Goal: Task Accomplishment & Management: Manage account settings

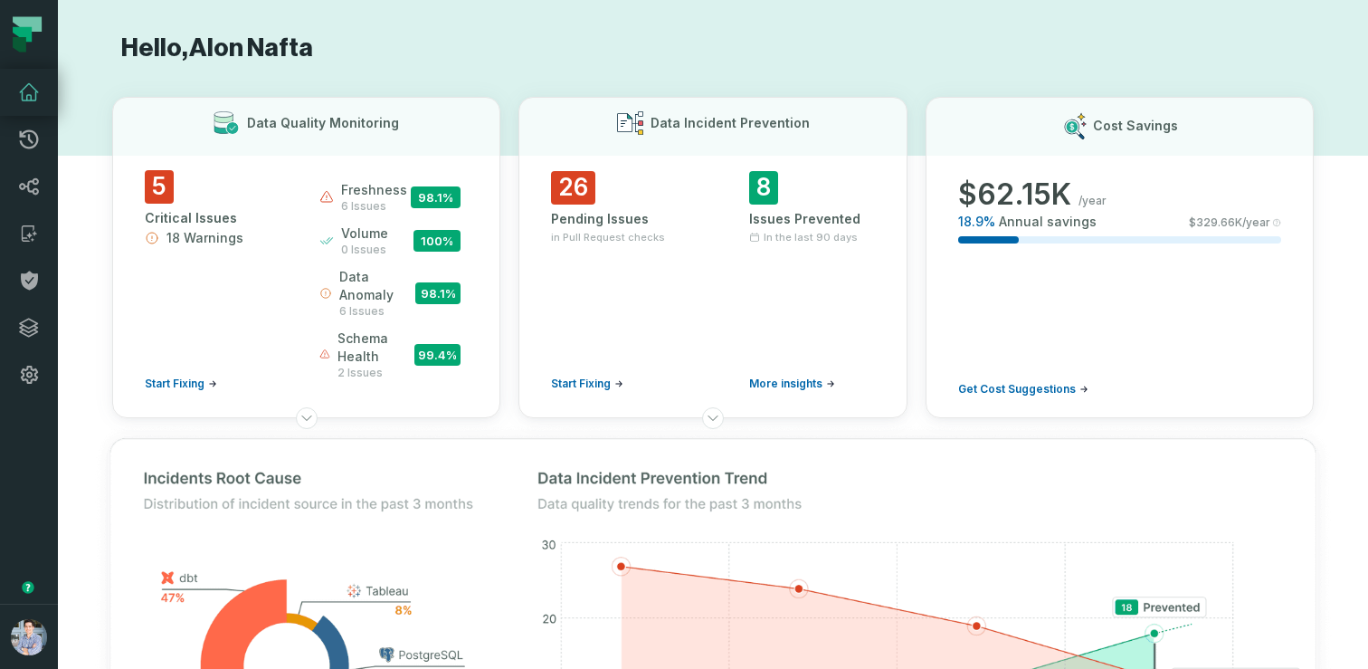
click at [406, 36] on h1 "Hello, [PERSON_NAME]" at bounding box center [713, 49] width 1202 height 32
click at [33, 486] on button "button" at bounding box center [29, 500] width 58 height 205
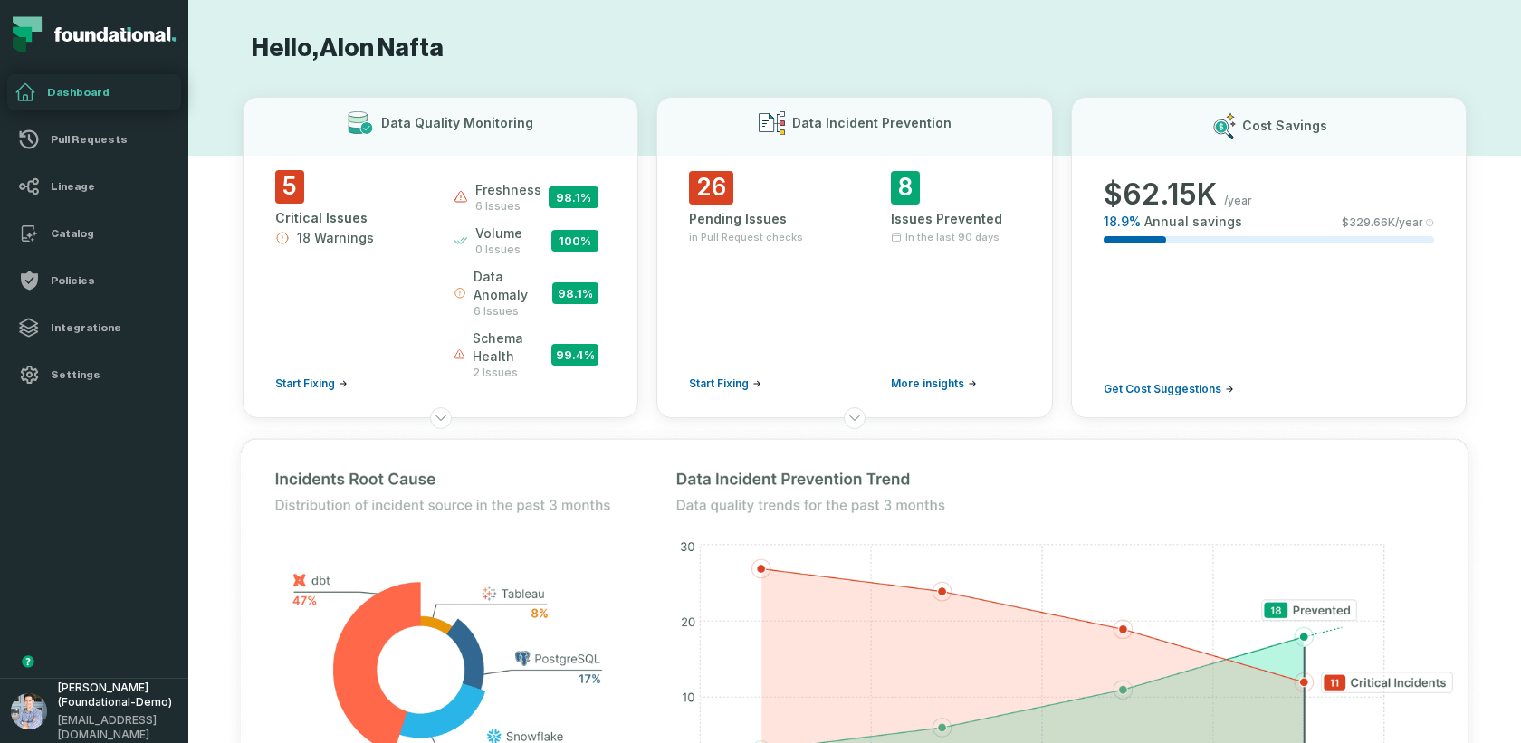
click at [81, 493] on button "button" at bounding box center [94, 538] width 188 height 280
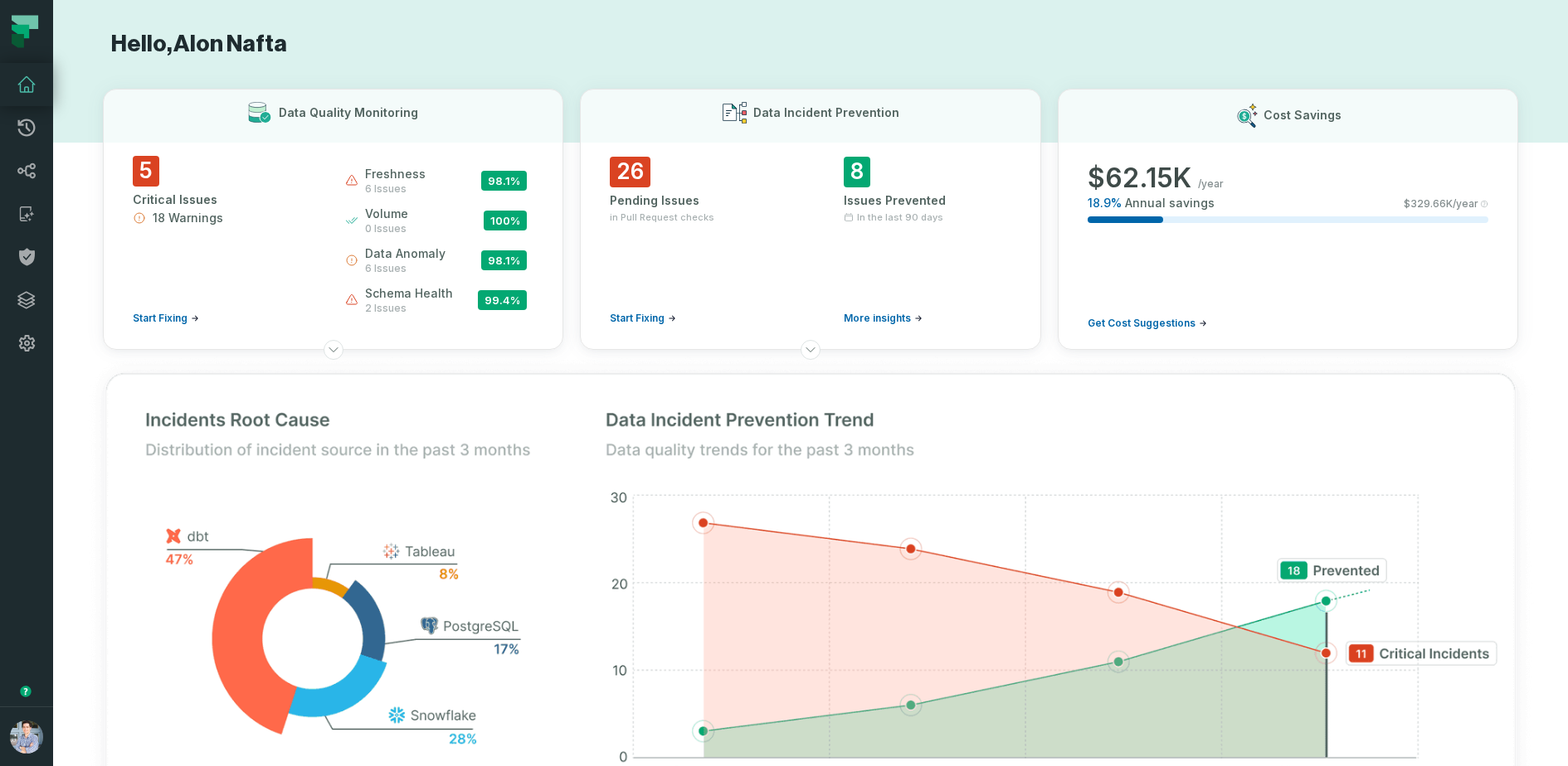
click at [16, 378] on button "button" at bounding box center [27, 535] width 53 height 342
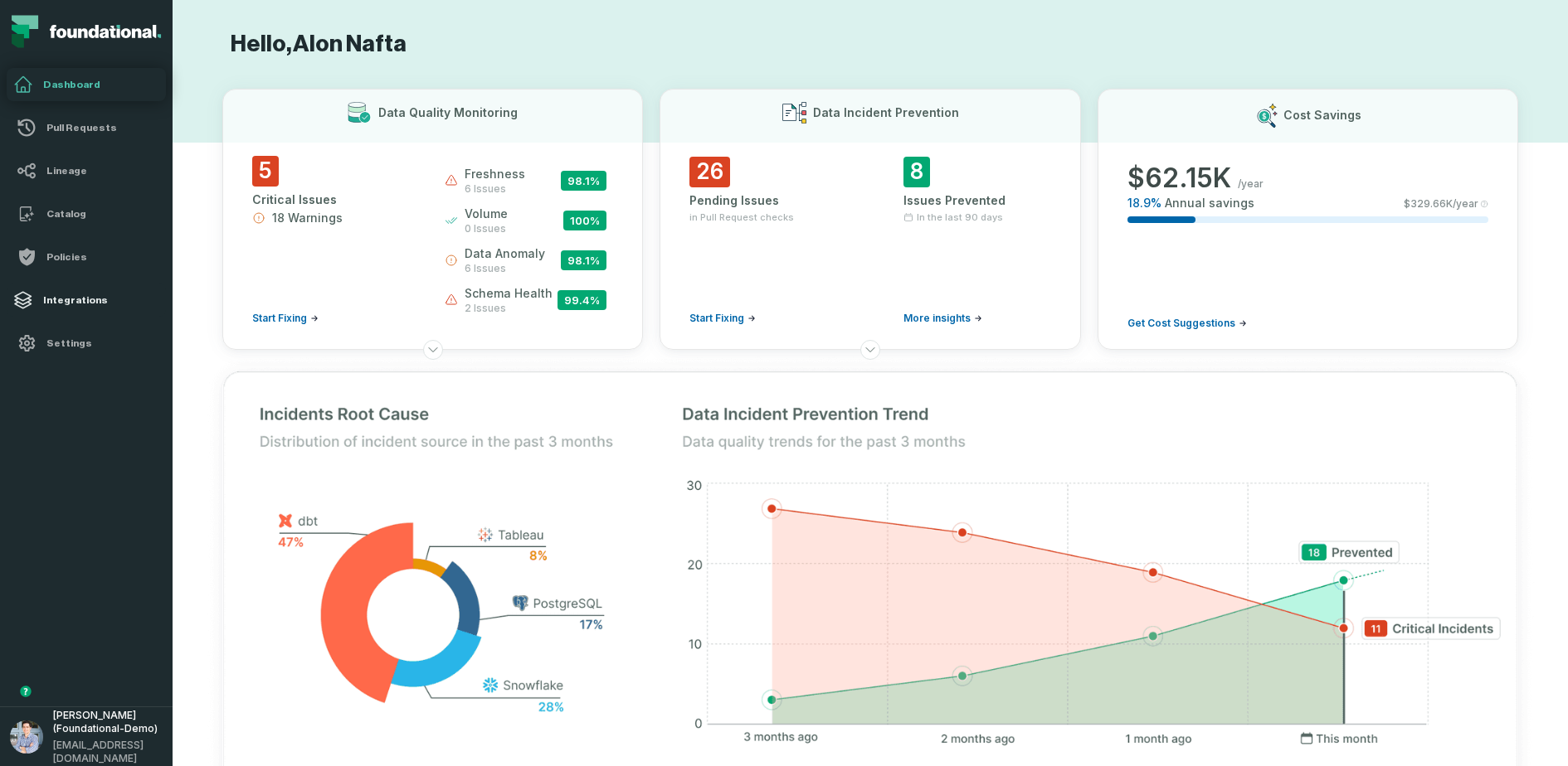
click at [71, 302] on h4 "Integrations" at bounding box center [101, 300] width 116 height 13
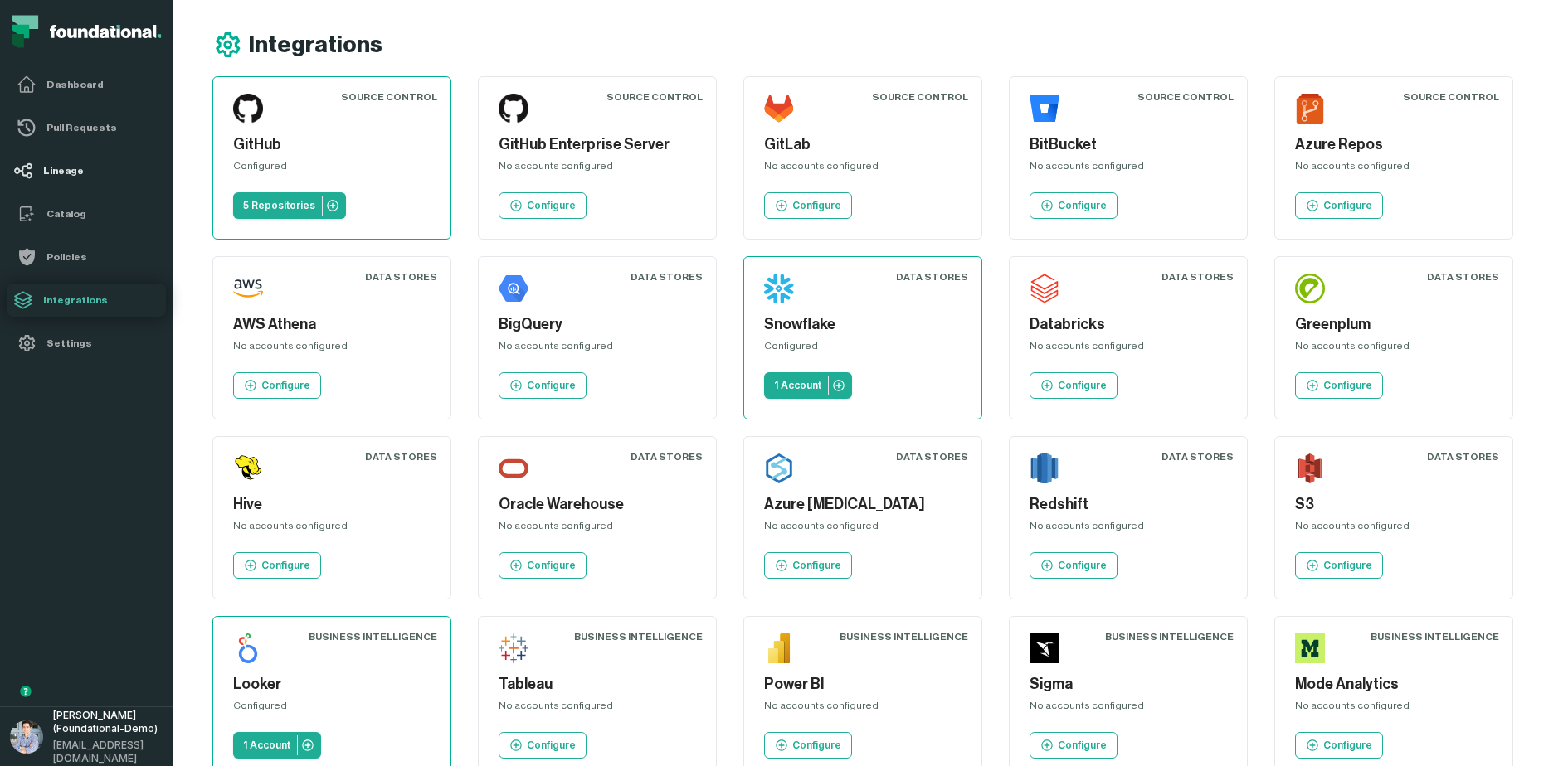
click at [76, 169] on h4 "Lineage" at bounding box center [101, 170] width 116 height 13
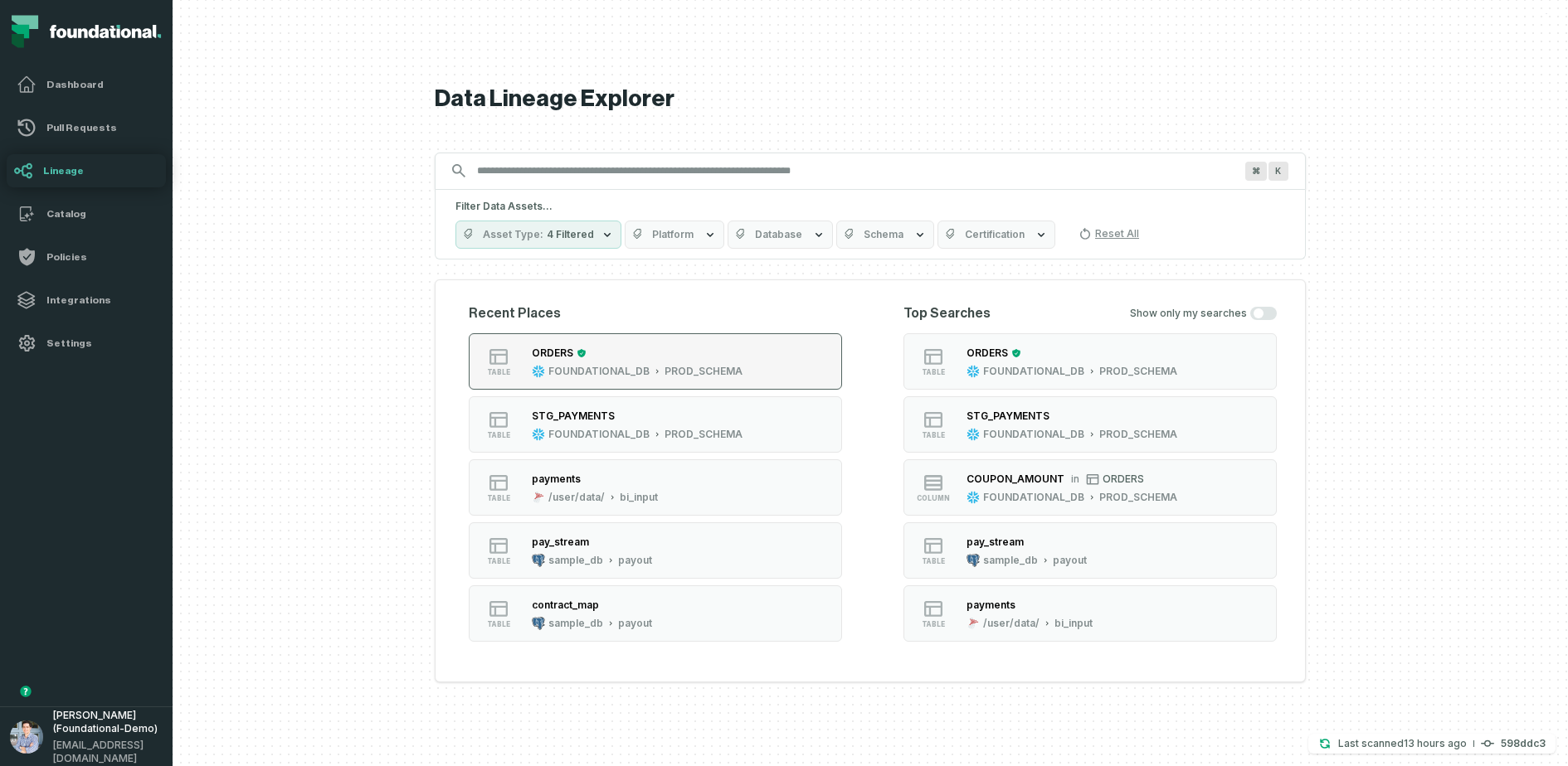
click at [641, 345] on div "ORDERS" at bounding box center [637, 354] width 211 height 16
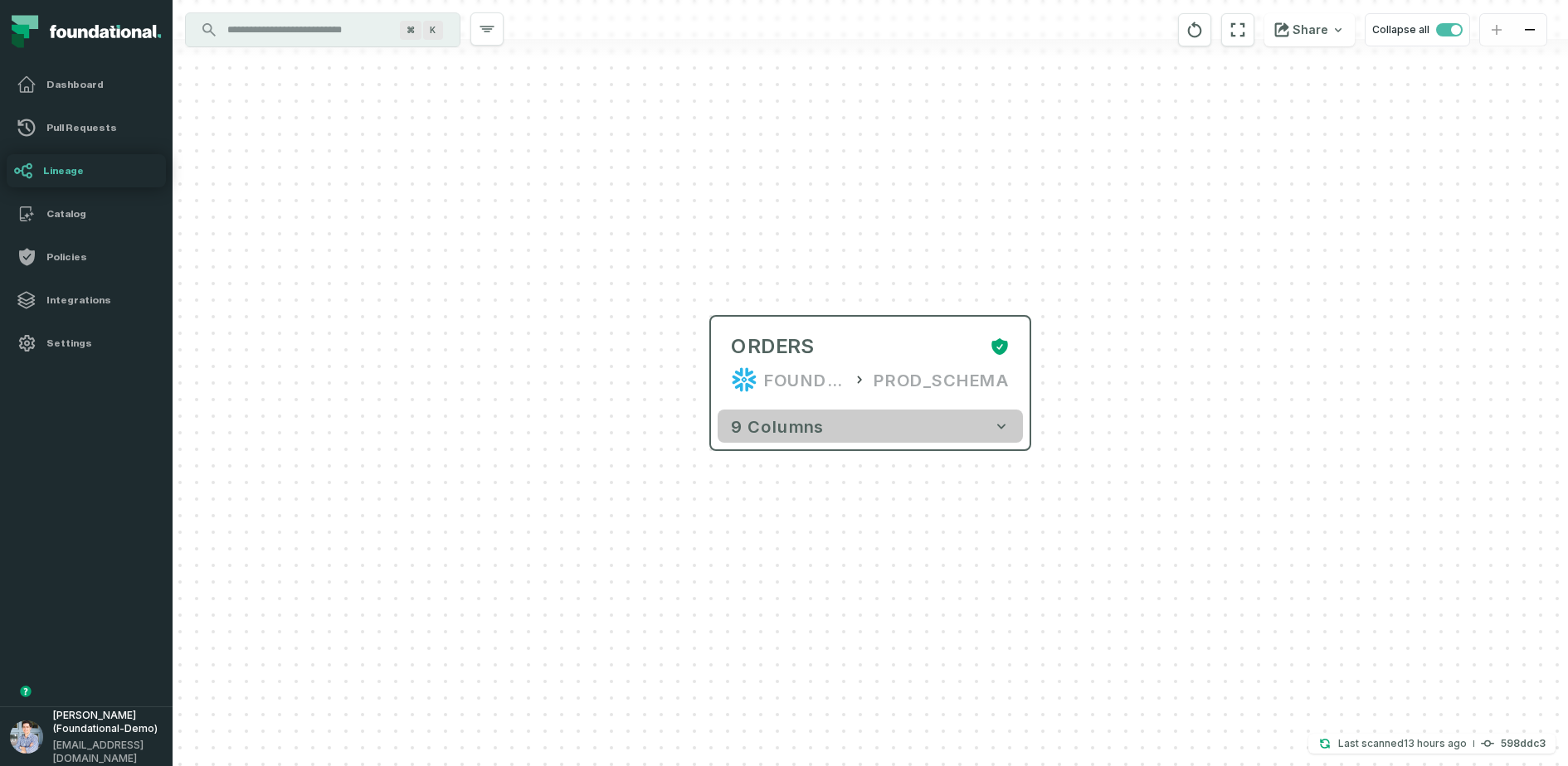
click at [825, 432] on button "9 columns" at bounding box center [870, 426] width 305 height 33
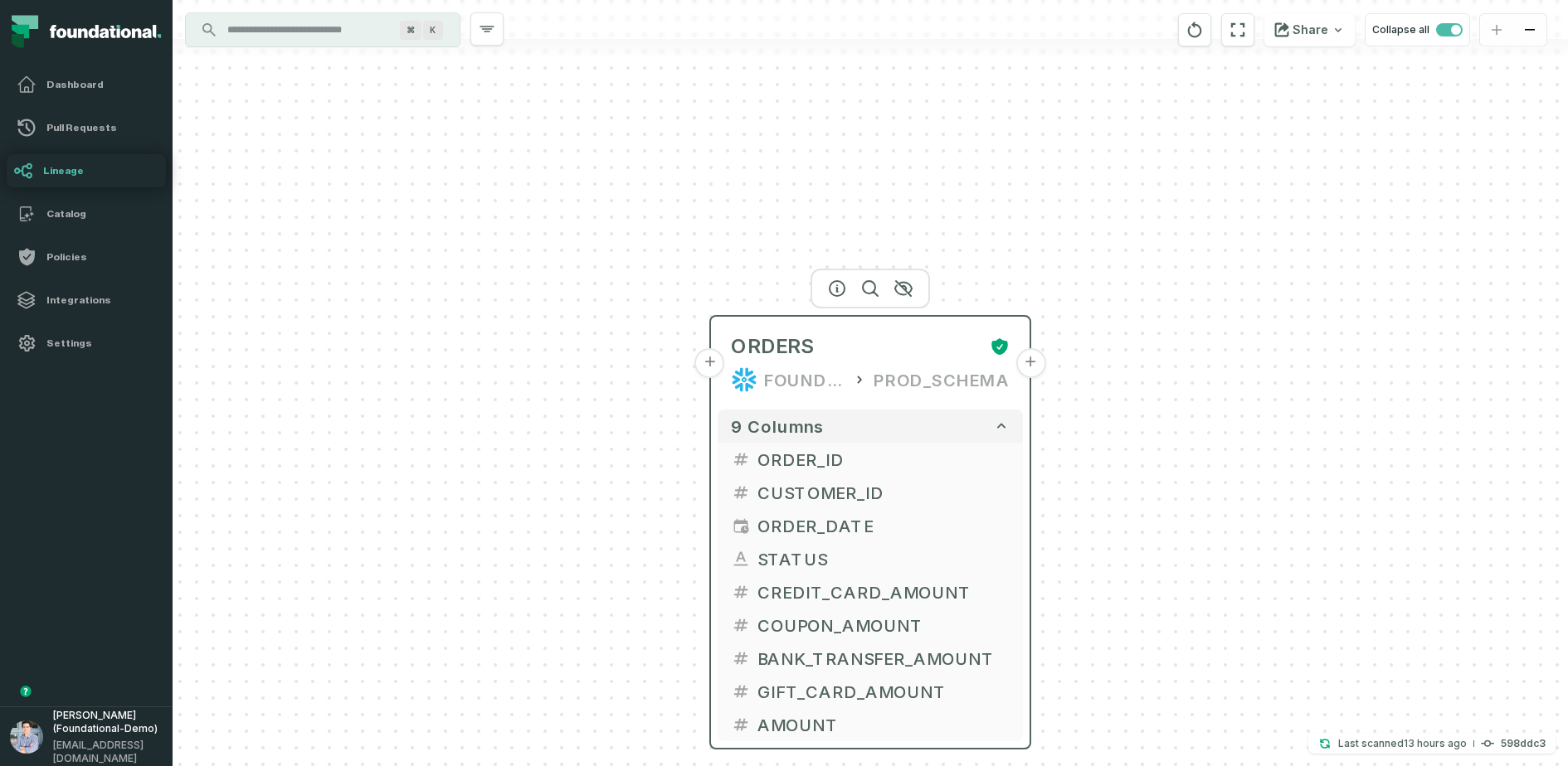
click at [716, 363] on button "+" at bounding box center [709, 363] width 30 height 30
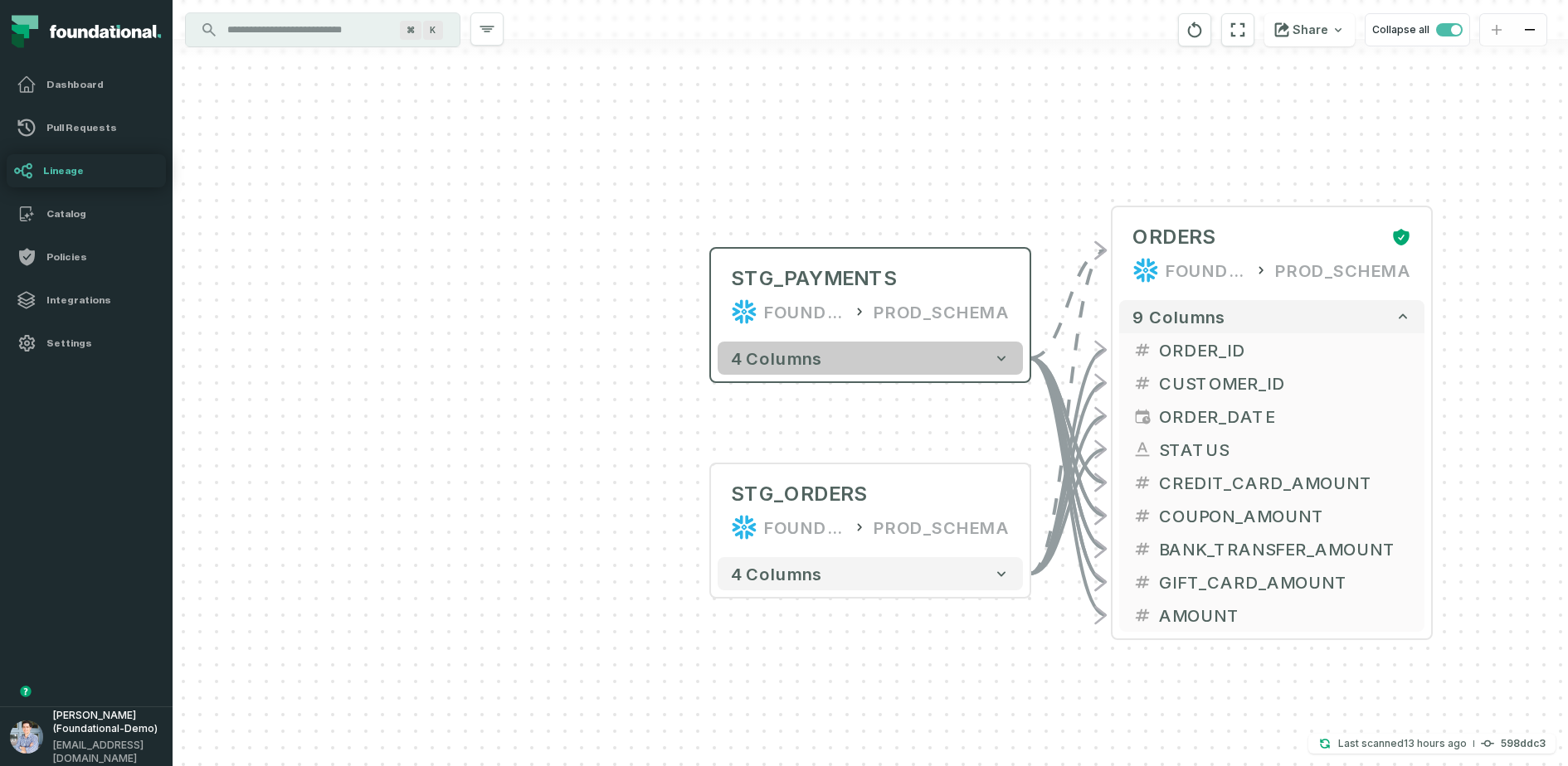
click at [763, 355] on span "4 columns" at bounding box center [776, 358] width 92 height 20
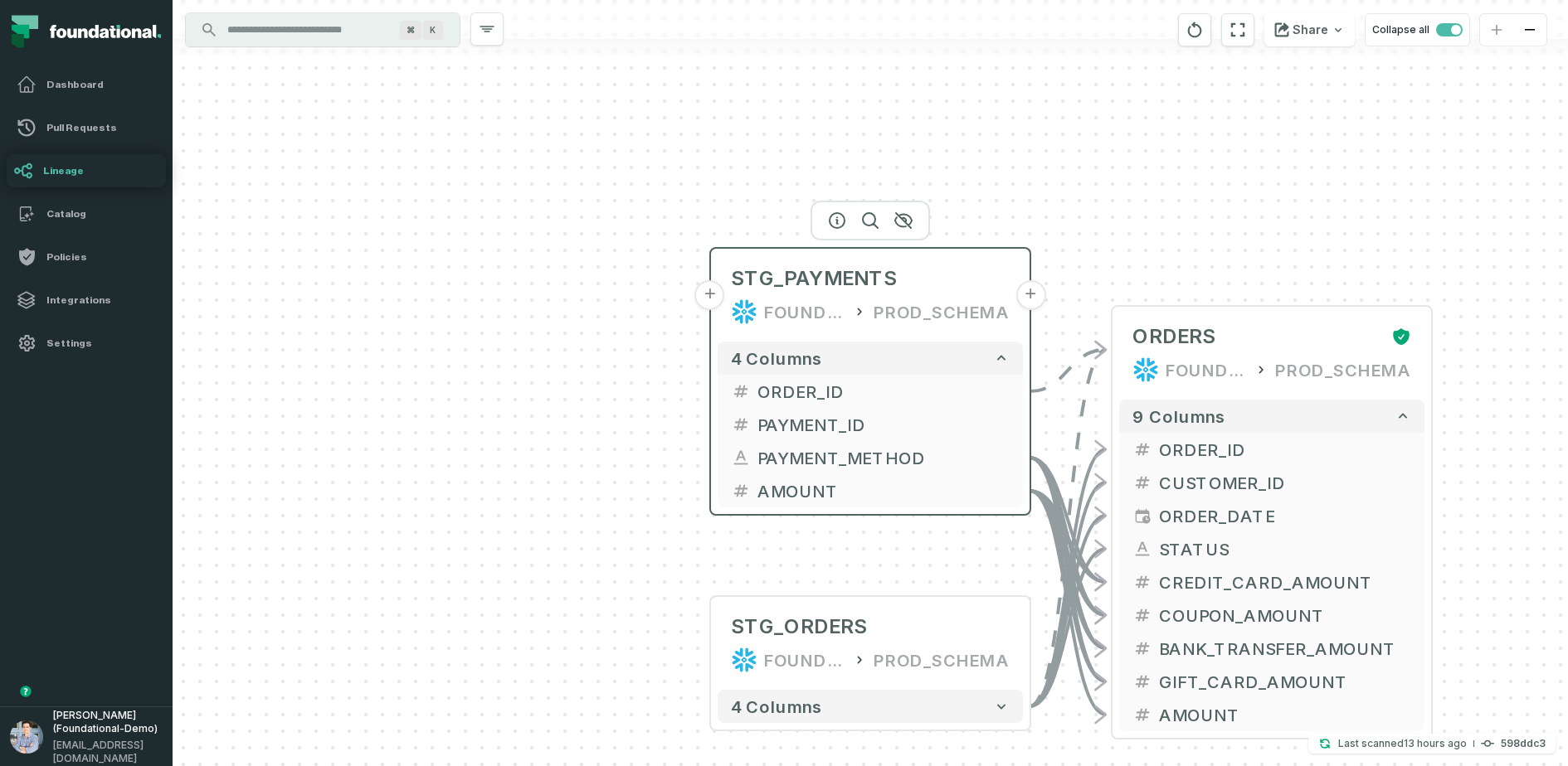
click at [711, 295] on button "+" at bounding box center [709, 295] width 30 height 30
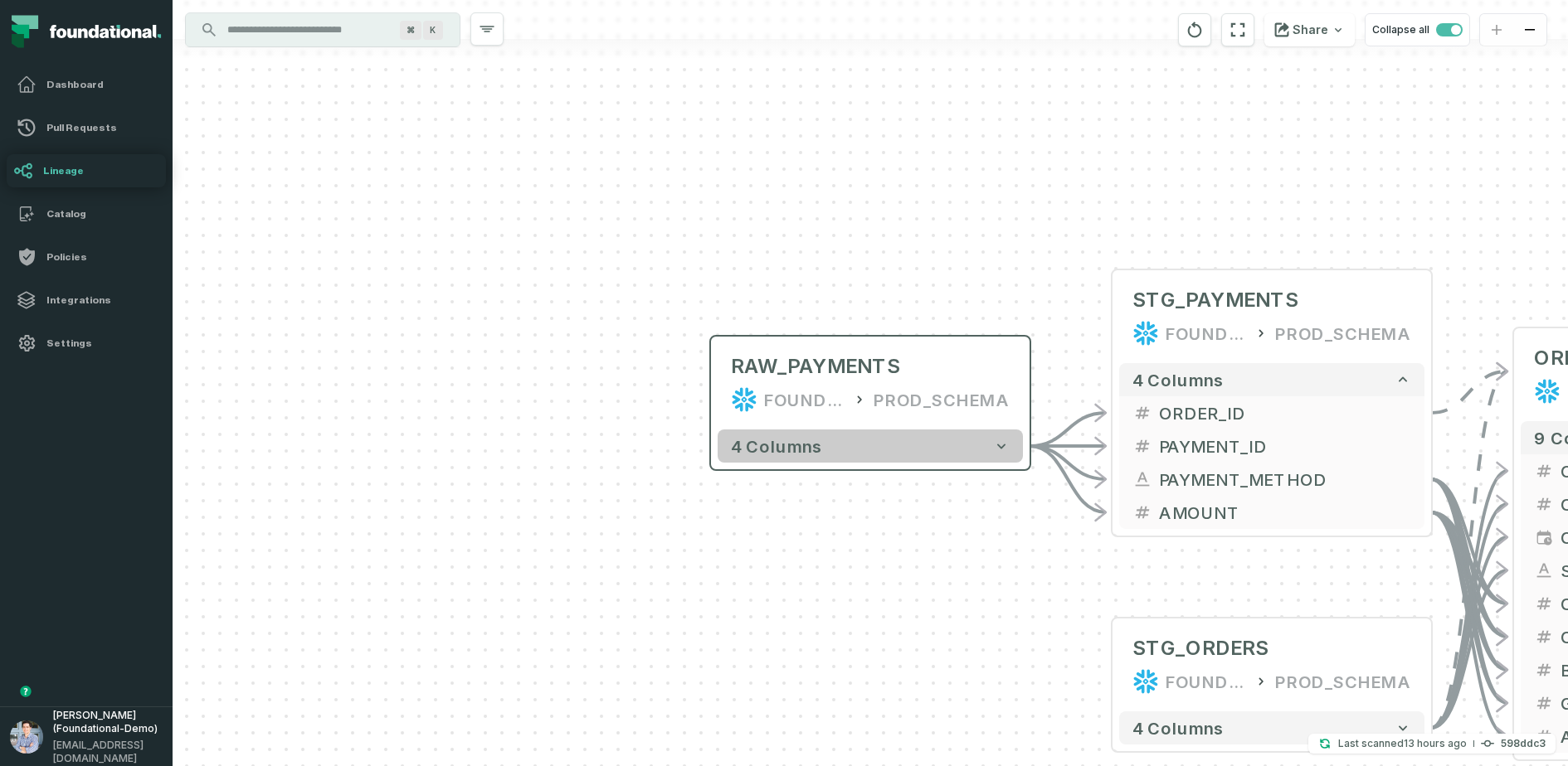
click at [748, 450] on span "4 columns" at bounding box center [776, 446] width 92 height 20
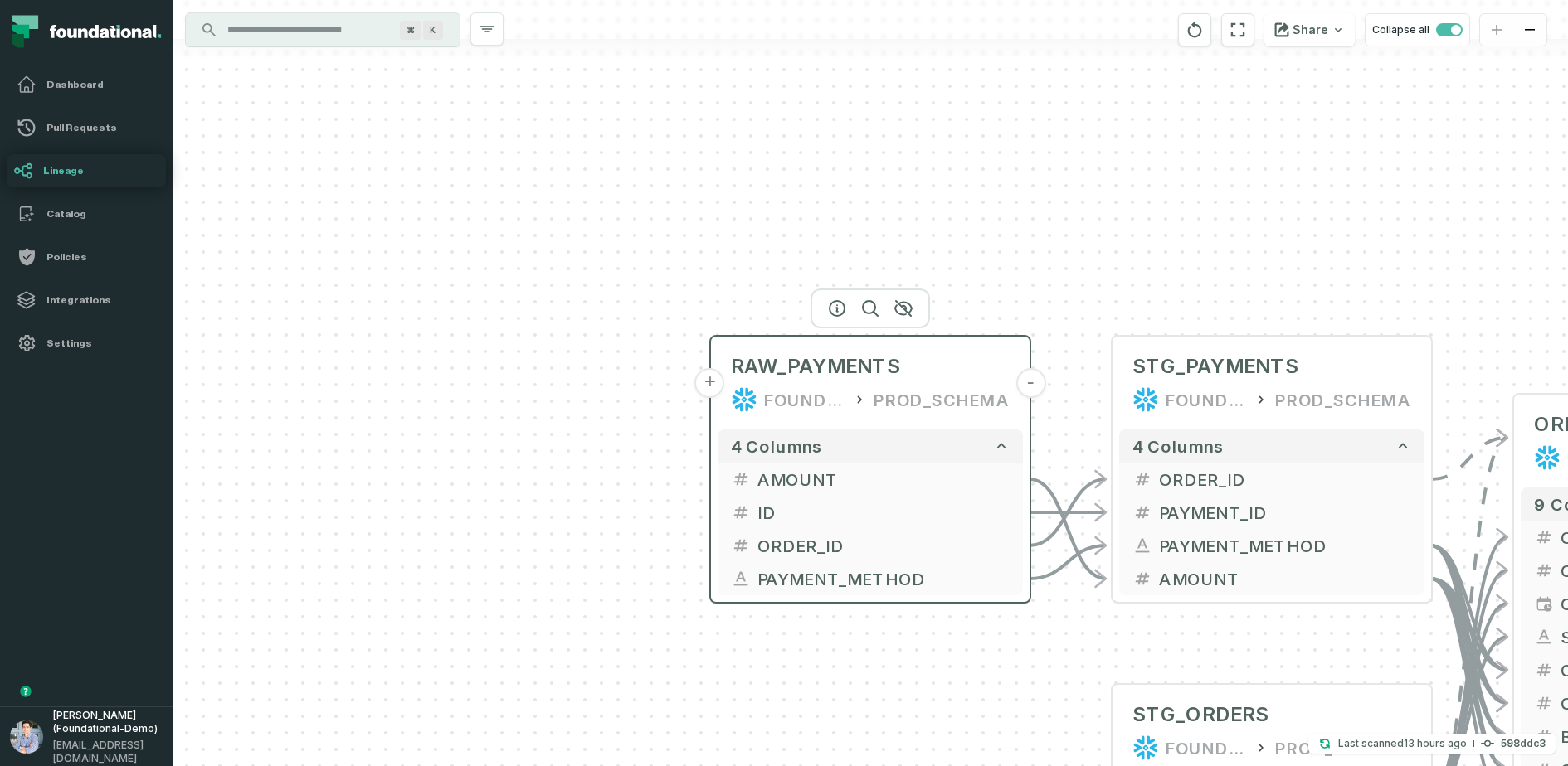
click at [711, 383] on button "+" at bounding box center [709, 383] width 30 height 30
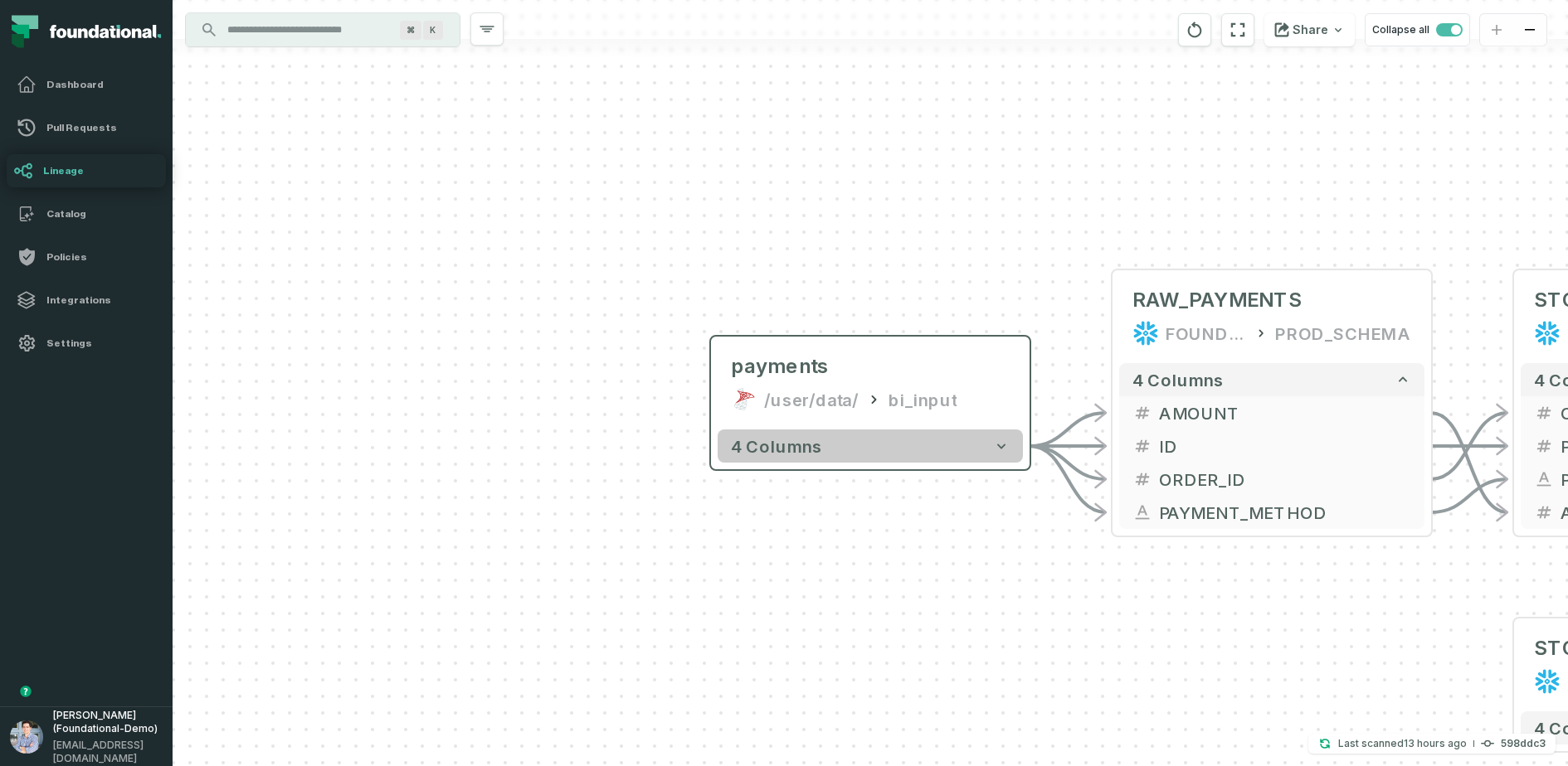
click at [810, 454] on span "4 columns" at bounding box center [776, 446] width 92 height 20
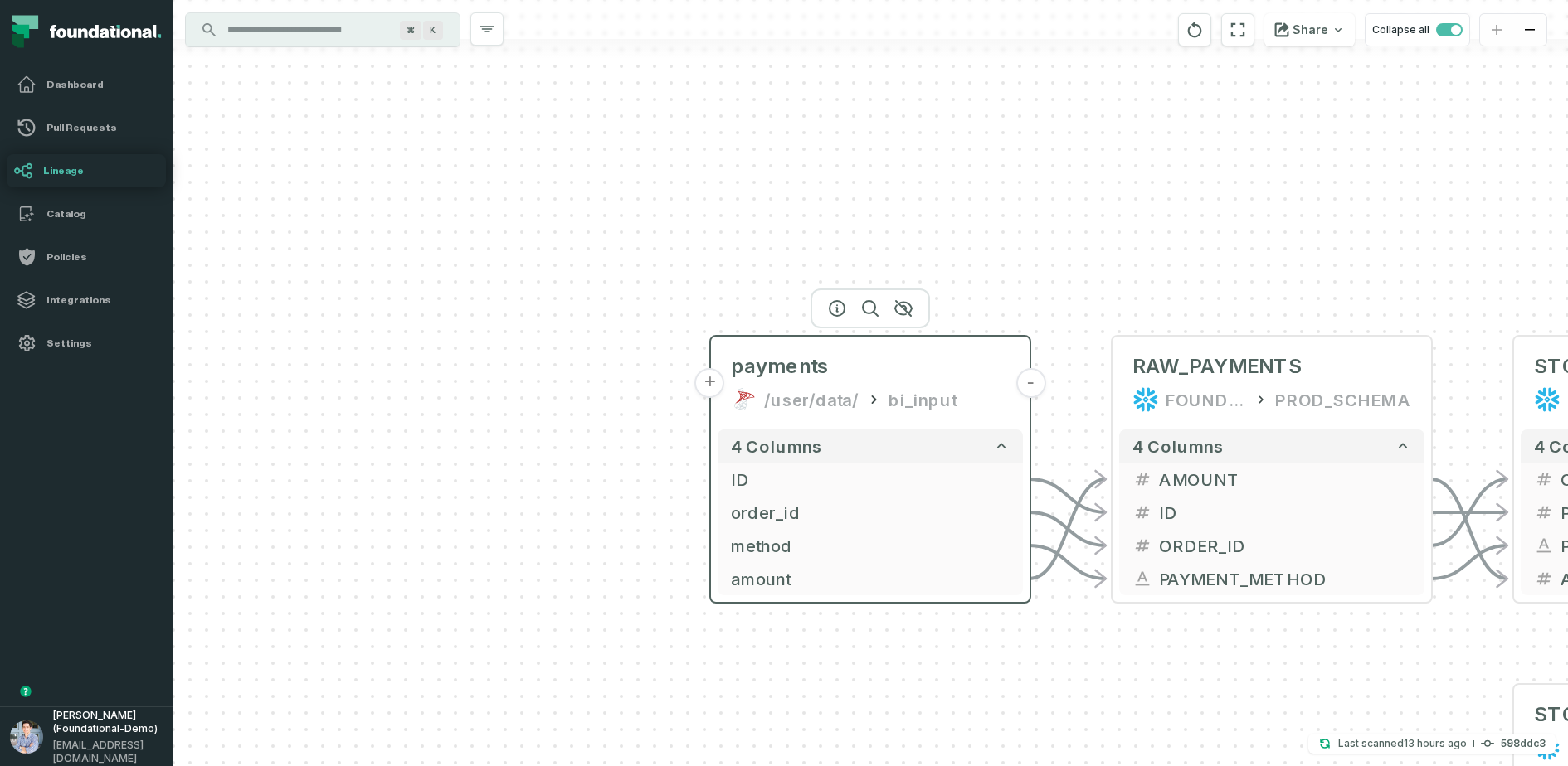
click at [713, 382] on button "+" at bounding box center [709, 383] width 30 height 30
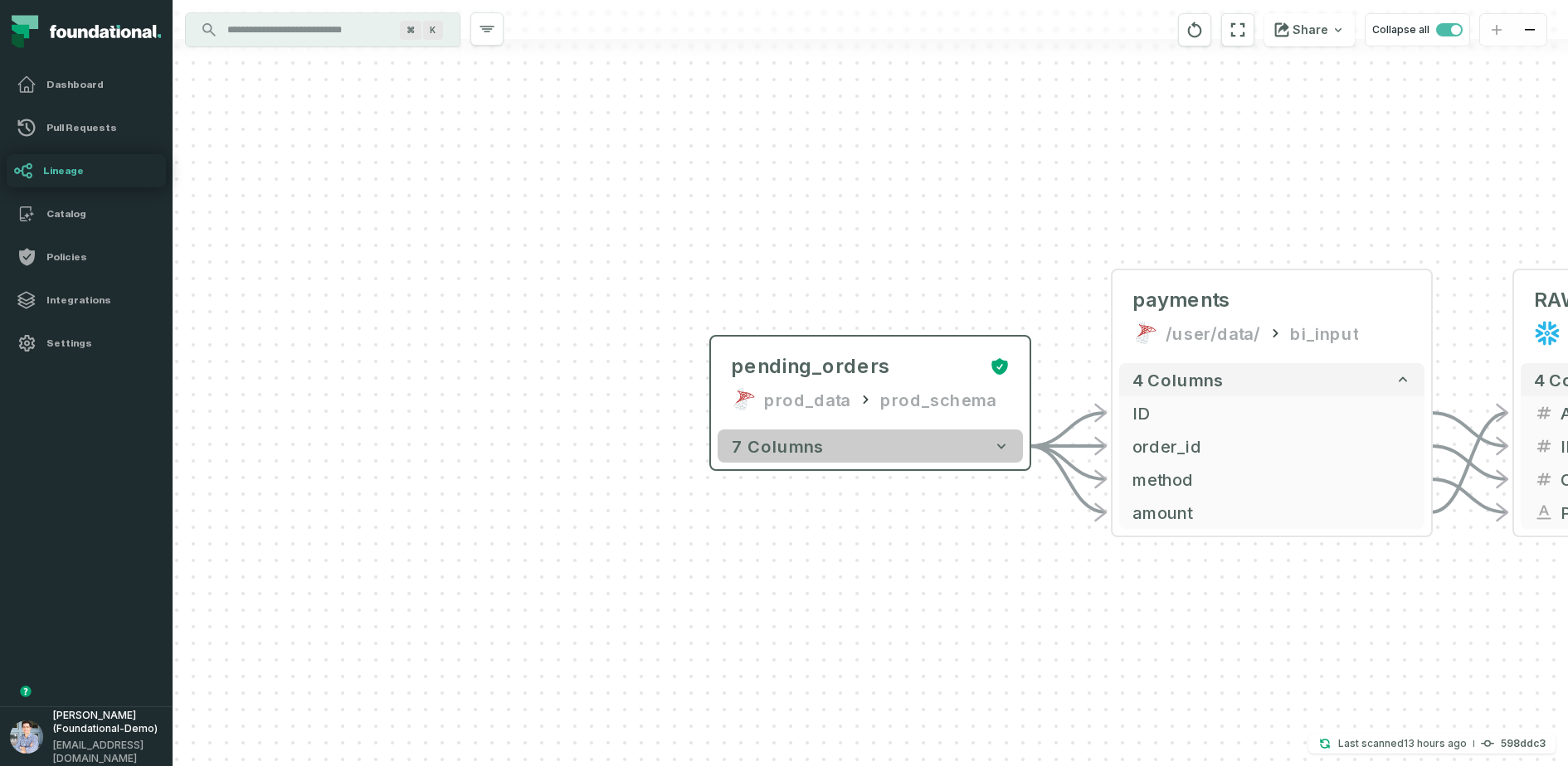
click at [798, 454] on span "7 columns" at bounding box center [776, 446] width 93 height 20
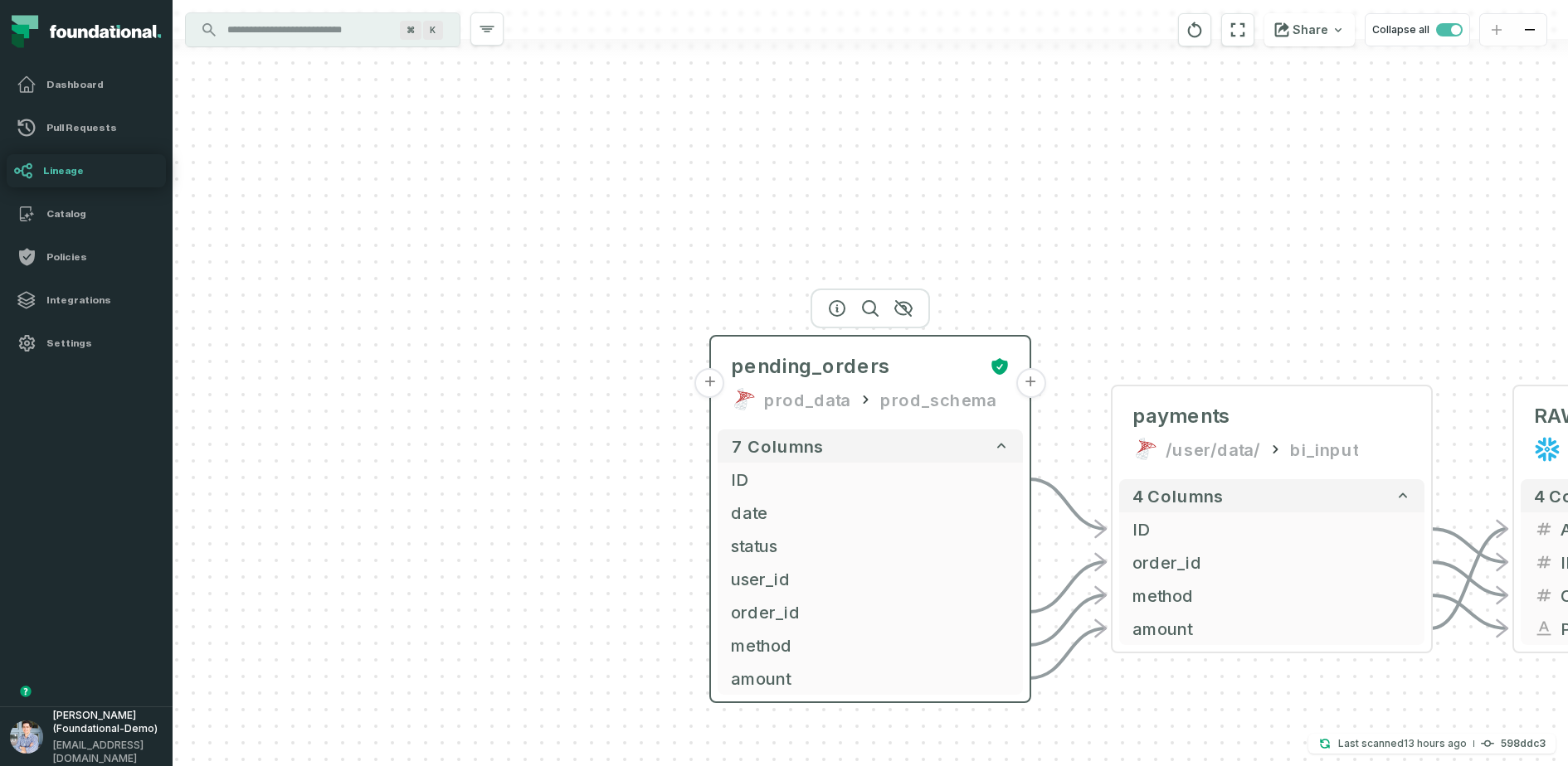
click at [714, 386] on button "+" at bounding box center [709, 383] width 30 height 30
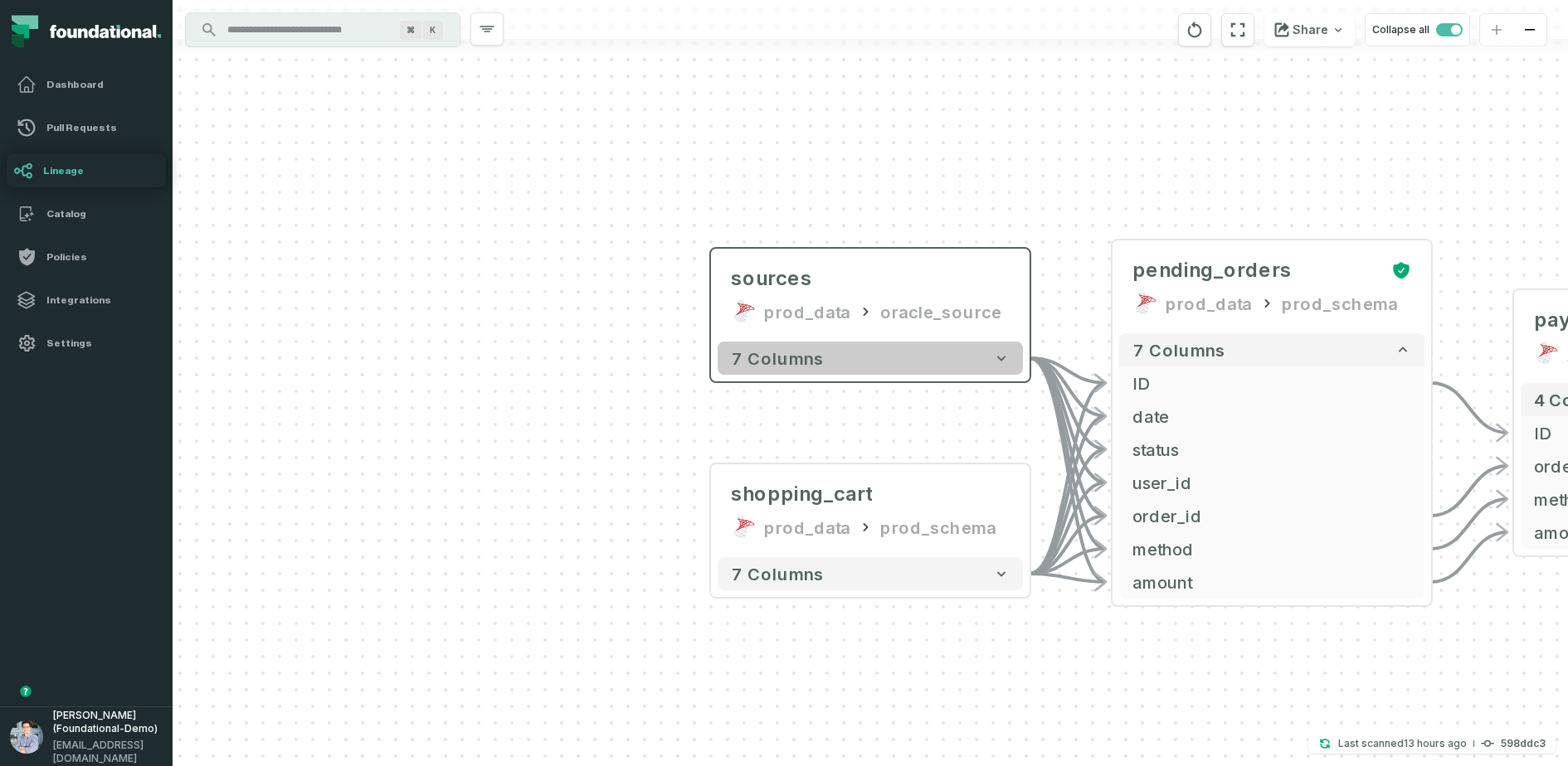
click at [838, 370] on button "7 columns" at bounding box center [870, 358] width 305 height 33
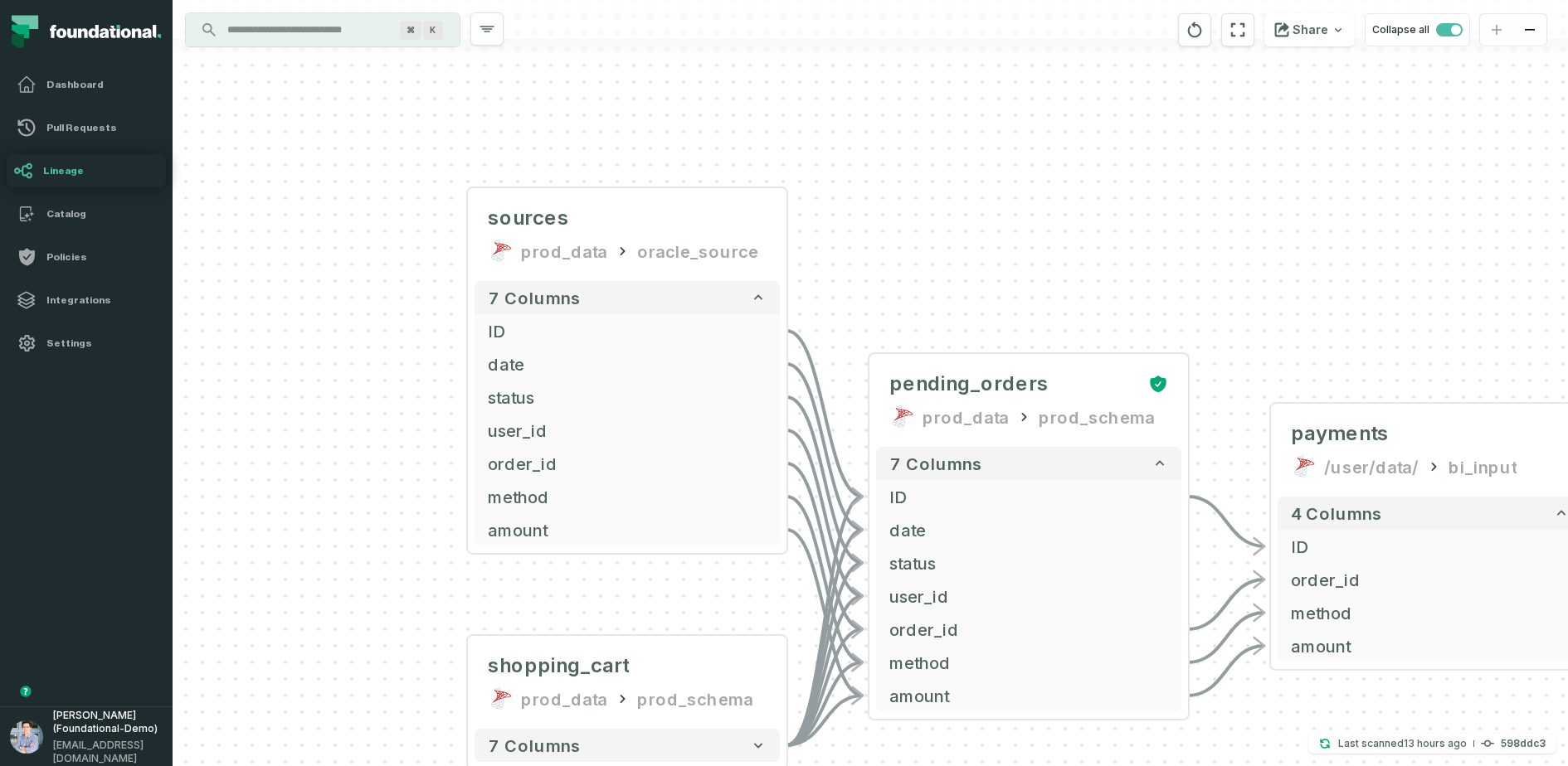
drag, startPoint x: 1118, startPoint y: 246, endPoint x: 847, endPoint y: 179, distance: 279.2
click at [847, 179] on div "sources prod_data oracle_source - 7 columns ID - date - status - user_id - orde…" at bounding box center [870, 383] width 1395 height 766
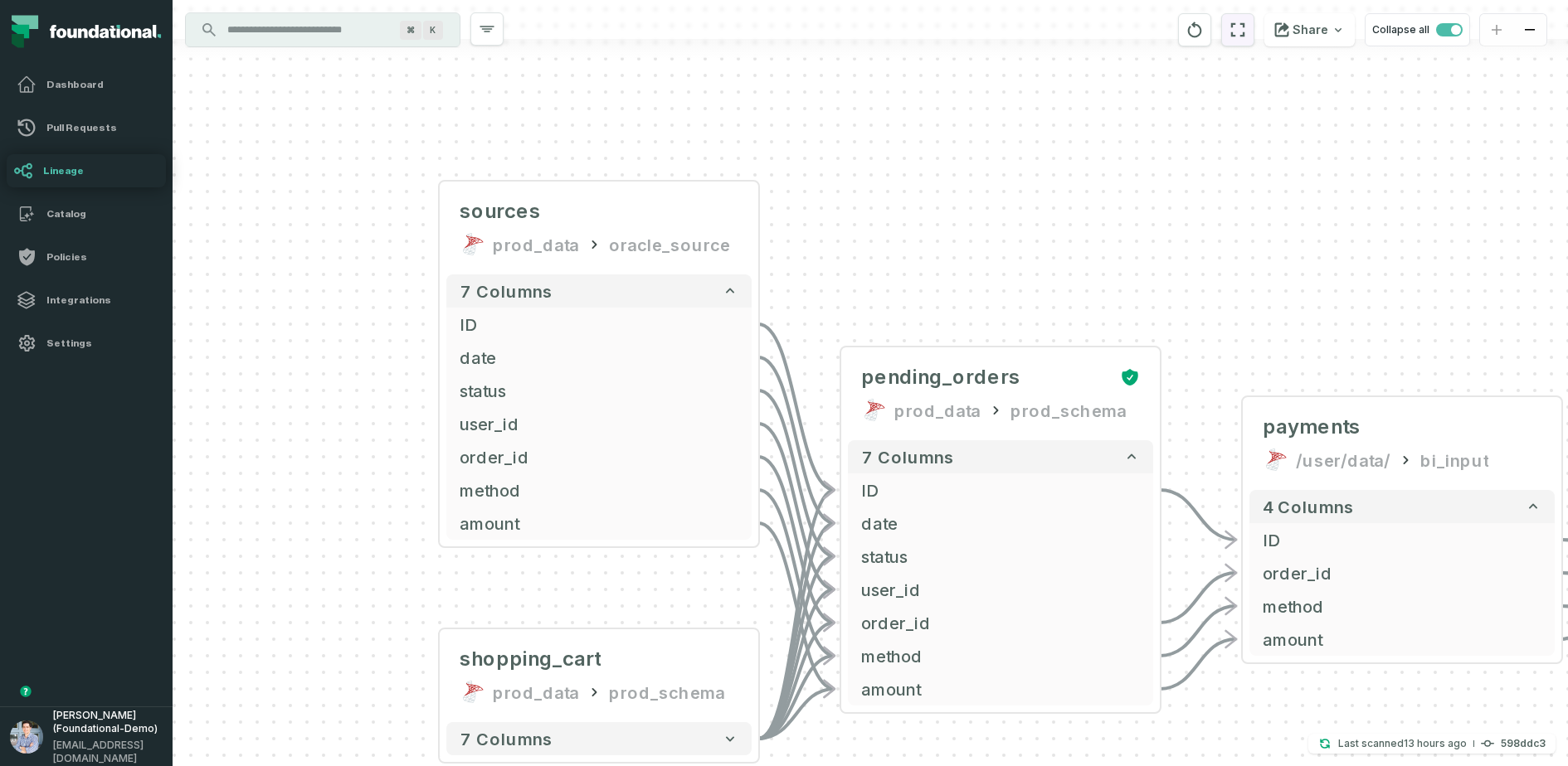
click at [1246, 29] on icon "reset" at bounding box center [1237, 30] width 18 height 20
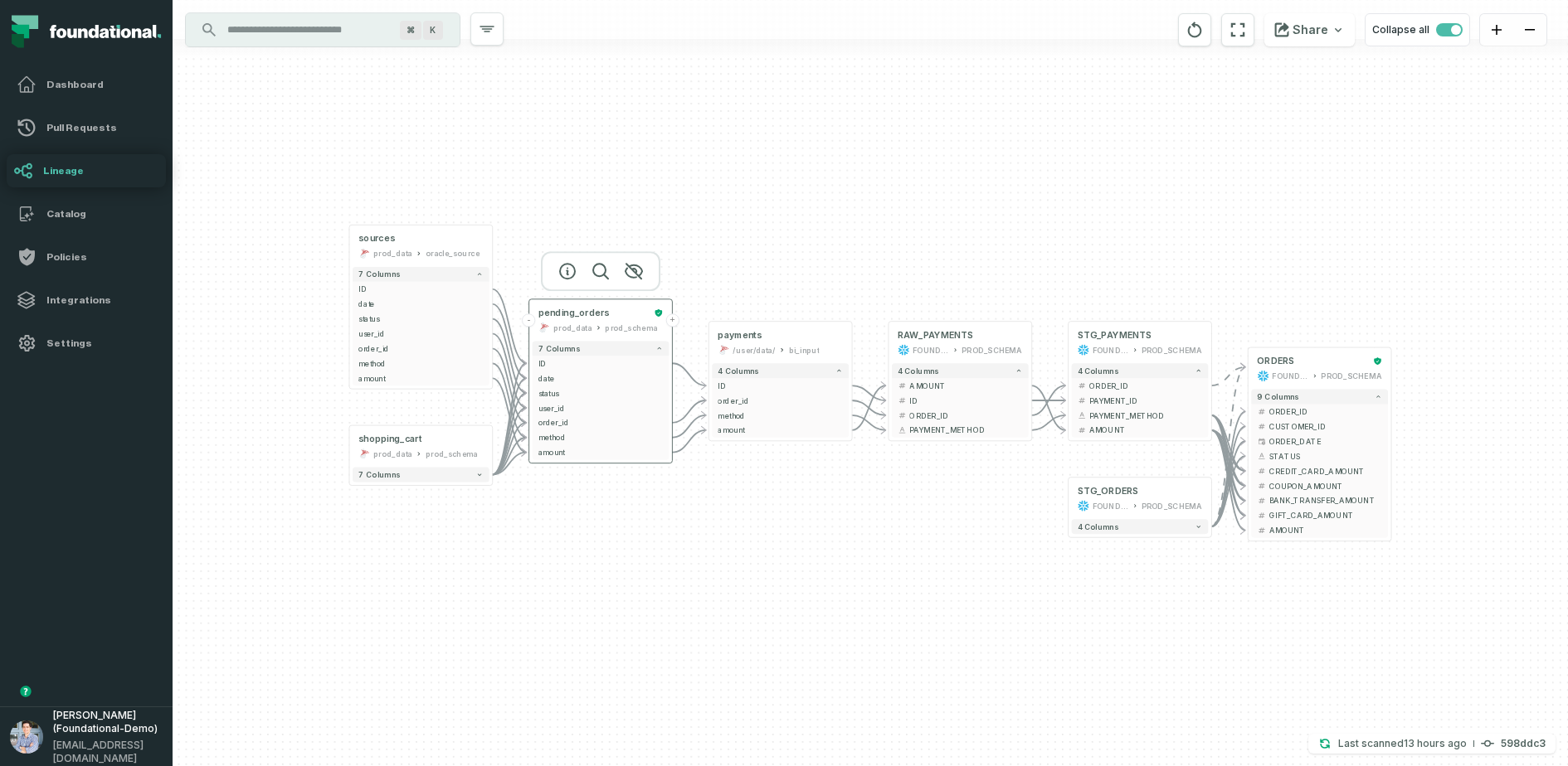
click at [623, 319] on div "pending_orders prod_data prod_schema" at bounding box center [600, 320] width 137 height 36
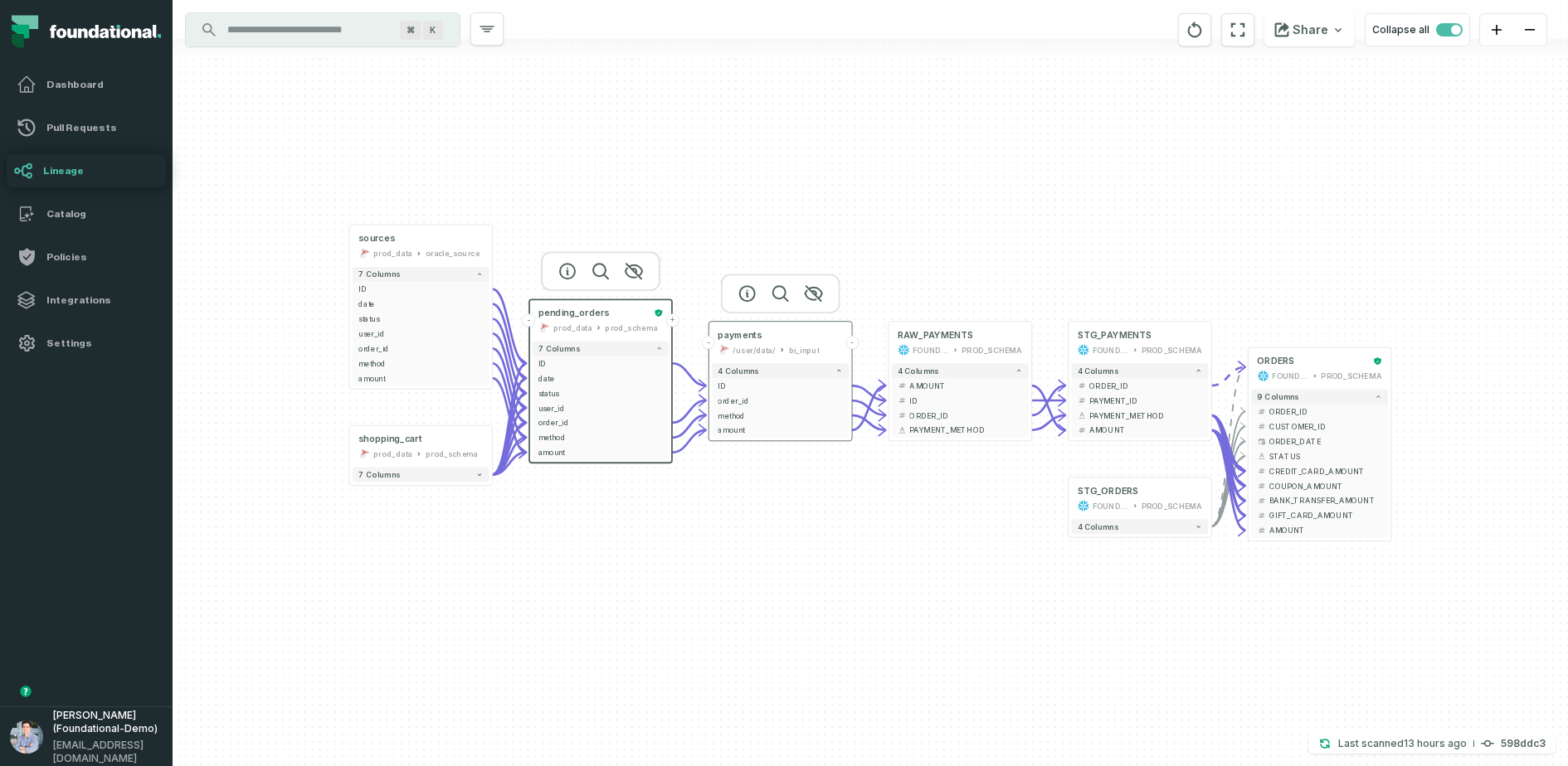
click at [764, 342] on div "payments /user/data/ bi_input" at bounding box center [780, 343] width 137 height 36
click at [755, 301] on div at bounding box center [781, 293] width 119 height 39
click at [740, 280] on button "button" at bounding box center [747, 293] width 27 height 27
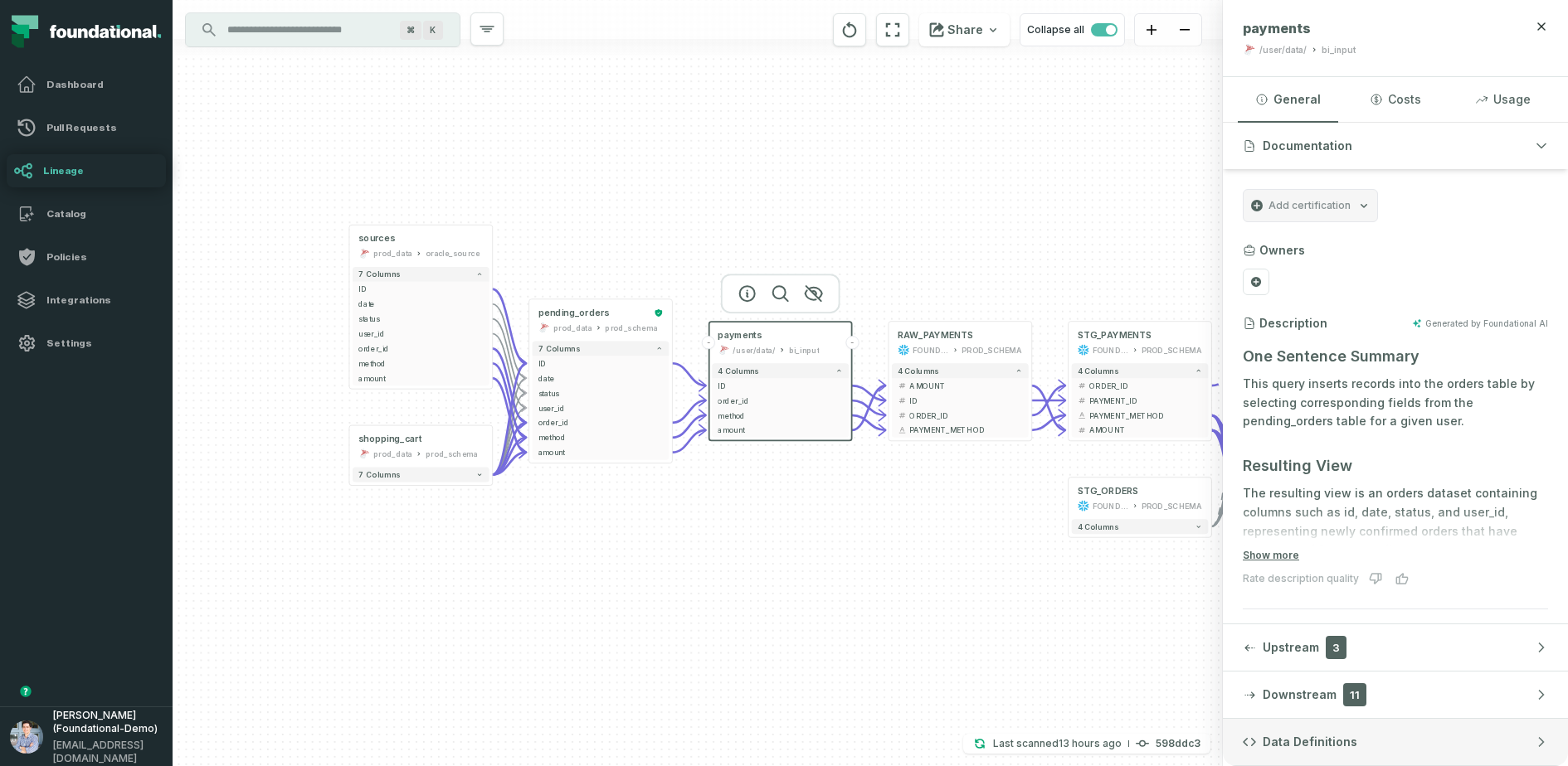
click at [1254, 612] on button "Data Definitions" at bounding box center [1395, 742] width 345 height 47
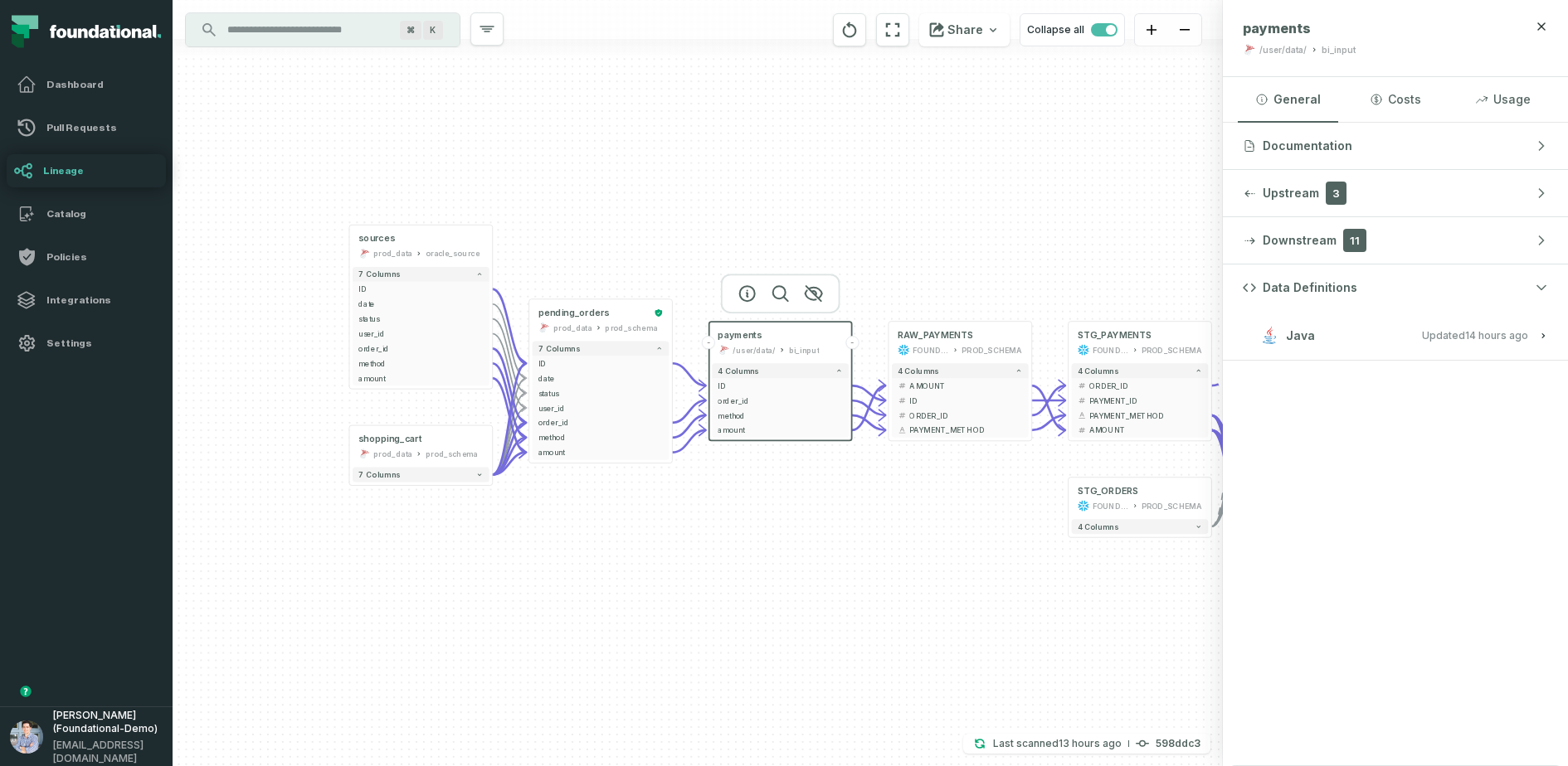
click at [1254, 334] on button "Java Updated [DATE] 1:01:34 AM" at bounding box center [1395, 335] width 305 height 22
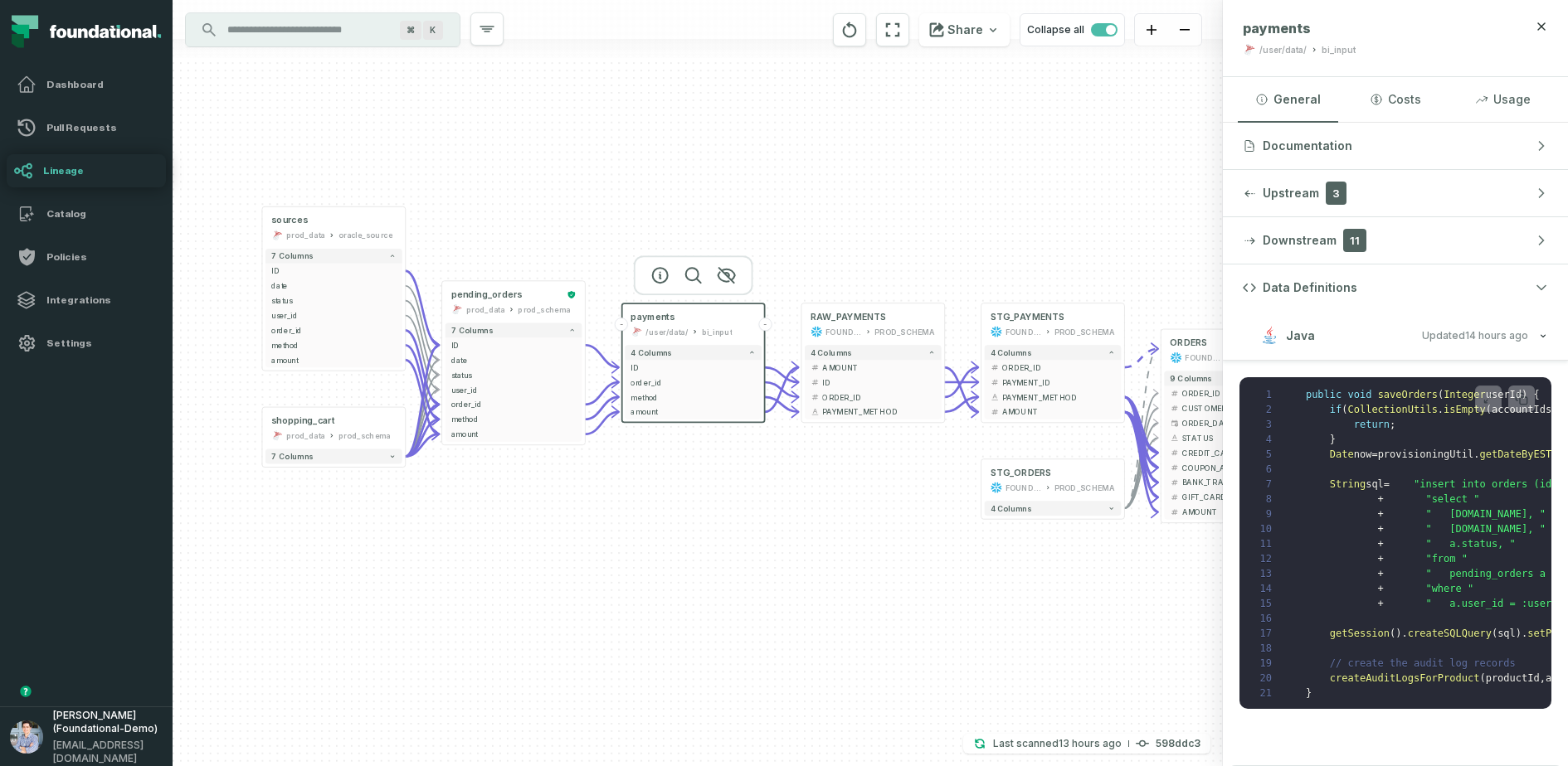
drag, startPoint x: 714, startPoint y: 531, endPoint x: 544, endPoint y: 510, distance: 171.3
click at [544, 510] on div "sources prod_data oracle_source - 7 columns ID - date - status - user_id - orde…" at bounding box center [697, 383] width 1050 height 766
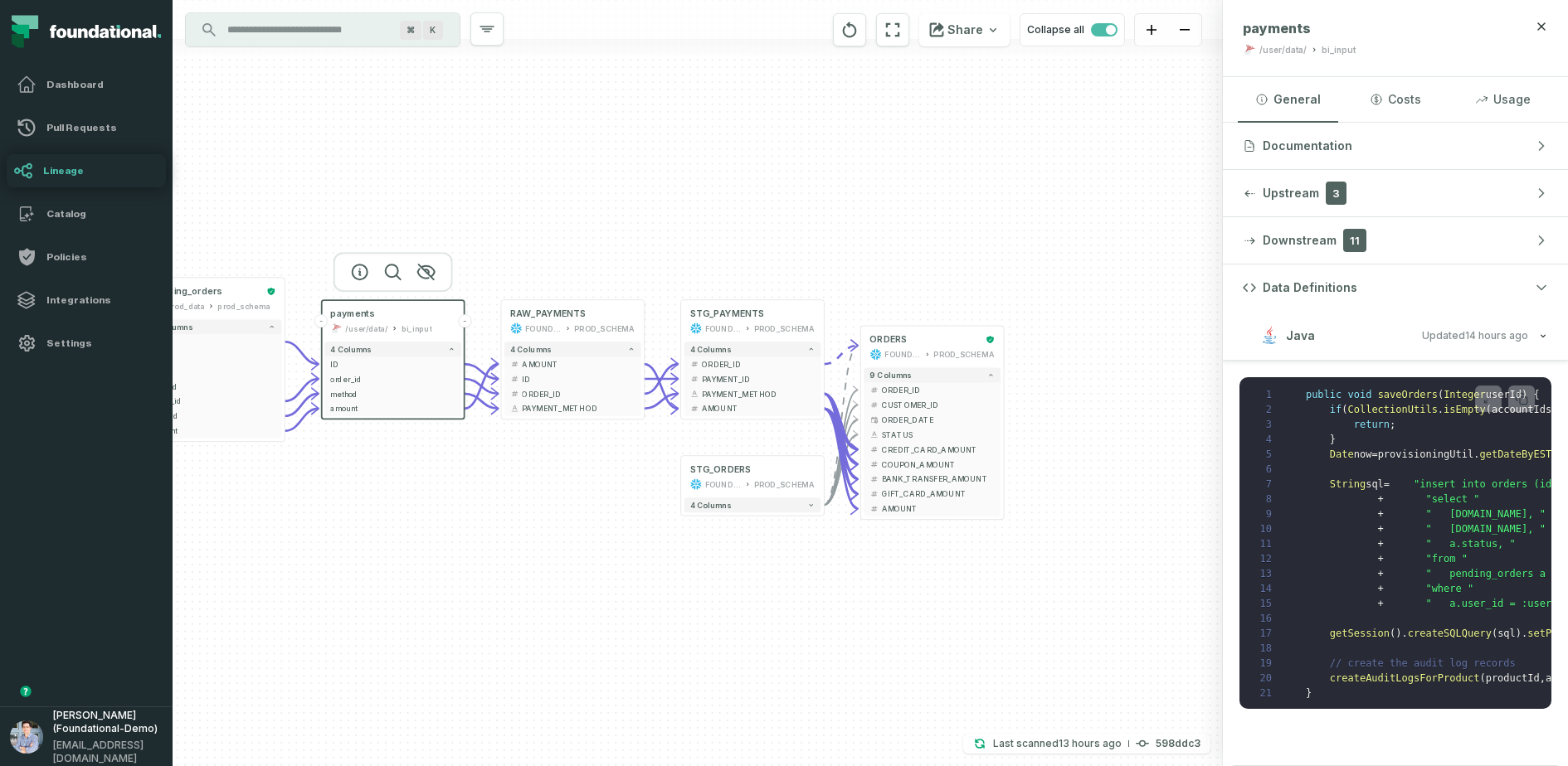
drag, startPoint x: 946, startPoint y: 542, endPoint x: 665, endPoint y: 539, distance: 281.0
click at [665, 539] on div "sources prod_data oracle_source - 7 columns ID - date - status - user_id - orde…" at bounding box center [697, 383] width 1050 height 766
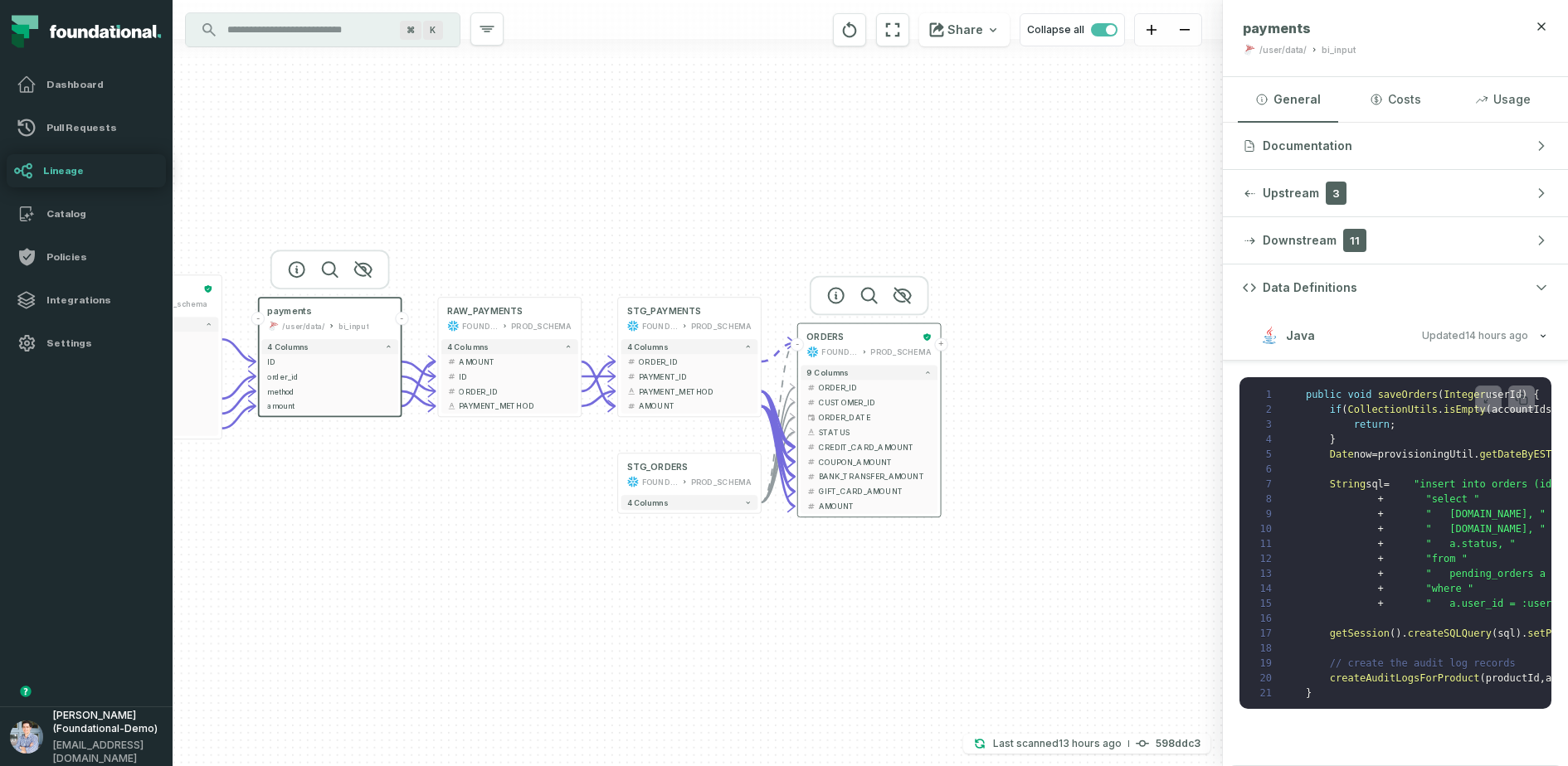
click at [939, 346] on button "+" at bounding box center [940, 344] width 13 height 13
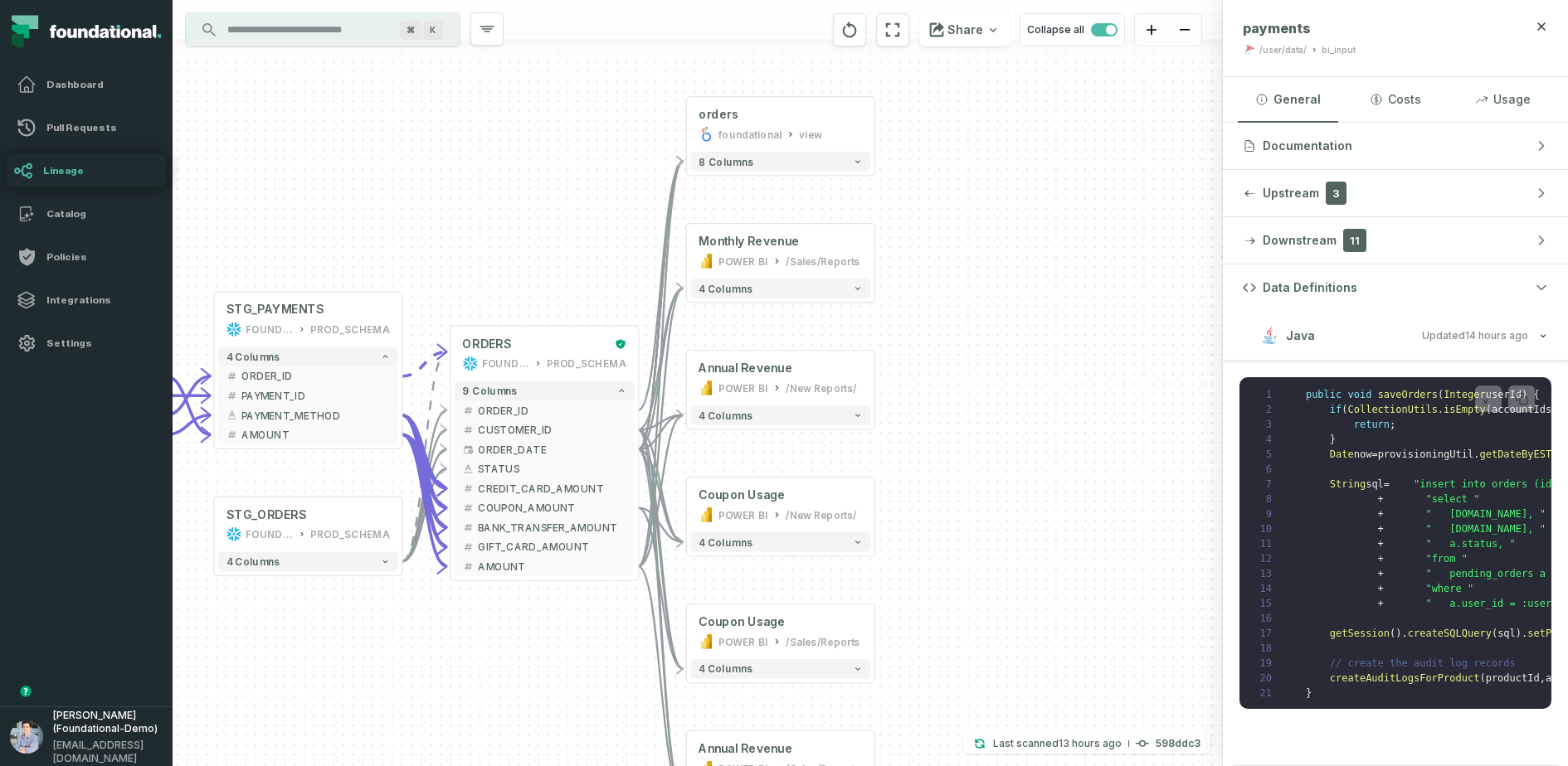
drag, startPoint x: 972, startPoint y: 371, endPoint x: 1240, endPoint y: 375, distance: 268.0
click at [1240, 375] on div "+ orders foundational view + 8 columns + Monthly Revenue POWER BI /Sales/Report…" at bounding box center [870, 383] width 1395 height 766
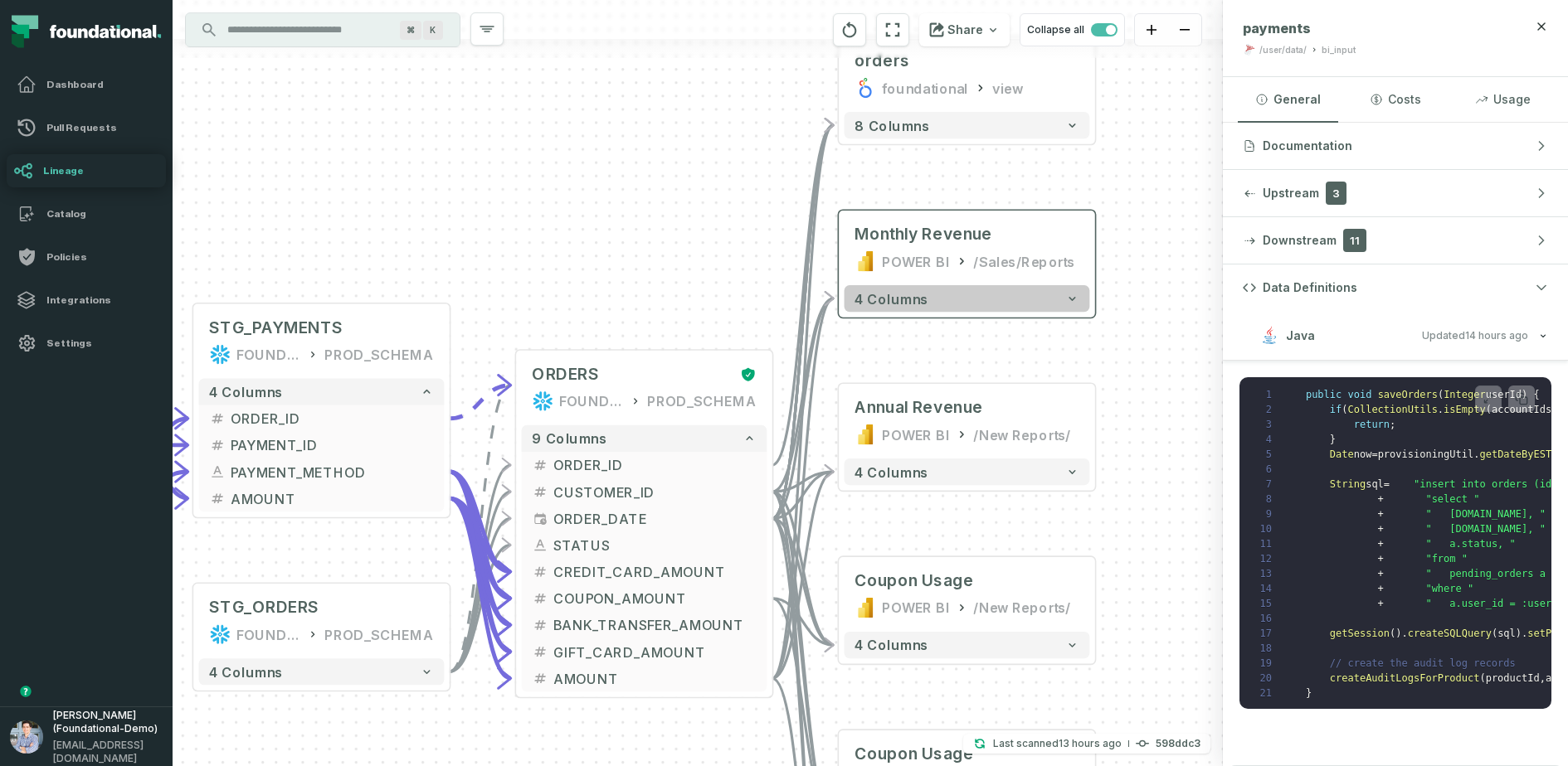
click at [921, 307] on button "4 columns" at bounding box center [967, 298] width 246 height 27
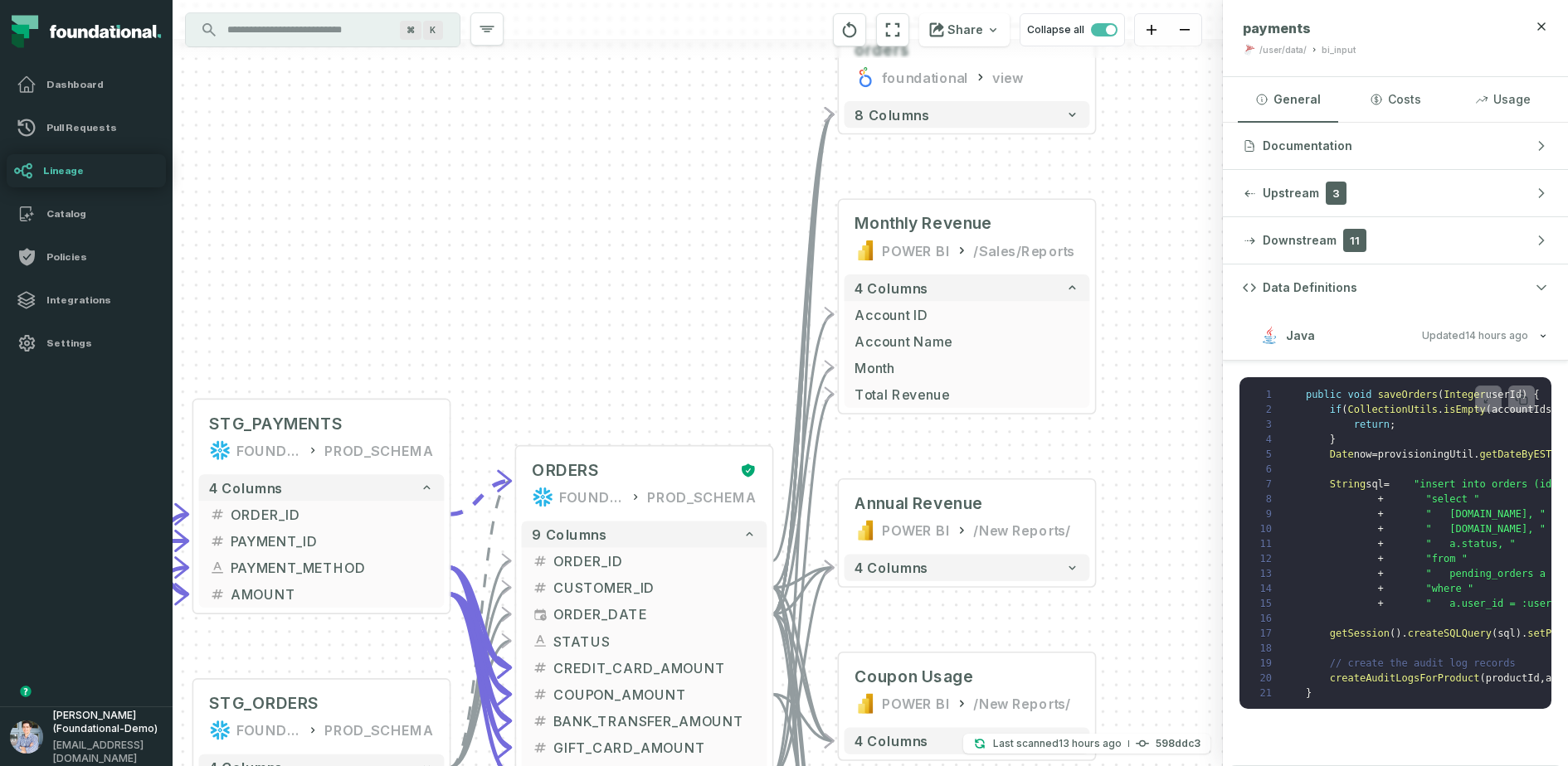
drag, startPoint x: 970, startPoint y: 467, endPoint x: 981, endPoint y: 396, distance: 71.8
click at [981, 396] on div "+ orders foundational view + 8 columns + Monthly Revenue POWER BI /Sales/Report…" at bounding box center [697, 383] width 1050 height 766
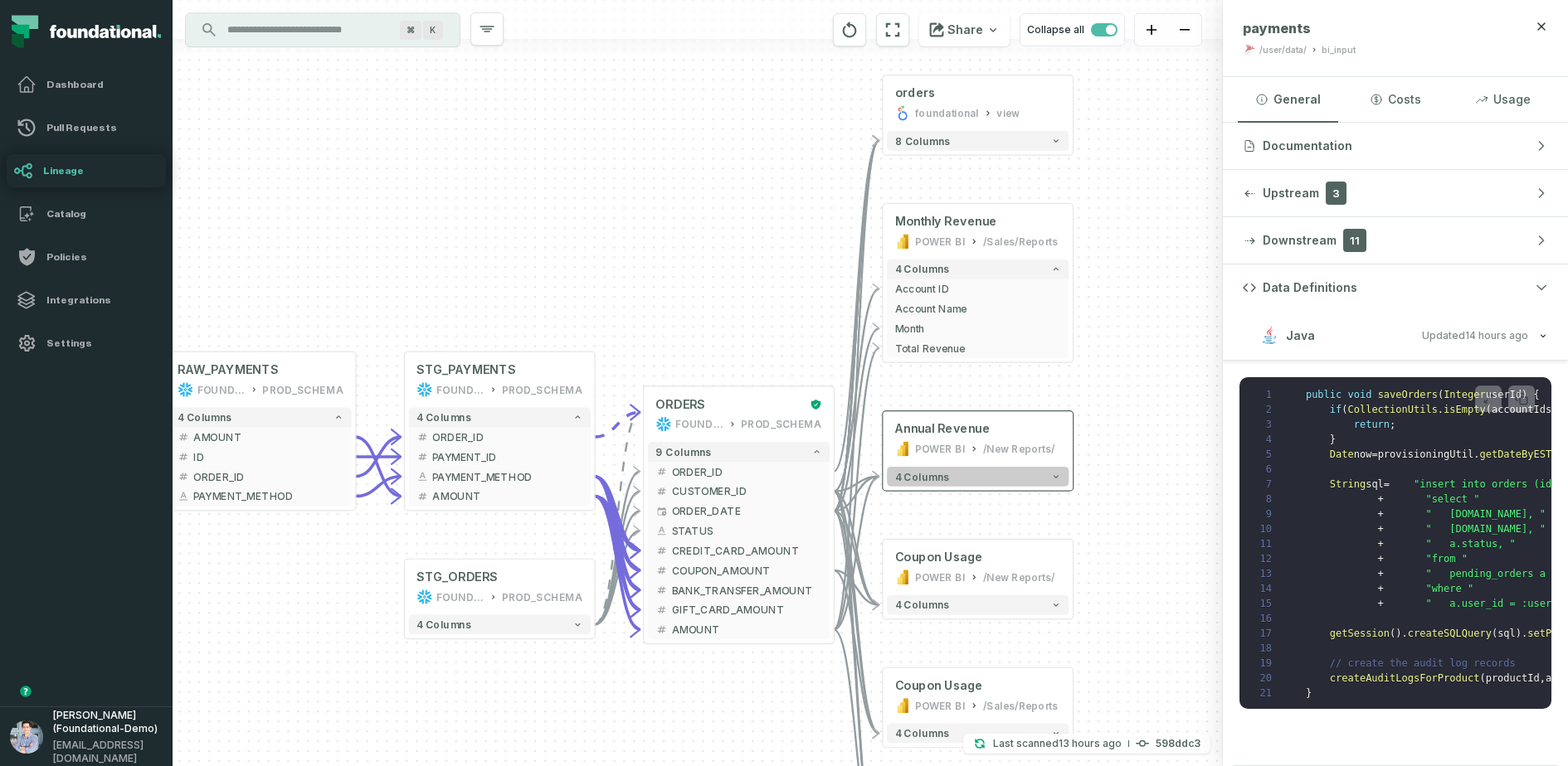
click at [967, 477] on button "4 columns" at bounding box center [978, 477] width 181 height 20
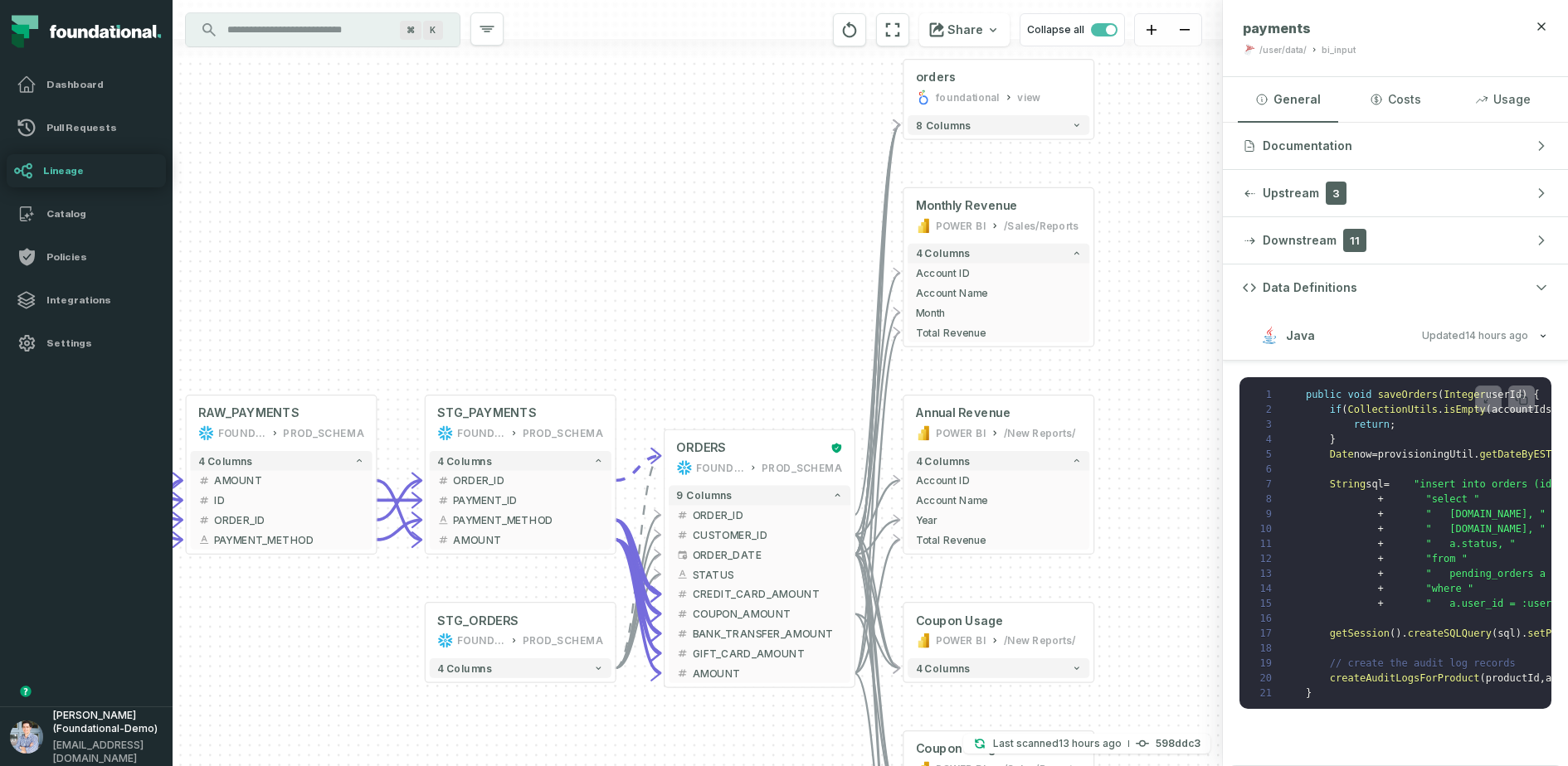
drag, startPoint x: 1091, startPoint y: 506, endPoint x: 1135, endPoint y: 472, distance: 55.6
click at [1135, 472] on div "+ orders foundational view + 8 columns + Monthly Revenue POWER BI /Sales/Report…" at bounding box center [697, 383] width 1050 height 766
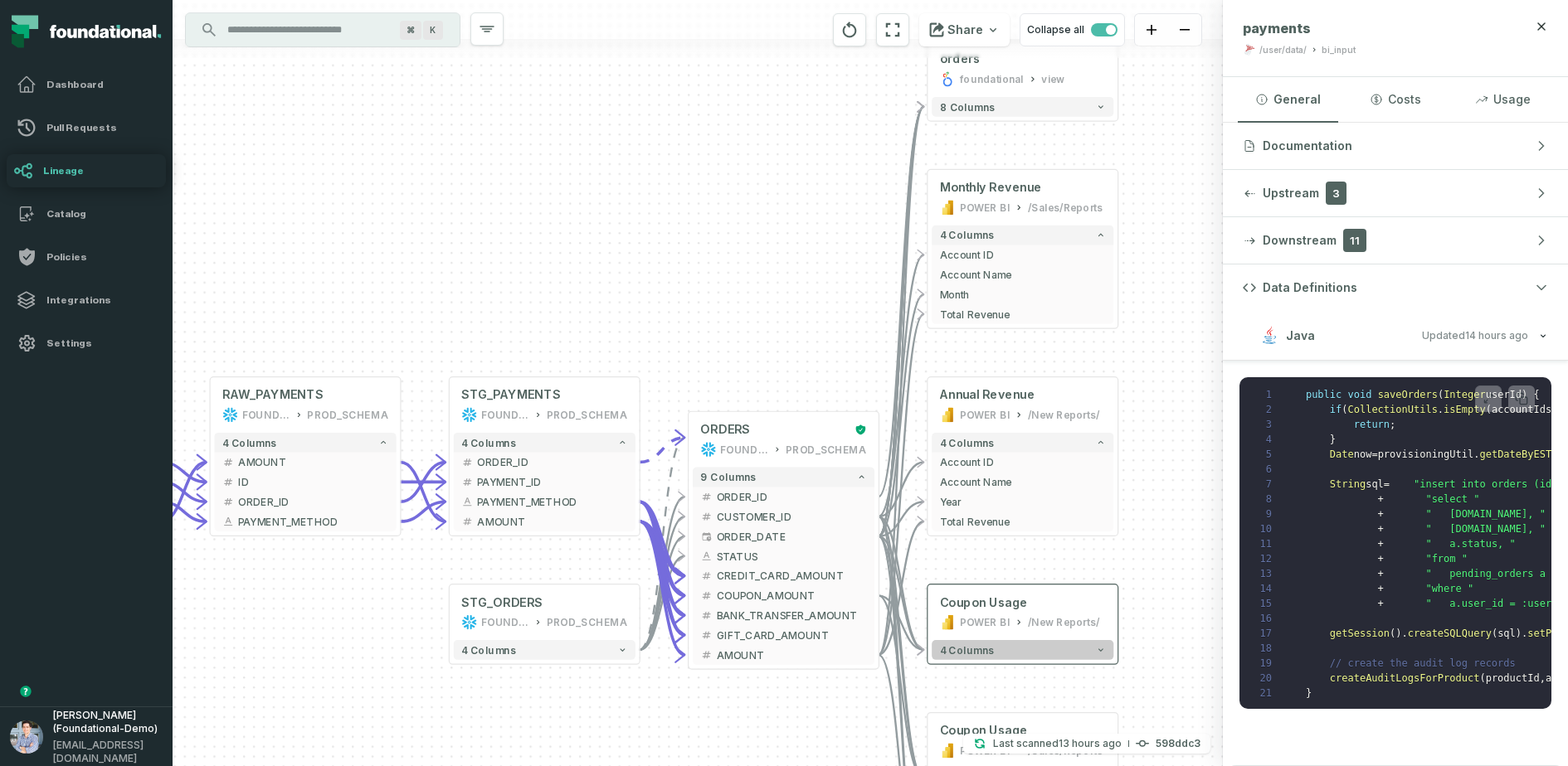
click at [1025, 612] on button "4 columns" at bounding box center [1022, 651] width 181 height 20
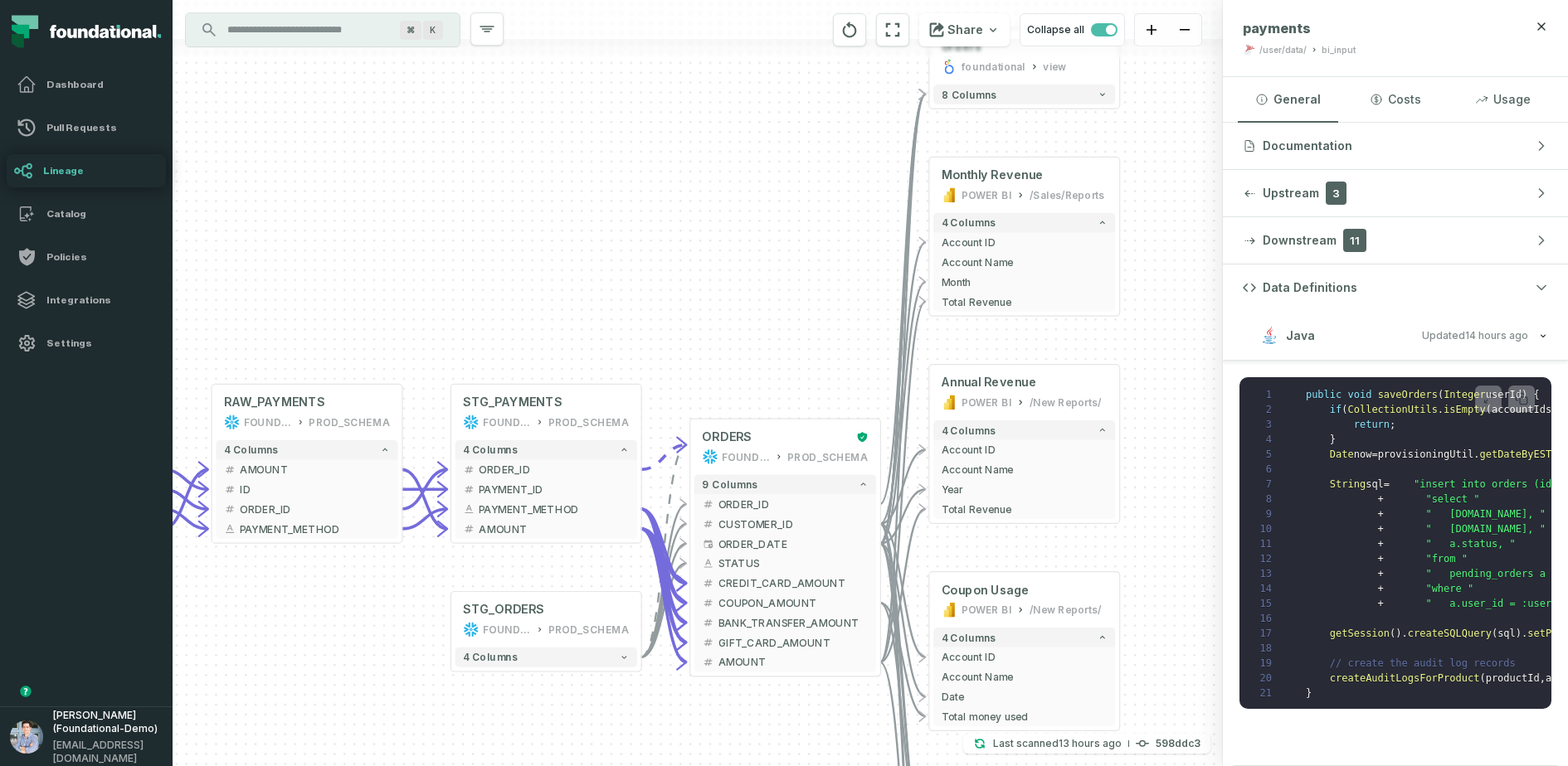
drag, startPoint x: 823, startPoint y: 721, endPoint x: 843, endPoint y: 420, distance: 301.7
click at [843, 420] on div "+ orders foundational view + 8 columns + Monthly Revenue POWER BI /Sales/Report…" at bounding box center [697, 383] width 1050 height 766
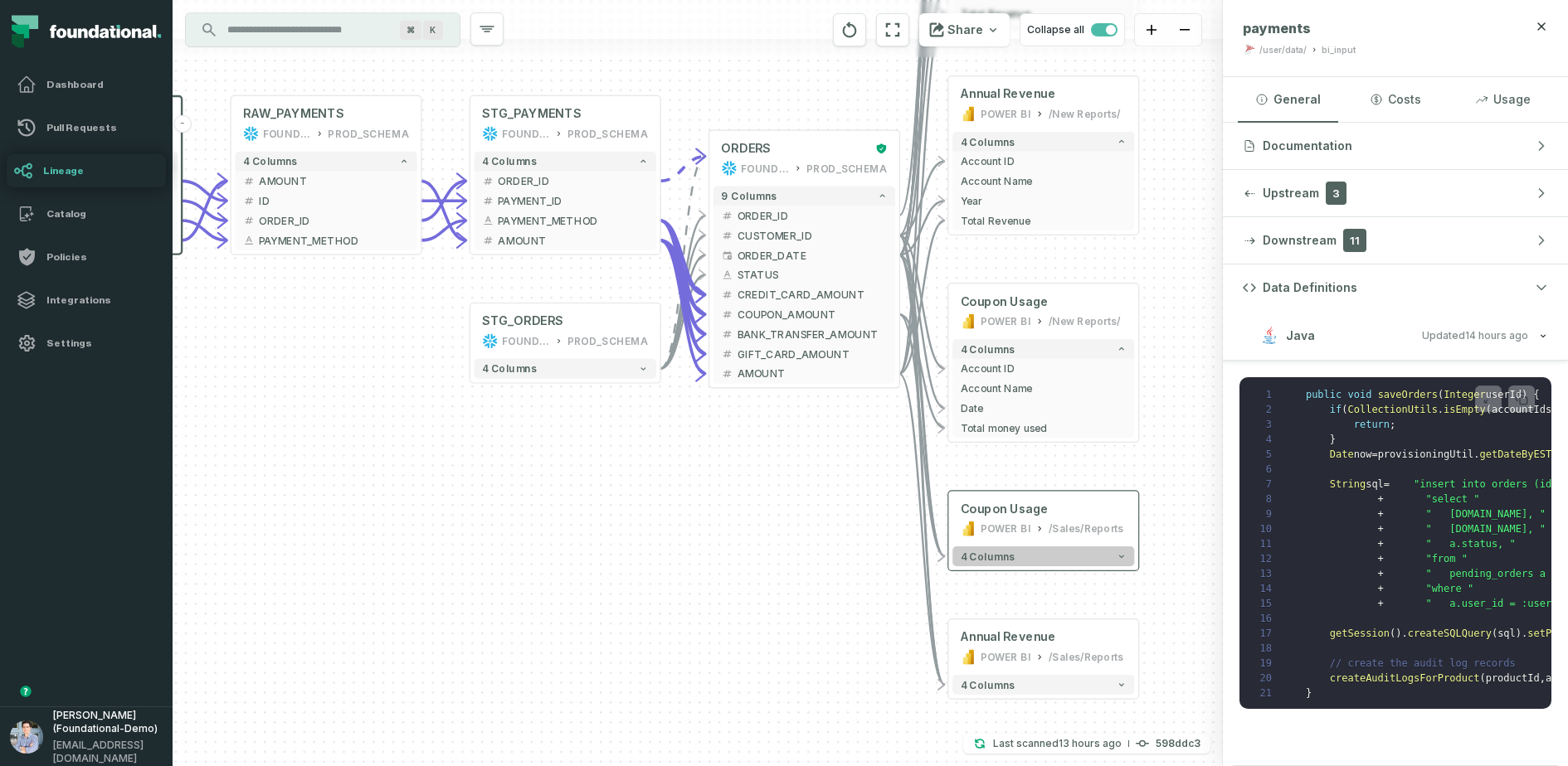
click at [1077, 552] on button "4 columns" at bounding box center [1043, 556] width 181 height 20
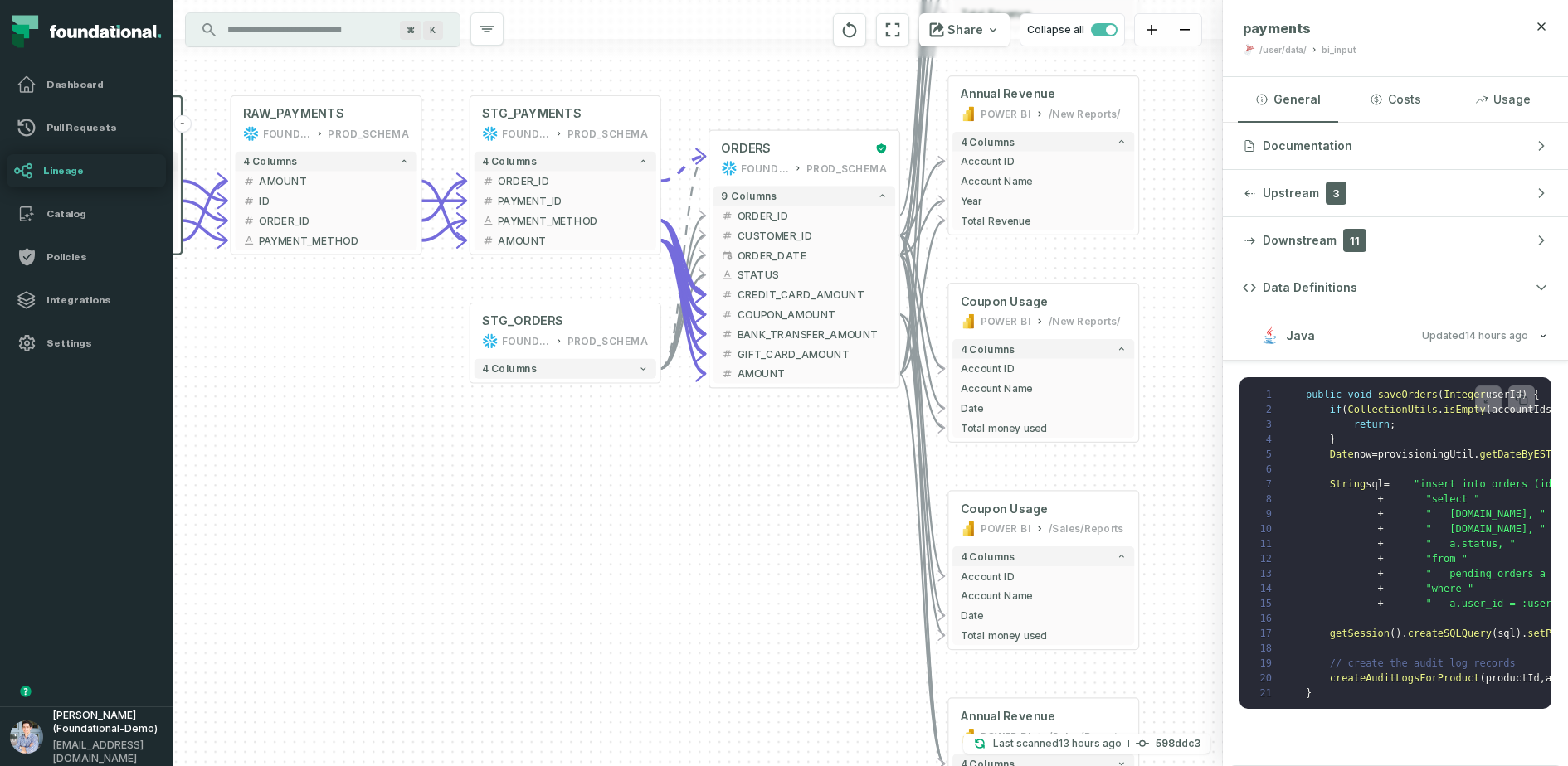
click at [861, 612] on div "+ orders foundational view + 8 columns + Monthly Revenue POWER BI /Sales/Report…" at bounding box center [697, 383] width 1050 height 766
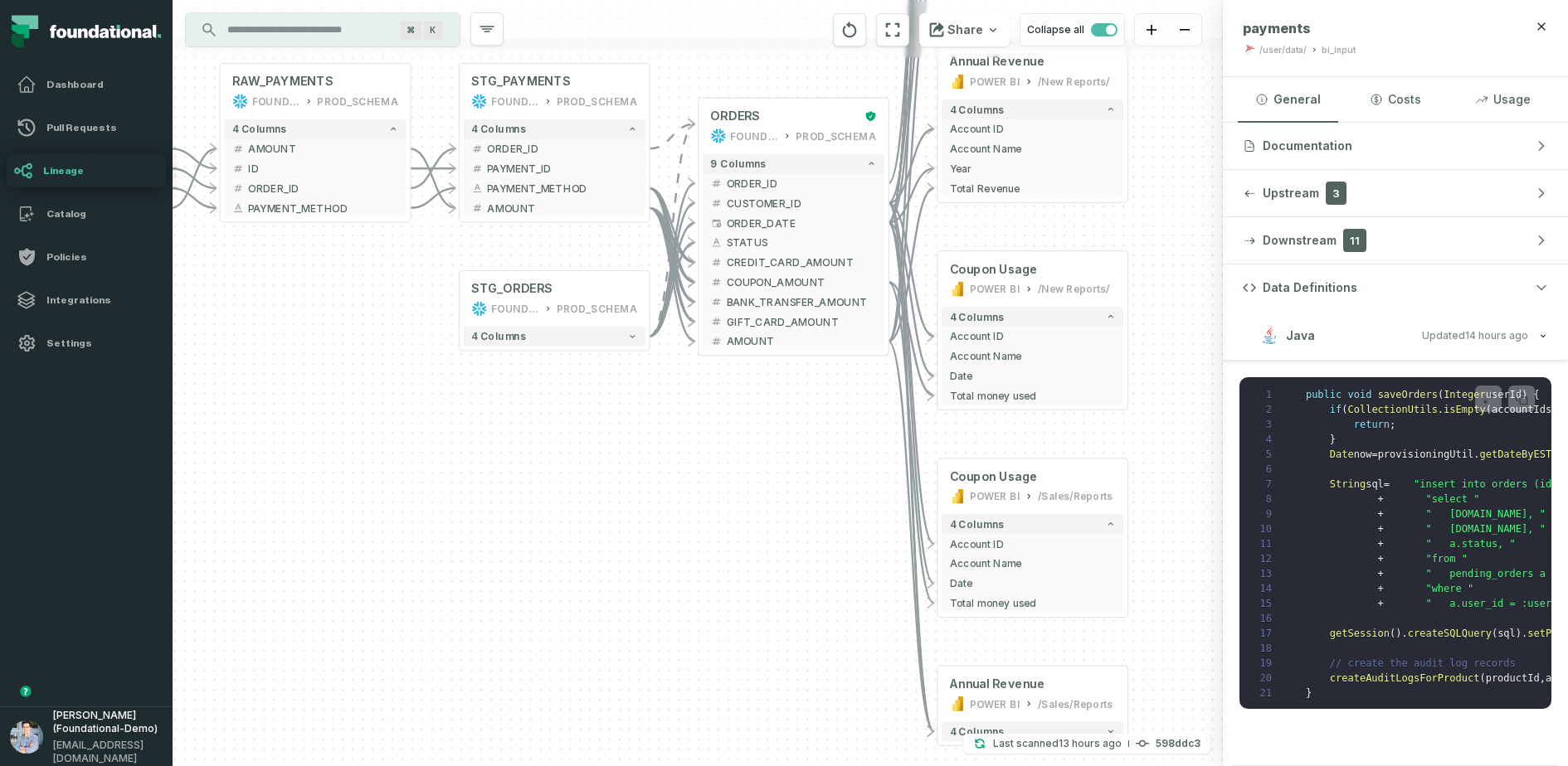
drag, startPoint x: 846, startPoint y: 613, endPoint x: 816, endPoint y: 468, distance: 148.1
click at [816, 468] on div "+ orders foundational view + 8 columns + Monthly Revenue POWER BI /Sales/Report…" at bounding box center [697, 383] width 1050 height 766
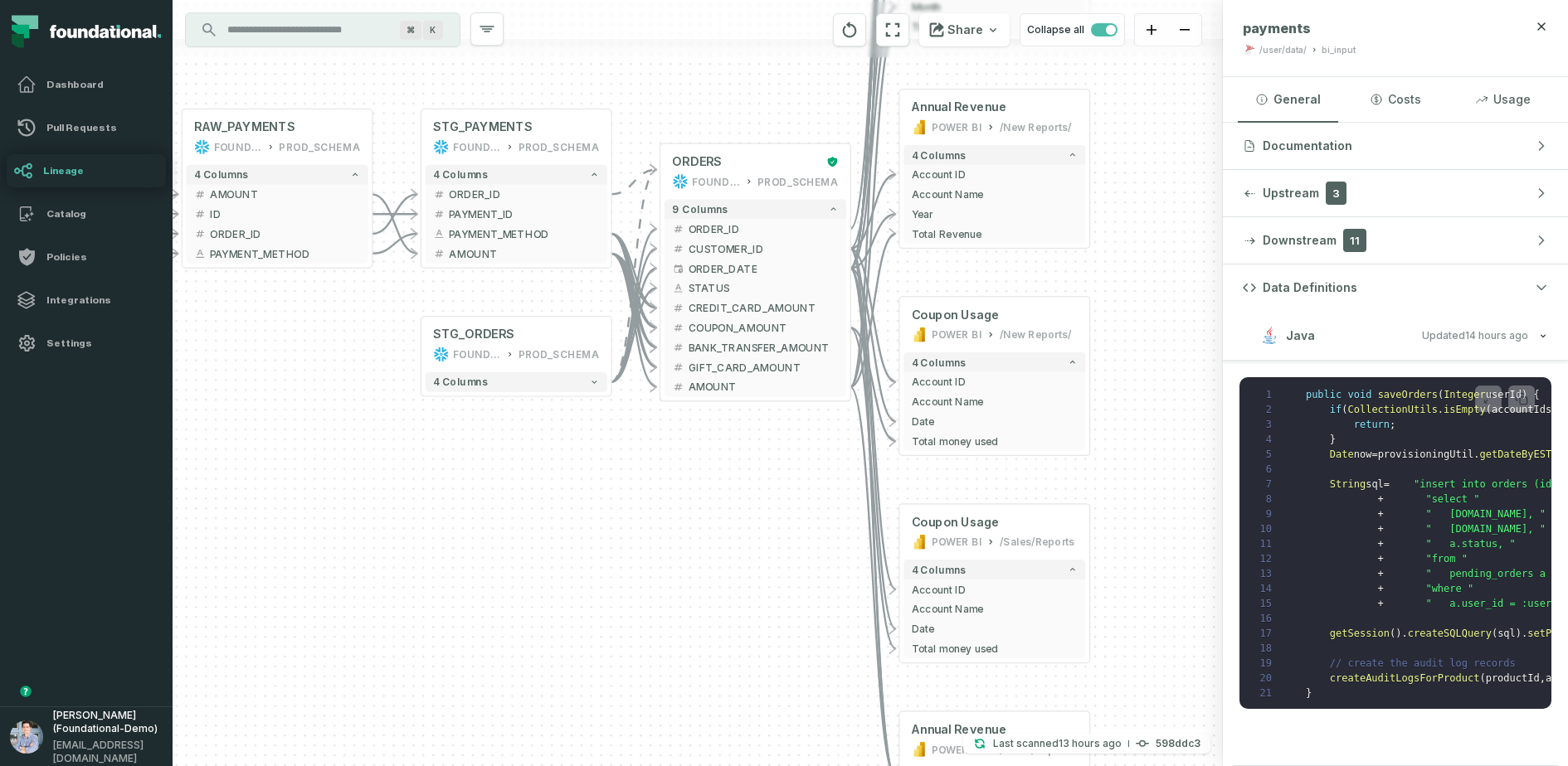
drag, startPoint x: 828, startPoint y: 415, endPoint x: 810, endPoint y: 573, distance: 159.0
click at [810, 573] on div "+ orders foundational view + 8 columns + Monthly Revenue POWER BI /Sales/Report…" at bounding box center [697, 383] width 1050 height 766
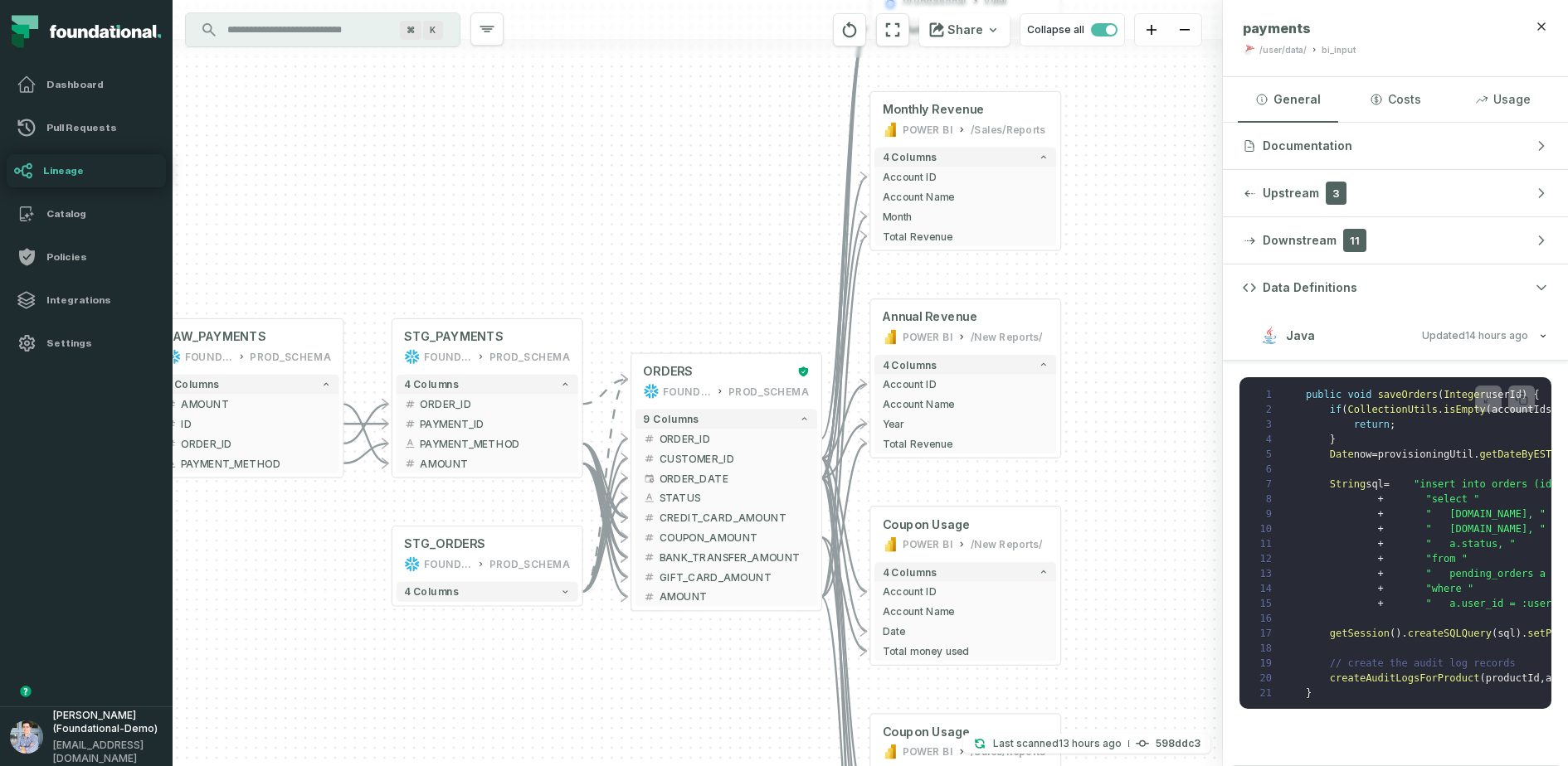
drag, startPoint x: 819, startPoint y: 531, endPoint x: 791, endPoint y: 741, distance: 211.9
click at [791, 612] on div "+ orders foundational view + 8 columns + Monthly Revenue POWER BI /Sales/Report…" at bounding box center [697, 383] width 1050 height 766
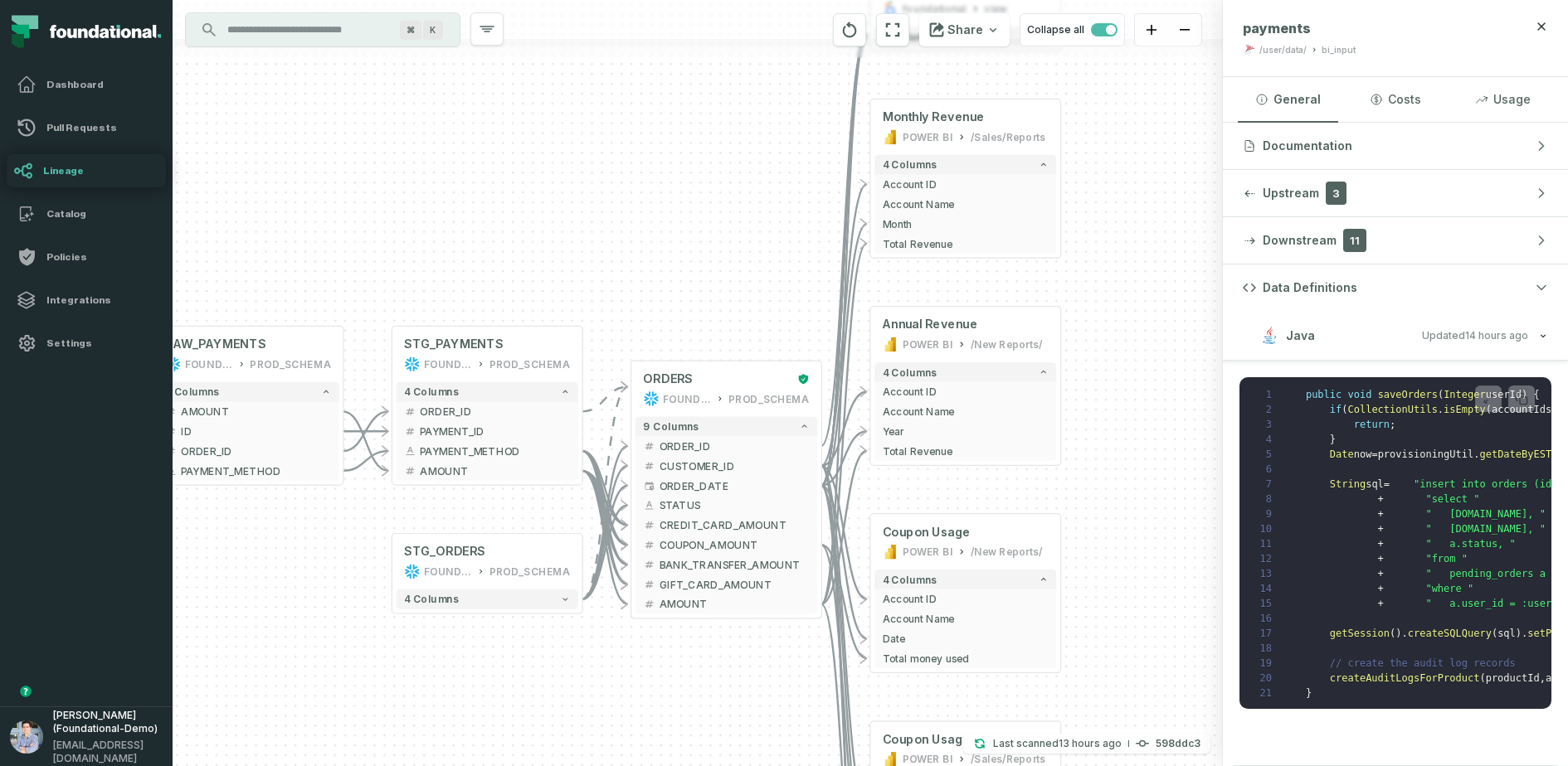
drag, startPoint x: 807, startPoint y: 302, endPoint x: 805, endPoint y: 423, distance: 121.0
click at [805, 423] on div "+ orders foundational view + 8 columns + Monthly Revenue POWER BI /Sales/Report…" at bounding box center [697, 383] width 1050 height 766
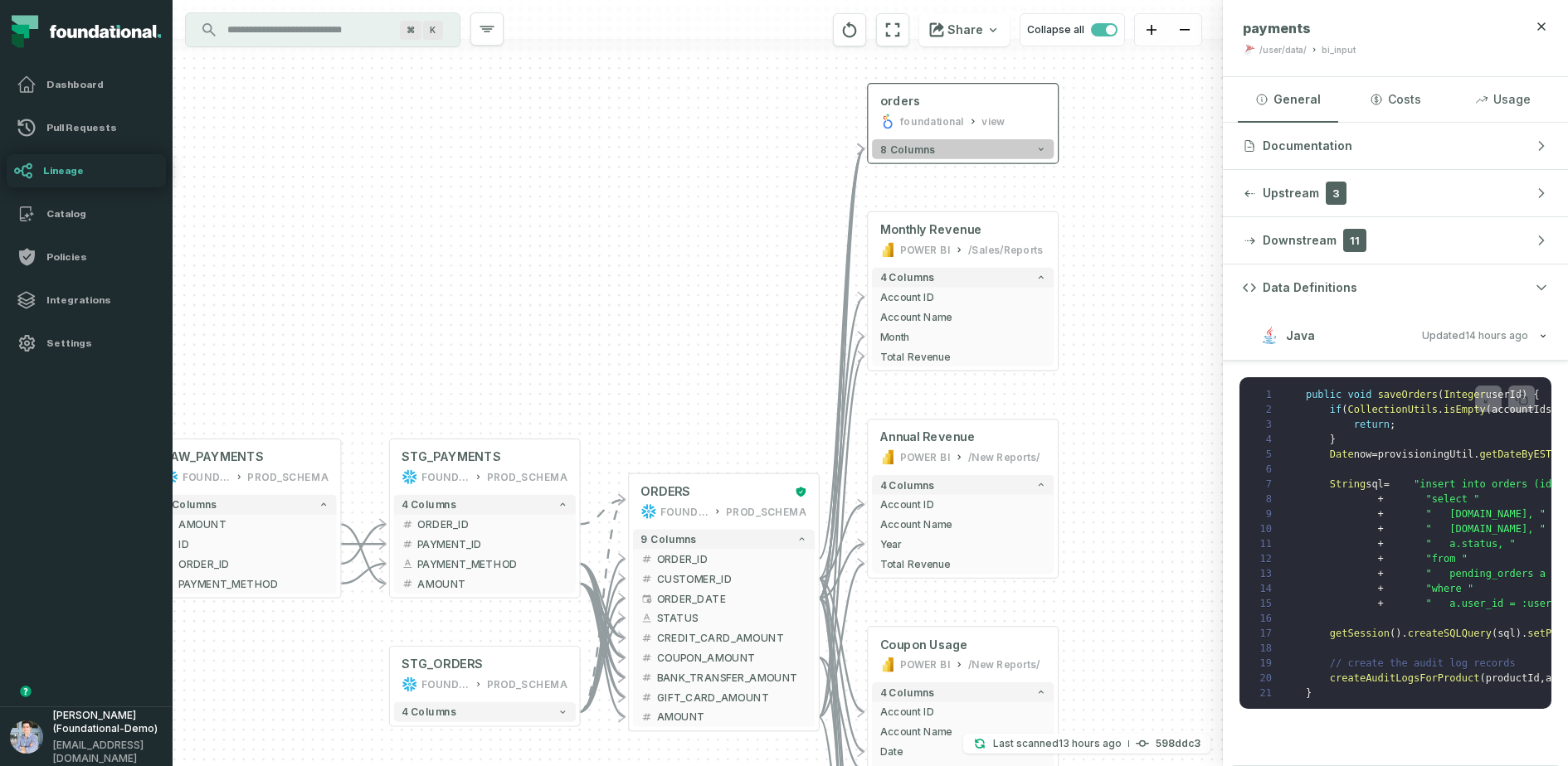
click at [968, 148] on button "8 columns" at bounding box center [962, 149] width 181 height 20
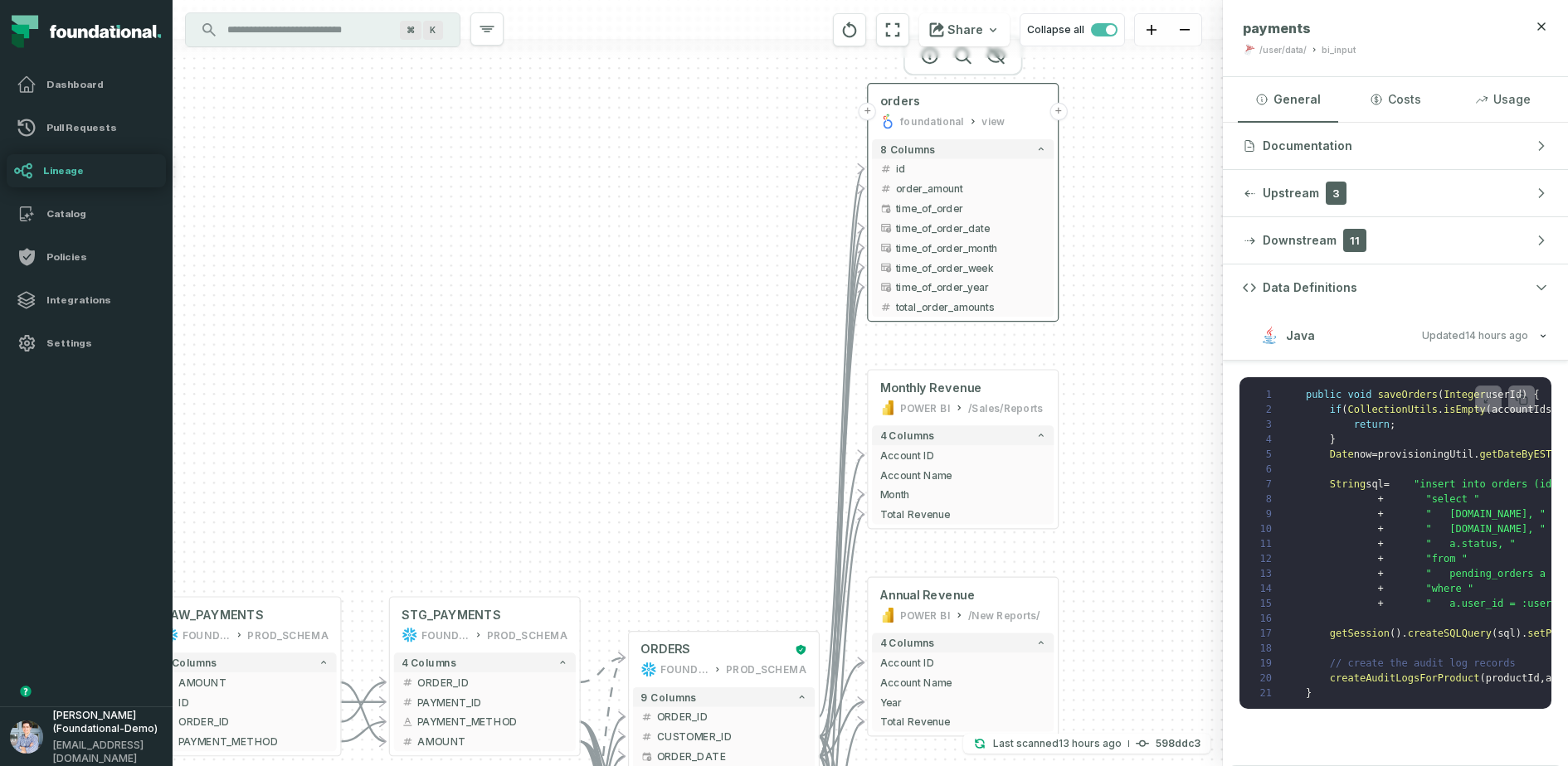
click at [1057, 116] on button "+" at bounding box center [1058, 111] width 17 height 17
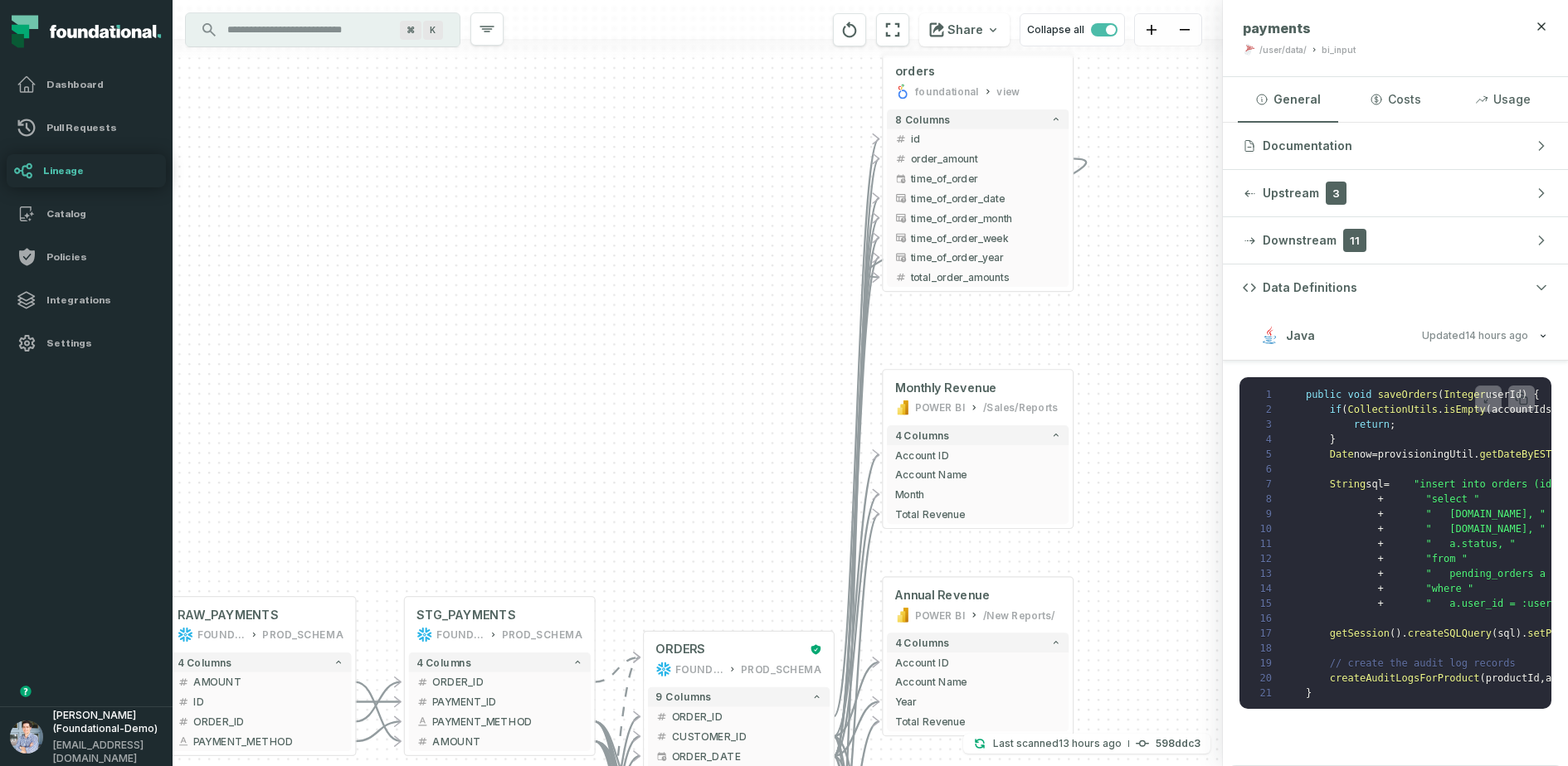
drag, startPoint x: 990, startPoint y: 384, endPoint x: 1004, endPoint y: 354, distance: 33.1
click at [1004, 354] on div "- orders foundational view - 8 columns - id - order_amount - time_of_order - ti…" at bounding box center [697, 383] width 1050 height 766
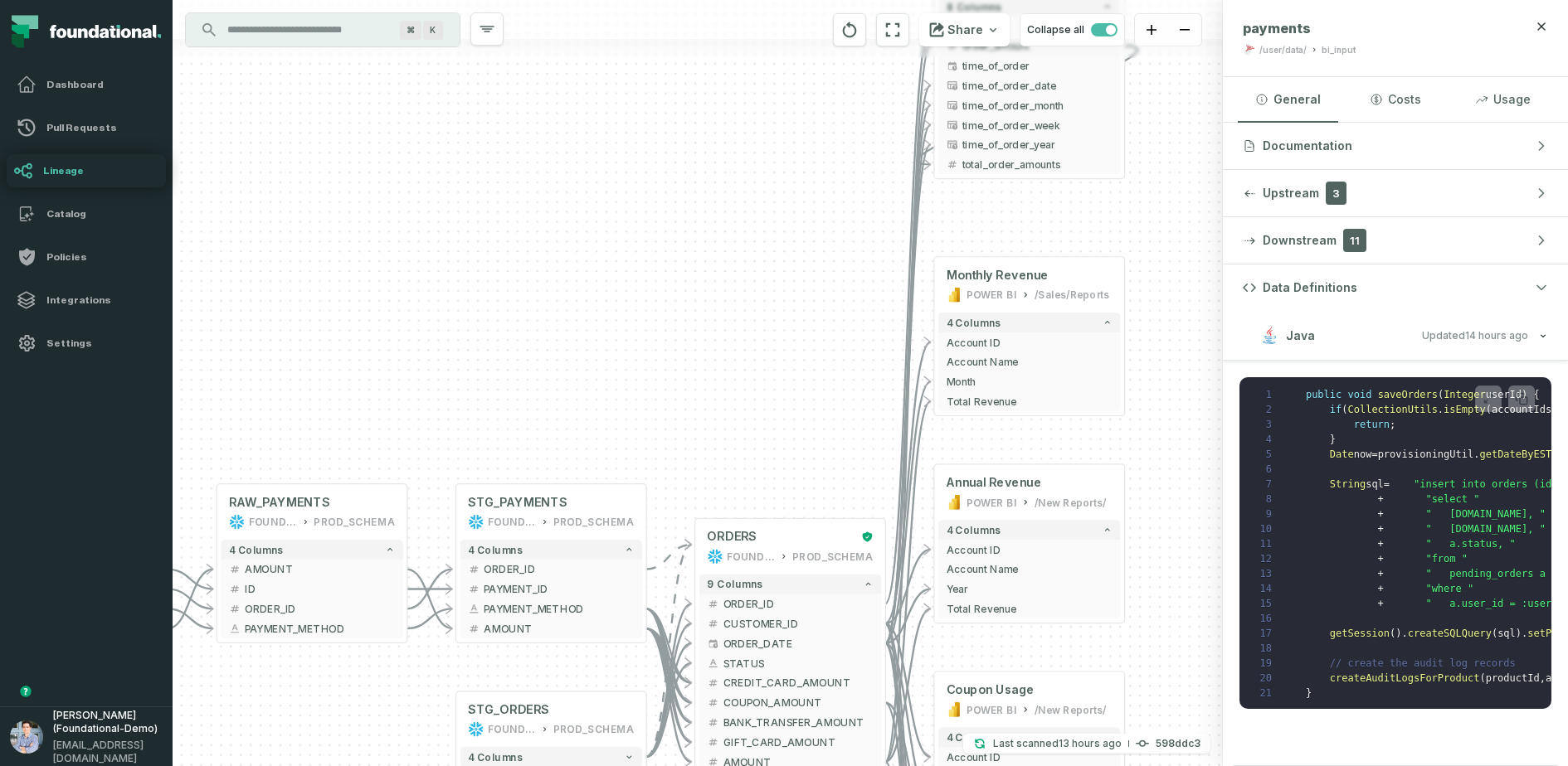
drag, startPoint x: 826, startPoint y: 486, endPoint x: 952, endPoint y: 278, distance: 243.2
click at [952, 278] on div "- orders foundational view - 8 columns - id - order_amount - time_of_order - ti…" at bounding box center [697, 383] width 1050 height 766
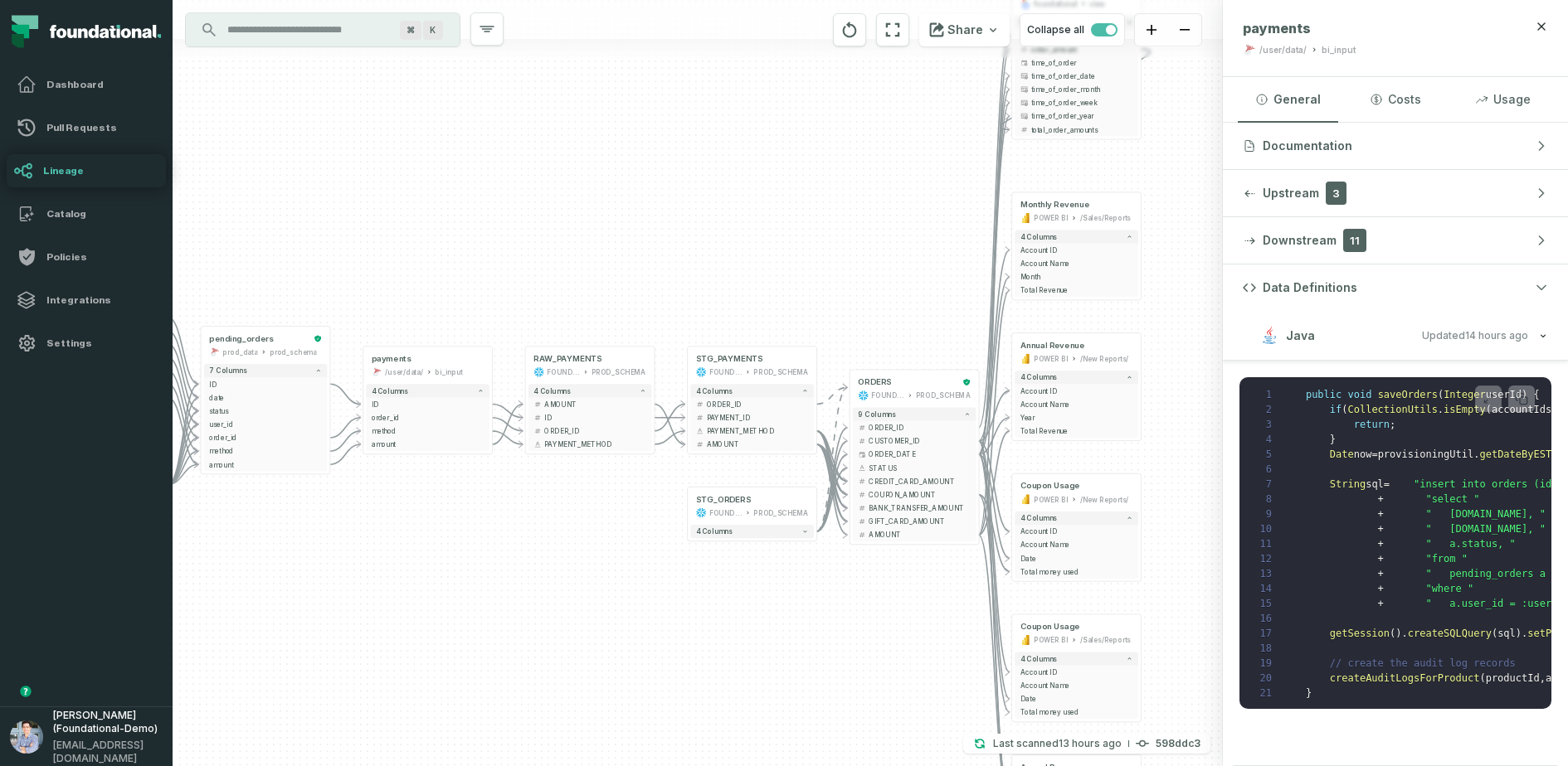
drag, startPoint x: 791, startPoint y: 686, endPoint x: 851, endPoint y: 645, distance: 72.7
click at [851, 612] on div "- orders foundational view - 8 columns - id - order_amount - time_of_order - ti…" at bounding box center [697, 383] width 1050 height 766
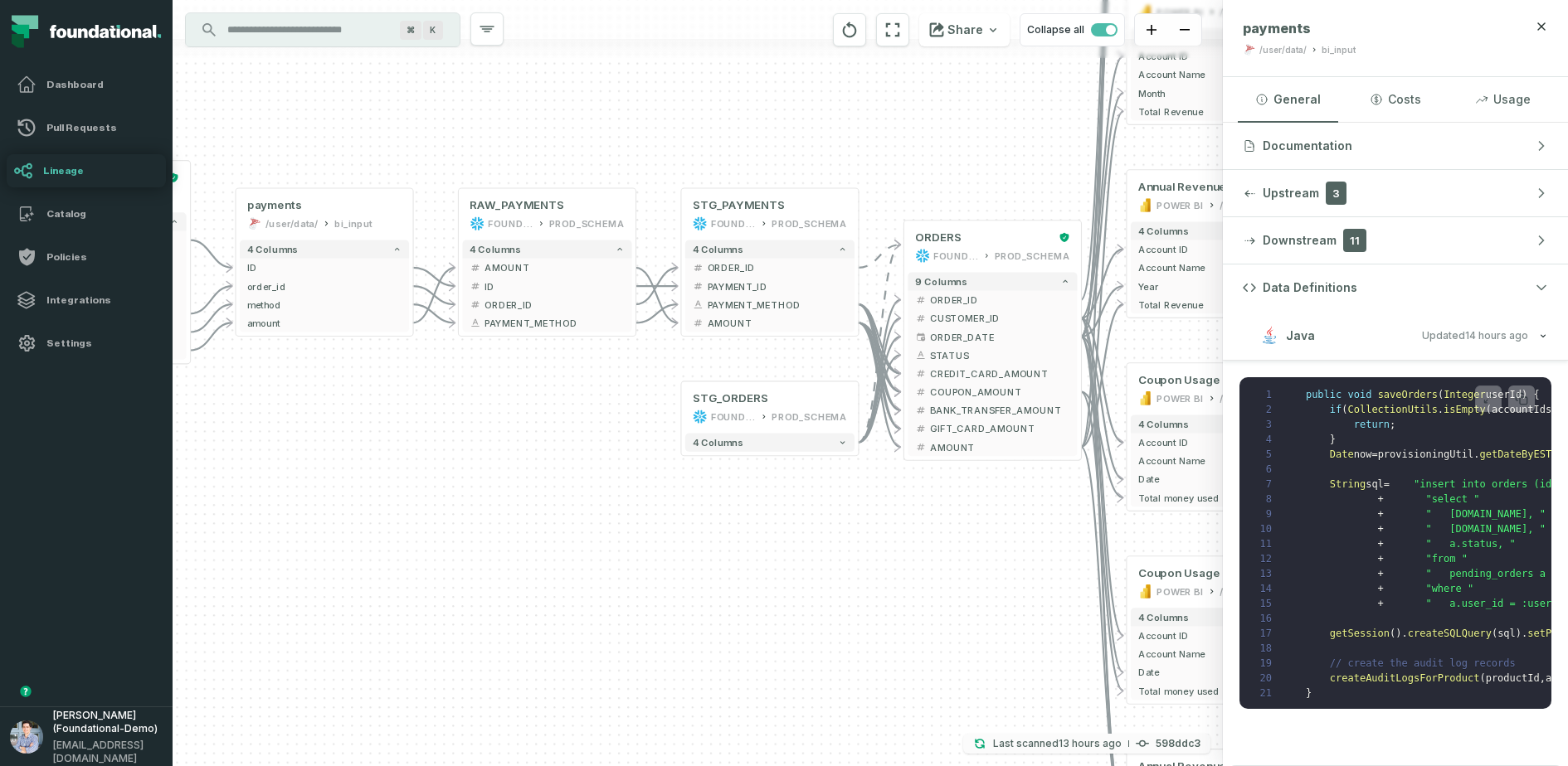
click at [1010, 612] on p "Last scanned [DATE] 2:17:14 AM" at bounding box center [1057, 744] width 128 height 16
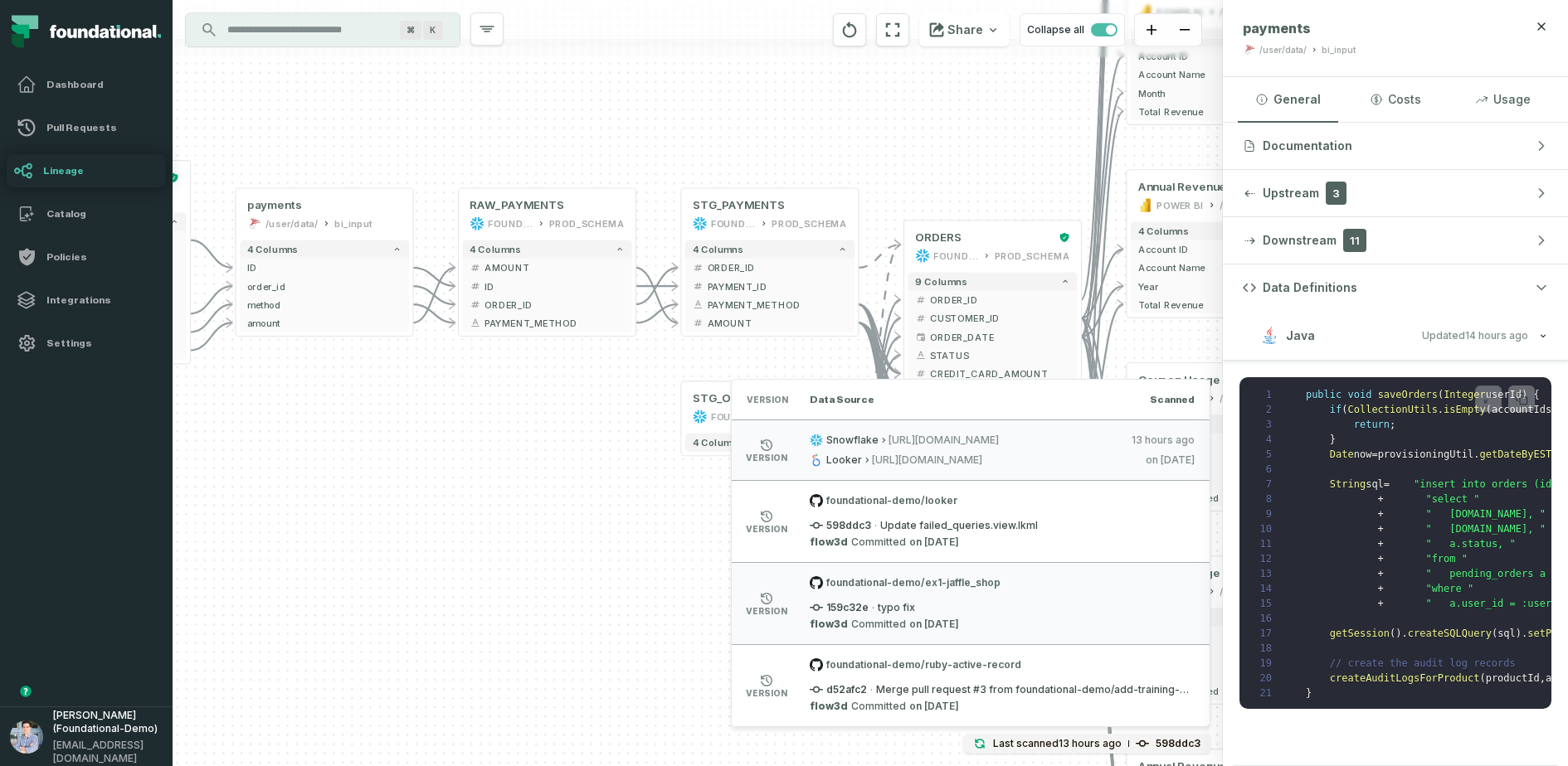
click at [943, 145] on div "- orders foundational view - 8 columns - id - order_amount - time_of_order - ti…" at bounding box center [697, 383] width 1050 height 766
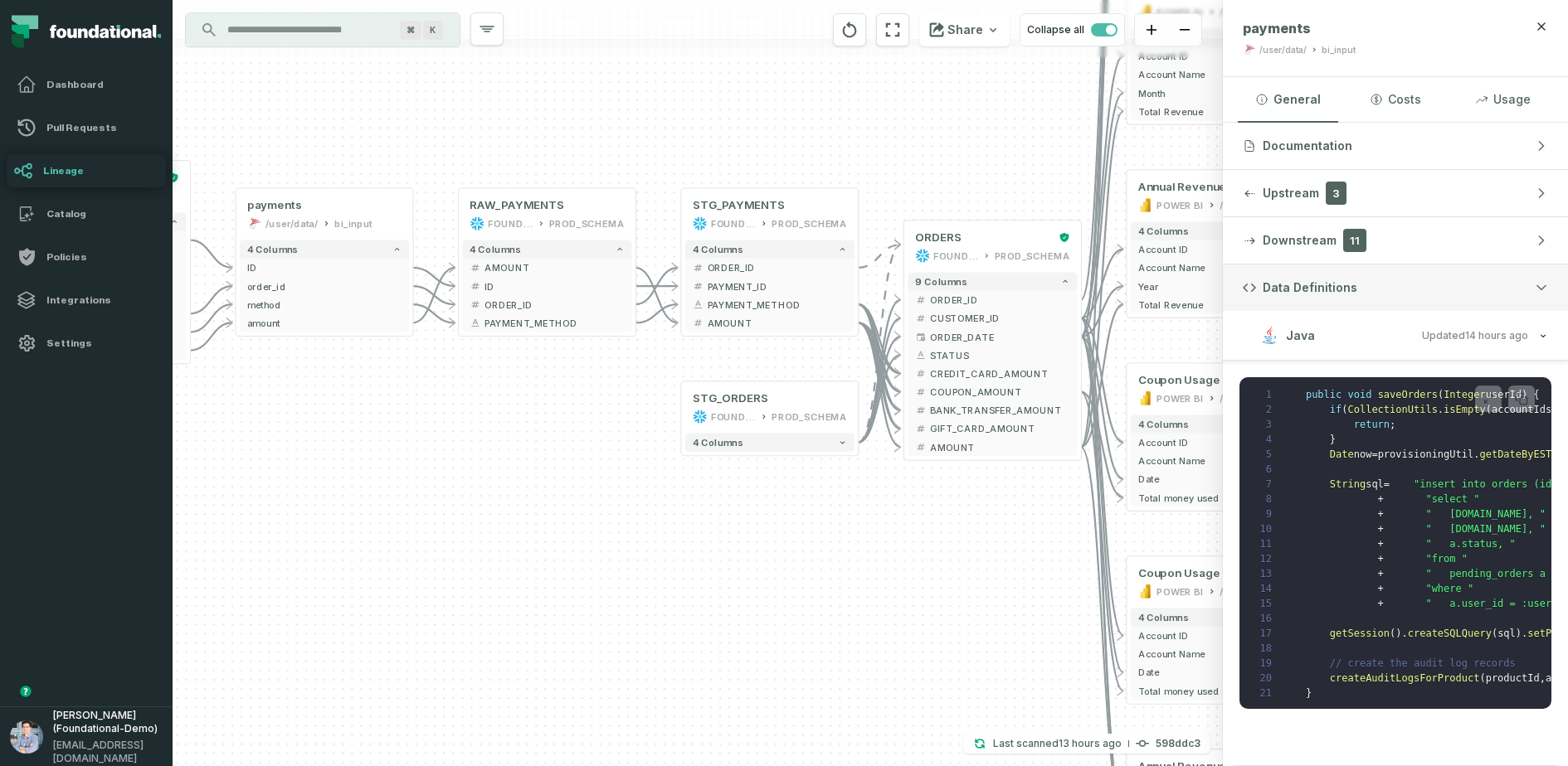
click at [1254, 284] on button "Data Definitions" at bounding box center [1395, 288] width 345 height 47
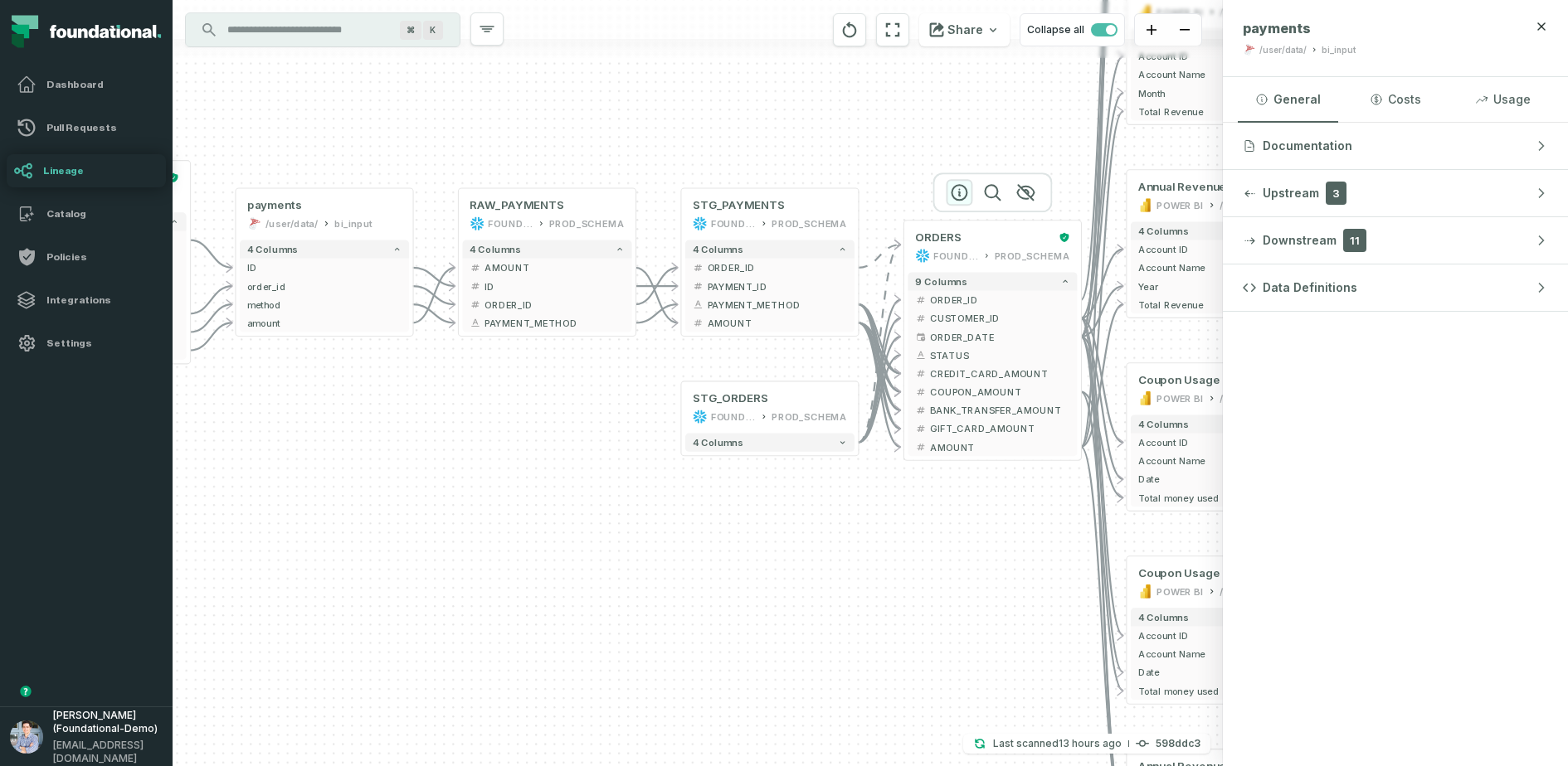
click at [966, 195] on icon "button" at bounding box center [959, 192] width 15 height 15
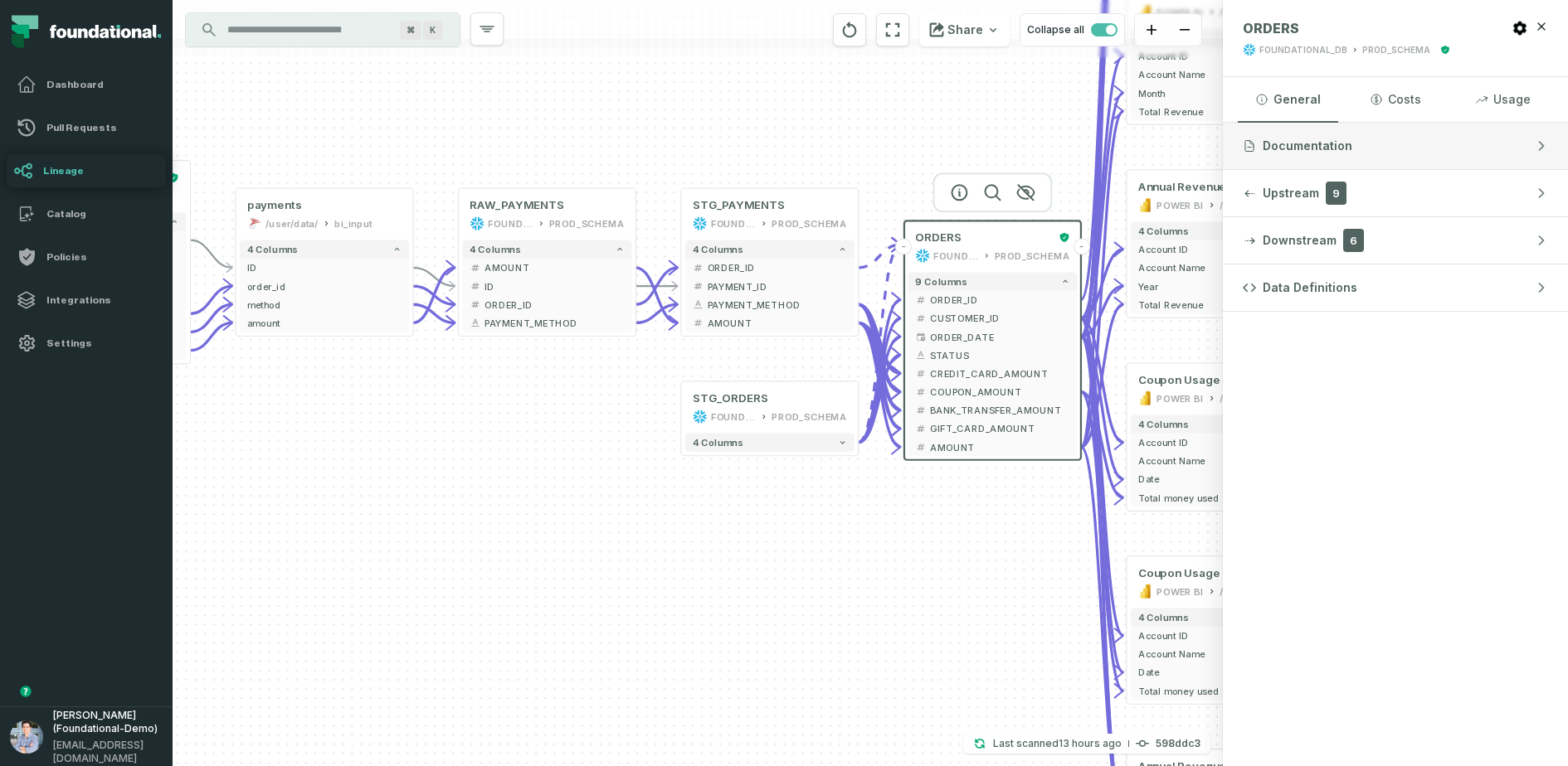
click at [1254, 138] on button "Documentation" at bounding box center [1395, 146] width 345 height 47
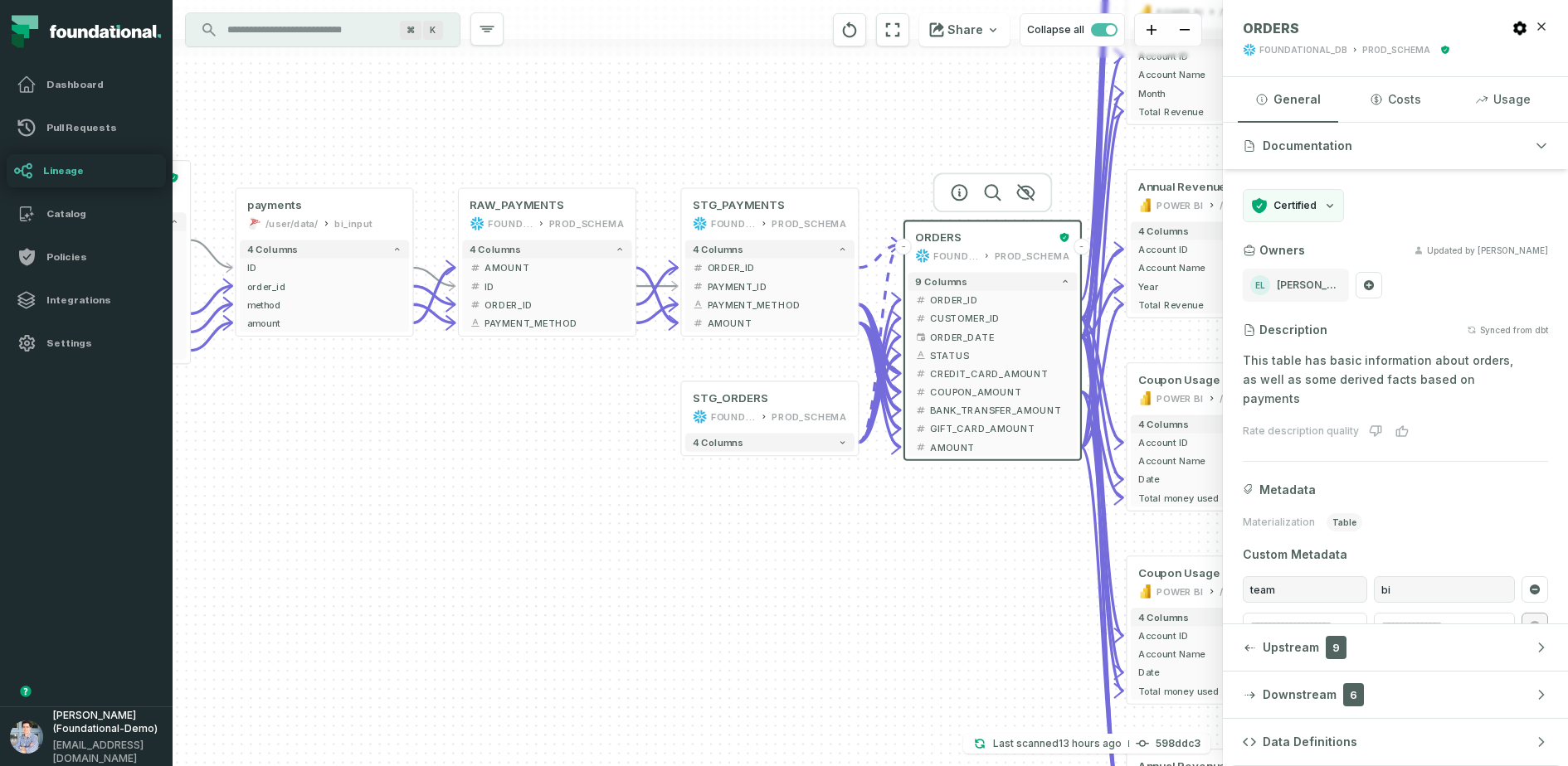
scroll to position [14, 0]
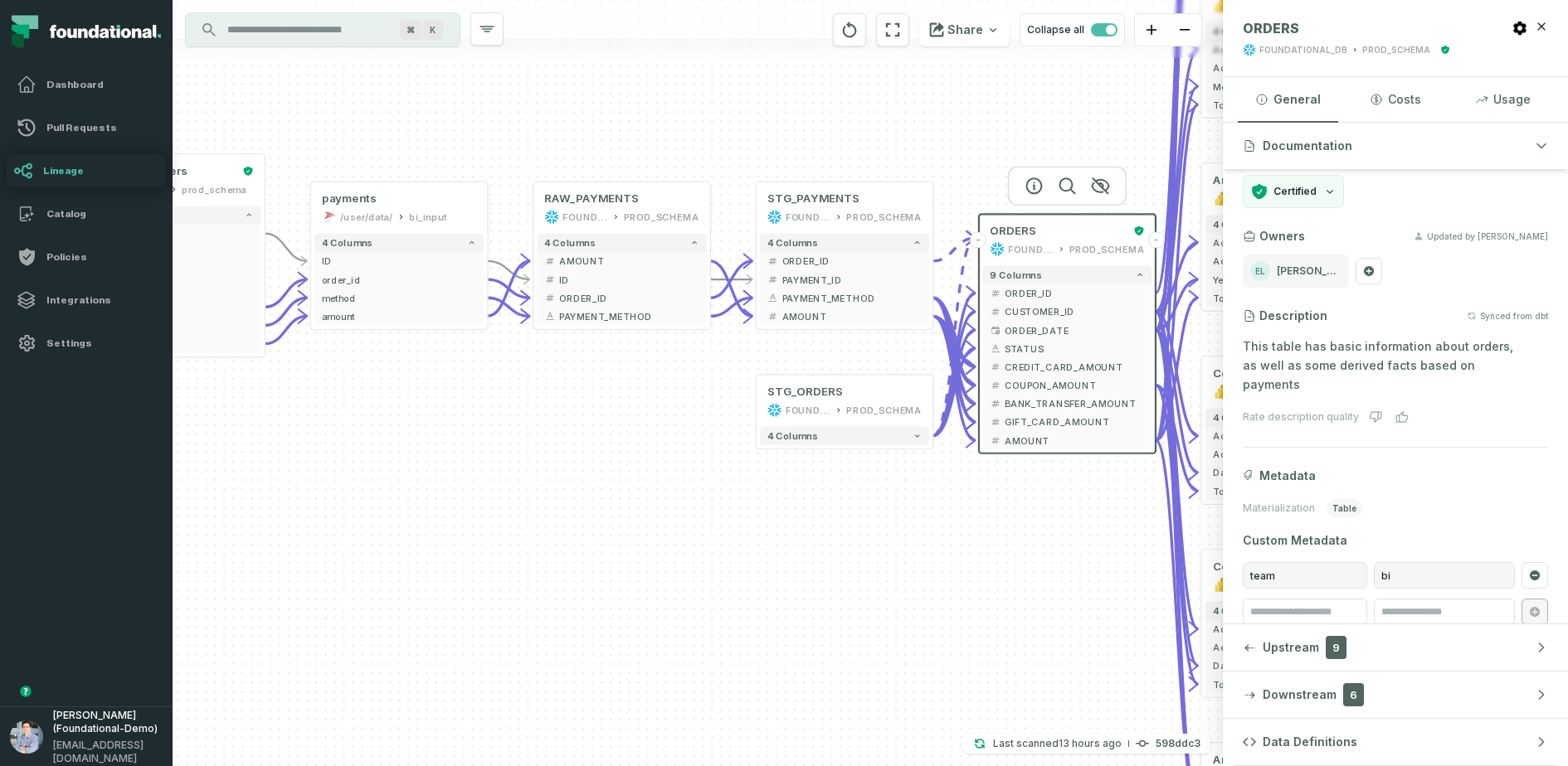
drag, startPoint x: 949, startPoint y: 566, endPoint x: 1036, endPoint y: 558, distance: 87.4
click at [1036, 558] on div "- orders foundational view - 8 columns - id - order_amount - time_of_order - ti…" at bounding box center [697, 383] width 1050 height 766
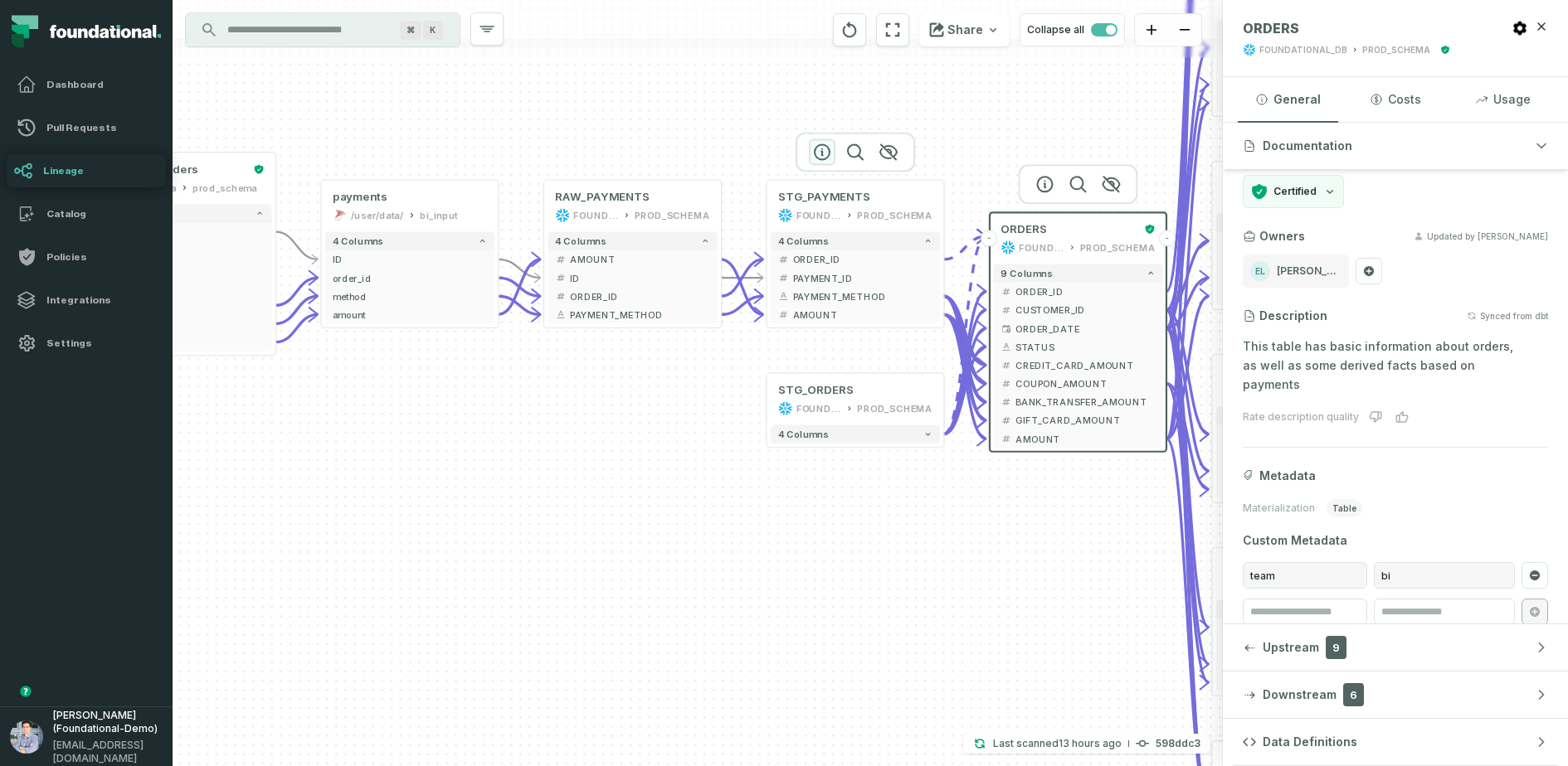
click at [821, 150] on icon "button" at bounding box center [822, 152] width 20 height 20
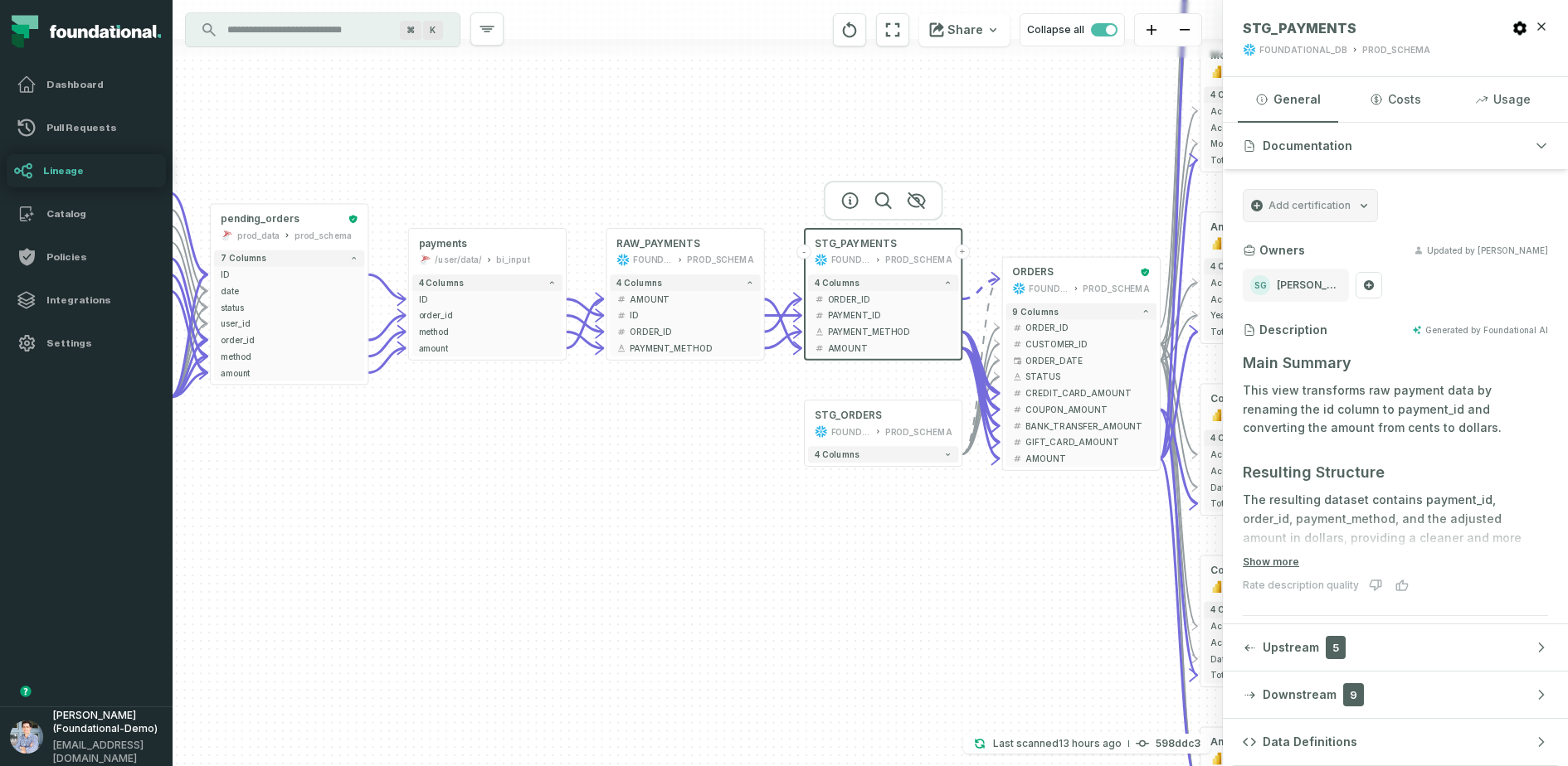
click at [1106, 612] on div "- orders foundational view - 8 columns - id - order_amount - time_of_order - ti…" at bounding box center [697, 383] width 1050 height 766
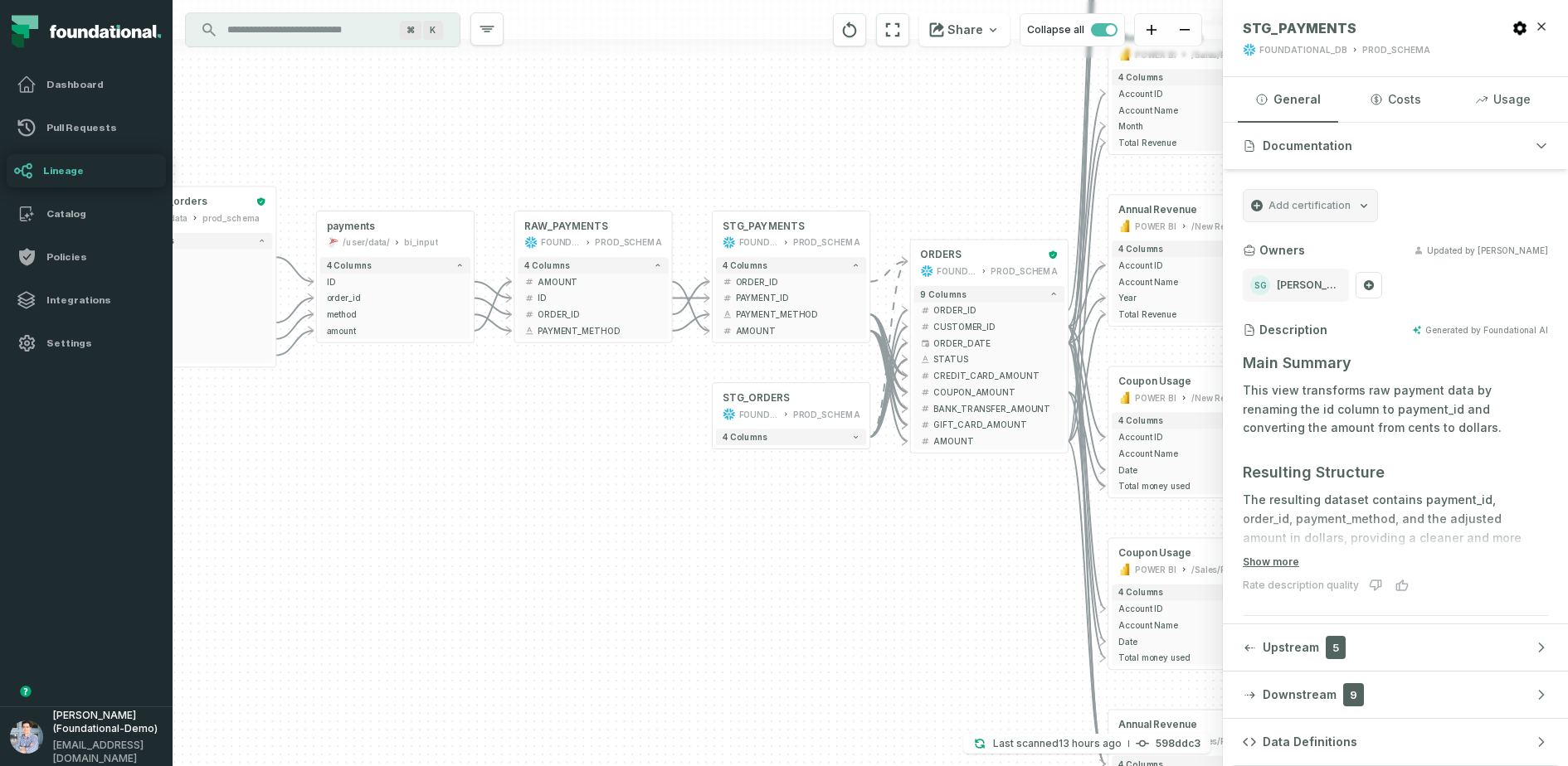
drag, startPoint x: 1106, startPoint y: 617, endPoint x: 1014, endPoint y: 599, distance: 93.7
click at [1014, 599] on div "- orders foundational view - 8 columns - id - order_amount - time_of_order - ti…" at bounding box center [697, 383] width 1050 height 766
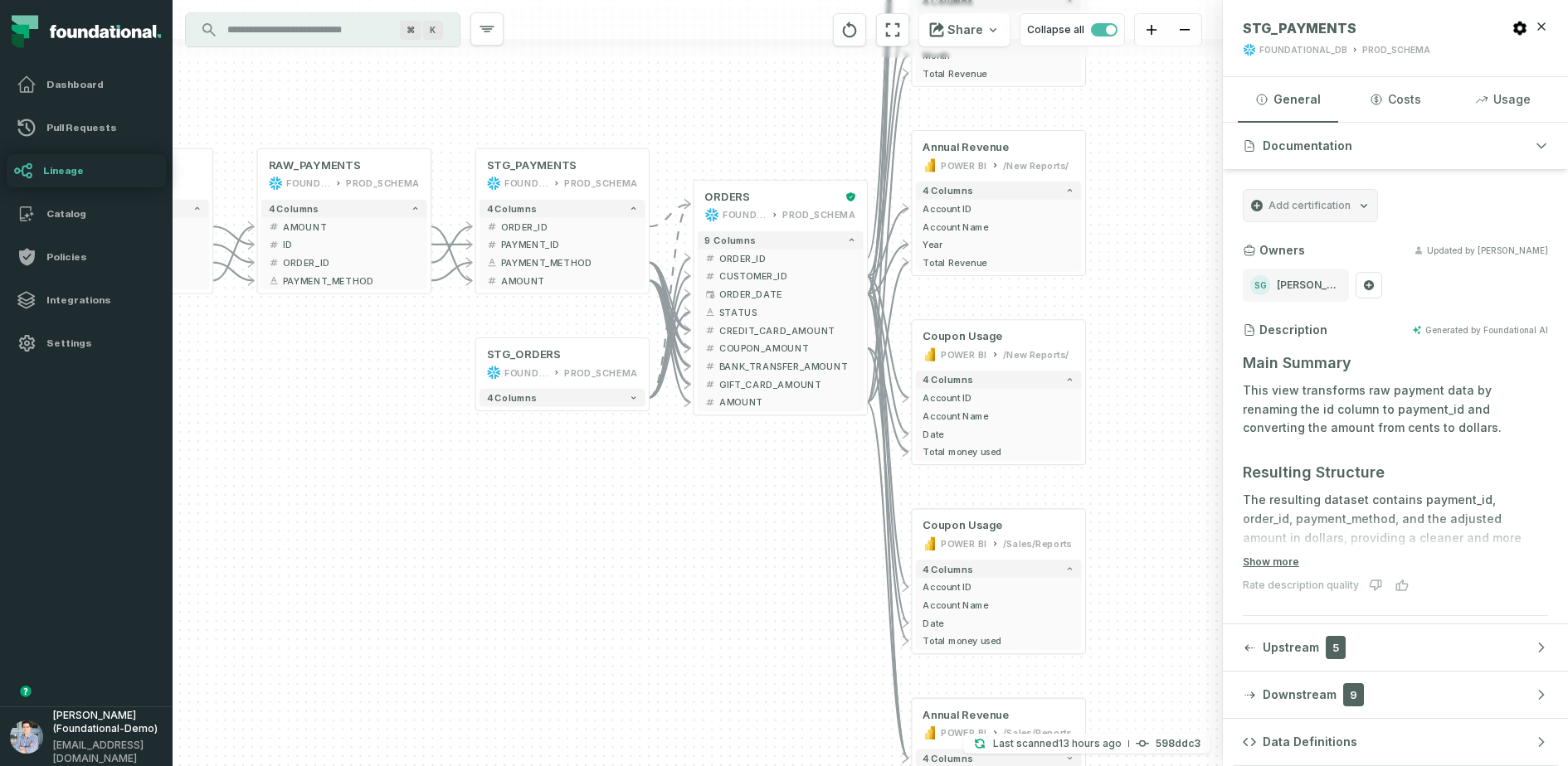
drag, startPoint x: 996, startPoint y: 497, endPoint x: 806, endPoint y: 514, distance: 190.8
click at [806, 514] on div "- orders foundational view - 8 columns - id - order_amount - time_of_order - ti…" at bounding box center [697, 383] width 1050 height 766
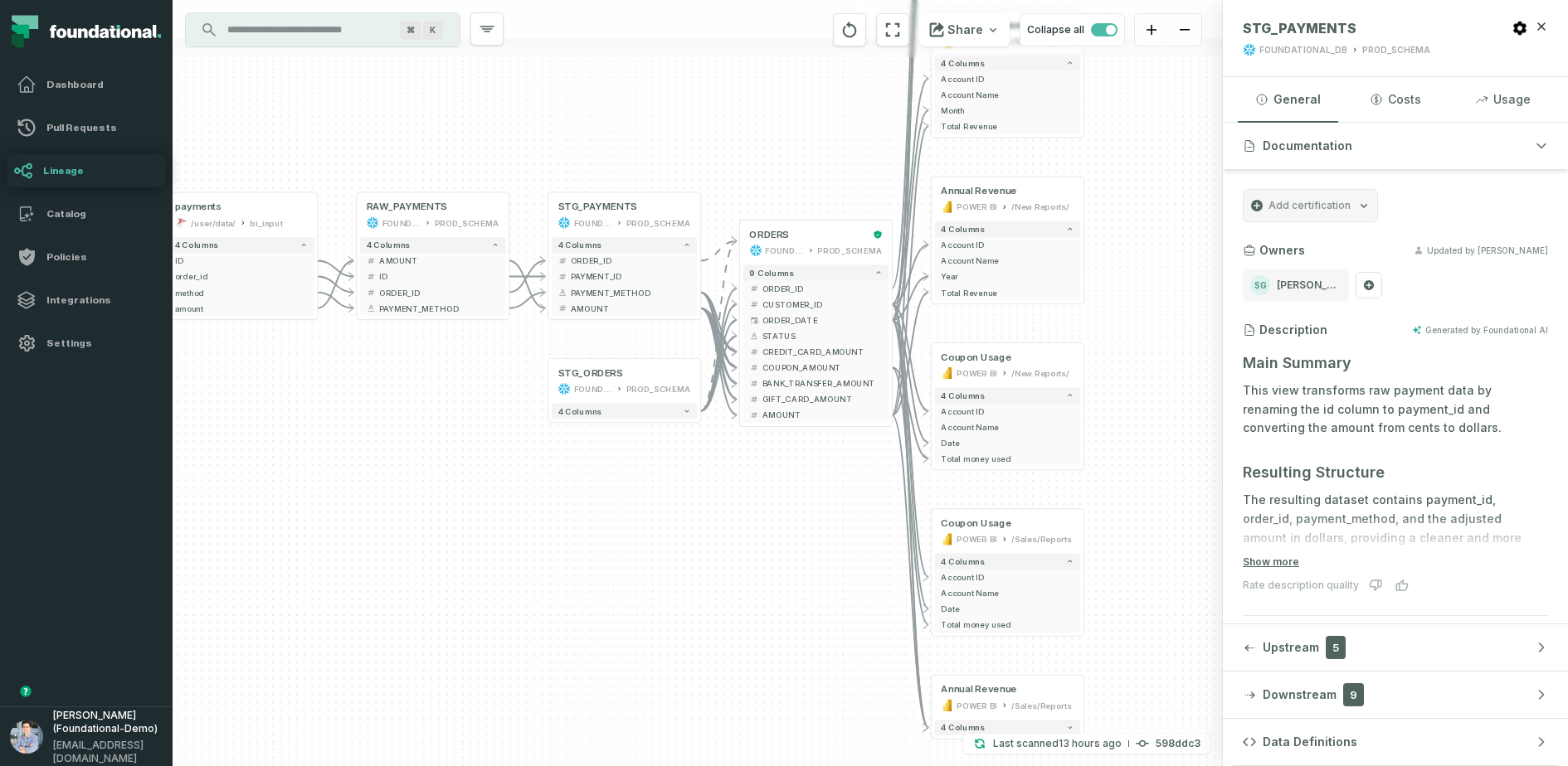
drag, startPoint x: 784, startPoint y: 581, endPoint x: 820, endPoint y: 579, distance: 36.1
click at [820, 579] on div "- orders foundational view - 8 columns - id - order_amount - time_of_order - ti…" at bounding box center [697, 383] width 1050 height 766
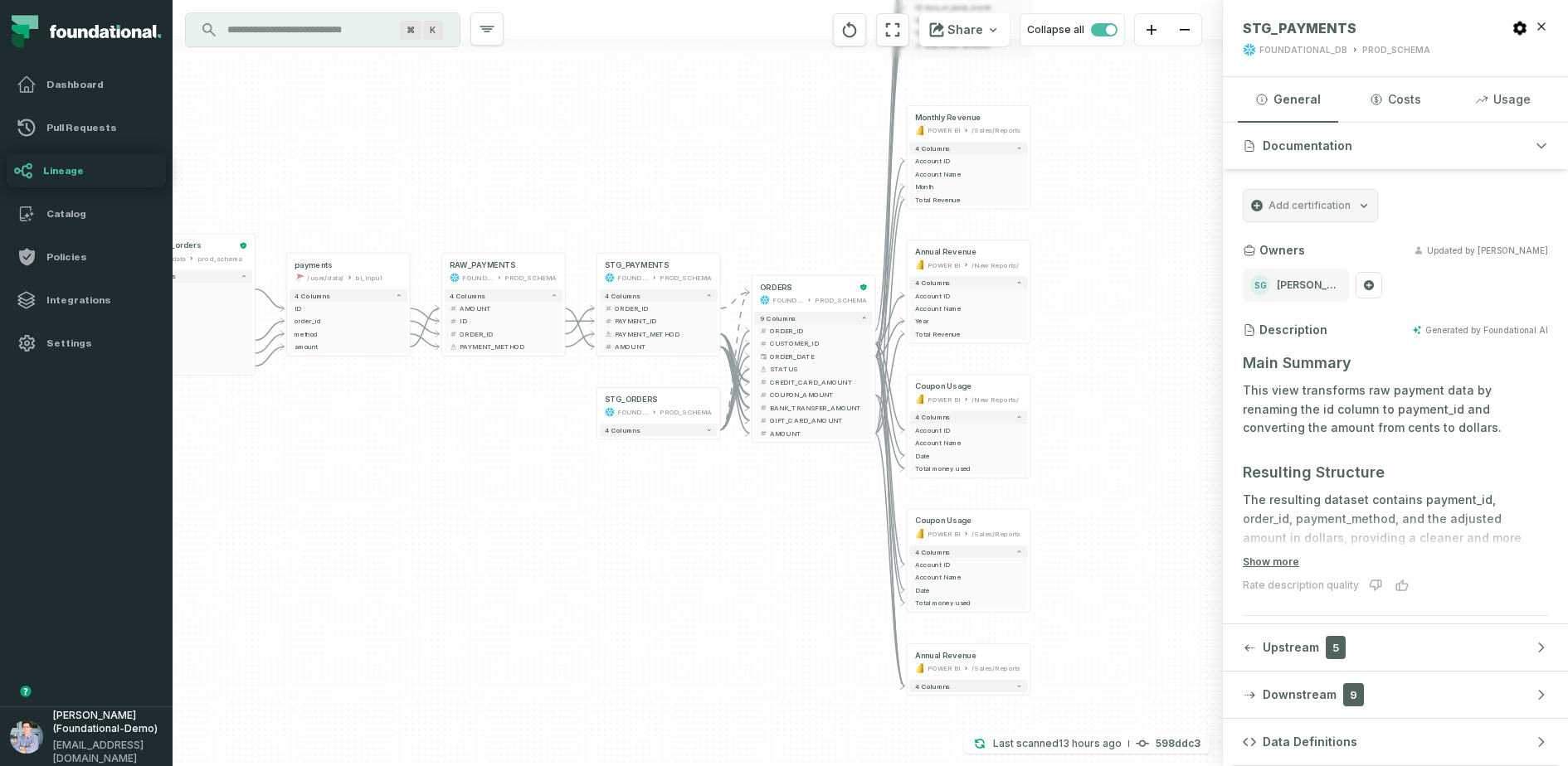
drag, startPoint x: 397, startPoint y: 417, endPoint x: 459, endPoint y: 424, distance: 62.4
click at [459, 424] on div "- orders foundational view - 8 columns - id - order_amount - time_of_order - ti…" at bounding box center [697, 383] width 1050 height 766
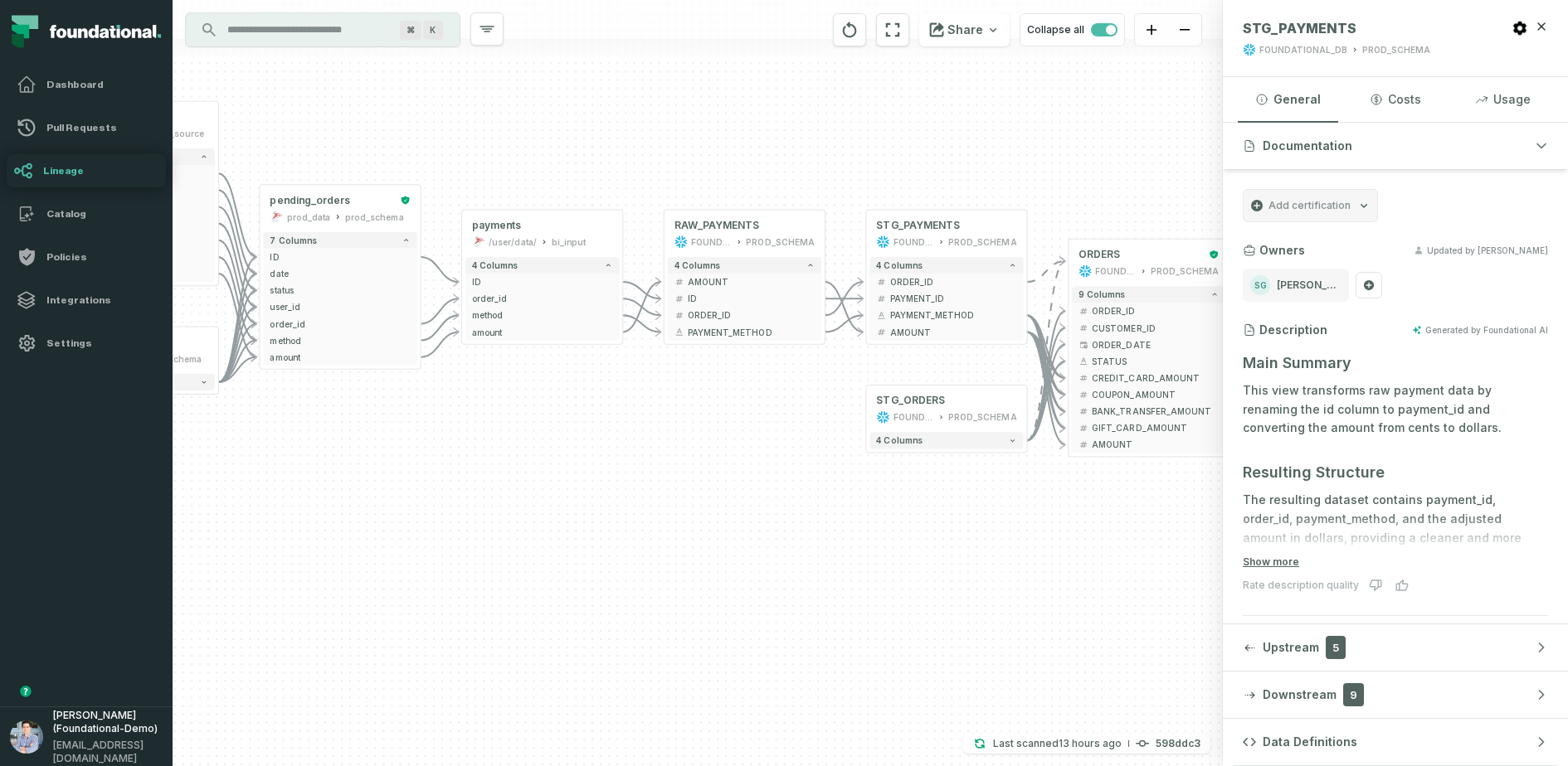
drag, startPoint x: 926, startPoint y: 154, endPoint x: 1078, endPoint y: 153, distance: 152.0
click at [1078, 153] on div "- orders foundational view - 8 columns - id - order_amount - time_of_order - ti…" at bounding box center [697, 383] width 1050 height 766
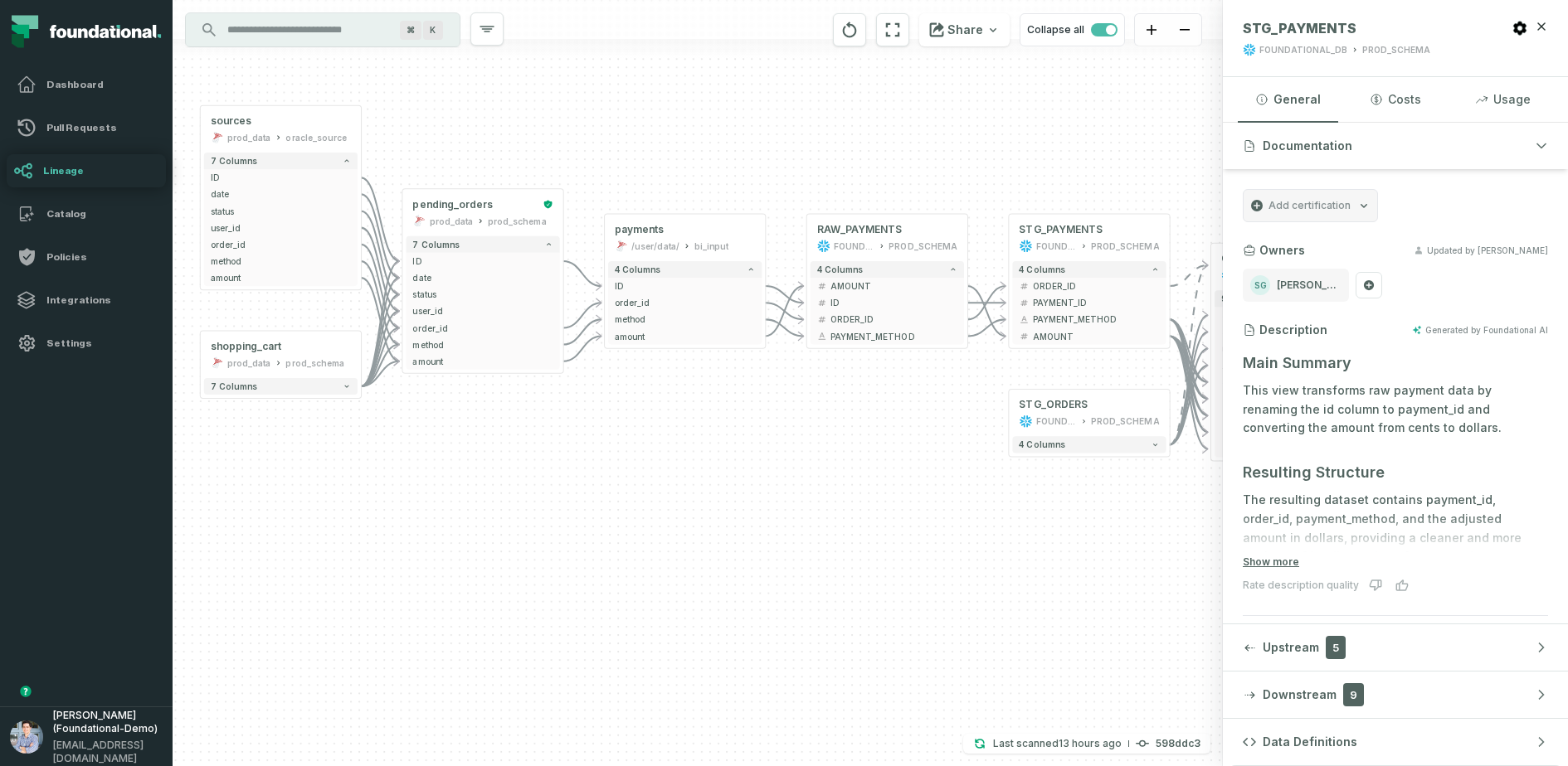
drag, startPoint x: 904, startPoint y: 139, endPoint x: 1046, endPoint y: 144, distance: 142.1
click at [1046, 144] on div "- orders foundational view - 8 columns - id - order_amount - time_of_order - ti…" at bounding box center [697, 383] width 1050 height 766
drag, startPoint x: 501, startPoint y: 455, endPoint x: 572, endPoint y: 450, distance: 71.2
click at [572, 450] on div "- orders foundational view - 8 columns - id - order_amount - time_of_order - ti…" at bounding box center [697, 383] width 1050 height 766
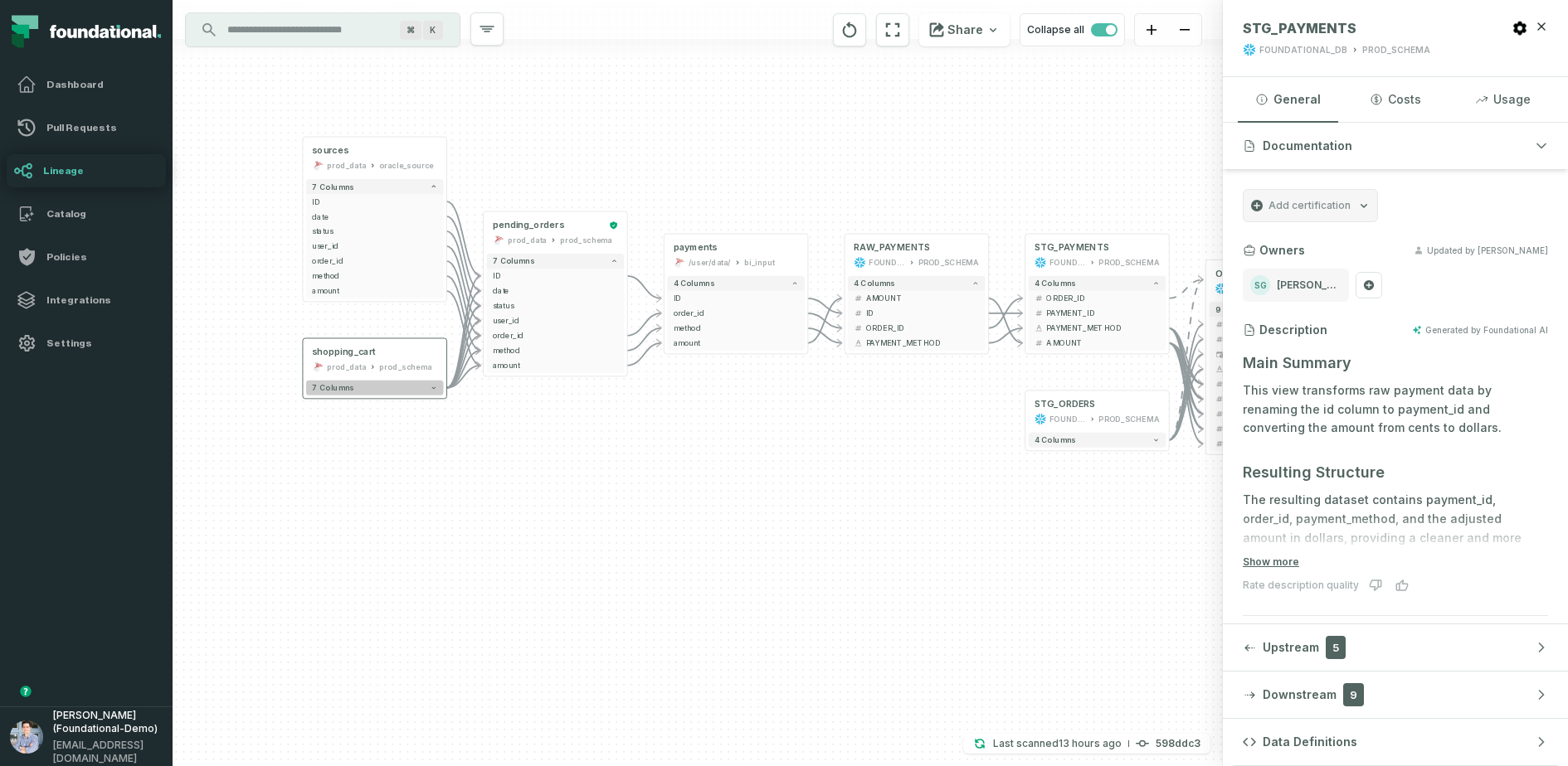
click at [420, 395] on button "7 columns" at bounding box center [375, 388] width 137 height 15
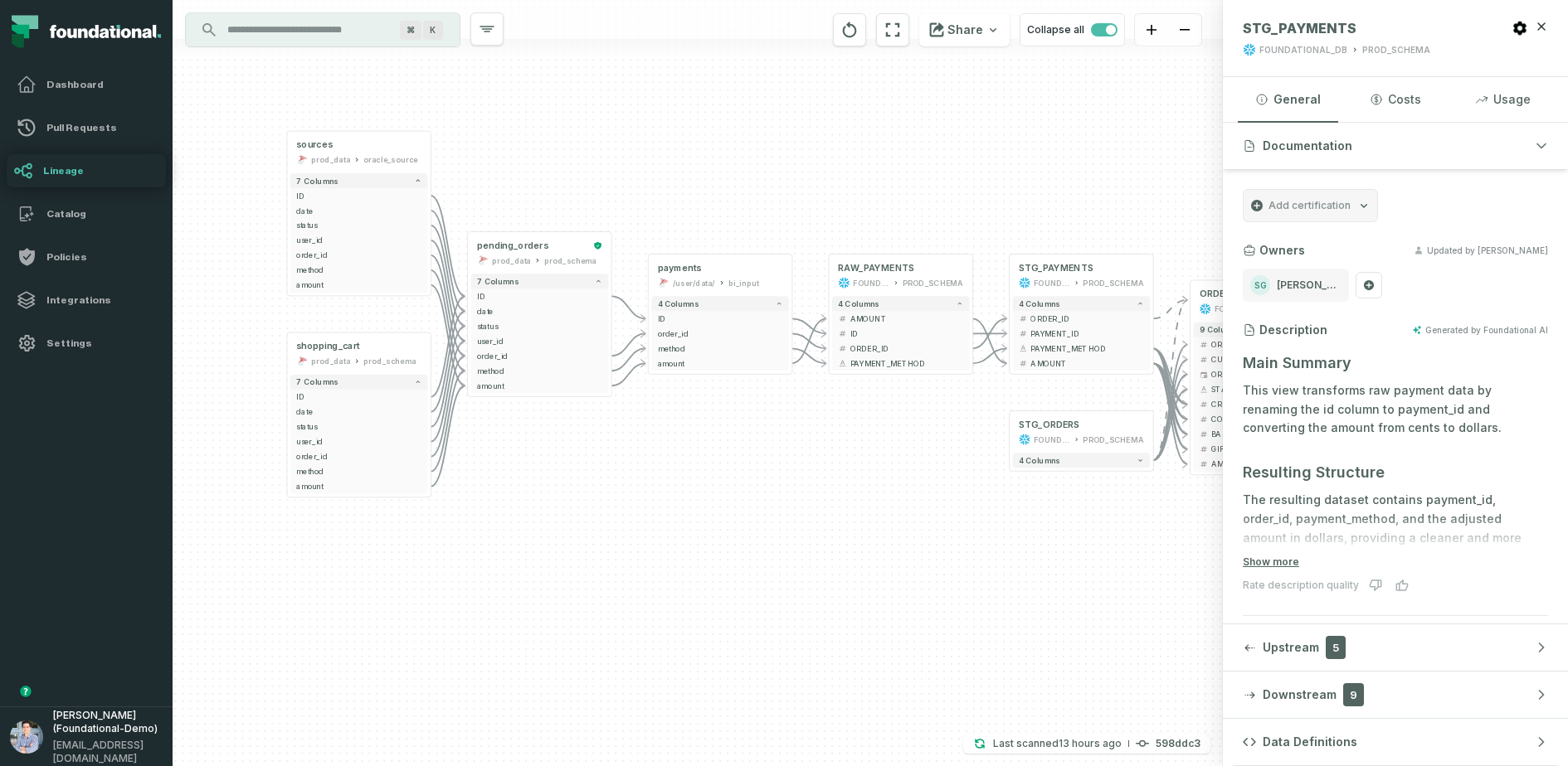
drag, startPoint x: 706, startPoint y: 485, endPoint x: 686, endPoint y: 476, distance: 21.9
click at [686, 476] on div "- orders foundational view - 8 columns - id - order_amount - time_of_order - ti…" at bounding box center [697, 383] width 1050 height 766
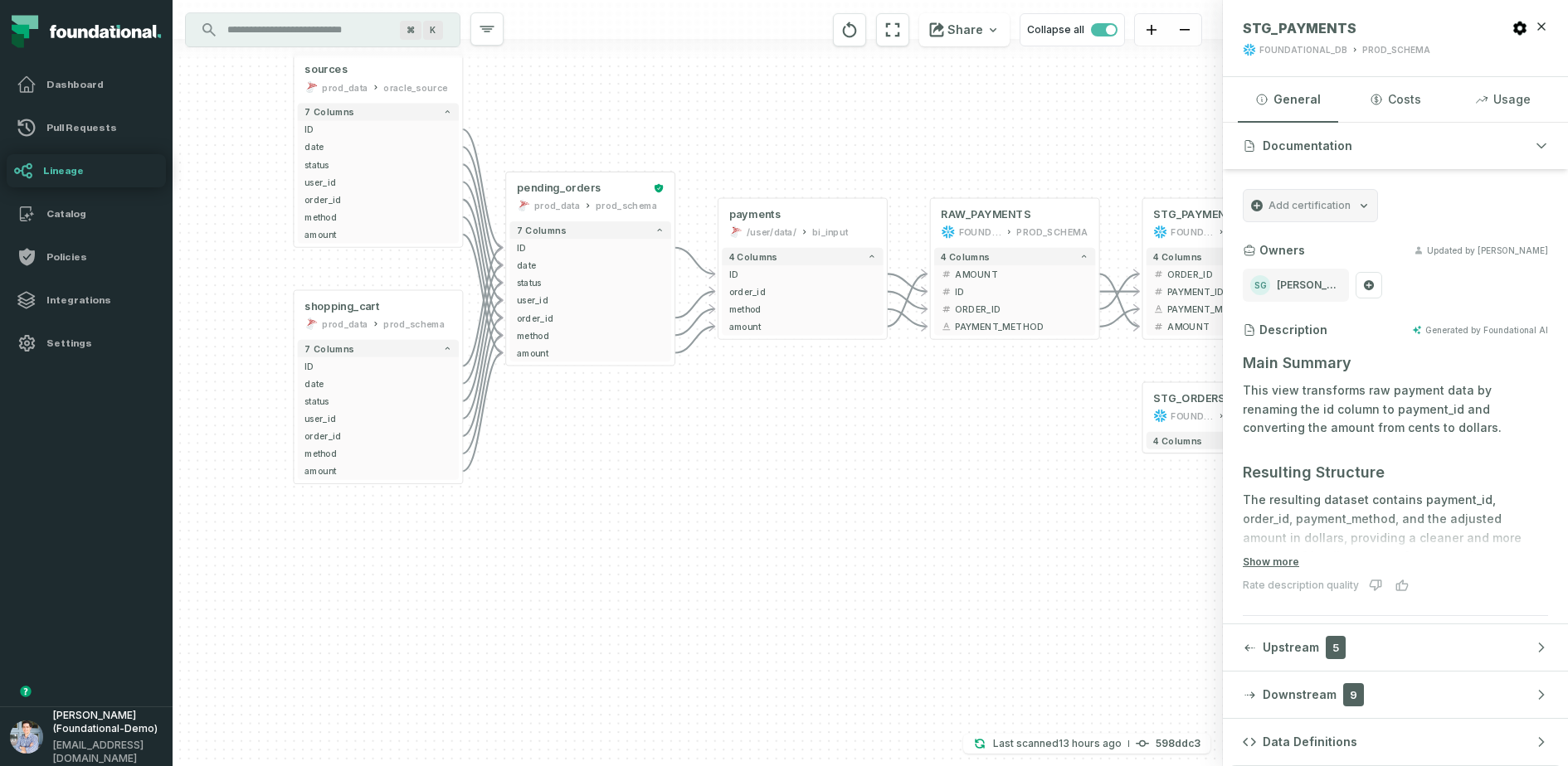
drag, startPoint x: 686, startPoint y: 476, endPoint x: 765, endPoint y: 463, distance: 80.1
click at [767, 463] on div "- orders foundational view - 8 columns - id - order_amount - time_of_order - ti…" at bounding box center [697, 383] width 1050 height 766
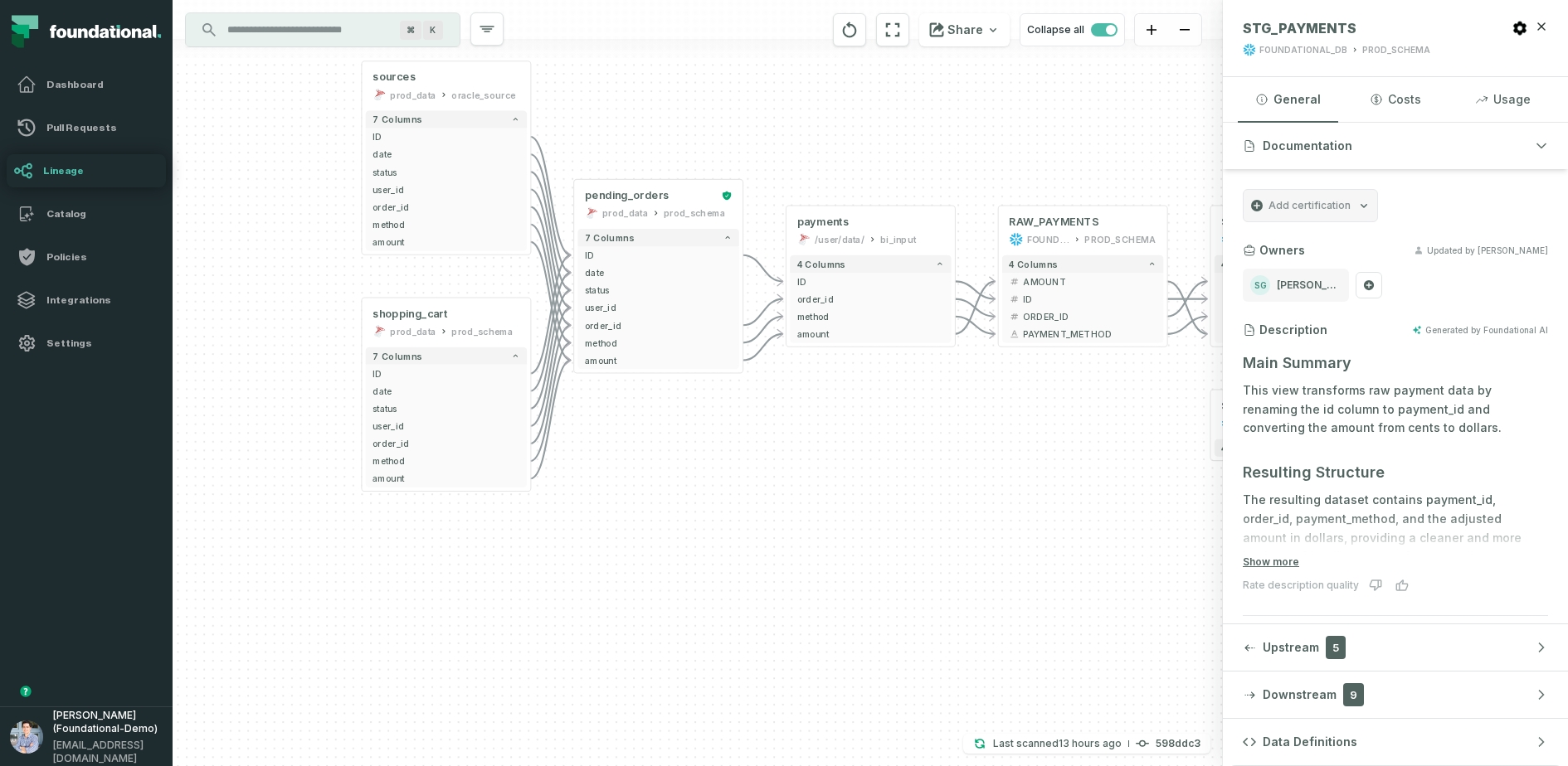
drag, startPoint x: 593, startPoint y: 457, endPoint x: 671, endPoint y: 467, distance: 78.6
click at [671, 467] on div "- orders foundational view - 8 columns - id - order_amount - time_of_order - ti…" at bounding box center [697, 383] width 1050 height 766
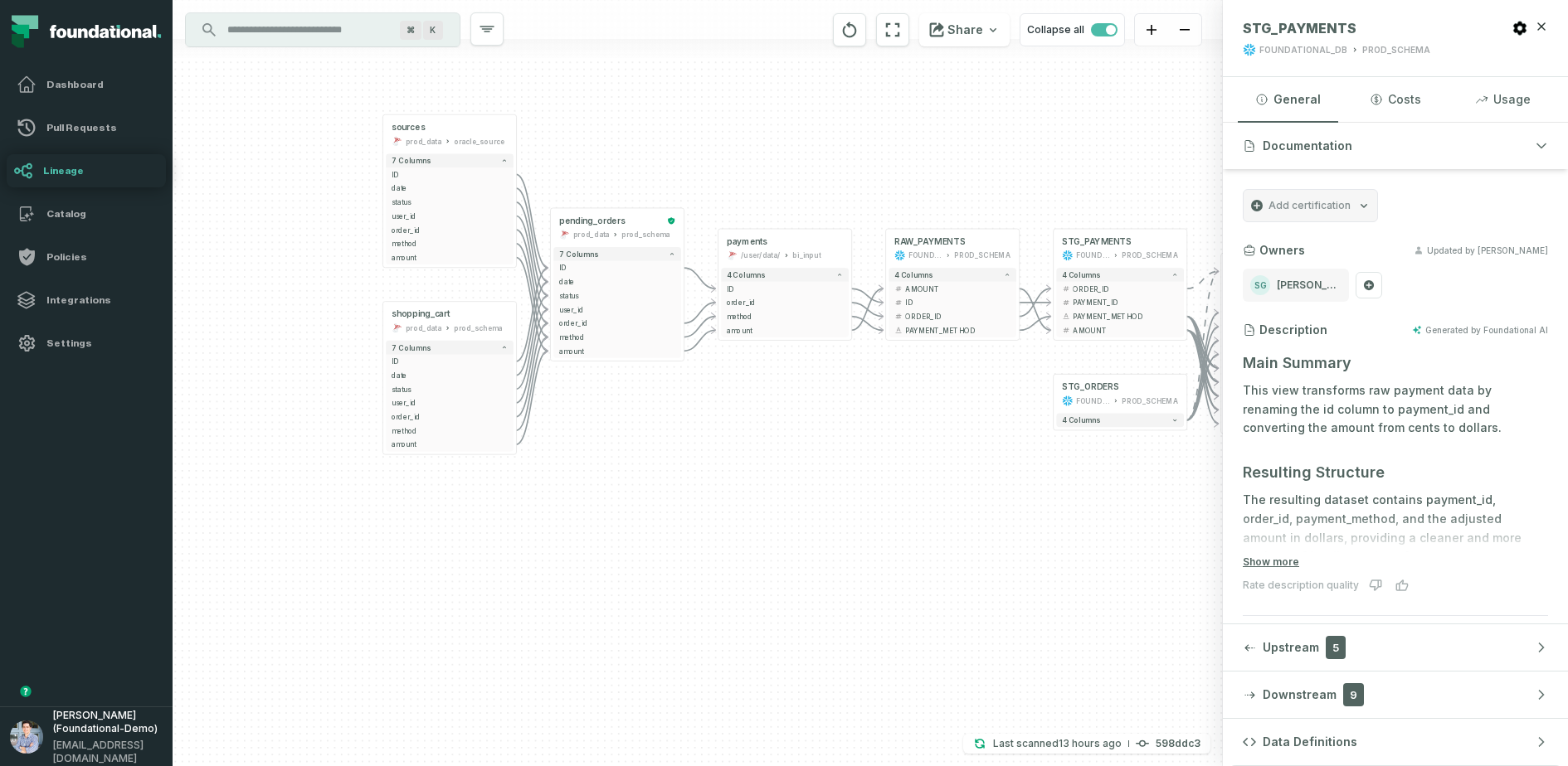
drag, startPoint x: 828, startPoint y: 454, endPoint x: 739, endPoint y: 421, distance: 94.9
click at [739, 421] on div "- orders foundational view - 8 columns - id - order_amount - time_of_order - ti…" at bounding box center [697, 383] width 1050 height 766
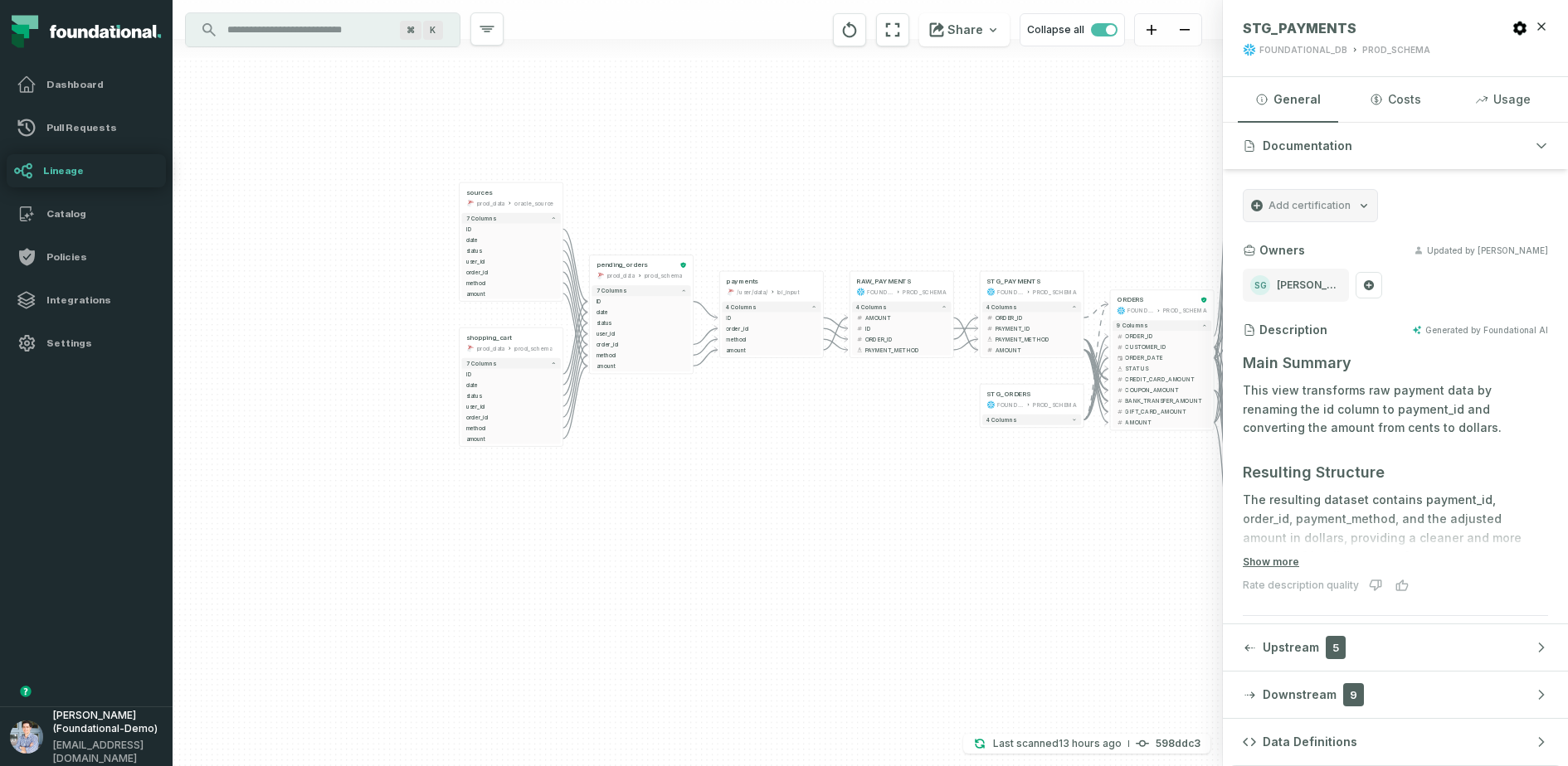
drag, startPoint x: 909, startPoint y: 443, endPoint x: 760, endPoint y: 436, distance: 149.2
click at [762, 436] on div "- orders foundational view - 8 columns - id - order_amount - time_of_order - ti…" at bounding box center [697, 383] width 1050 height 766
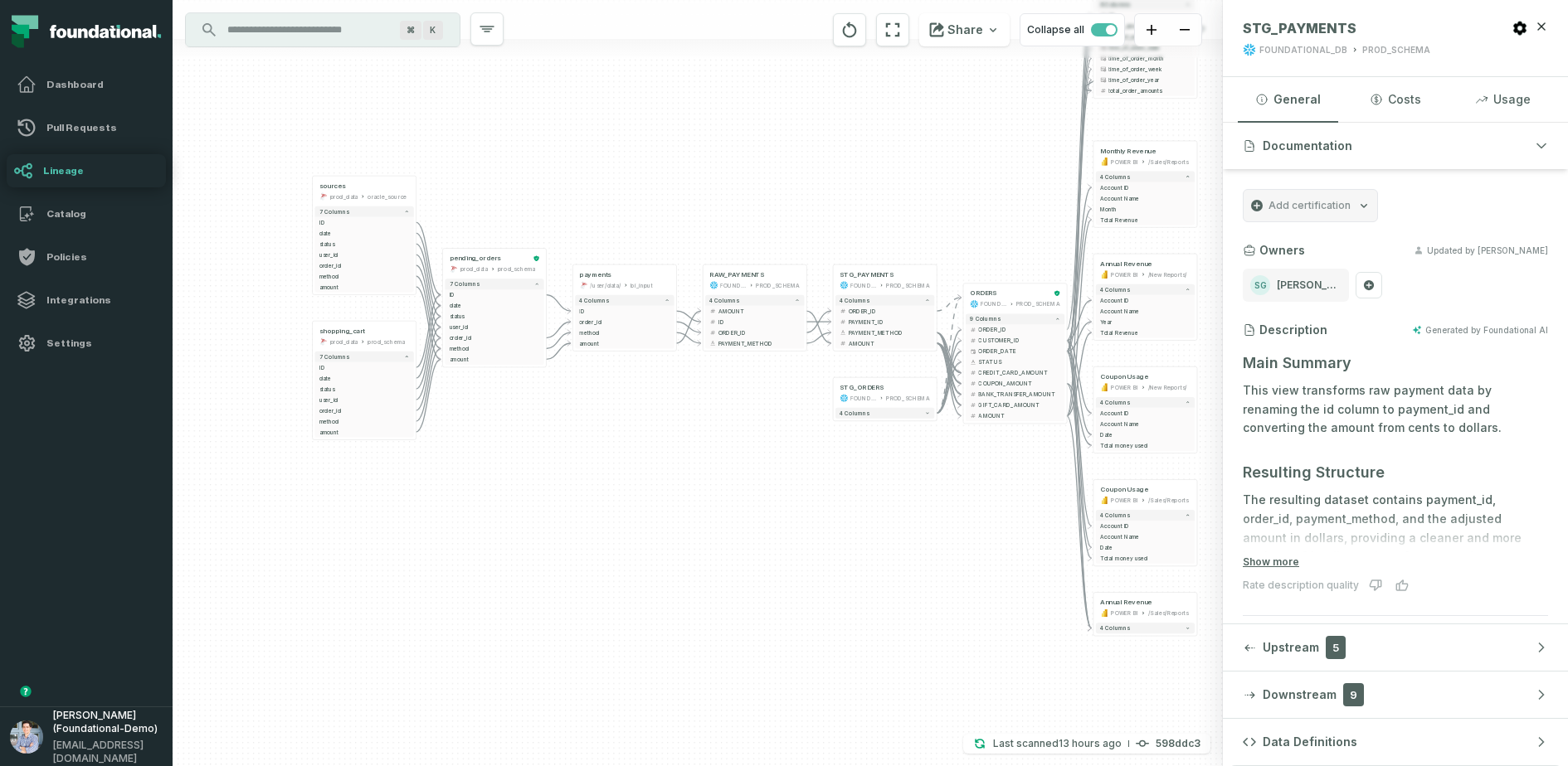
drag, startPoint x: 971, startPoint y: 485, endPoint x: 872, endPoint y: 485, distance: 99.0
click at [872, 485] on div "- orders foundational view - 8 columns - id - order_amount - time_of_order - ti…" at bounding box center [697, 383] width 1050 height 766
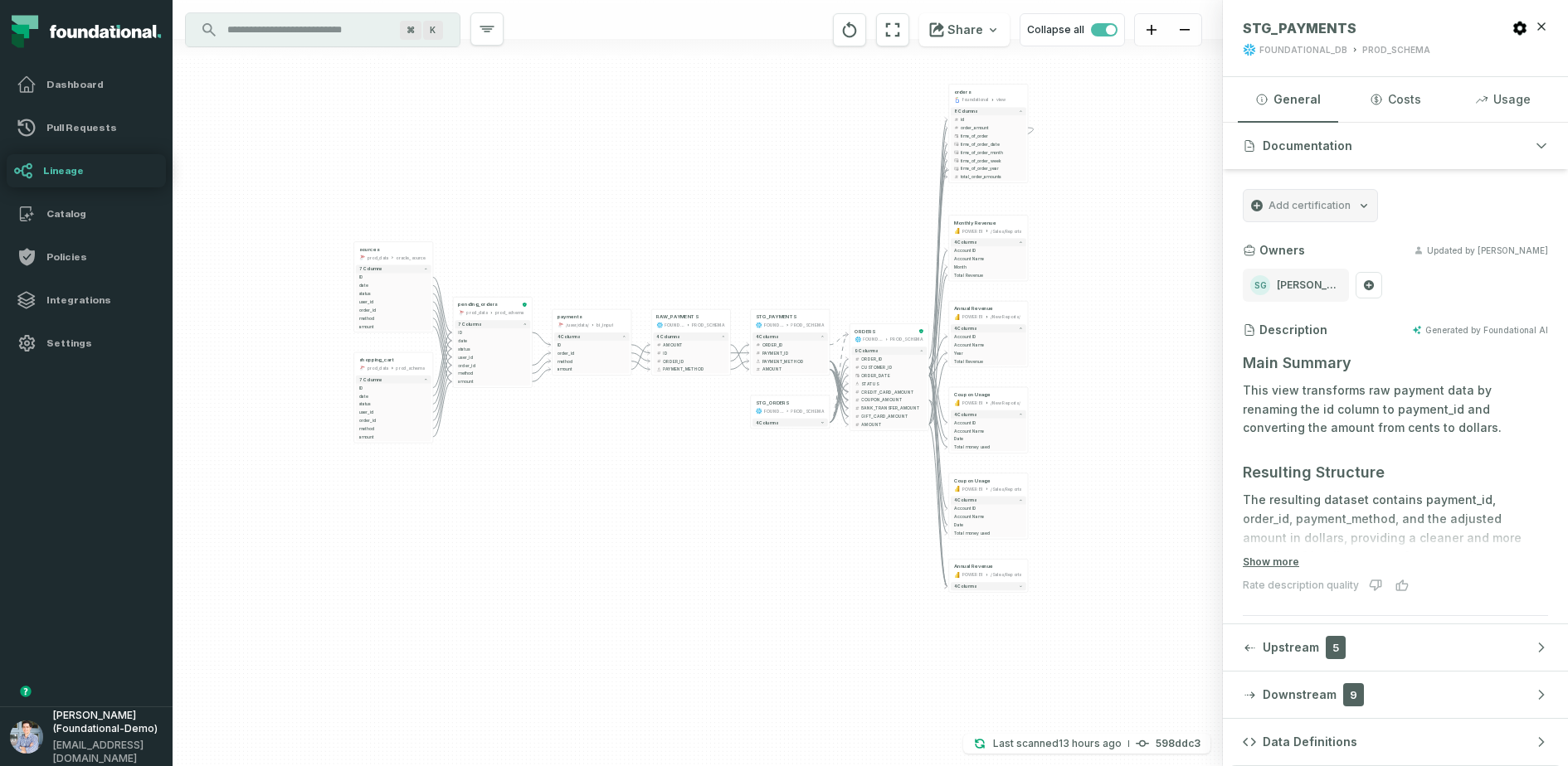
click at [272, 30] on input "Discovery Provider cmdk menu" at bounding box center [307, 29] width 181 height 27
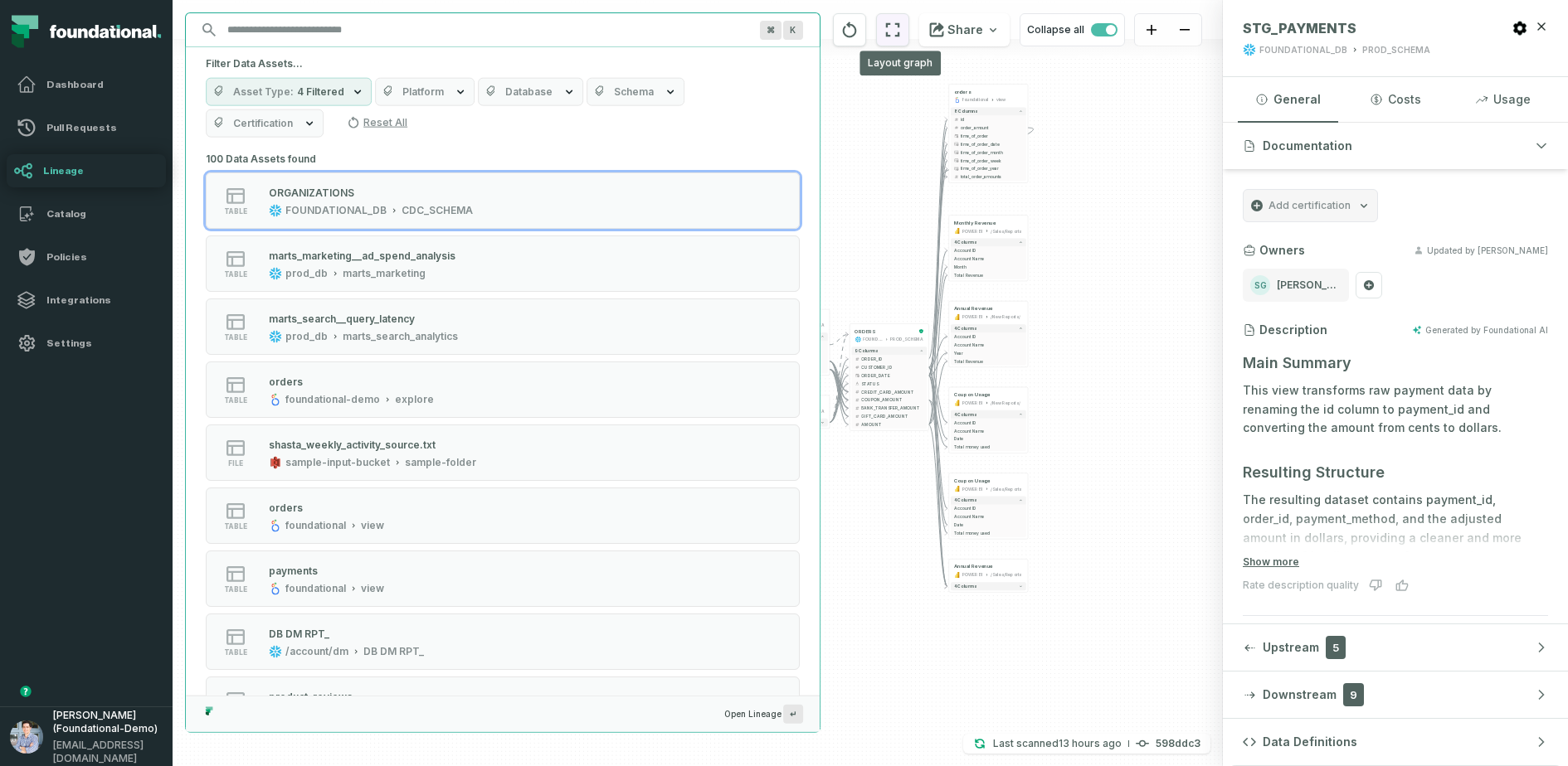
click at [896, 32] on icon "reset" at bounding box center [893, 30] width 18 height 20
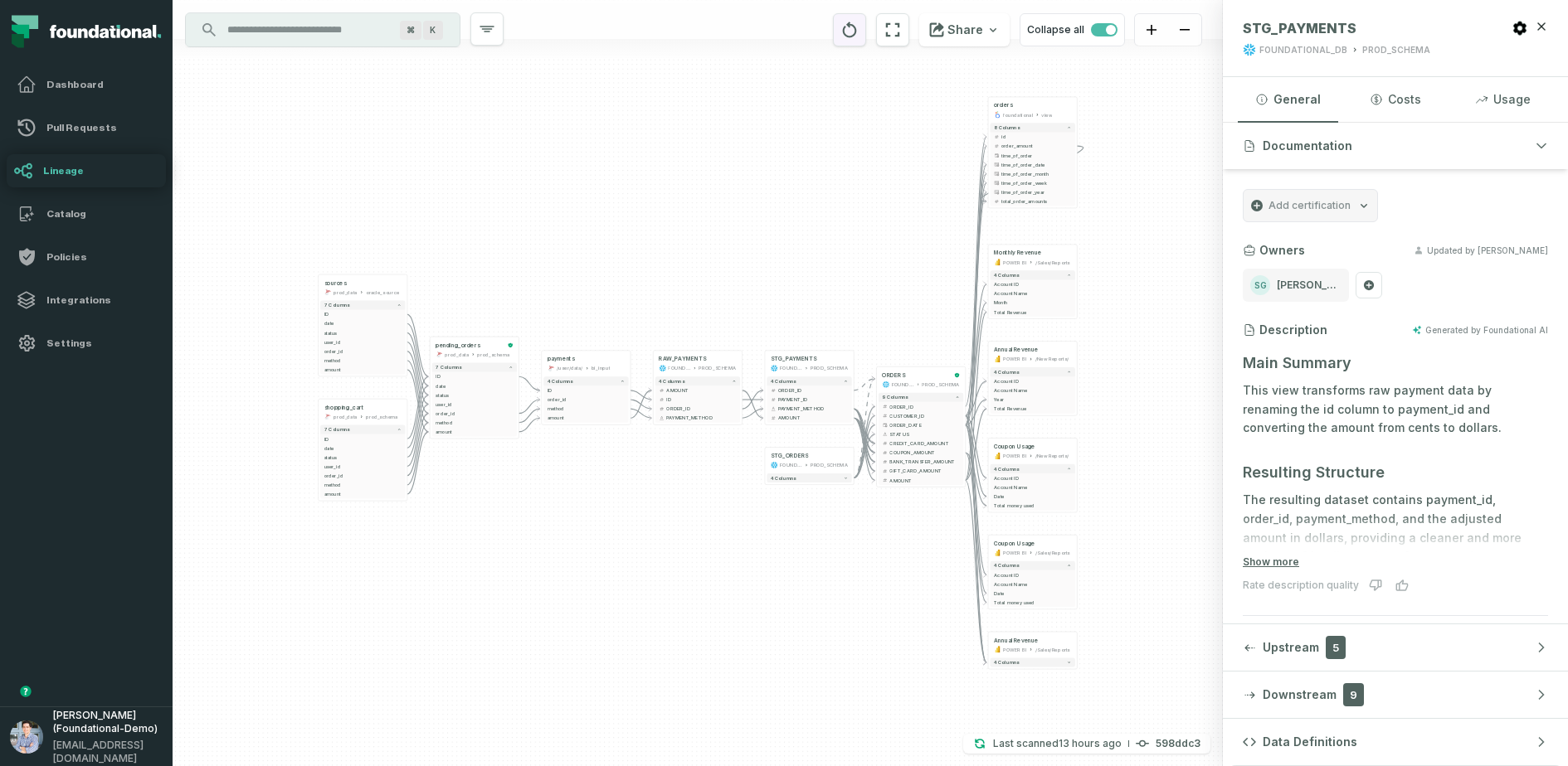
click at [848, 24] on icon "reset" at bounding box center [850, 30] width 18 height 20
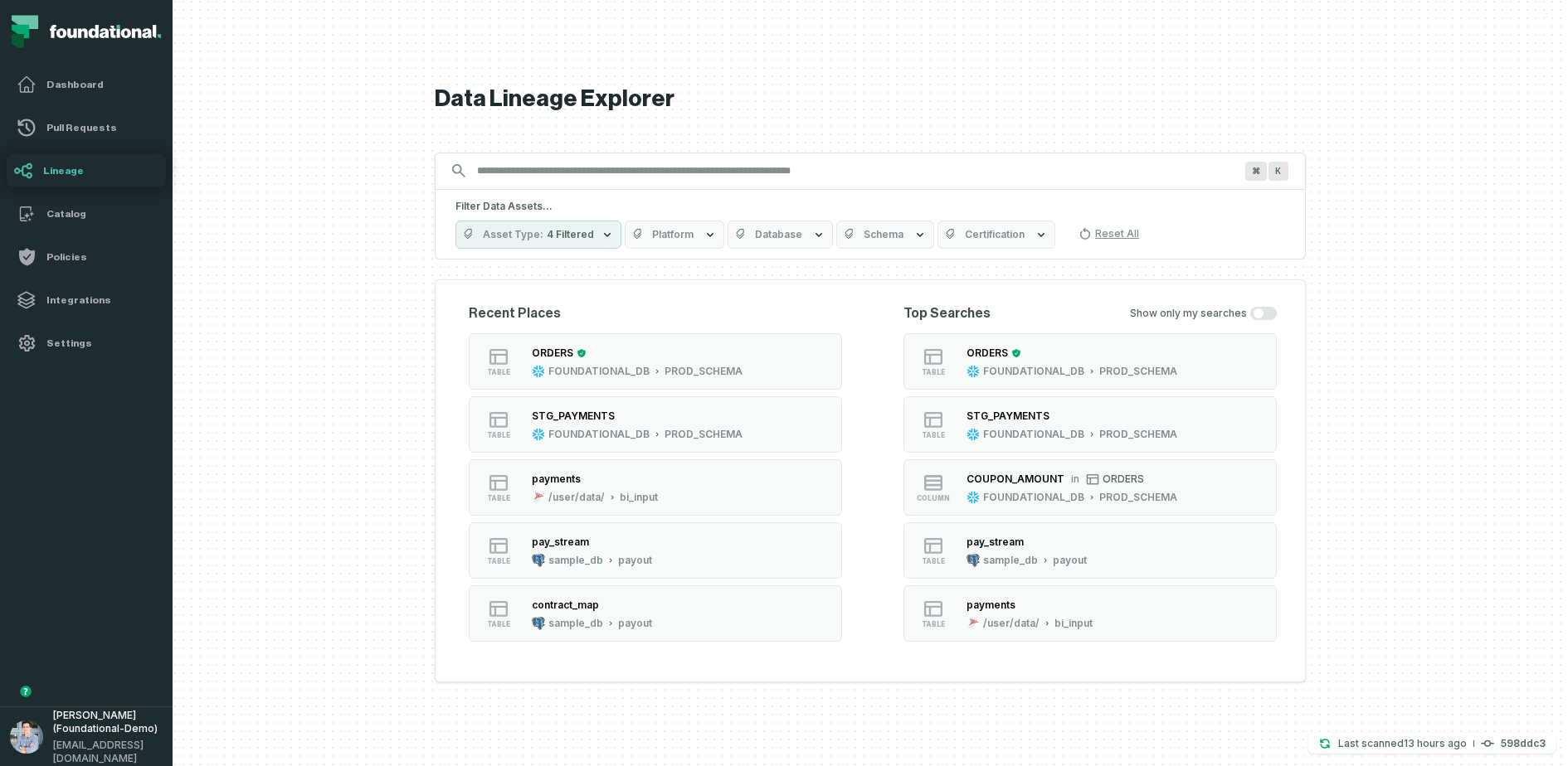
click at [652, 233] on span "Platform" at bounding box center [672, 235] width 41 height 13
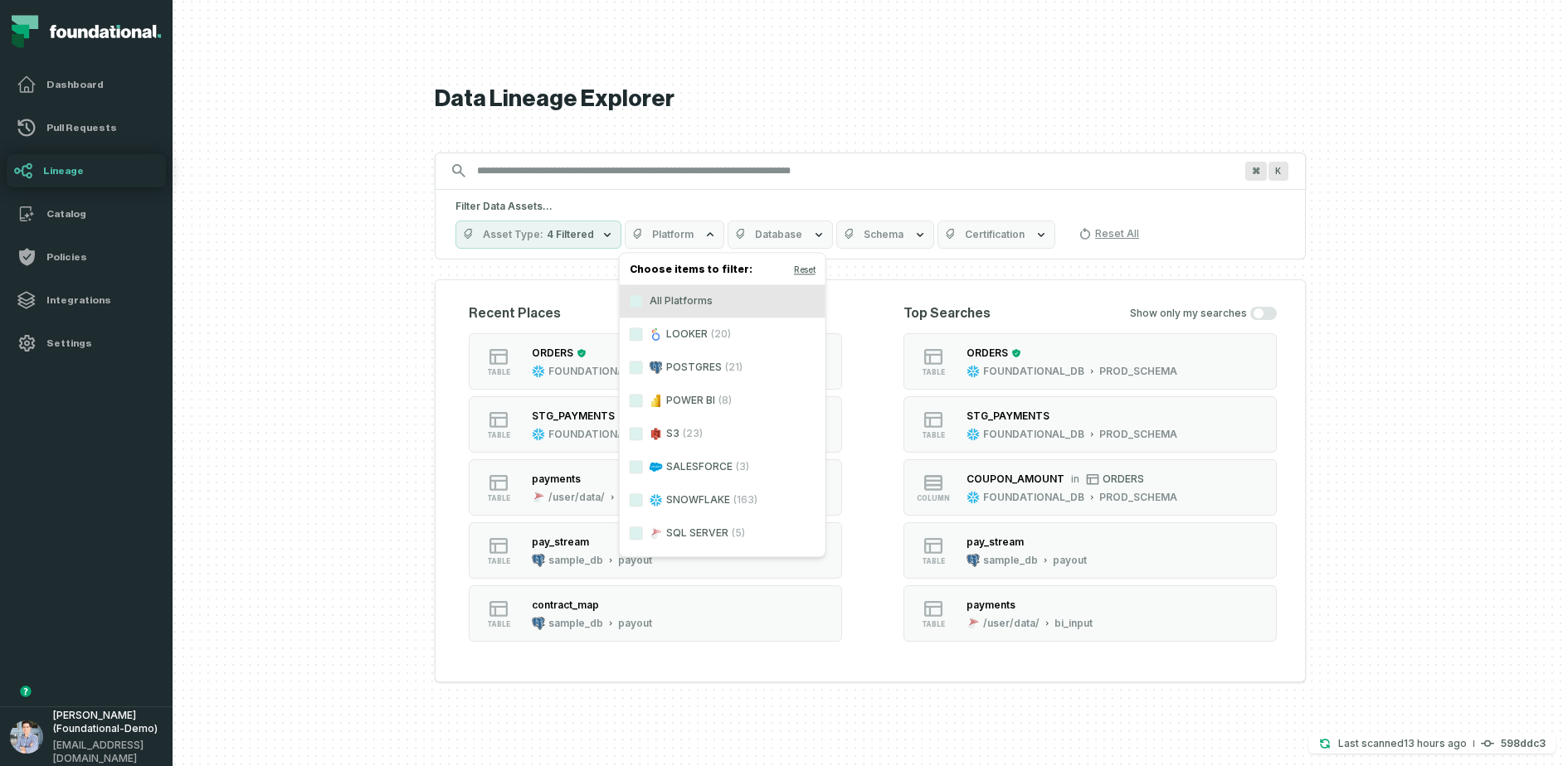
click at [383, 336] on div at bounding box center [870, 383] width 1395 height 766
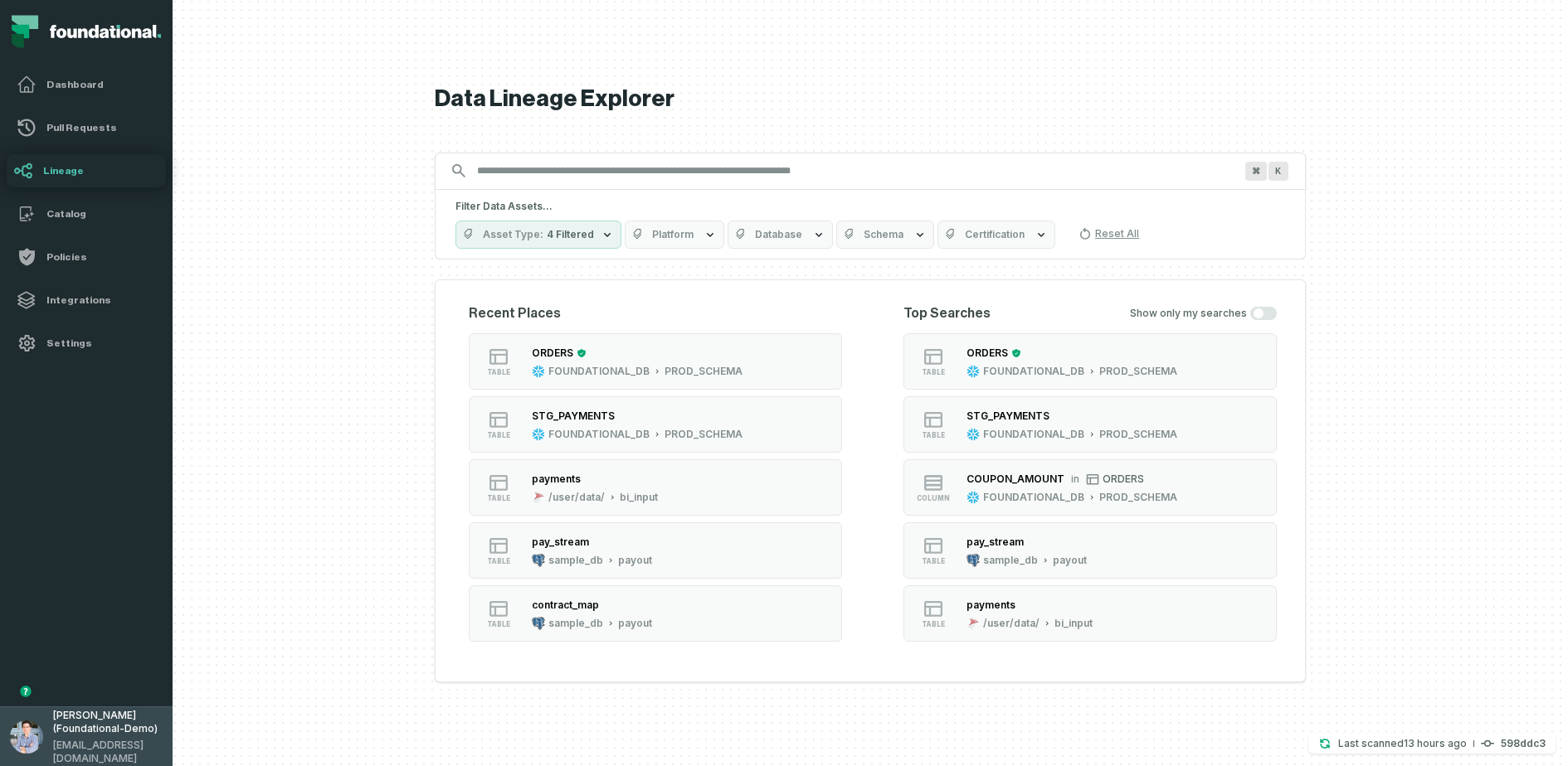
click at [35, 612] on img "button" at bounding box center [27, 738] width 33 height 33
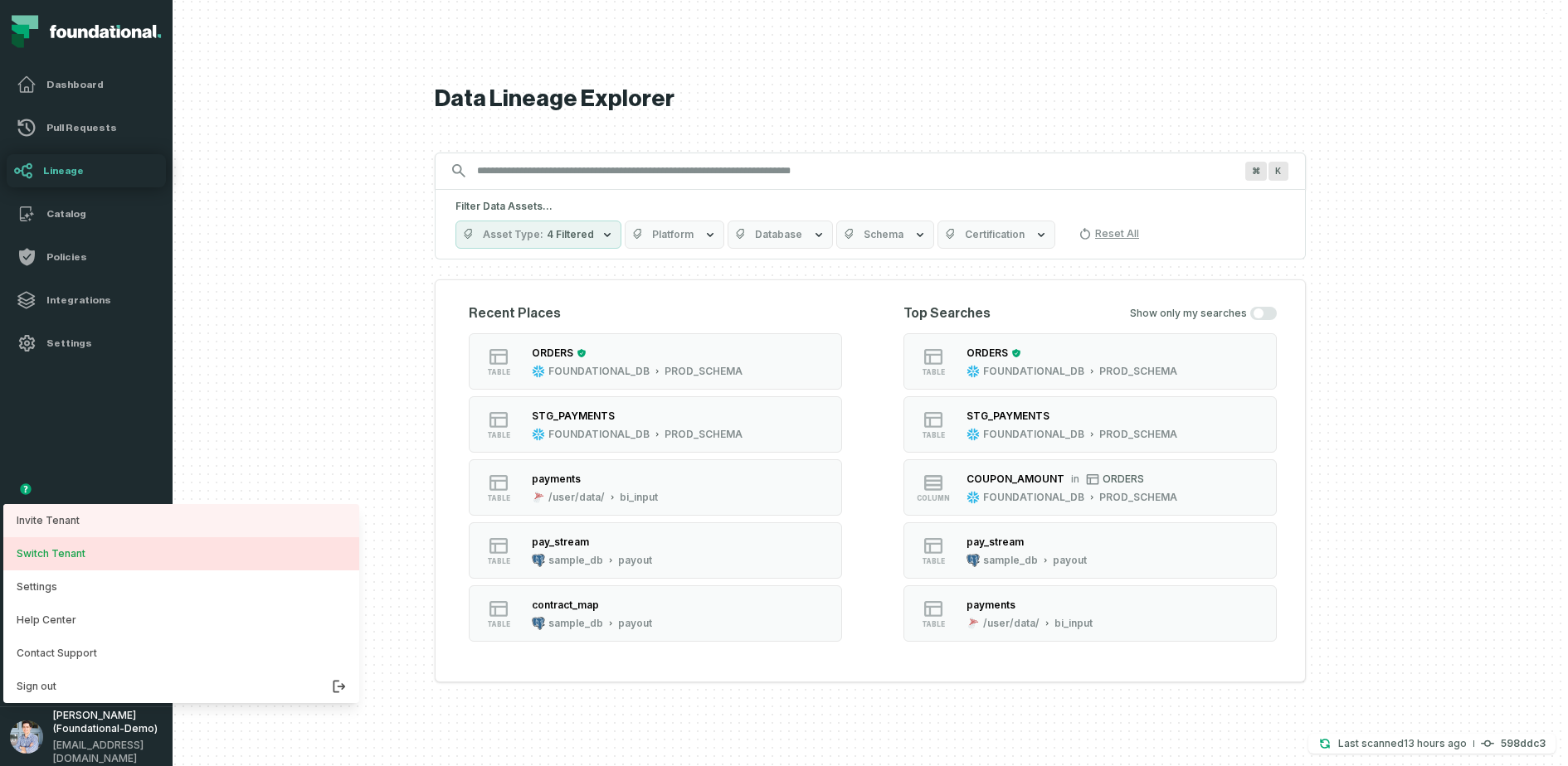
click at [82, 550] on button "Switch Tenant" at bounding box center [181, 553] width 356 height 33
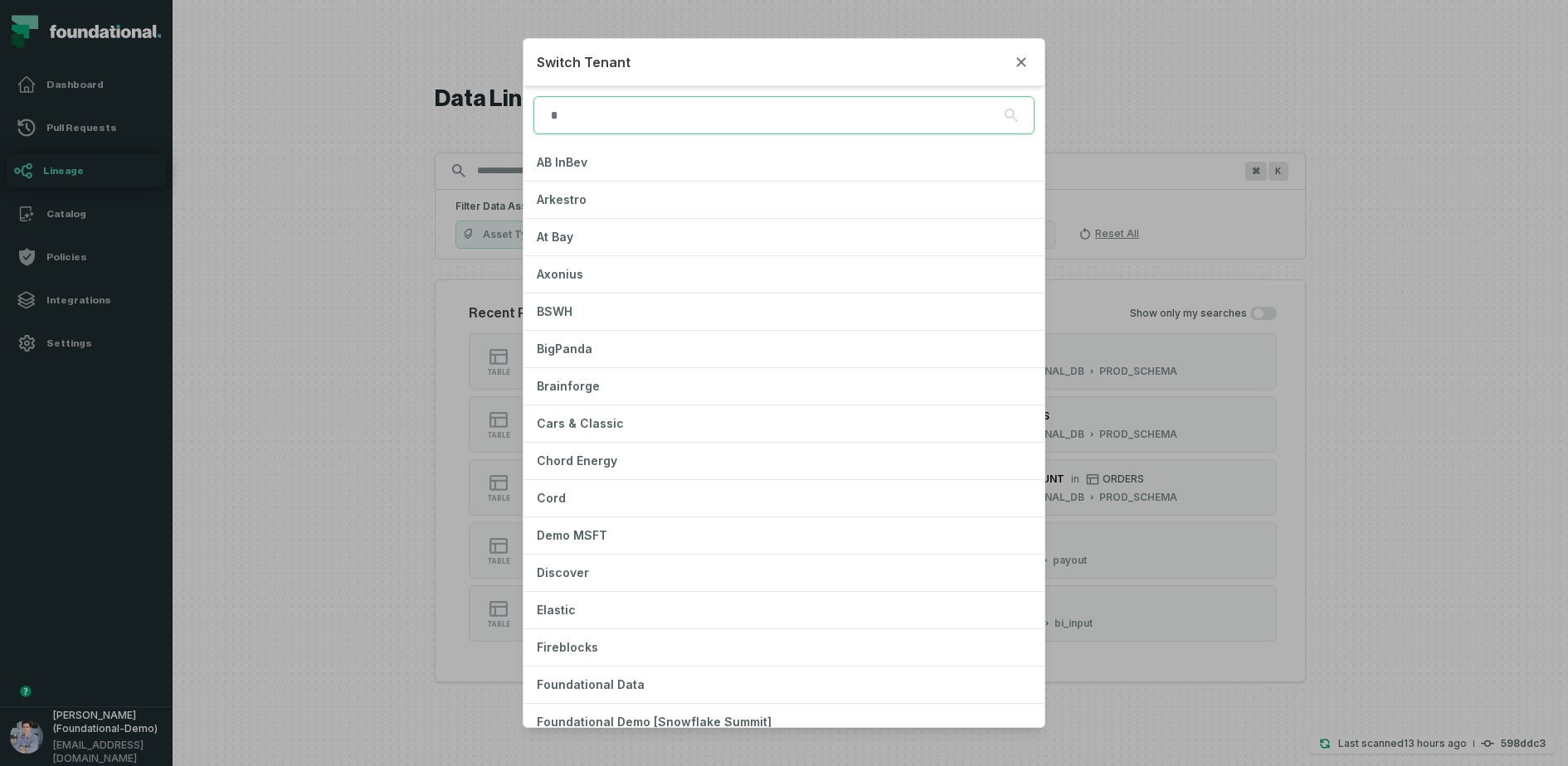
click at [1024, 67] on button "Close" at bounding box center [1021, 62] width 20 height 20
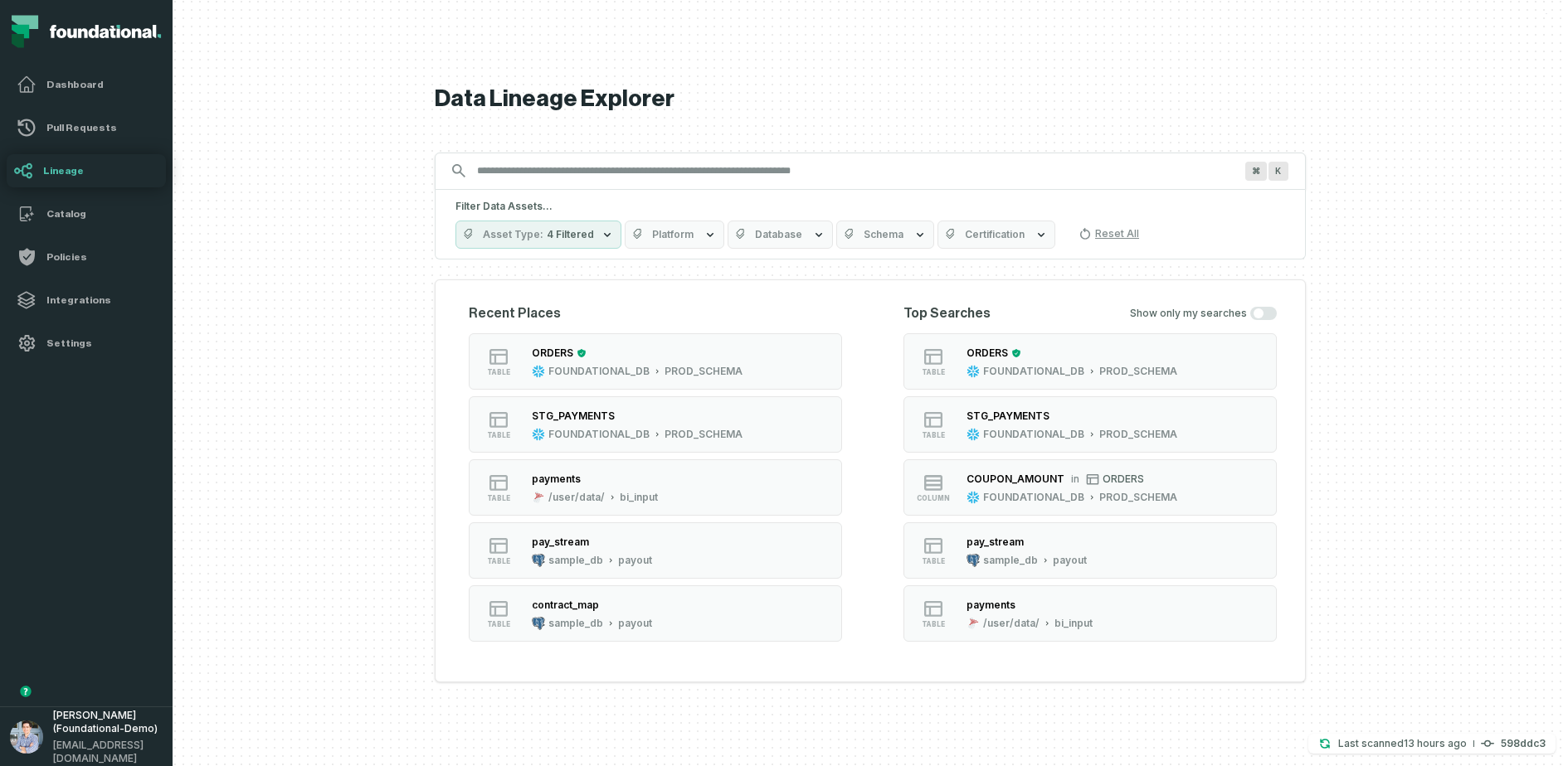
click at [300, 385] on div at bounding box center [870, 383] width 1395 height 766
click at [648, 346] on div "ORDERS" at bounding box center [637, 354] width 211 height 16
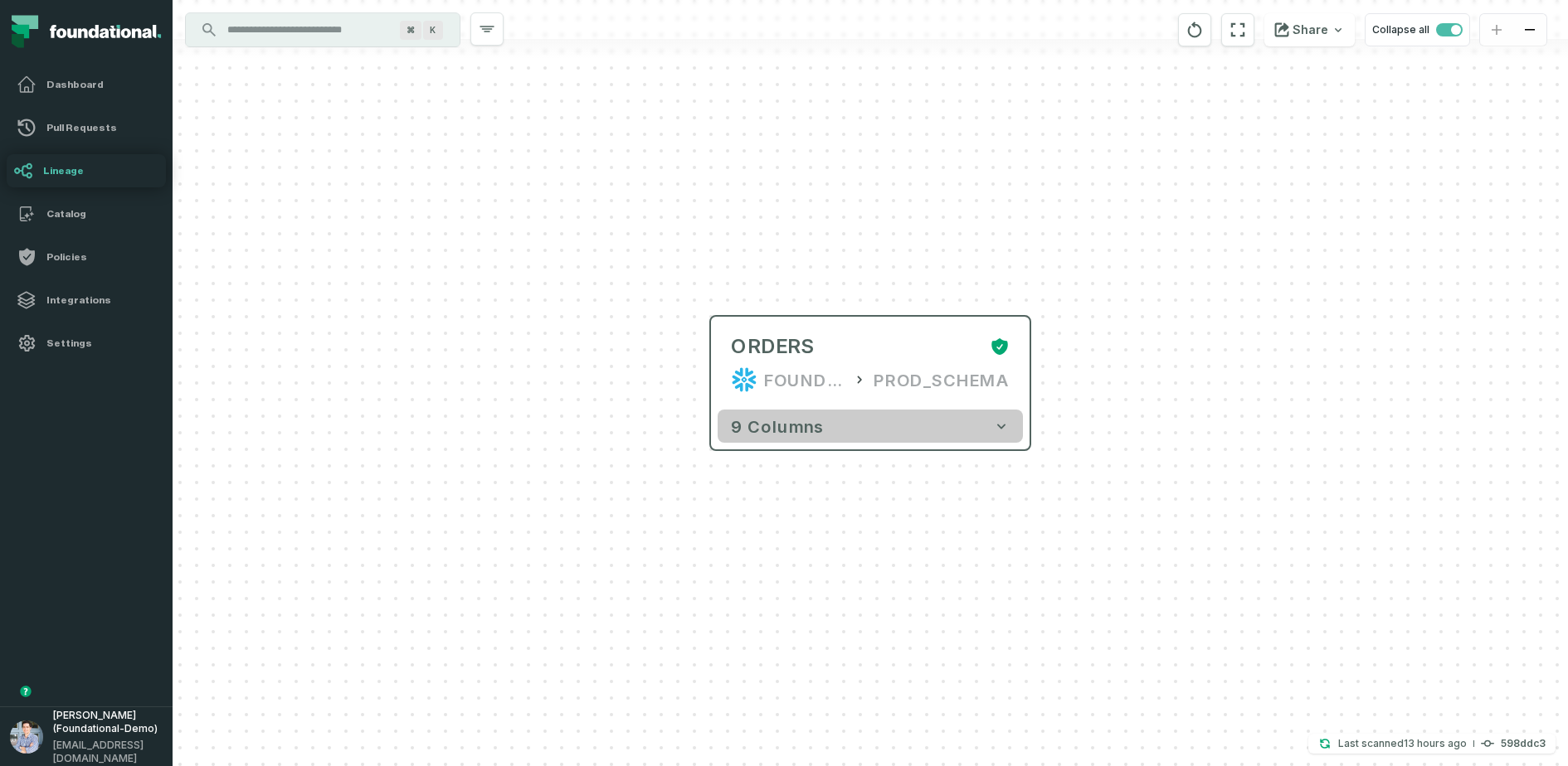
click at [964, 422] on button "9 columns" at bounding box center [870, 426] width 305 height 33
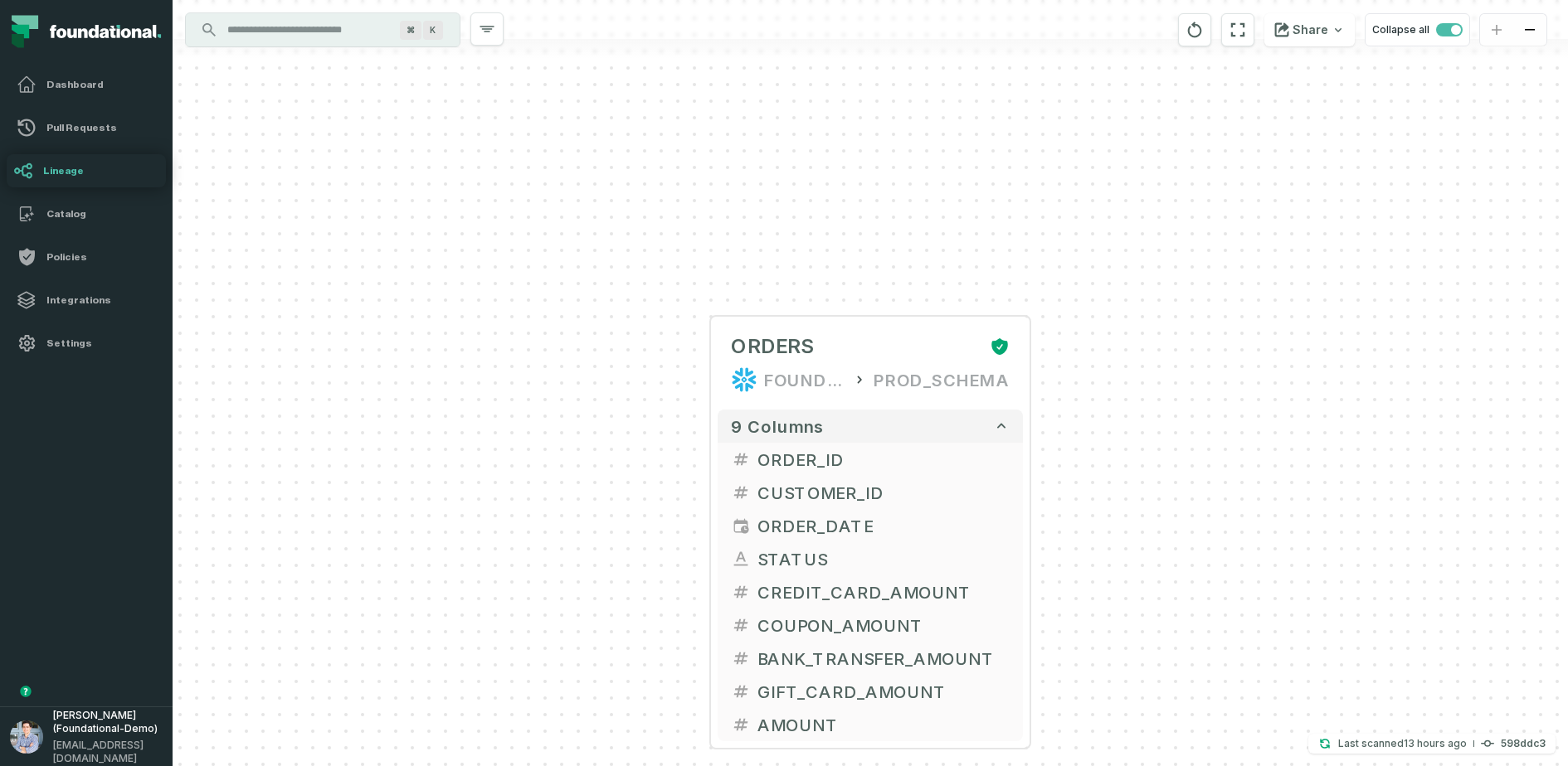
drag, startPoint x: 1059, startPoint y: 448, endPoint x: 1005, endPoint y: 370, distance: 94.9
click at [1005, 370] on div "+ ORDERS FOUNDATIONAL_DB PROD_SCHEMA + 9 columns + ORDER_ID + + CUSTOMER_ID + +…" at bounding box center [870, 383] width 1395 height 766
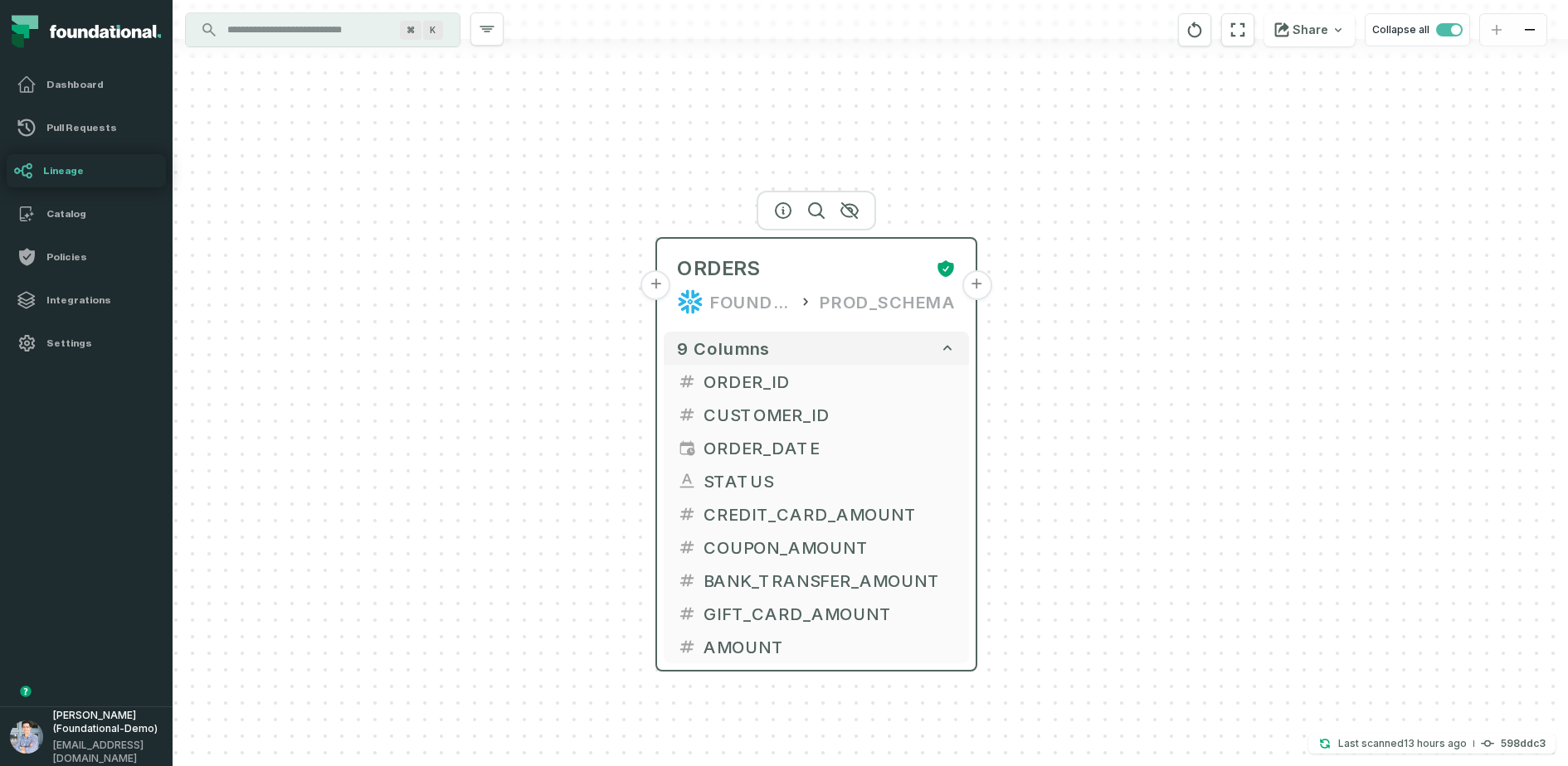
click at [971, 285] on button "+" at bounding box center [976, 285] width 30 height 30
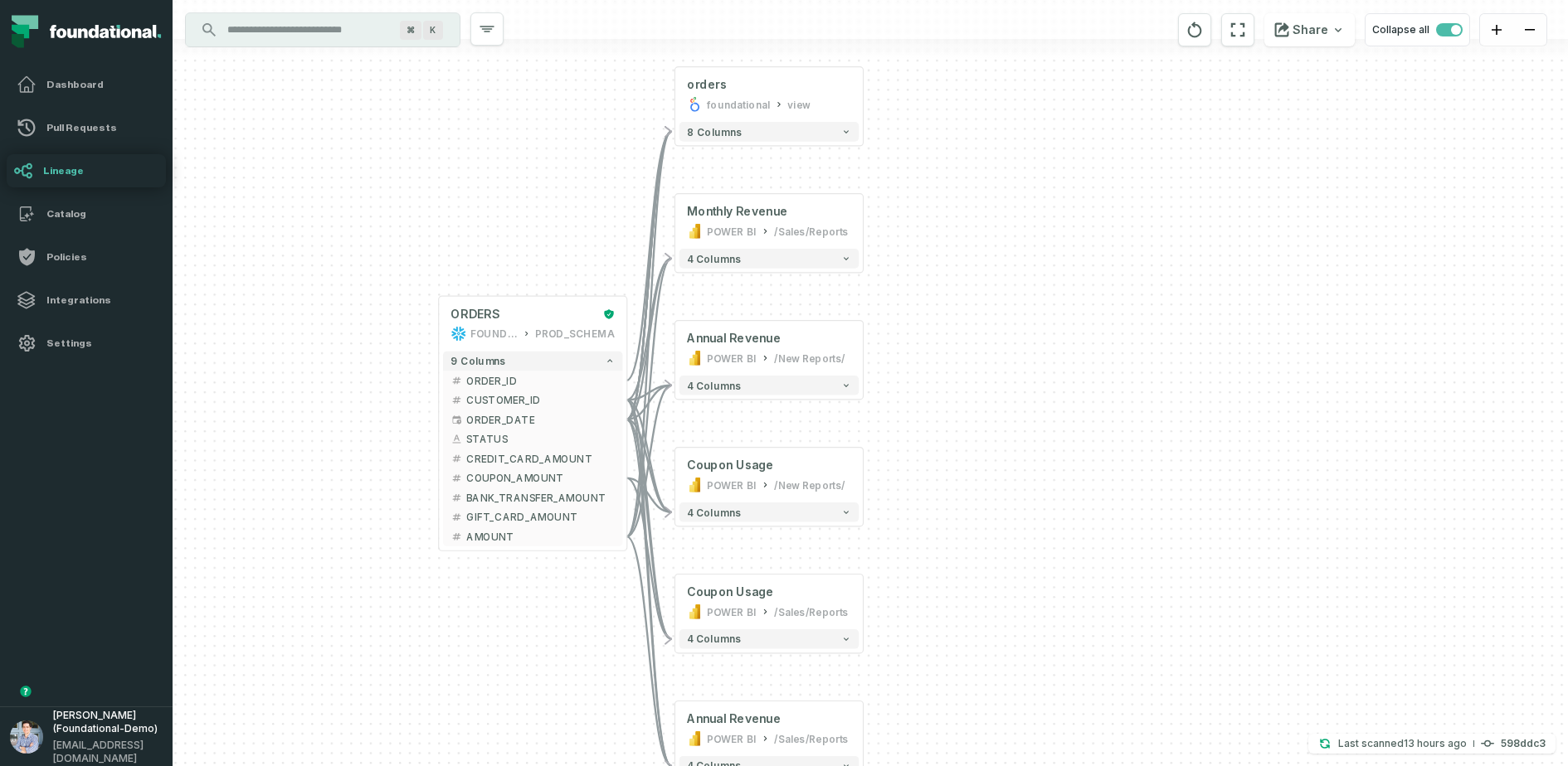
drag, startPoint x: 1047, startPoint y: 503, endPoint x: 944, endPoint y: 474, distance: 107.0
click at [944, 474] on div "+ orders foundational view + 8 columns + Monthly Revenue POWER BI /Sales/Report…" at bounding box center [870, 383] width 1395 height 766
click at [1254, 28] on button "Share" at bounding box center [1309, 29] width 91 height 33
click at [1047, 278] on html "Pull Requests Dashboard Lineage Catalog Policies Integrations Settings Alon Naf…" at bounding box center [784, 383] width 1568 height 766
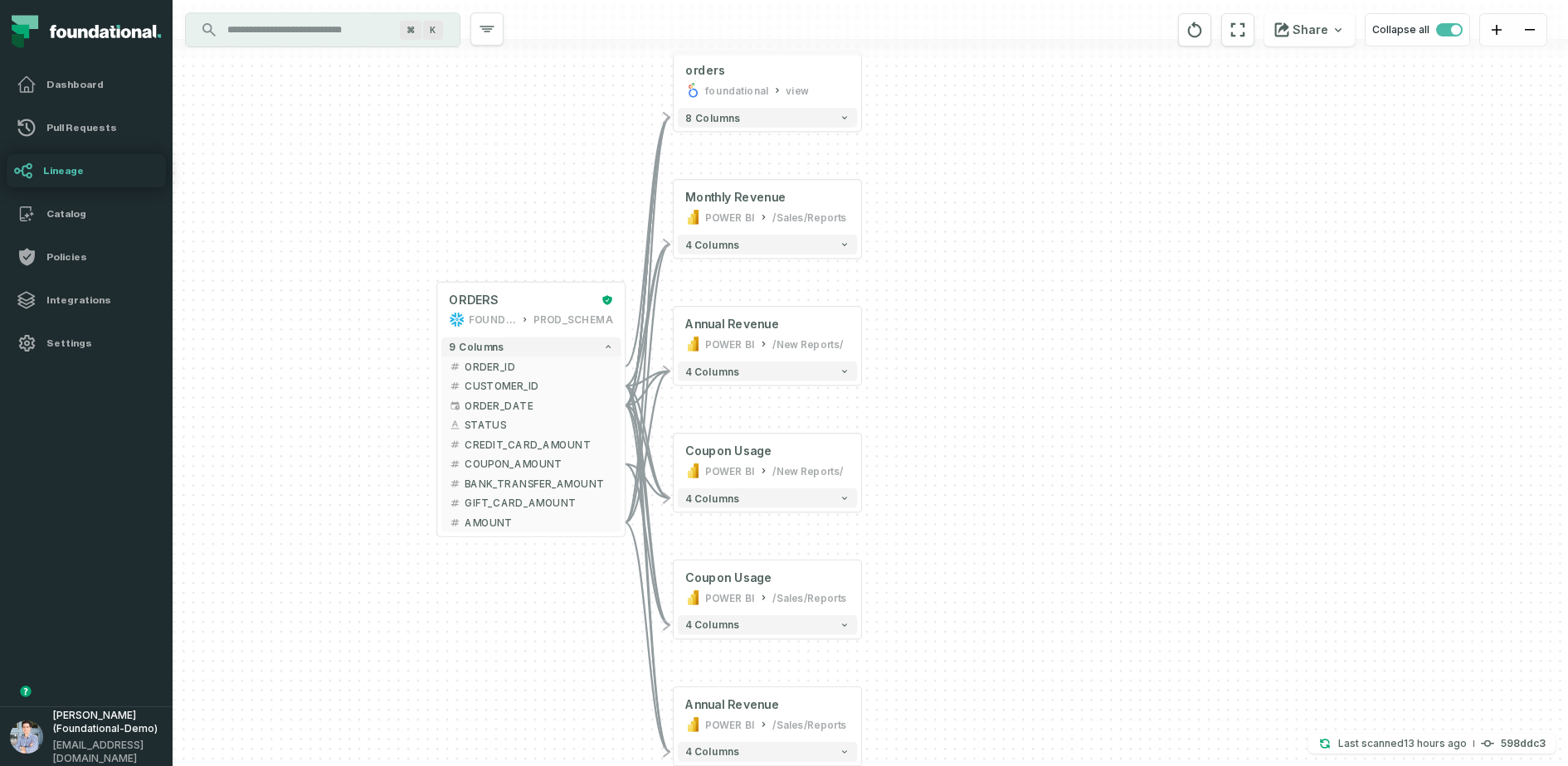
drag, startPoint x: 311, startPoint y: 493, endPoint x: 311, endPoint y: 475, distance: 18.0
click at [311, 475] on div "+ orders foundational view + 8 columns + Monthly Revenue POWER BI /Sales/Report…" at bounding box center [870, 383] width 1395 height 766
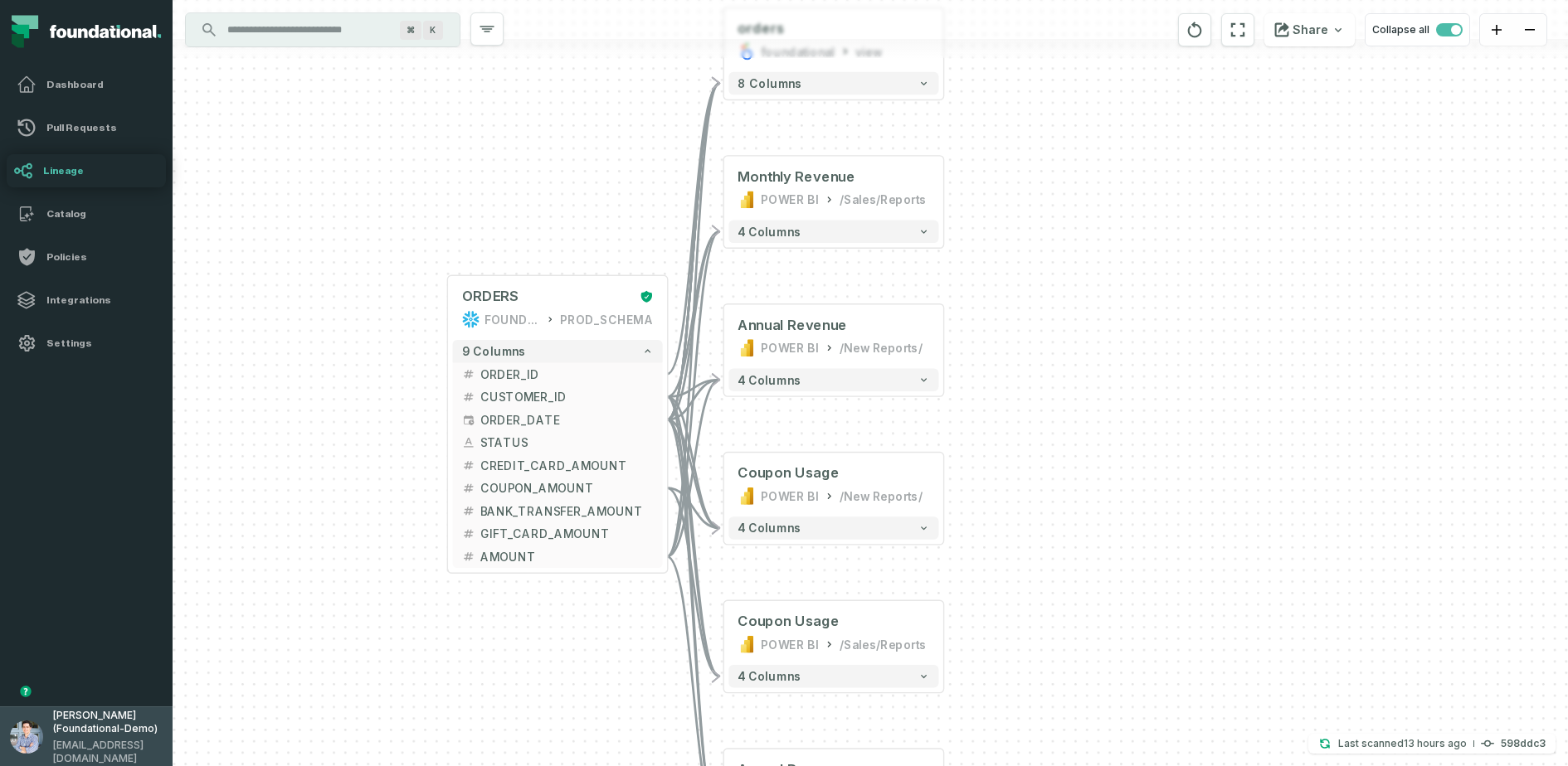
click at [93, 612] on span "[PERSON_NAME] (Foundational-Demo)" at bounding box center [107, 722] width 109 height 27
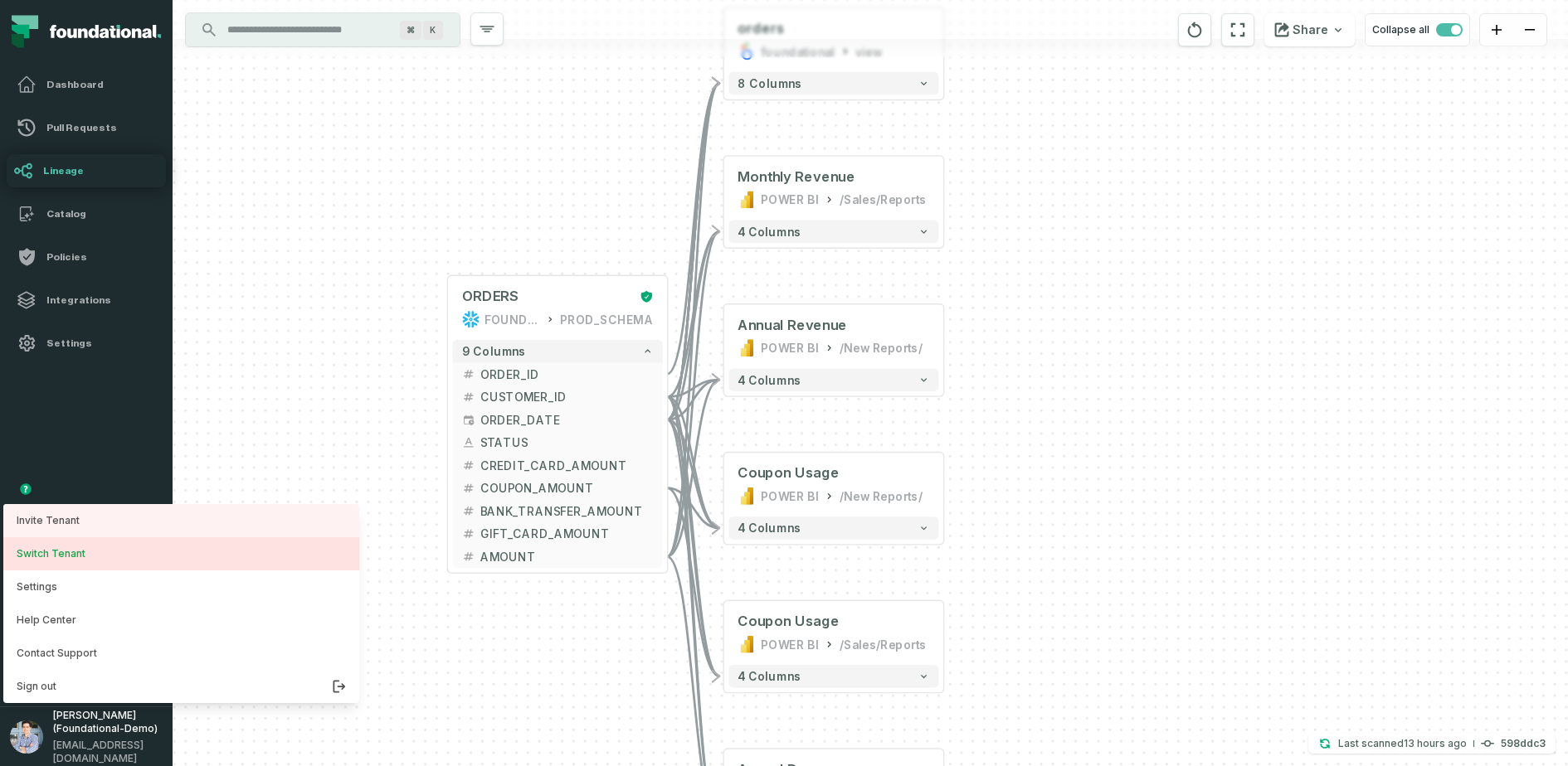
click at [94, 550] on button "Switch Tenant" at bounding box center [181, 553] width 356 height 33
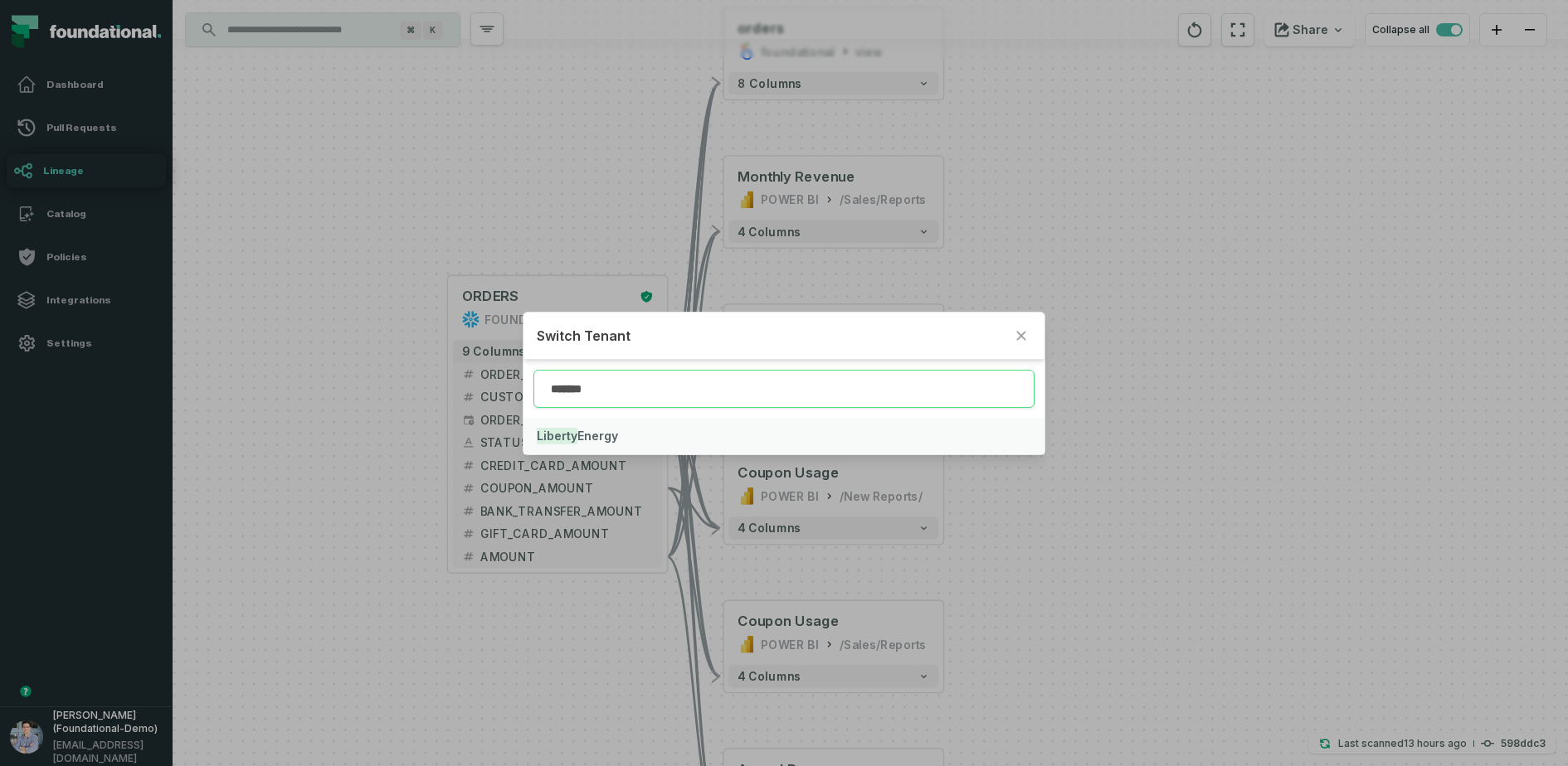
type input "*******"
click at [578, 434] on span "Liberty Energy" at bounding box center [577, 435] width 82 height 14
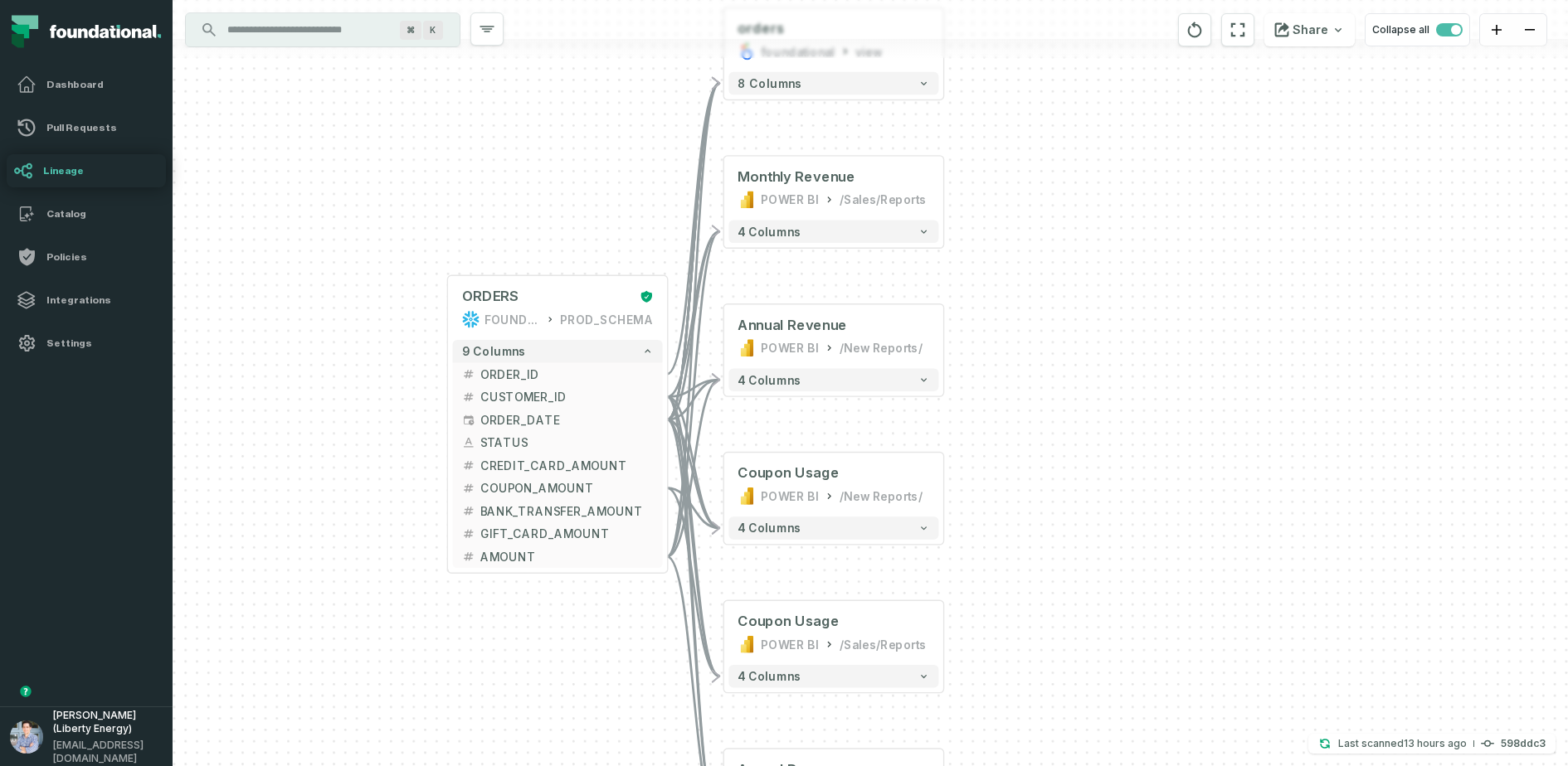
click at [62, 173] on h4 "Lineage" at bounding box center [101, 170] width 116 height 13
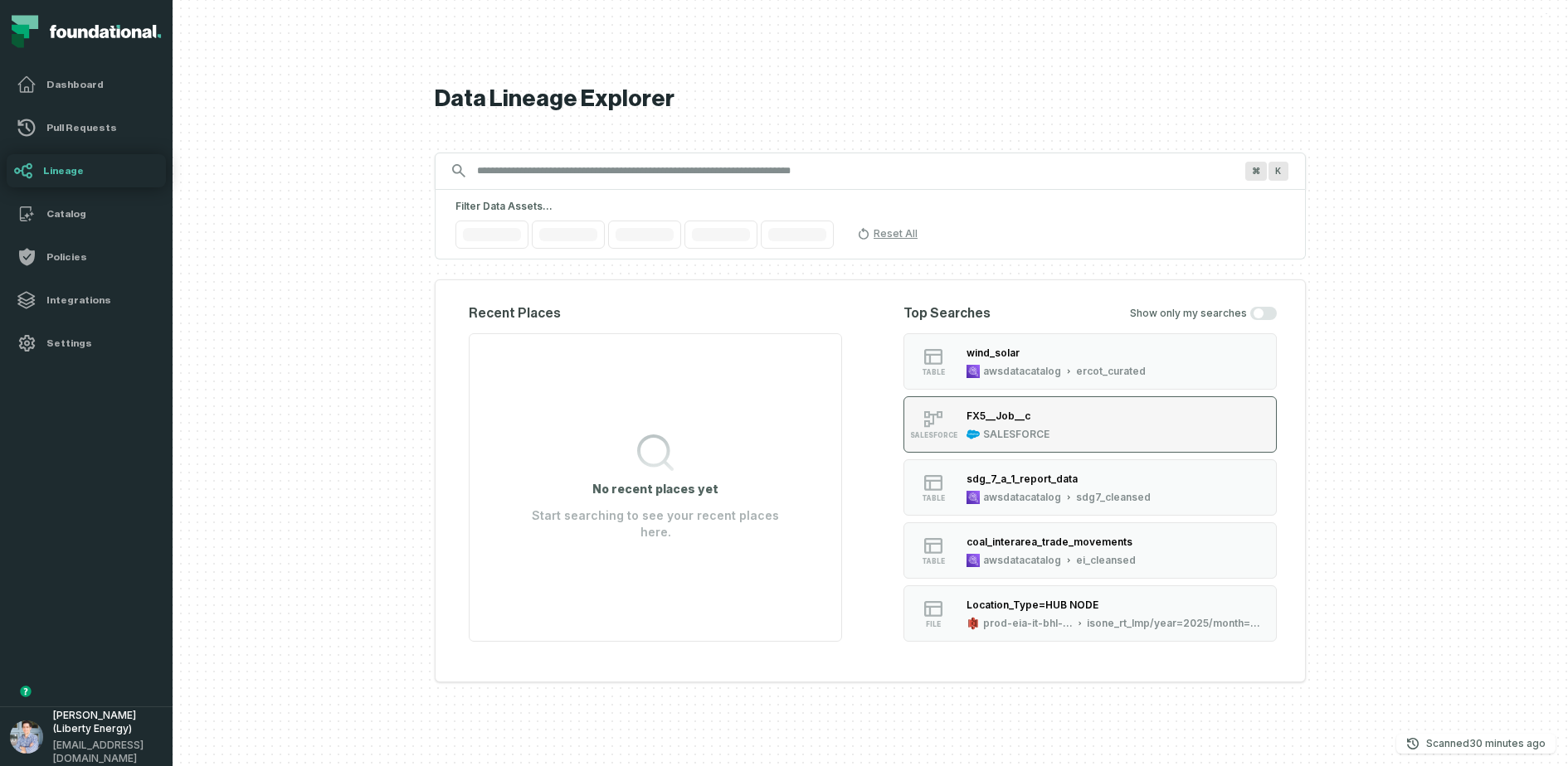
click at [982, 419] on div "FX5__Job__c" at bounding box center [998, 416] width 64 height 13
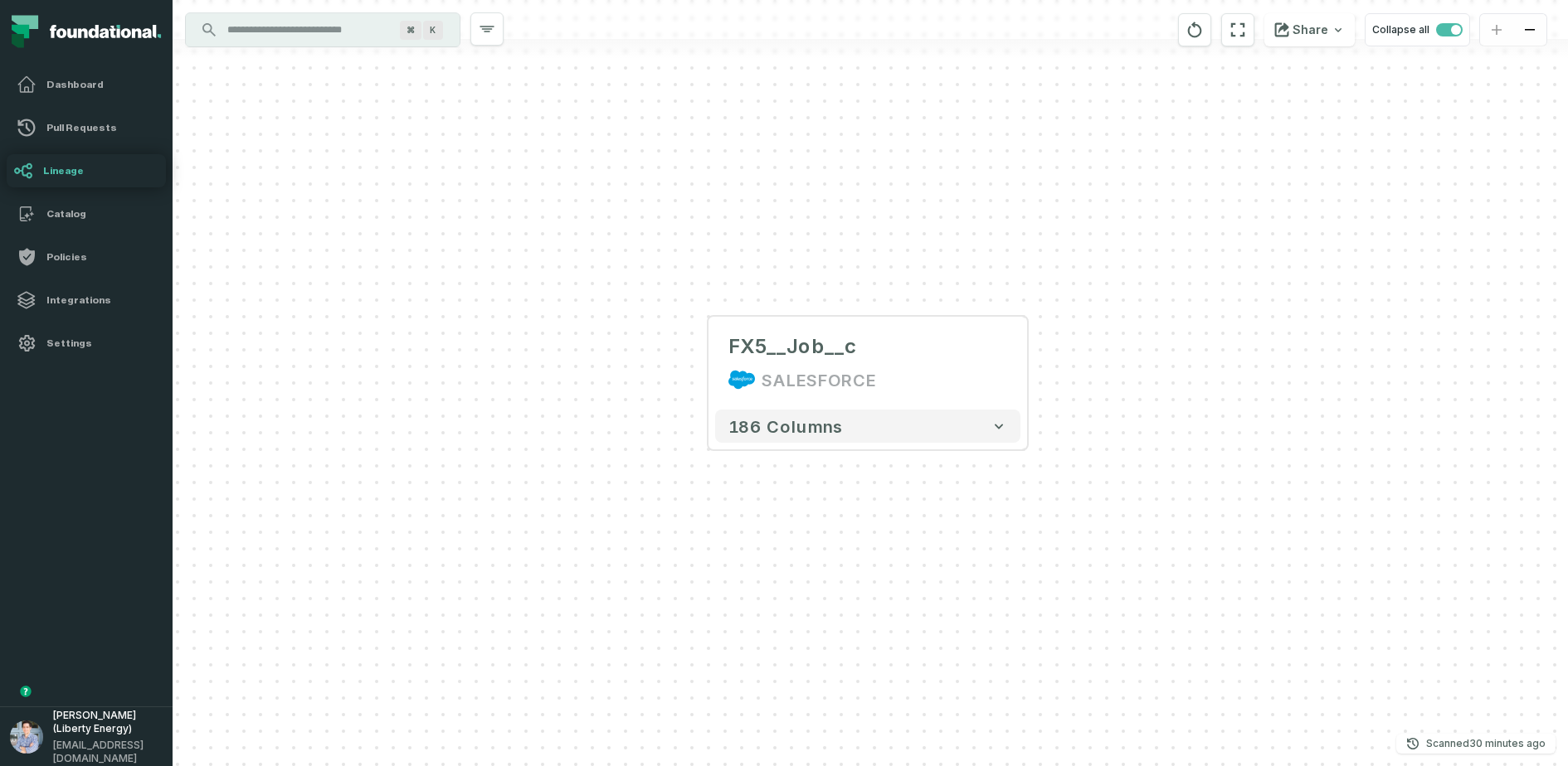
drag, startPoint x: 846, startPoint y: 529, endPoint x: 721, endPoint y: 512, distance: 126.2
click at [721, 512] on div "... FX5__Job__c SALESFORCE ... 186 columns" at bounding box center [870, 383] width 1395 height 766
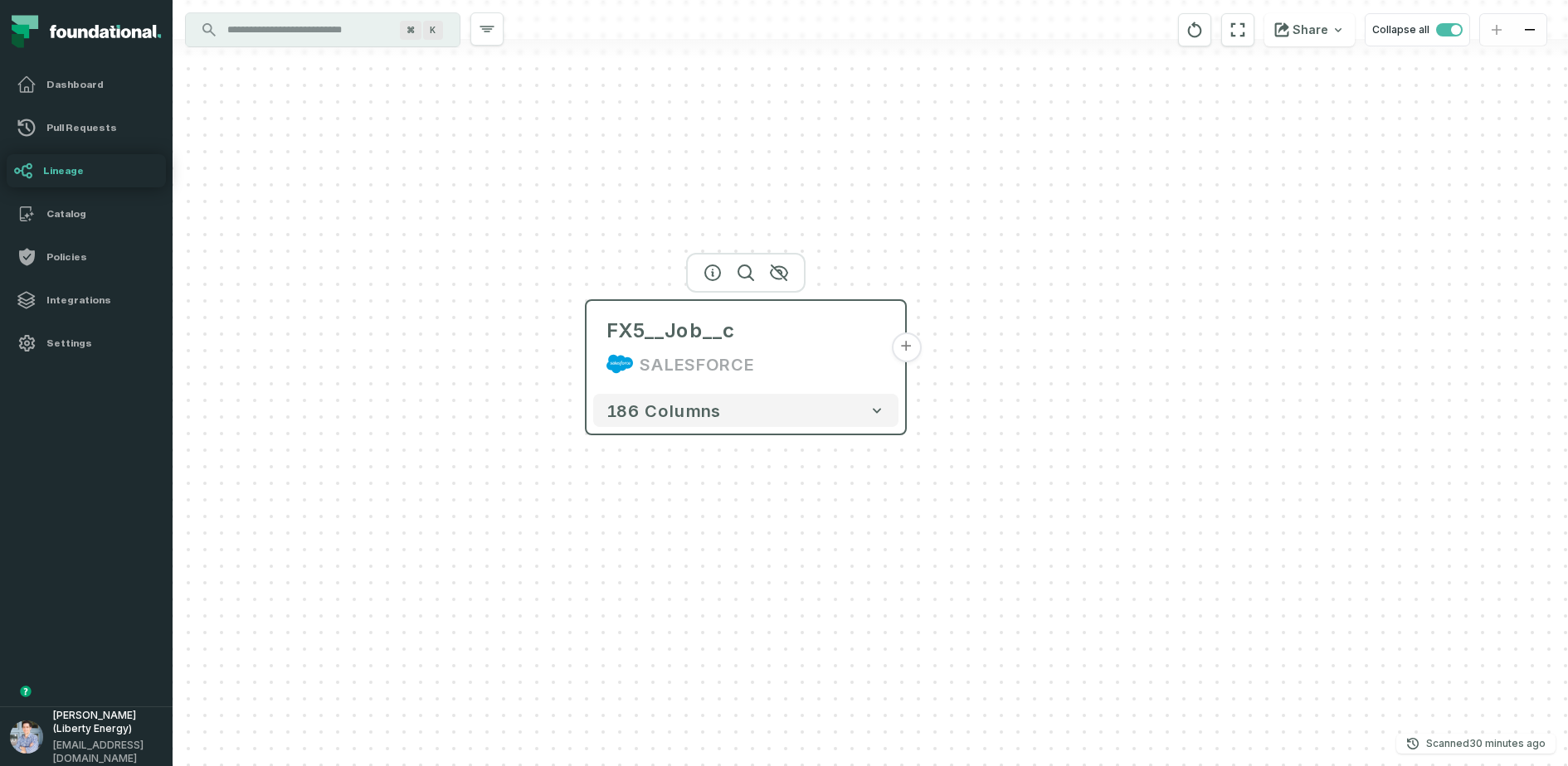
click at [905, 354] on button "+" at bounding box center [905, 347] width 30 height 30
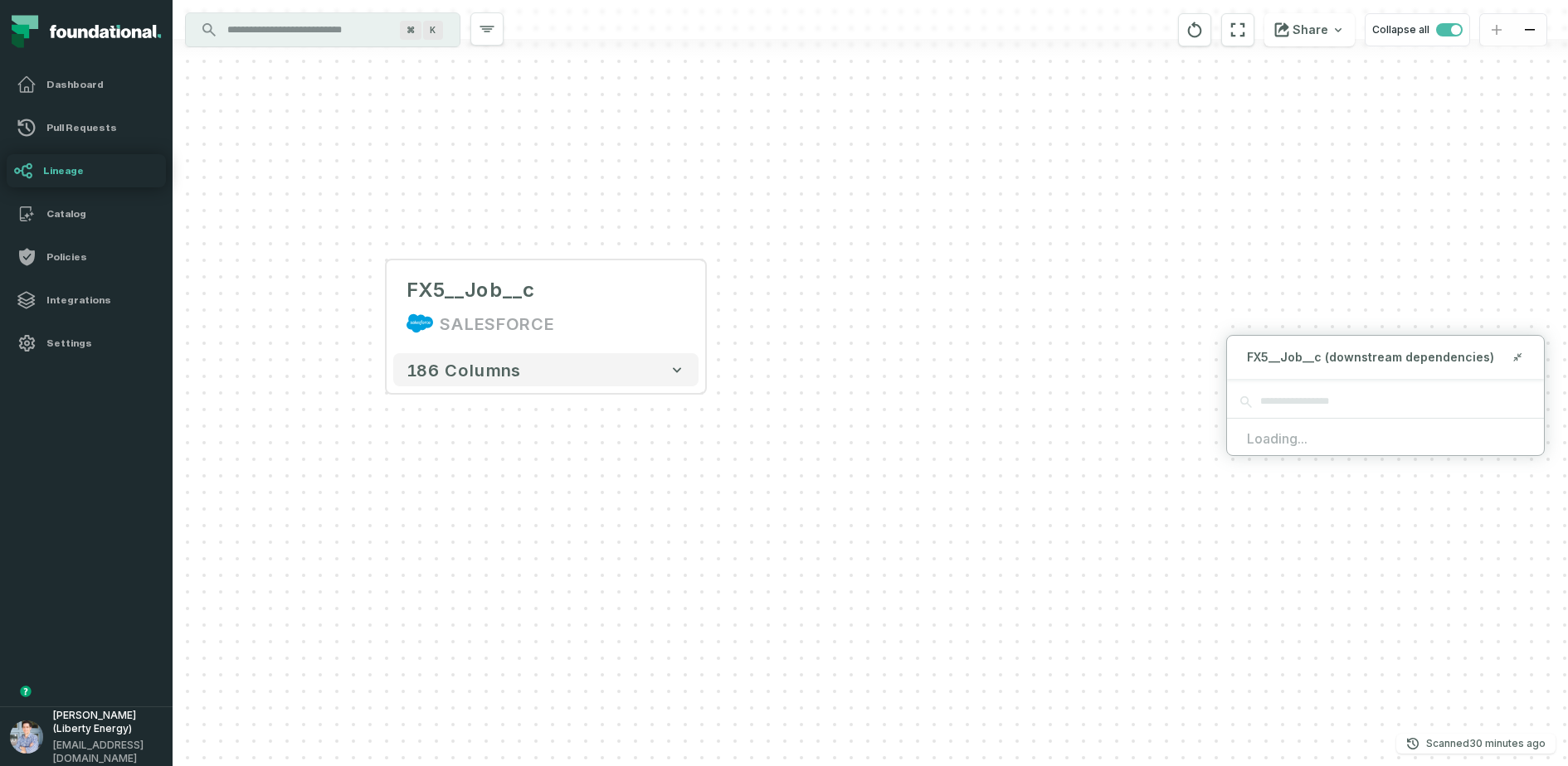
drag, startPoint x: 1167, startPoint y: 561, endPoint x: 883, endPoint y: 502, distance: 290.1
click at [887, 501] on div "FX5__Job__c SALESFORCE + 186 columns" at bounding box center [870, 383] width 1395 height 766
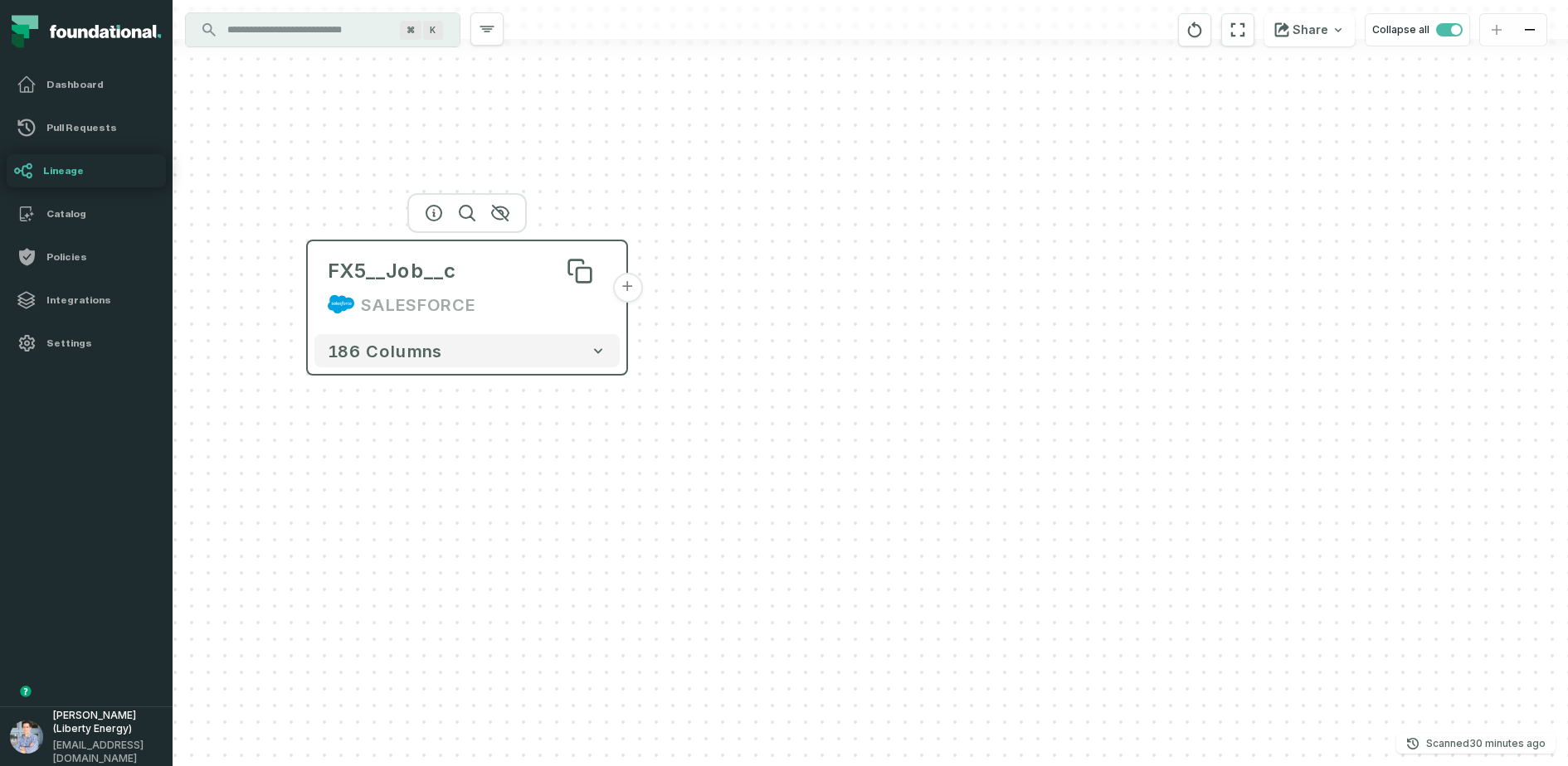
click at [471, 261] on div "FX5__Job__c" at bounding box center [467, 270] width 279 height 27
click at [632, 298] on button "+" at bounding box center [627, 288] width 30 height 30
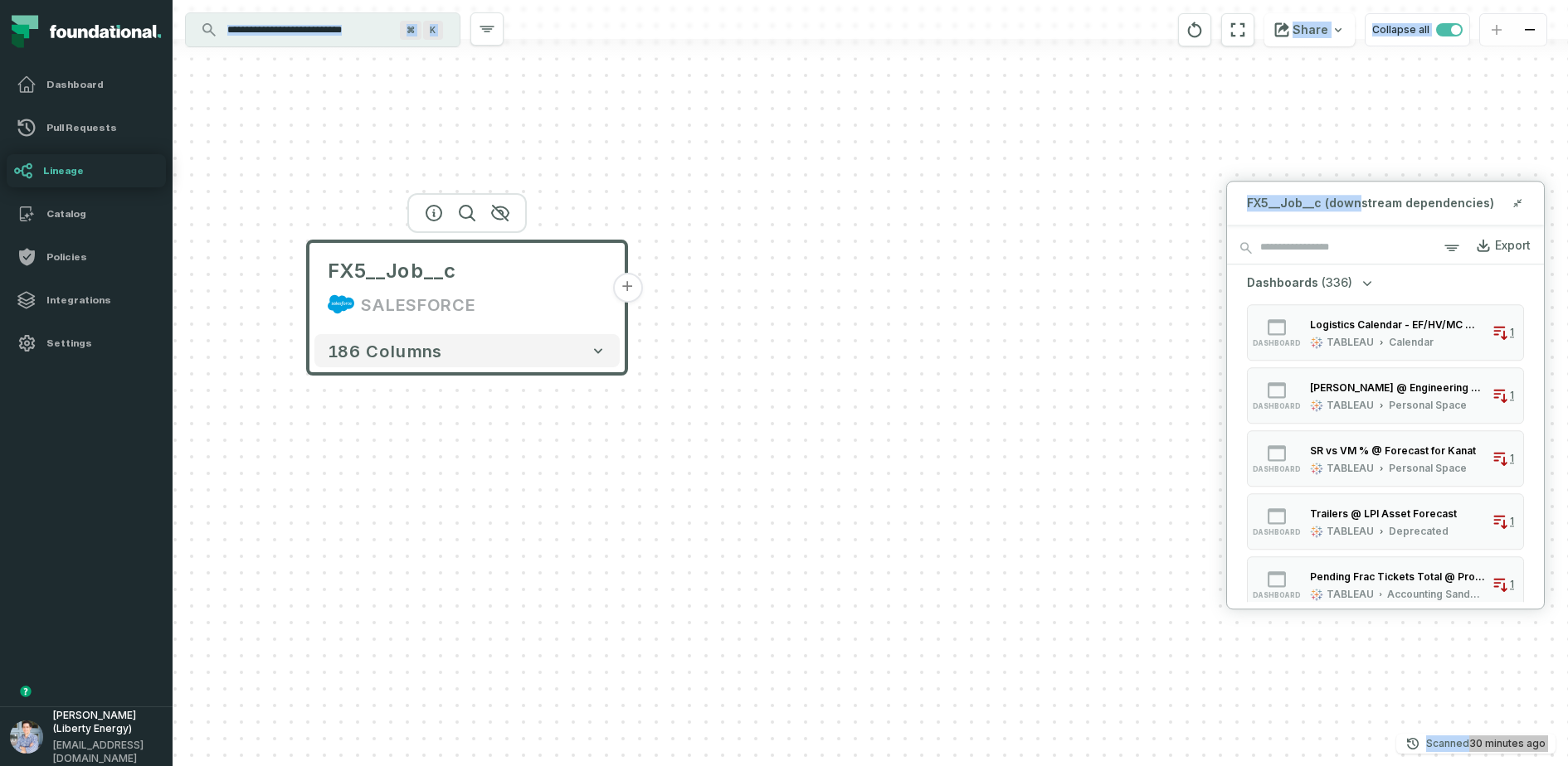
drag, startPoint x: 1358, startPoint y: 202, endPoint x: 1283, endPoint y: 168, distance: 82.3
click at [1254, 168] on div "FX5__Job__c SALESFORCE + 186 columns Discovery Provider cmdk menu ⌘ K Share Col…" at bounding box center [870, 383] width 1395 height 766
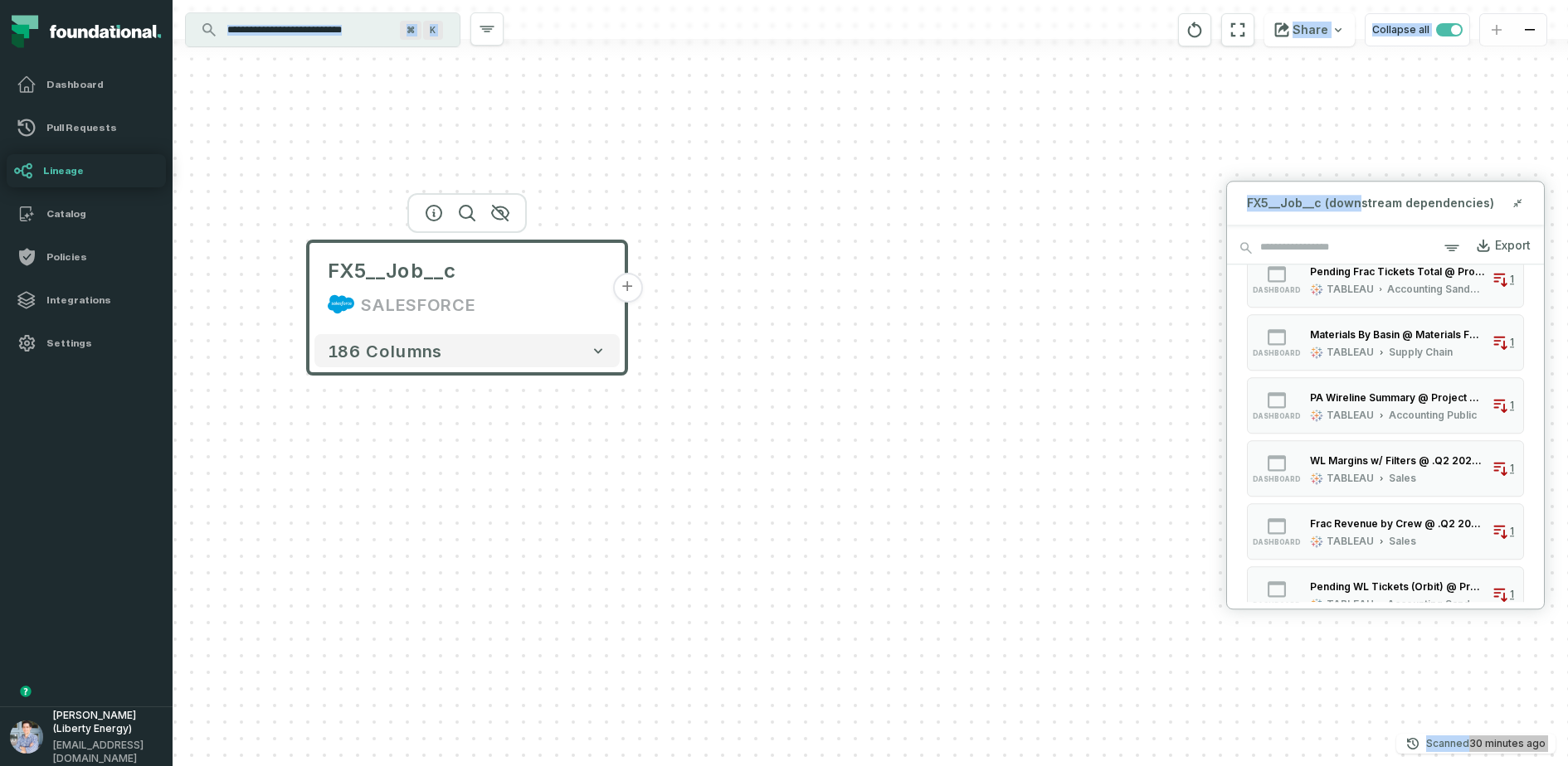
scroll to position [312, 0]
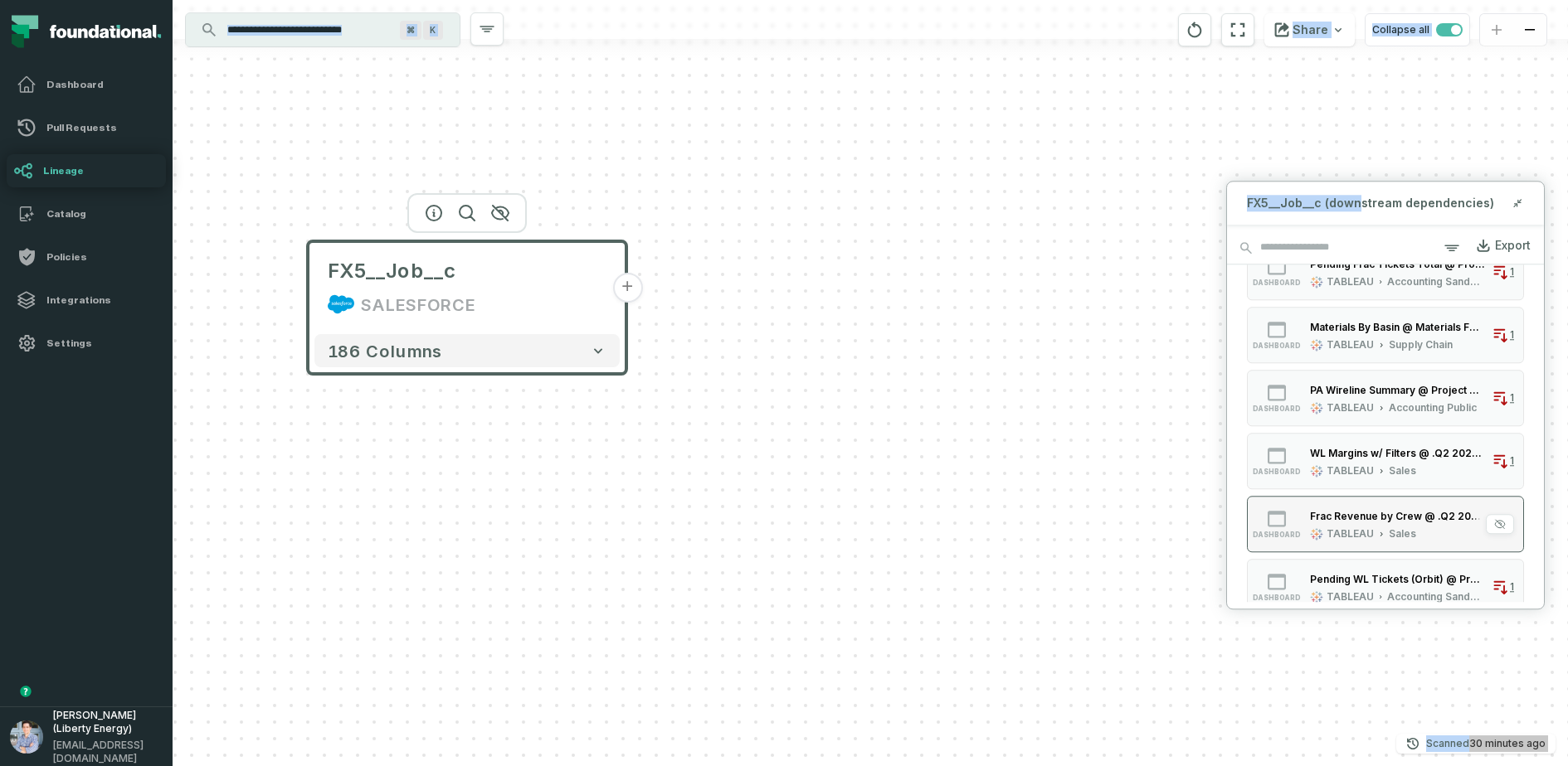
click at [1254, 519] on div "Frac Revenue by Crew @ .Q2 2024 Forecast" at bounding box center [1397, 517] width 175 height 13
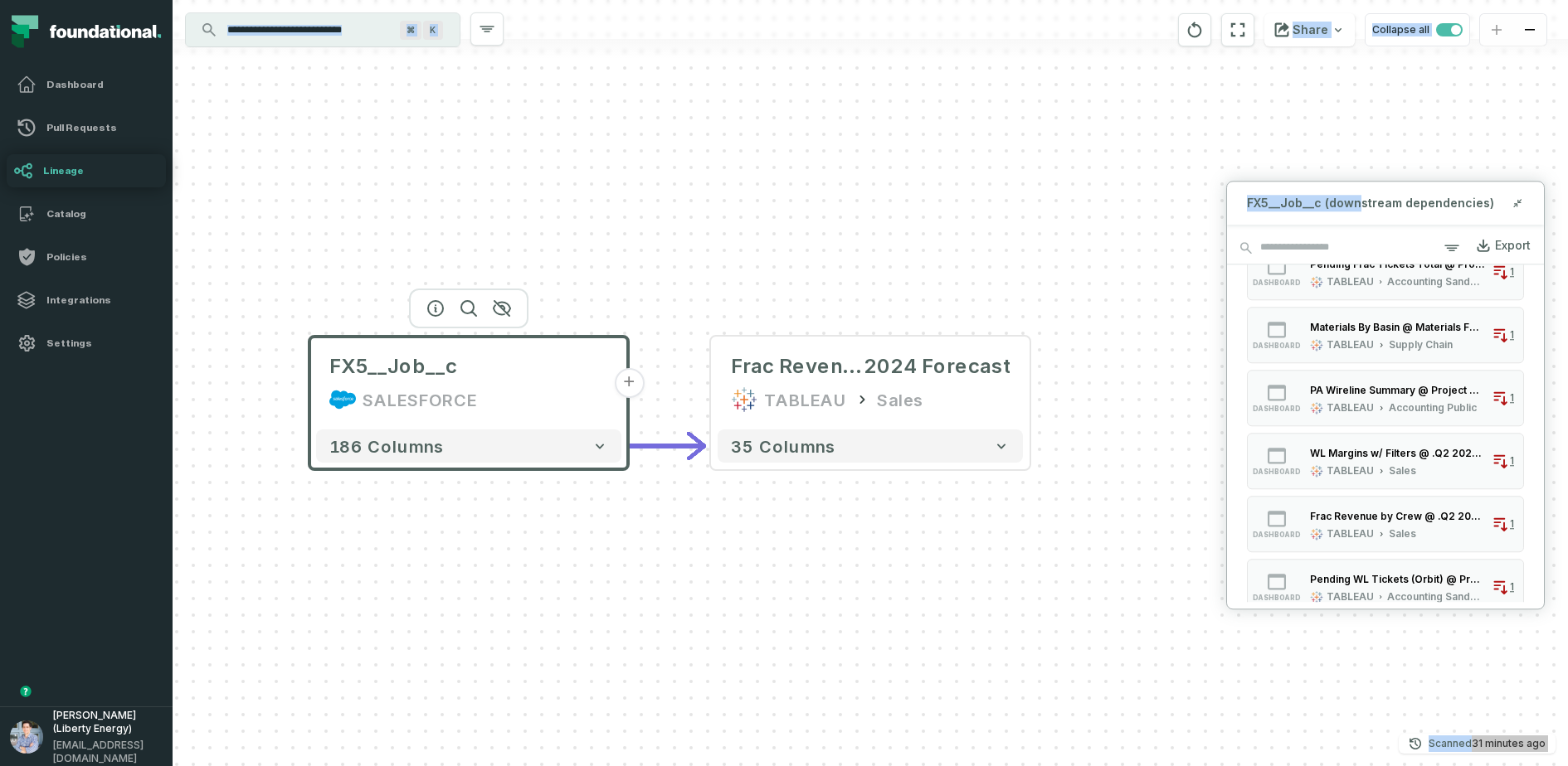
drag, startPoint x: 720, startPoint y: 505, endPoint x: 350, endPoint y: 495, distance: 370.1
click at [350, 495] on div "FX5__Job__c SALESFORCE + 186 columns + Frac Revenue by Crew @ .Q2 2024 Forecast…" at bounding box center [870, 383] width 1395 height 766
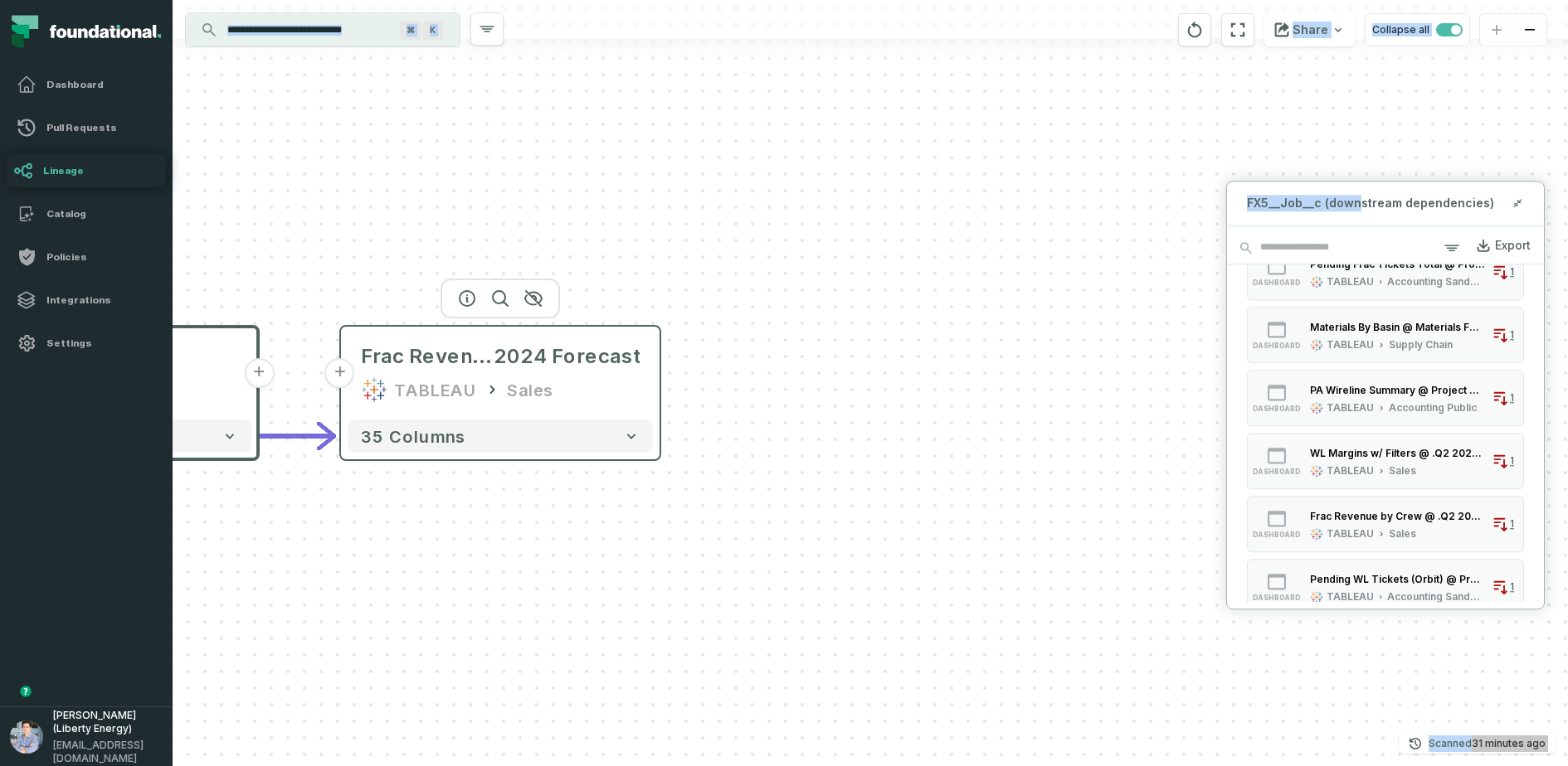
click at [345, 375] on button "+" at bounding box center [340, 373] width 30 height 30
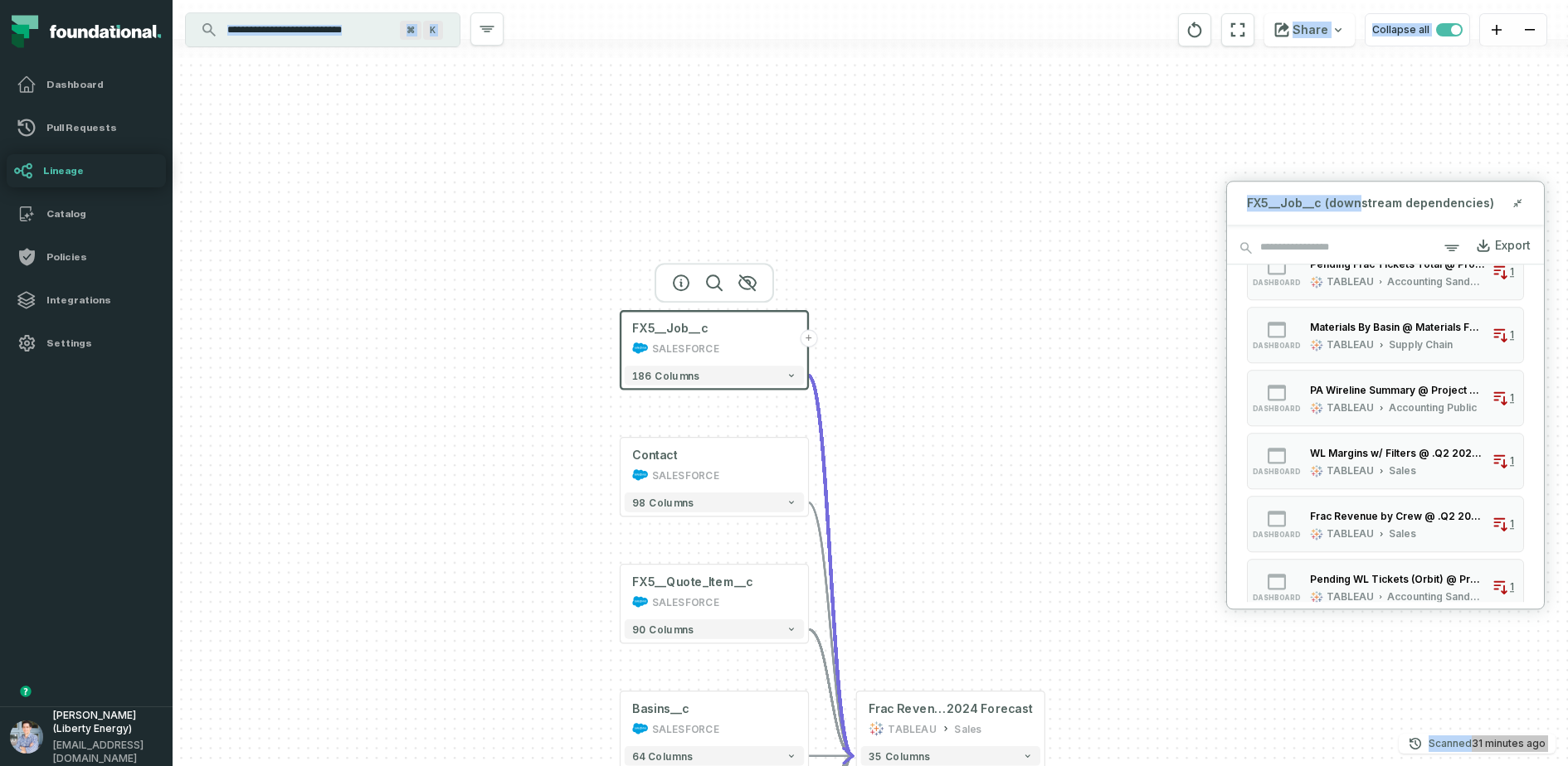
drag, startPoint x: 685, startPoint y: 233, endPoint x: 529, endPoint y: 574, distance: 375.0
click at [529, 574] on div "... Contact SALESFORCE ... 98 columns ... FX5__Quote_Item__c SALESFORCE ... 90 …" at bounding box center [870, 383] width 1395 height 766
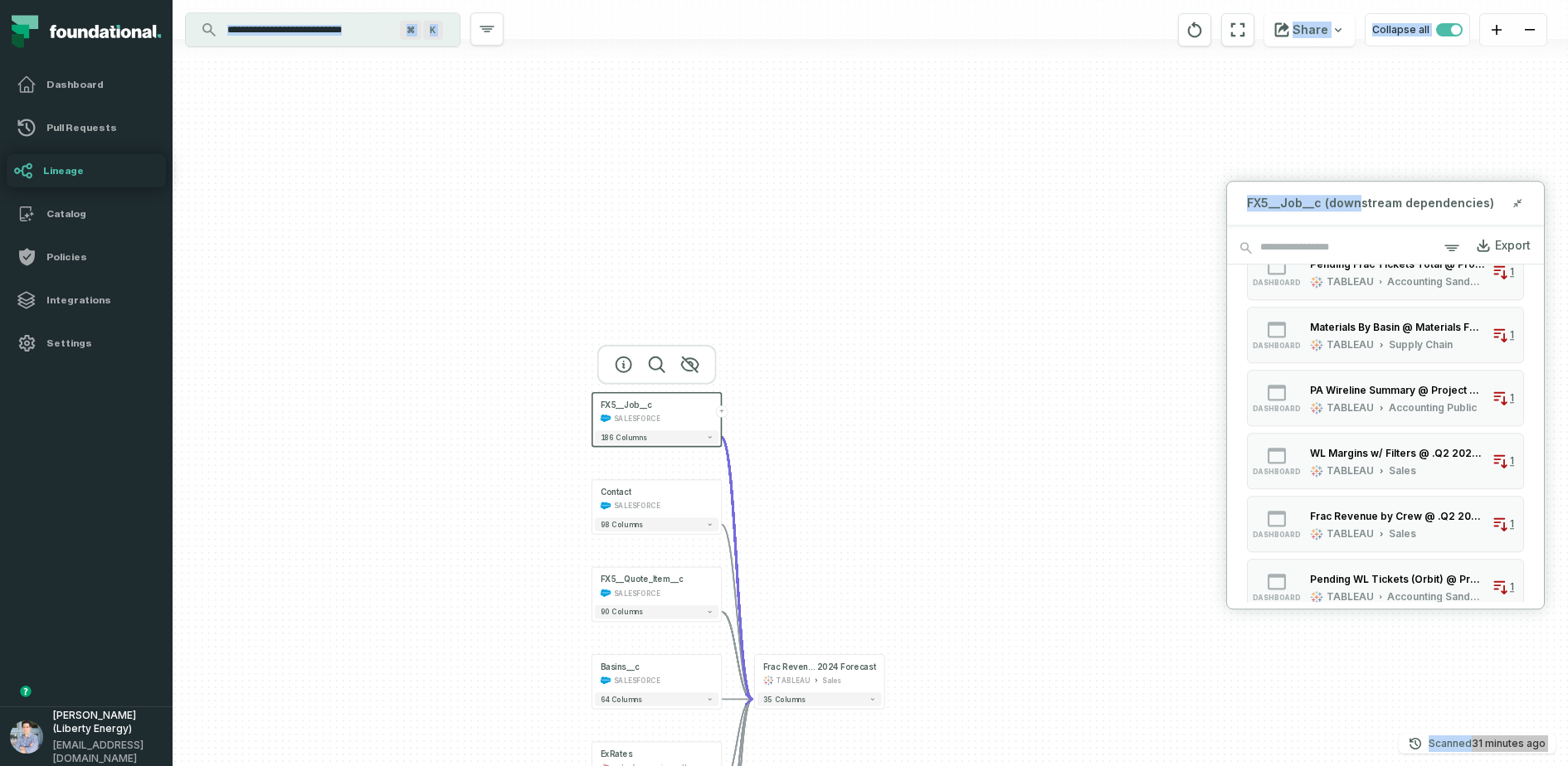
click at [502, 612] on div "... Contact SALESFORCE ... 98 columns ... FX5__Quote_Item__c SALESFORCE ... 90 …" at bounding box center [870, 383] width 1395 height 766
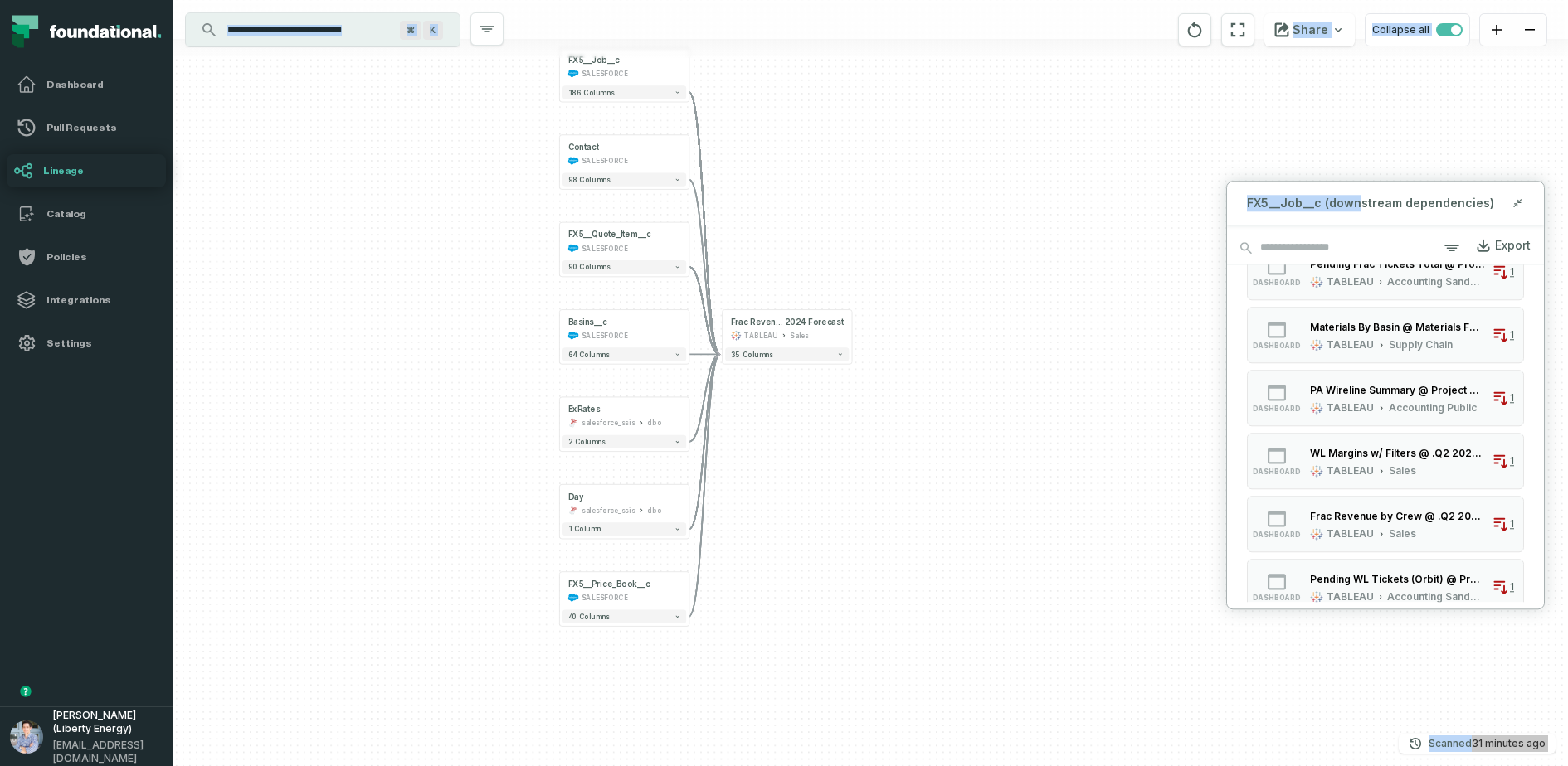
drag, startPoint x: 517, startPoint y: 691, endPoint x: 484, endPoint y: 334, distance: 358.5
click at [484, 334] on div "Contact SALESFORCE + 98 columns FX5__Quote_Item__c SALESFORCE + 90 columns Basi…" at bounding box center [870, 383] width 1395 height 766
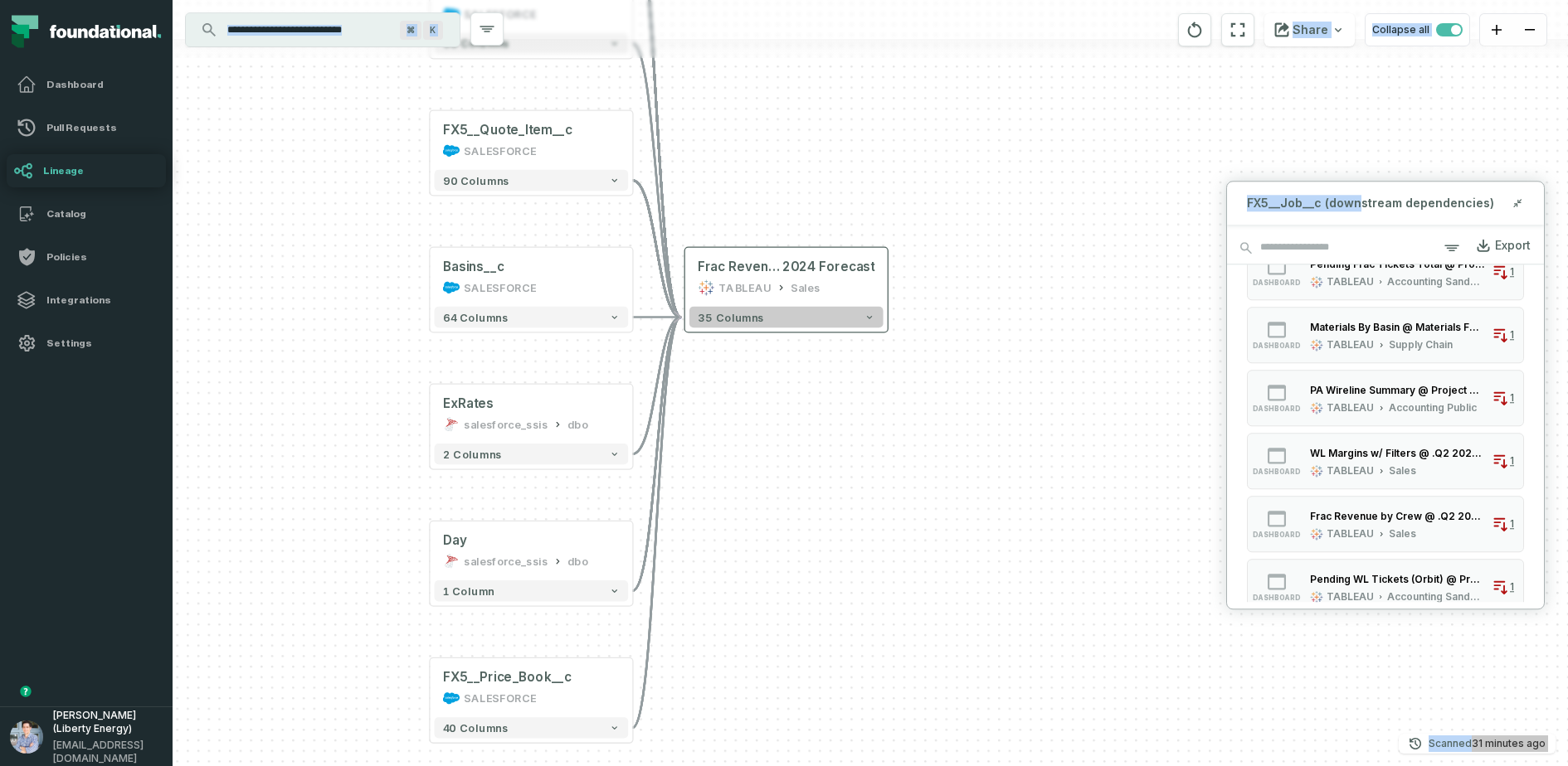
click at [747, 316] on span "35 columns" at bounding box center [730, 317] width 66 height 13
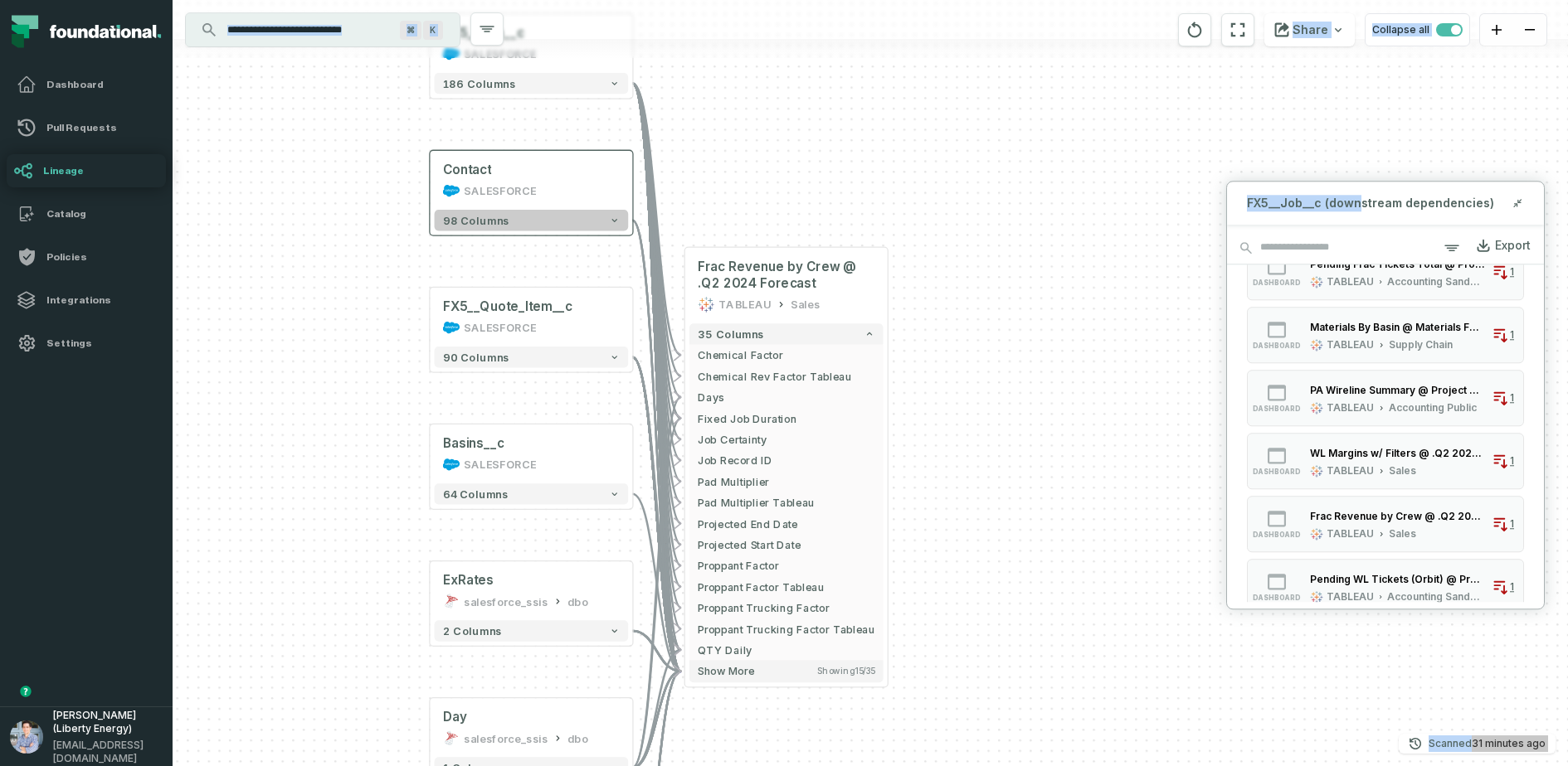
click at [564, 214] on button "98 columns" at bounding box center [532, 220] width 194 height 21
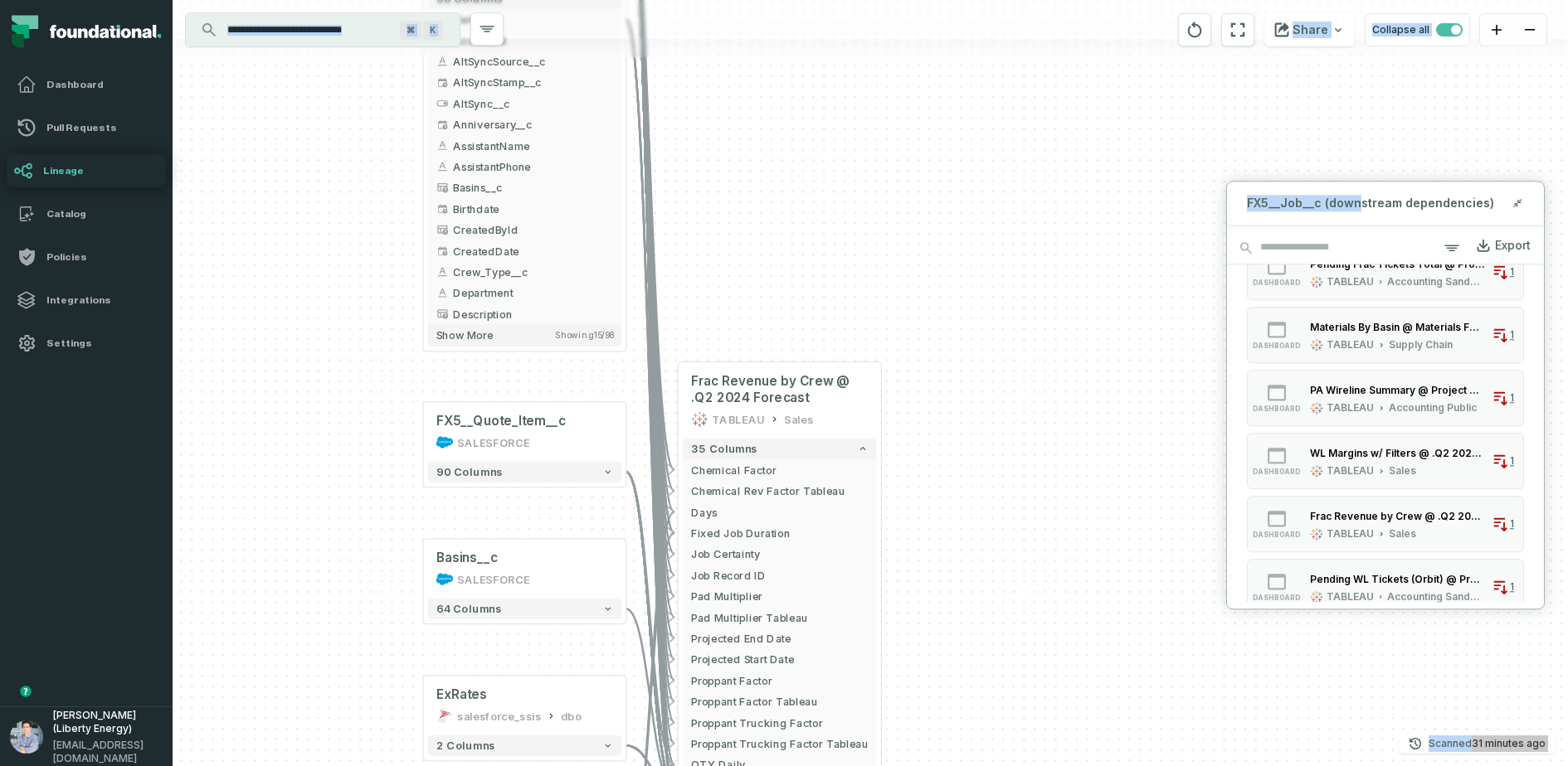
drag, startPoint x: 781, startPoint y: 553, endPoint x: 773, endPoint y: 331, distance: 222.1
click at [773, 331] on div "Contact SALESFORCE + 98 columns Name + AccountId AltSyncSource__c AltSyncStamp_…" at bounding box center [870, 383] width 1395 height 766
drag, startPoint x: 383, startPoint y: 476, endPoint x: 415, endPoint y: 406, distance: 77.0
click at [415, 406] on div "Contact SALESFORCE + 98 columns Name + AccountId AltSyncSource__c AltSyncStamp_…" at bounding box center [870, 383] width 1395 height 766
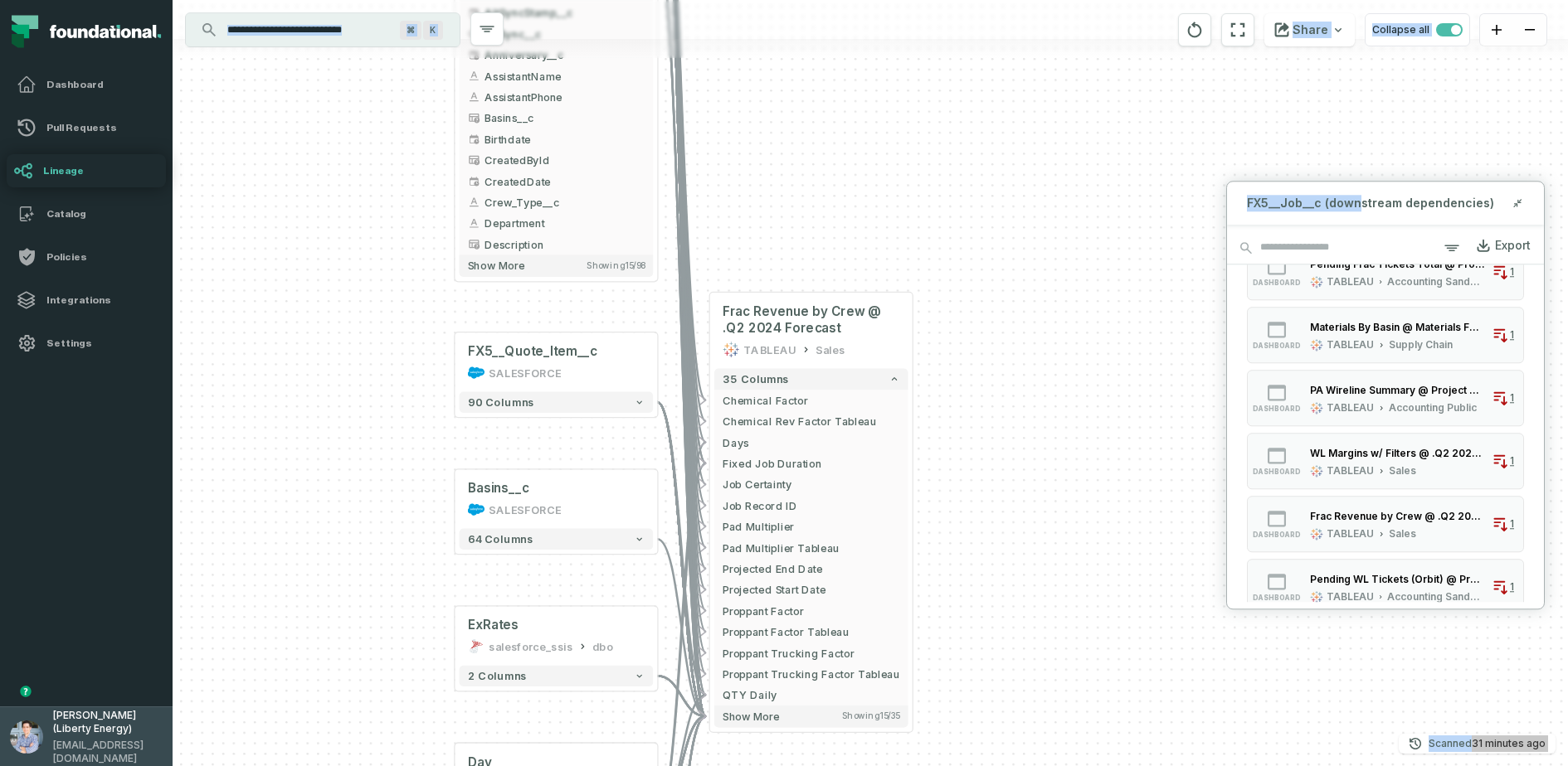
click at [29, 612] on img "button" at bounding box center [27, 738] width 33 height 33
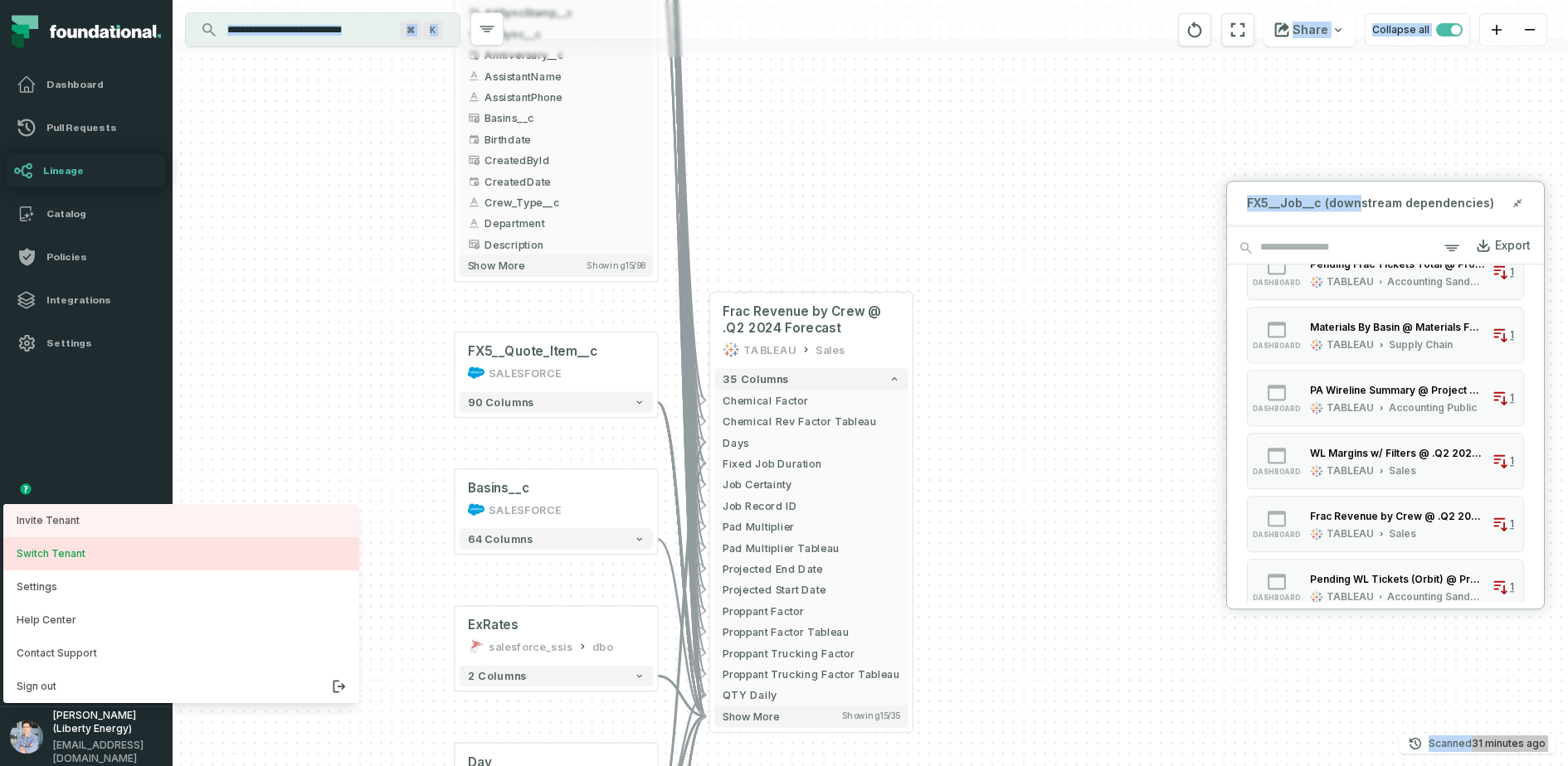
click at [85, 553] on button "Switch Tenant" at bounding box center [181, 553] width 356 height 33
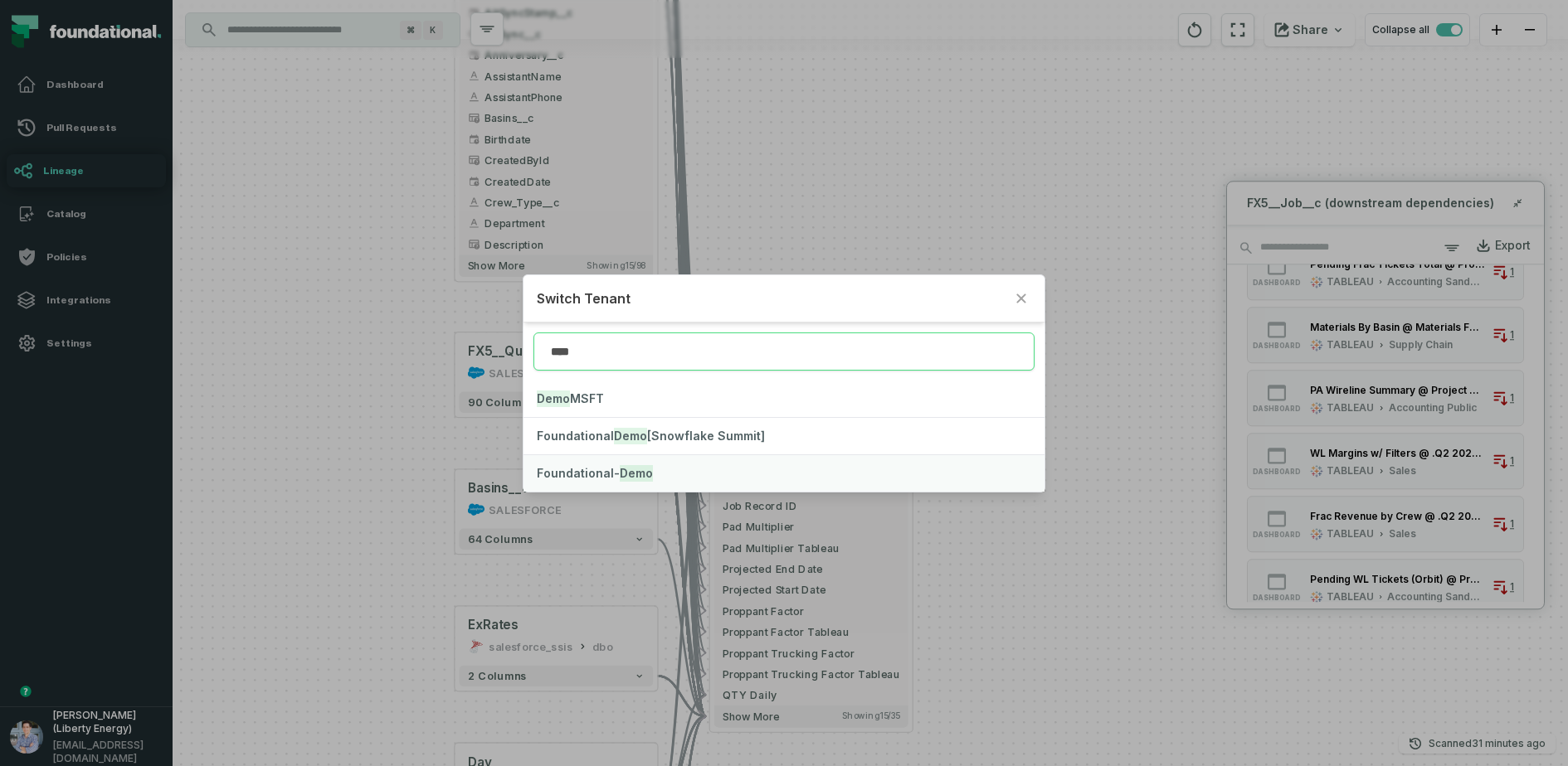
type input "****"
click at [582, 466] on span "Foundational- Demo" at bounding box center [595, 473] width 116 height 14
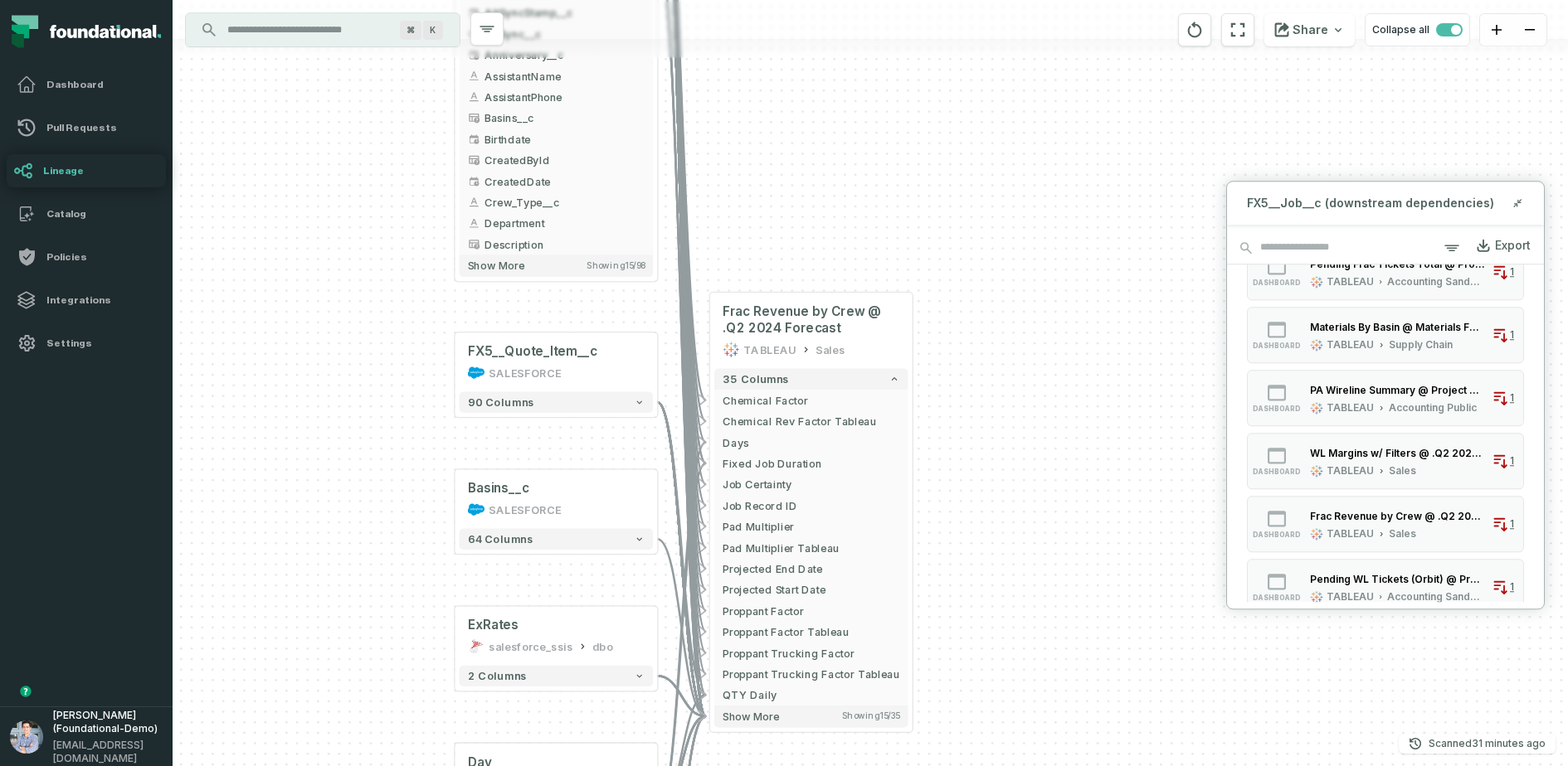
click at [33, 159] on link "Lineage" at bounding box center [86, 170] width 159 height 33
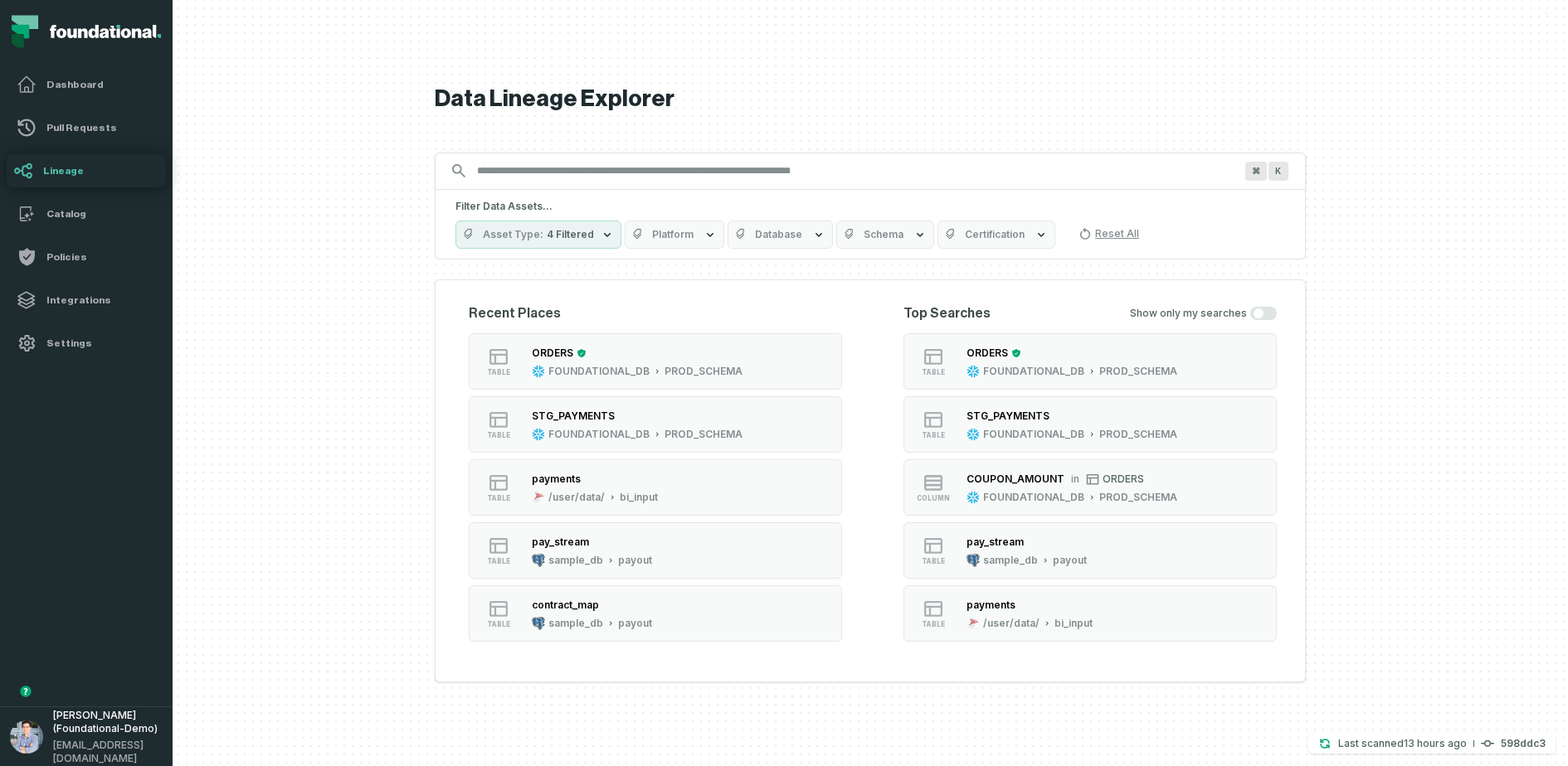
drag, startPoint x: 340, startPoint y: 399, endPoint x: 302, endPoint y: 381, distance: 42.0
click at [302, 381] on div at bounding box center [870, 383] width 1395 height 766
click at [683, 222] on button "Platform" at bounding box center [674, 235] width 100 height 28
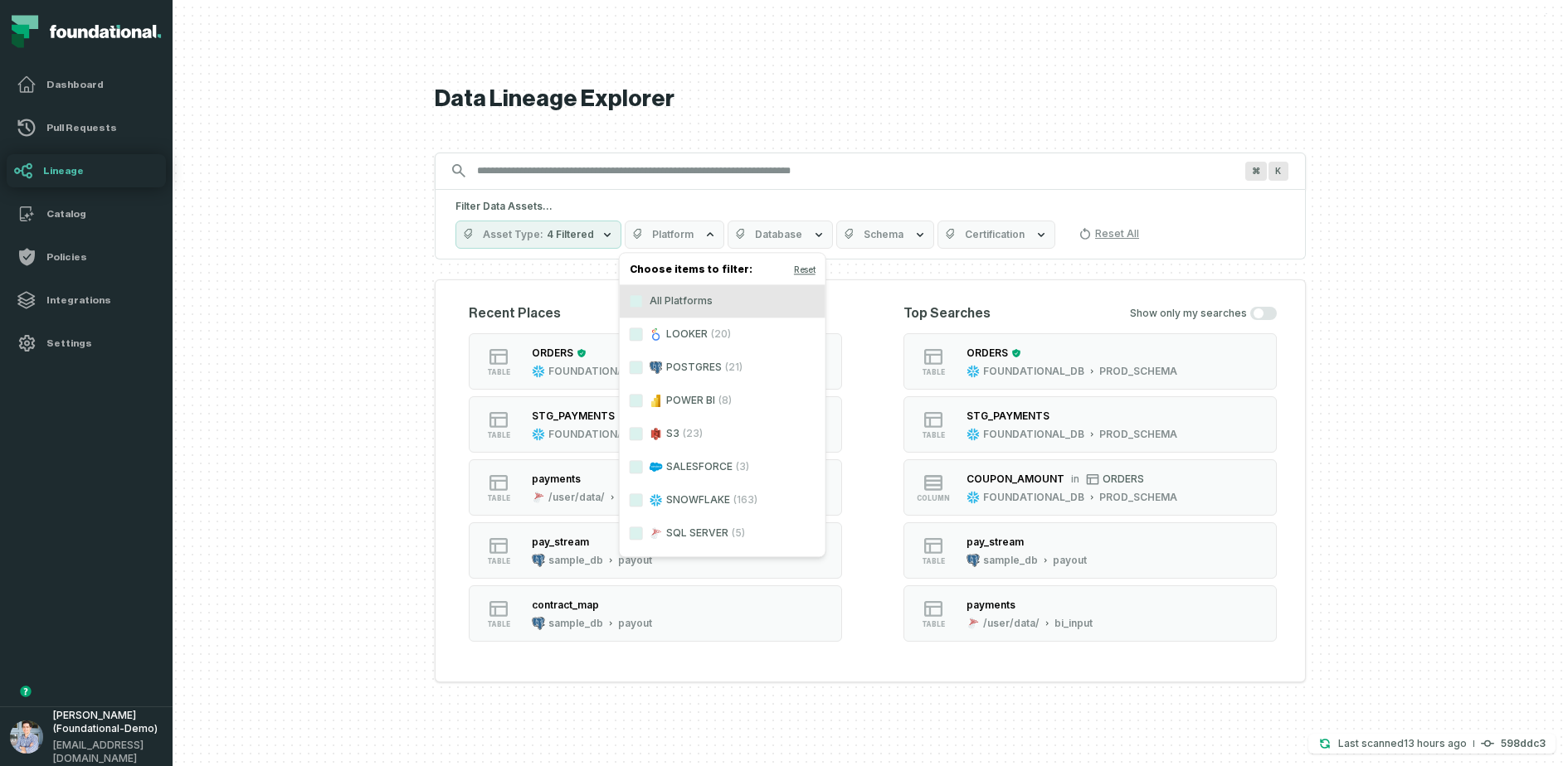
click at [691, 238] on button "Platform" at bounding box center [674, 235] width 100 height 28
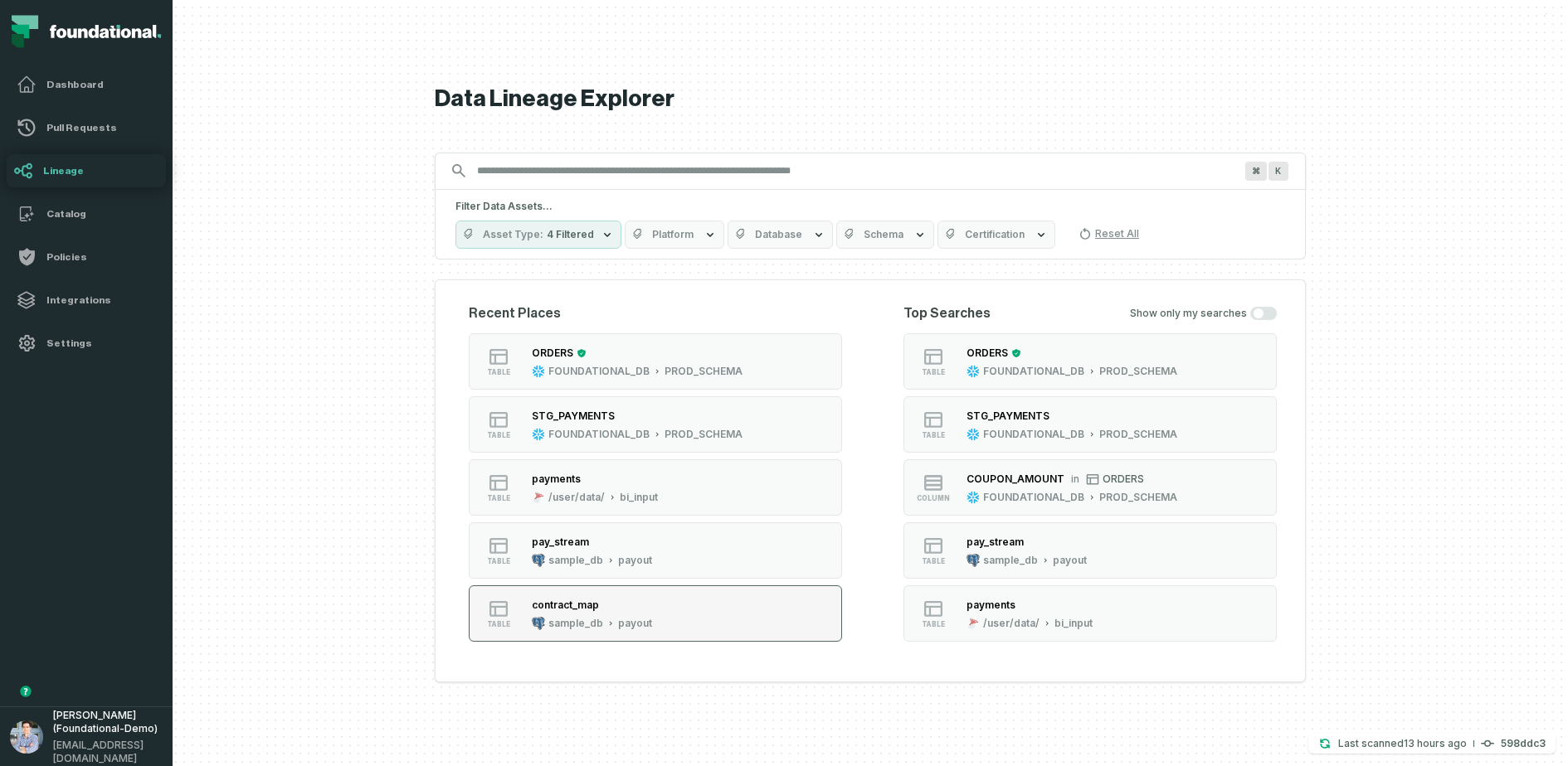
click at [584, 607] on div "contract_map" at bounding box center [565, 605] width 67 height 13
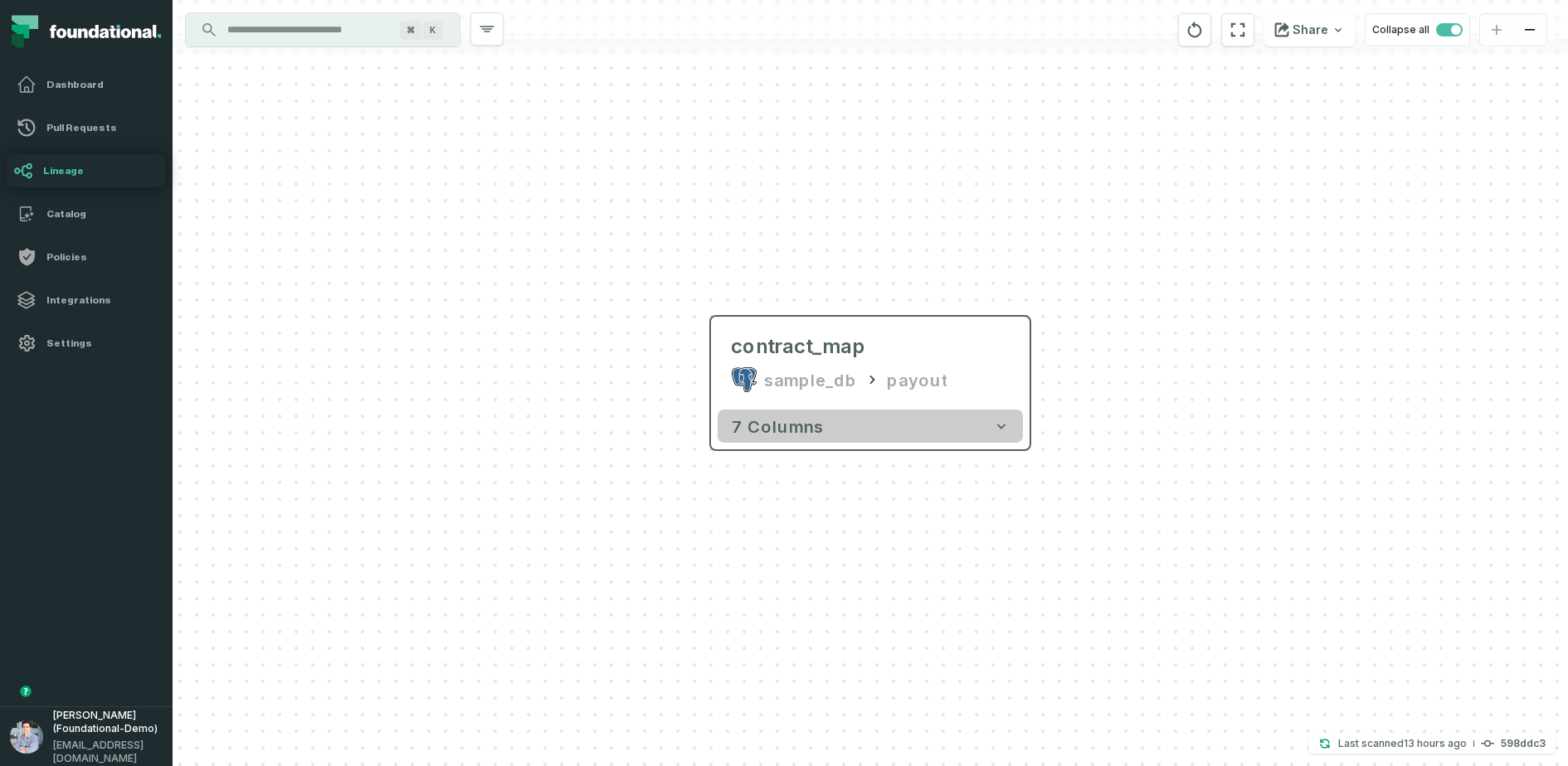
click at [890, 421] on button "7 columns" at bounding box center [870, 426] width 305 height 33
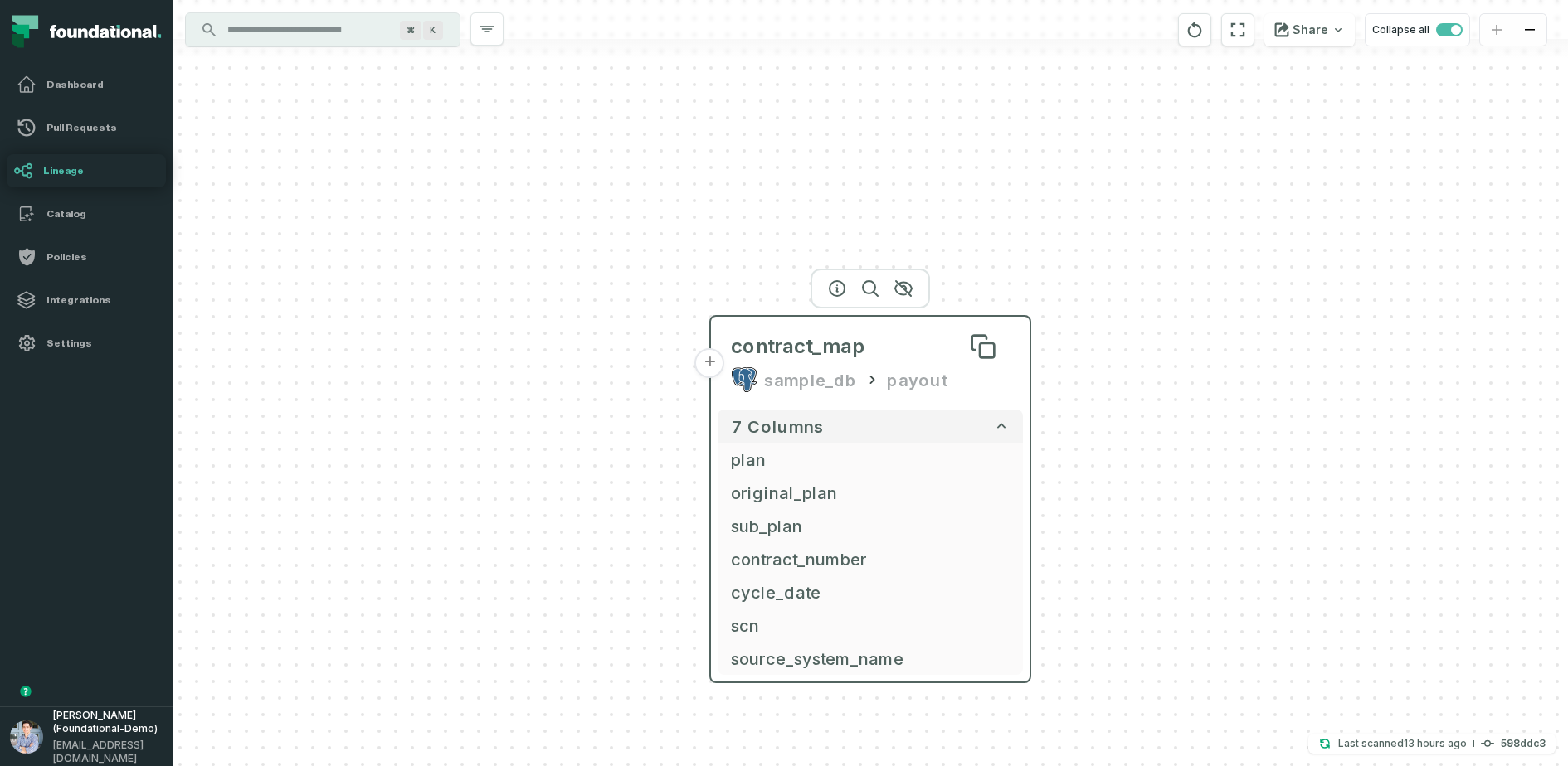
click at [775, 339] on span "contract_map" at bounding box center [797, 346] width 135 height 27
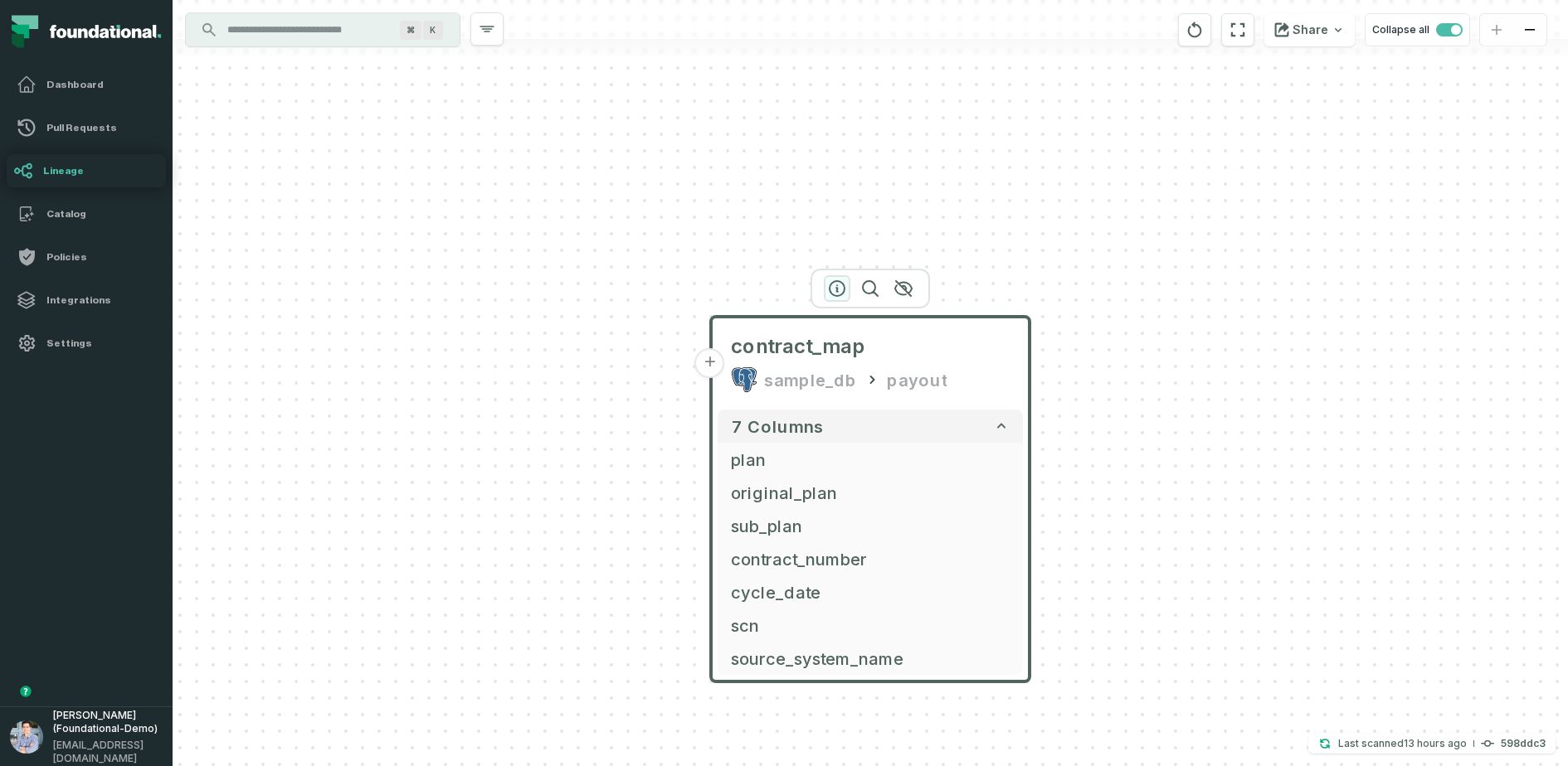
click at [829, 291] on icon "button" at bounding box center [837, 289] width 15 height 15
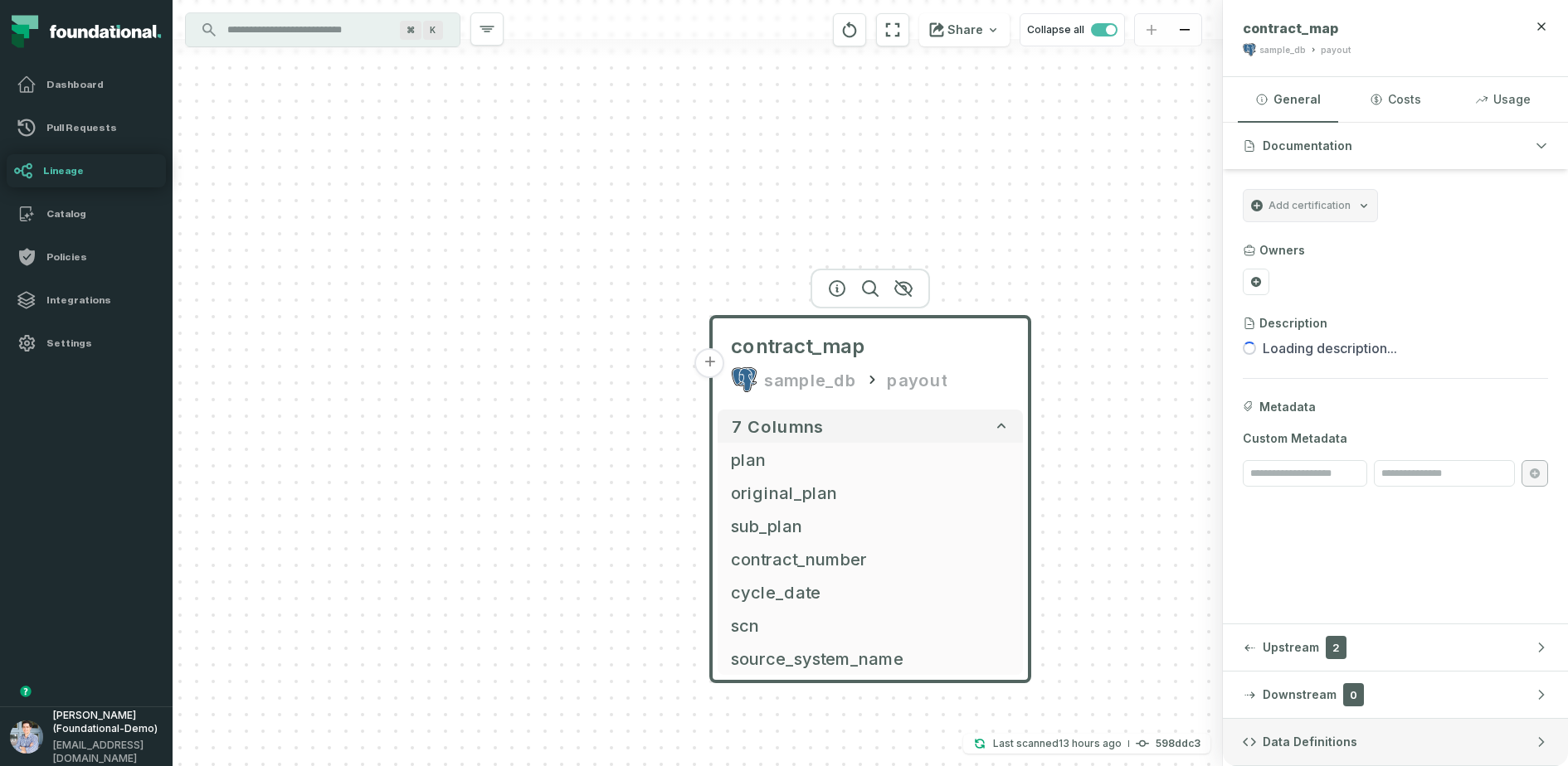
click at [1254, 612] on span "Data Definitions" at bounding box center [1310, 742] width 94 height 16
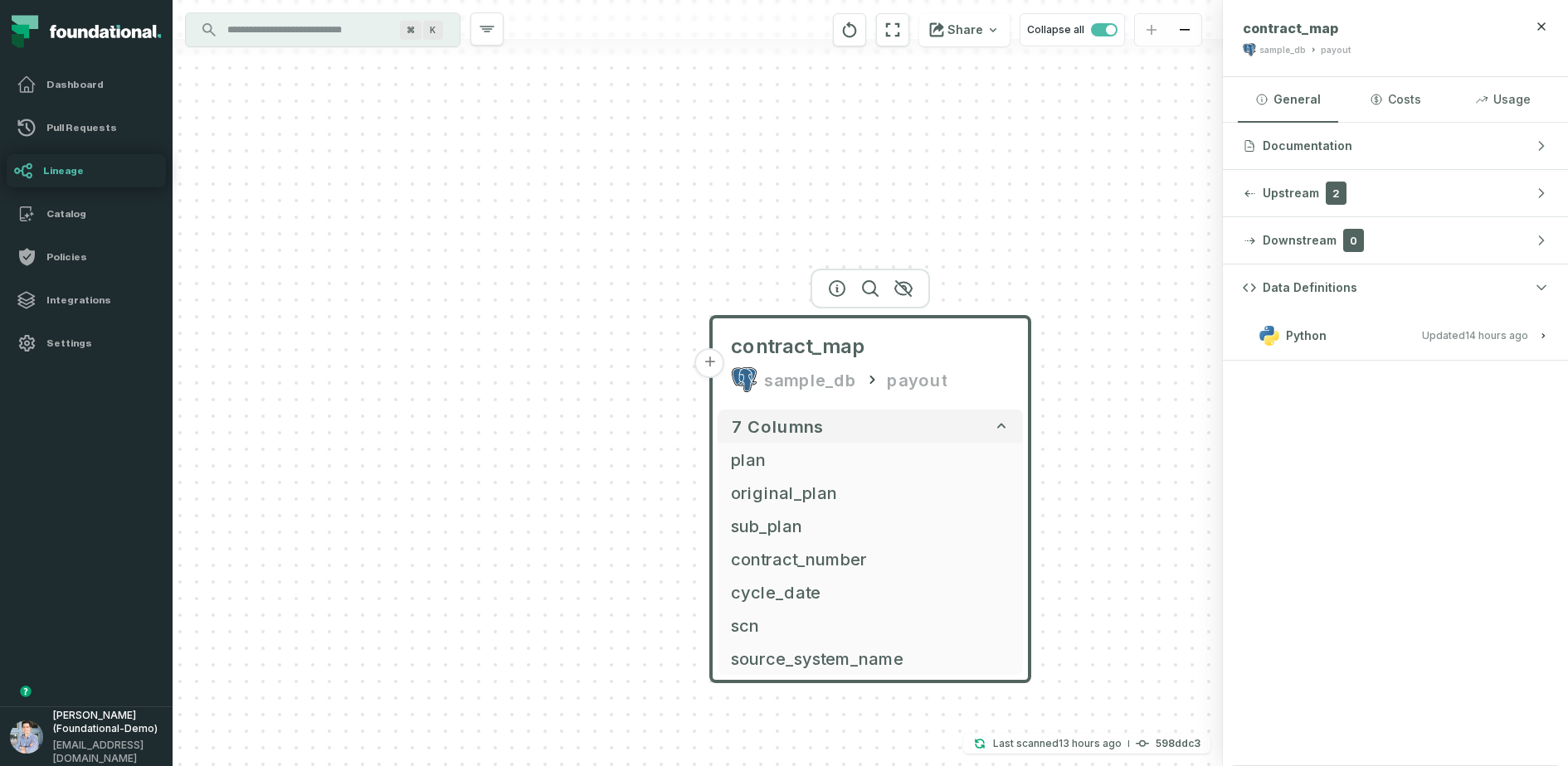
click at [1254, 337] on span "Python" at bounding box center [1306, 336] width 40 height 16
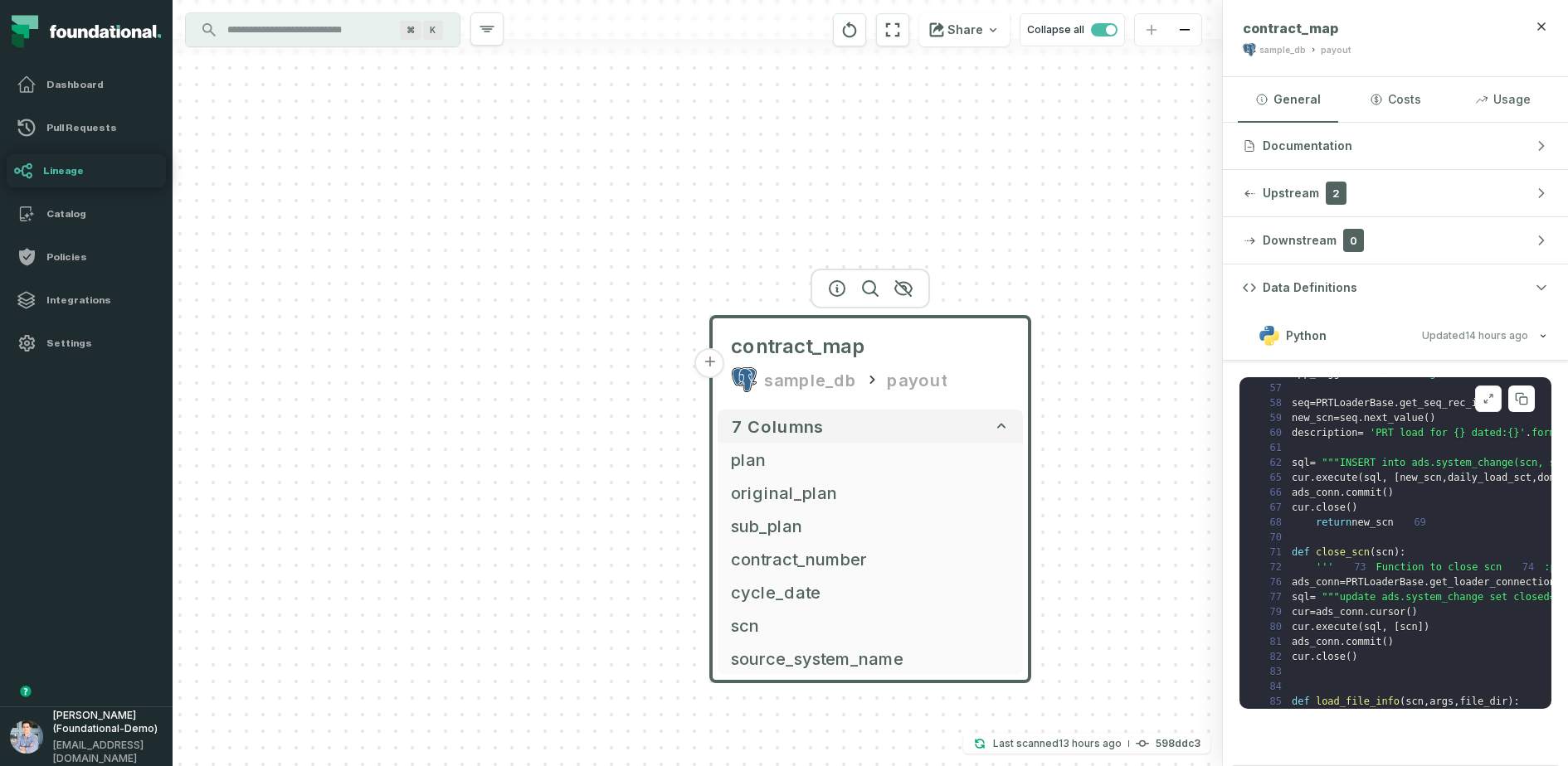
scroll to position [511, 0]
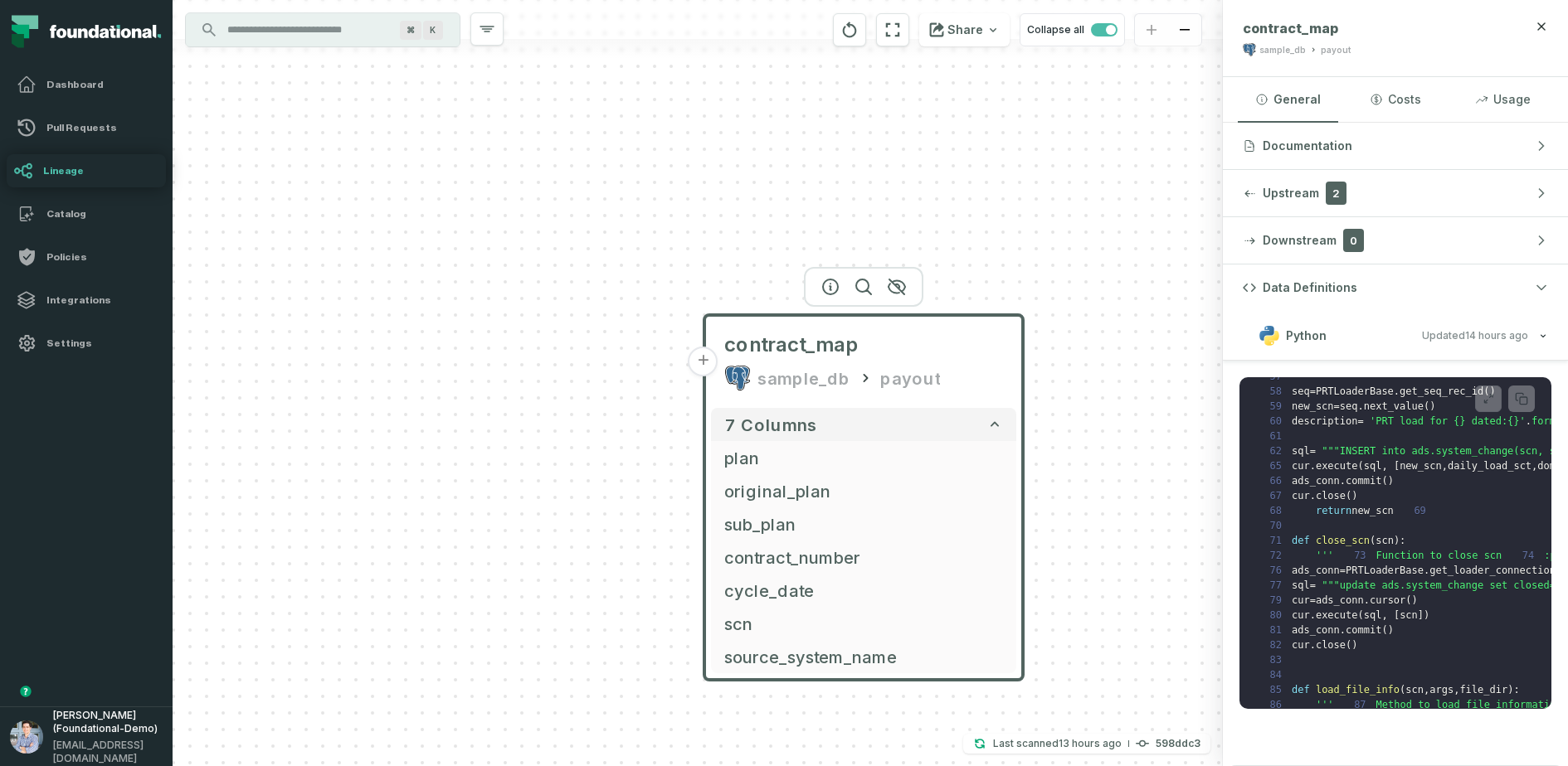
drag, startPoint x: 1122, startPoint y: 557, endPoint x: 1088, endPoint y: 548, distance: 35.2
click at [1088, 548] on div "+ contract_map sample_db payout 7 columns + plan + original_plan sub_plan + con…" at bounding box center [697, 383] width 1050 height 766
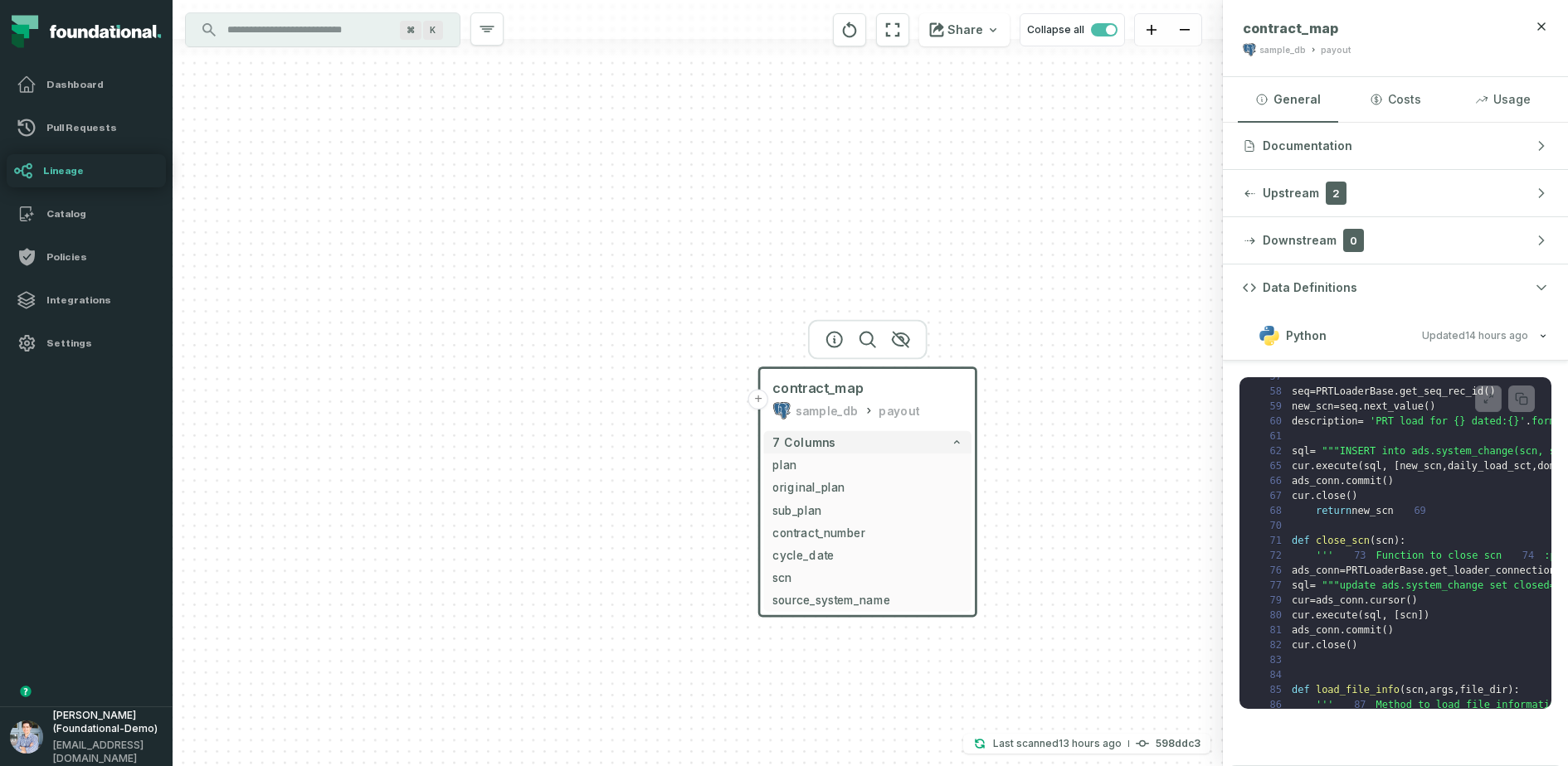
drag, startPoint x: 554, startPoint y: 450, endPoint x: 504, endPoint y: 432, distance: 53.1
click at [504, 432] on div "+ contract_map sample_db payout 7 columns + plan + original_plan sub_plan + con…" at bounding box center [697, 383] width 1050 height 766
click at [74, 135] on link "Pull Requests" at bounding box center [86, 127] width 159 height 33
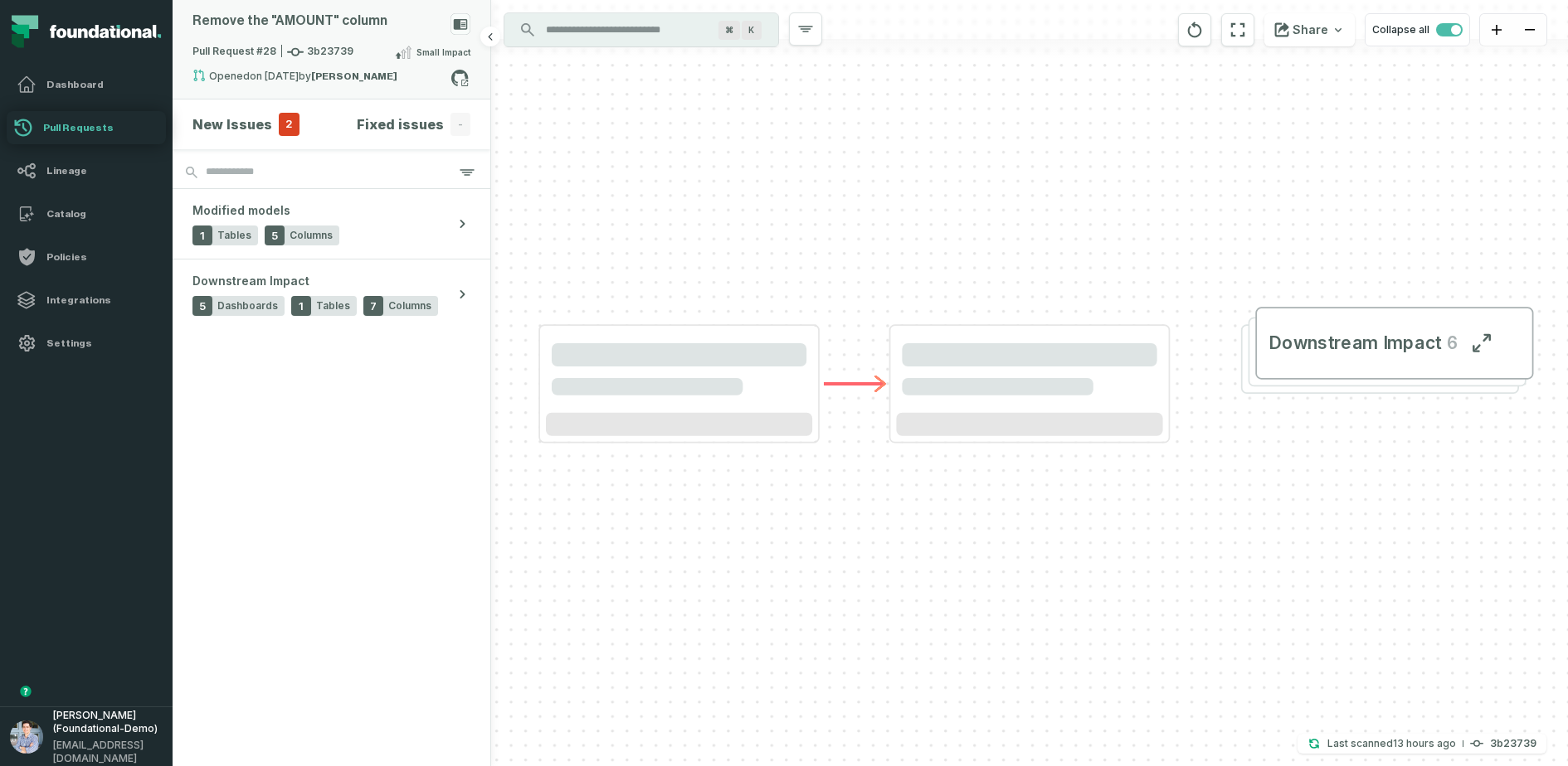
click at [270, 50] on span "Pull Request #28 3b23739" at bounding box center [273, 52] width 161 height 16
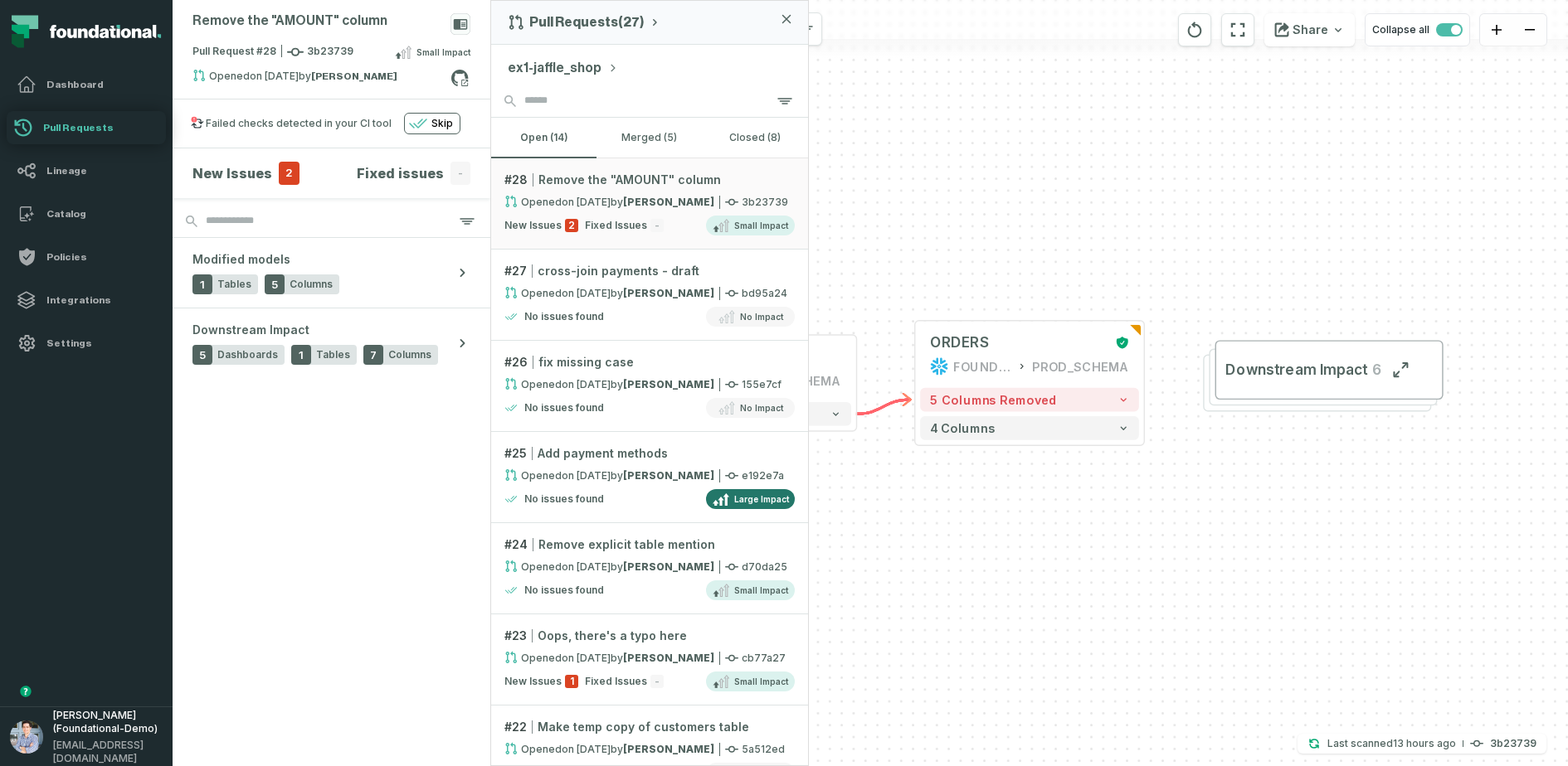
click at [562, 61] on button "ex1-jaffle_shop" at bounding box center [563, 68] width 110 height 20
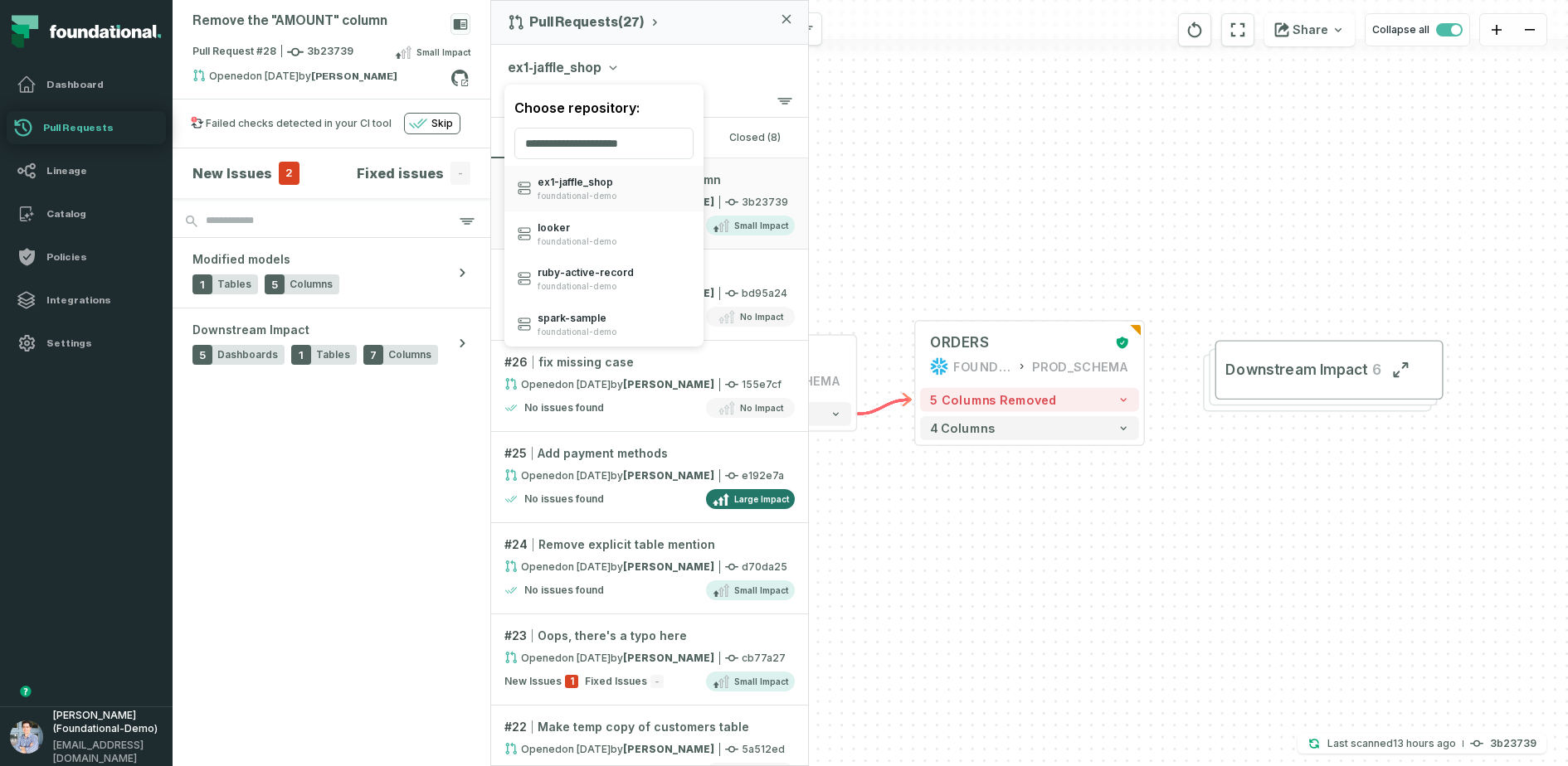
click at [442, 489] on div "Remove the "AMOUNT" column Pull Request #28 3b23739 Small Impact Opened [DATE] …" at bounding box center [332, 383] width 319 height 766
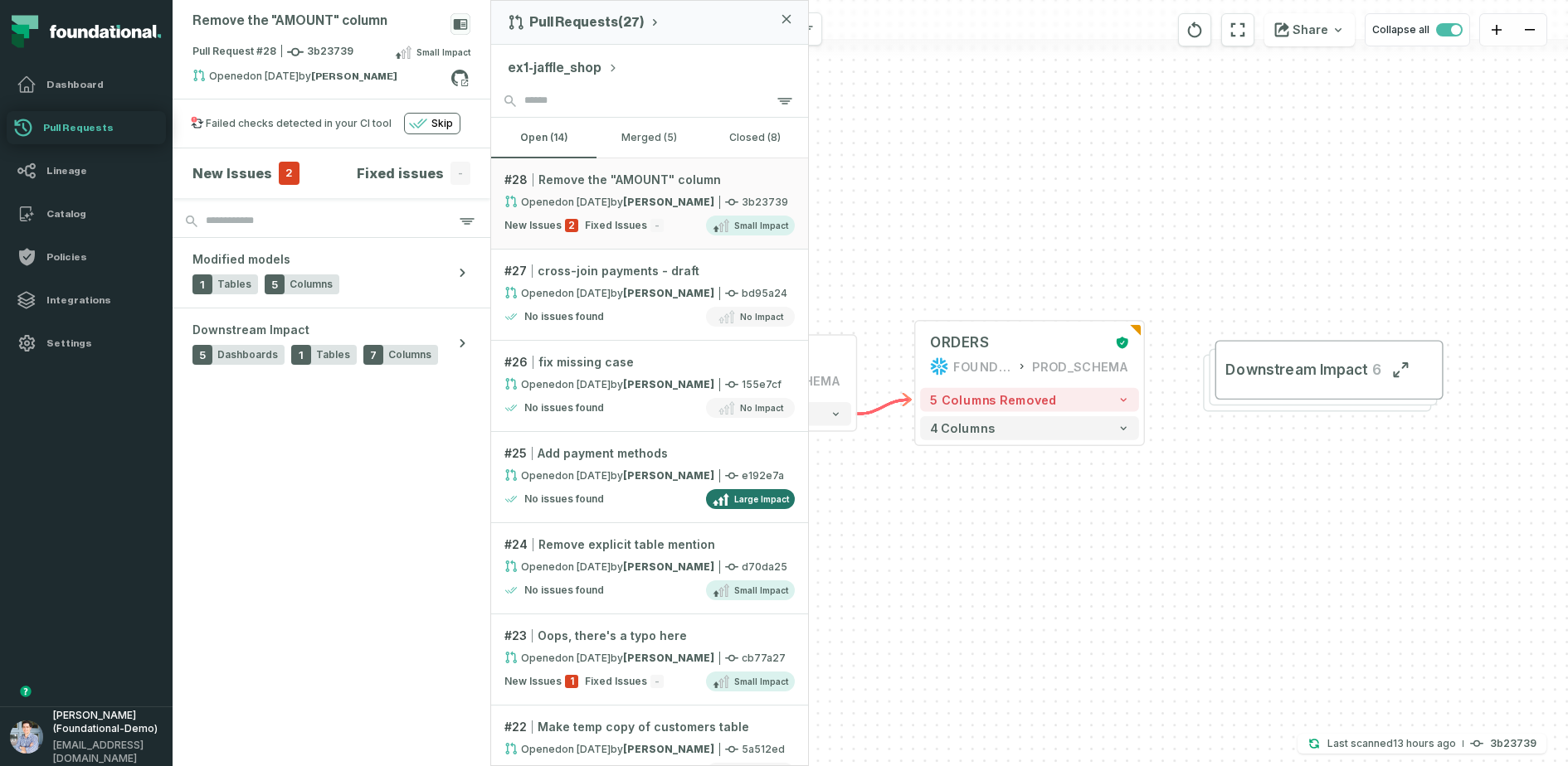
click at [827, 236] on div "+ ORDERS FOUNDATIONAL_DB PROD_SCHEMA + 5 columns removed 4 columns + STG_PAYMEN…" at bounding box center [1029, 383] width 1077 height 766
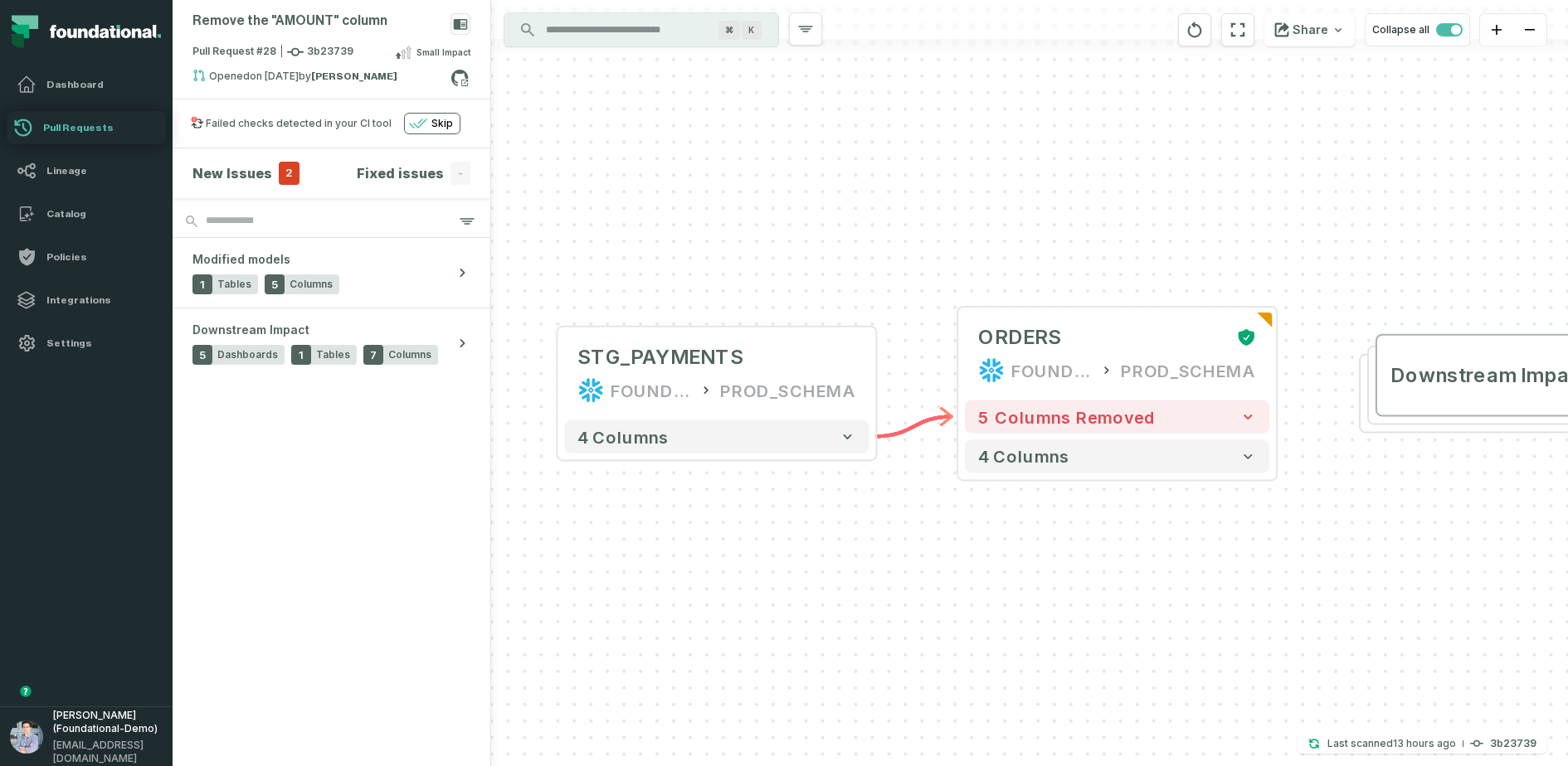
drag, startPoint x: 828, startPoint y: 578, endPoint x: 872, endPoint y: 535, distance: 61.5
click at [872, 535] on div "+ ORDERS FOUNDATIONAL_DB PROD_SCHEMA + 5 columns removed 4 columns + STG_PAYMEN…" at bounding box center [1029, 383] width 1077 height 766
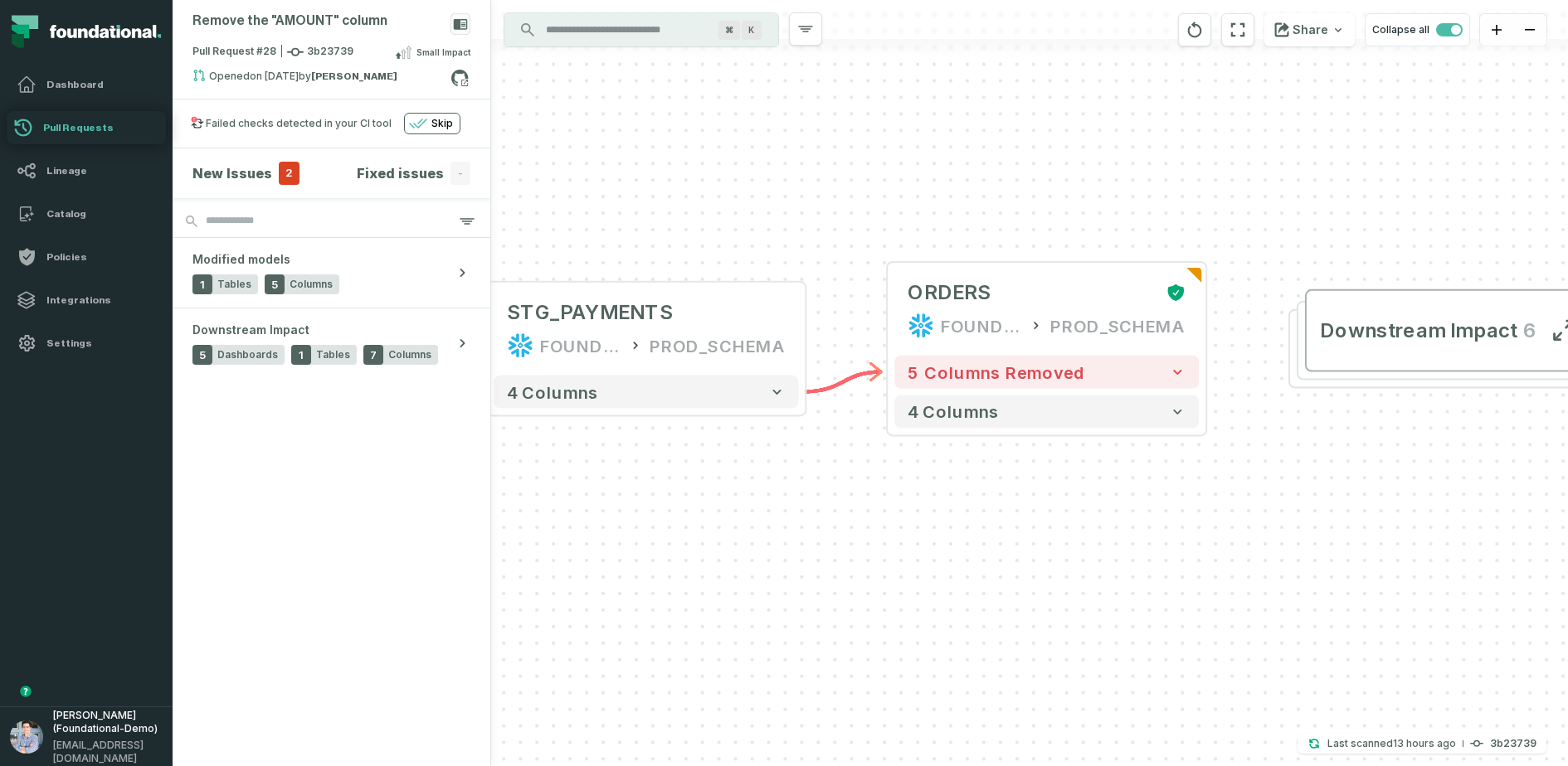
drag, startPoint x: 1018, startPoint y: 569, endPoint x: 937, endPoint y: 537, distance: 87.1
click at [937, 537] on div "+ ORDERS FOUNDATIONAL_DB PROD_SCHEMA + 5 columns removed 4 columns + STG_PAYMEN…" at bounding box center [1029, 383] width 1077 height 766
drag, startPoint x: 1027, startPoint y: 537, endPoint x: 870, endPoint y: 476, distance: 168.4
click at [870, 476] on div "+ ORDERS FOUNDATIONAL_DB PROD_SCHEMA + 5 columns removed 4 columns + STG_PAYMEN…" at bounding box center [1029, 383] width 1077 height 766
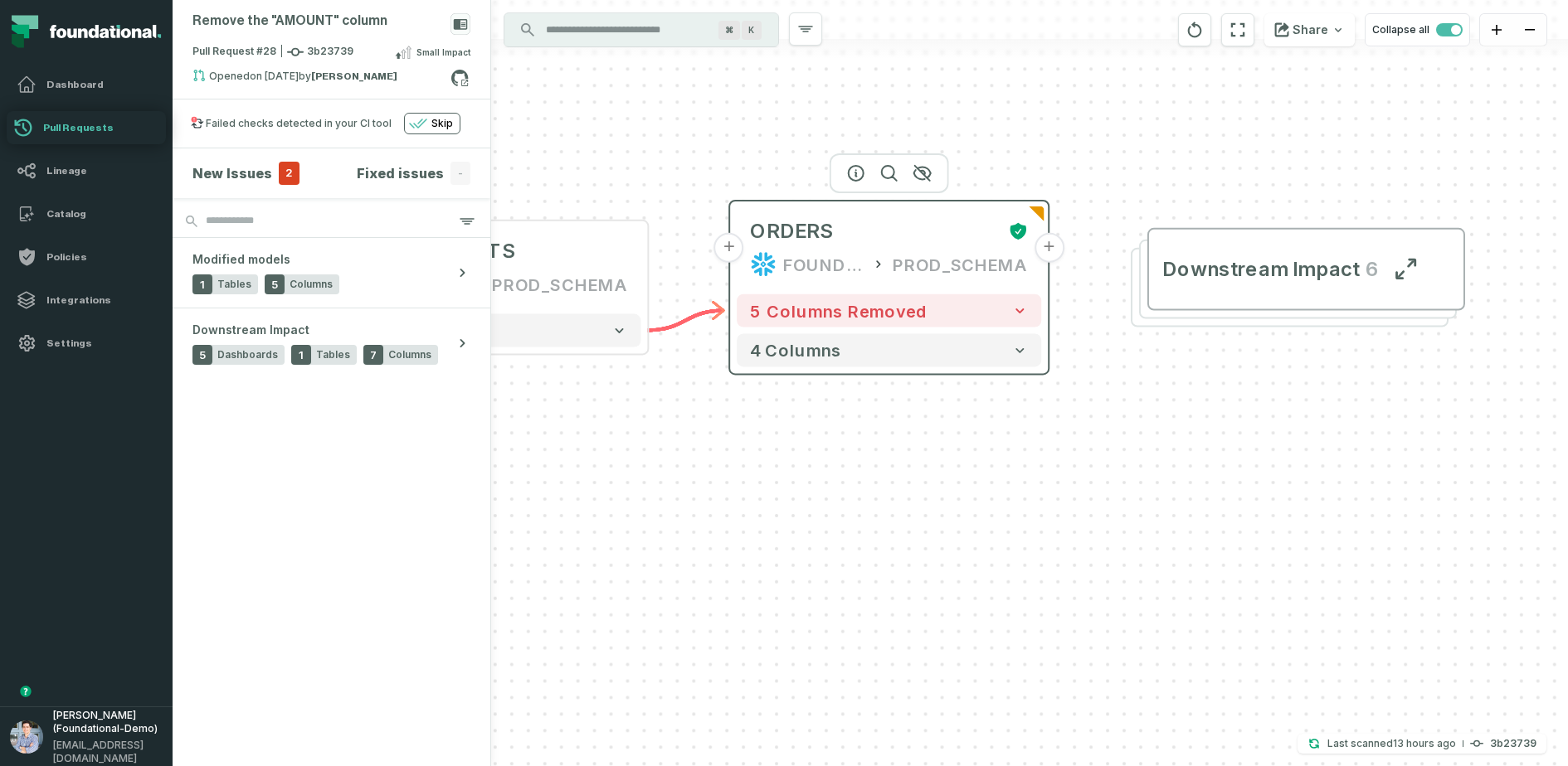
click at [1046, 248] on button "+" at bounding box center [1048, 247] width 30 height 30
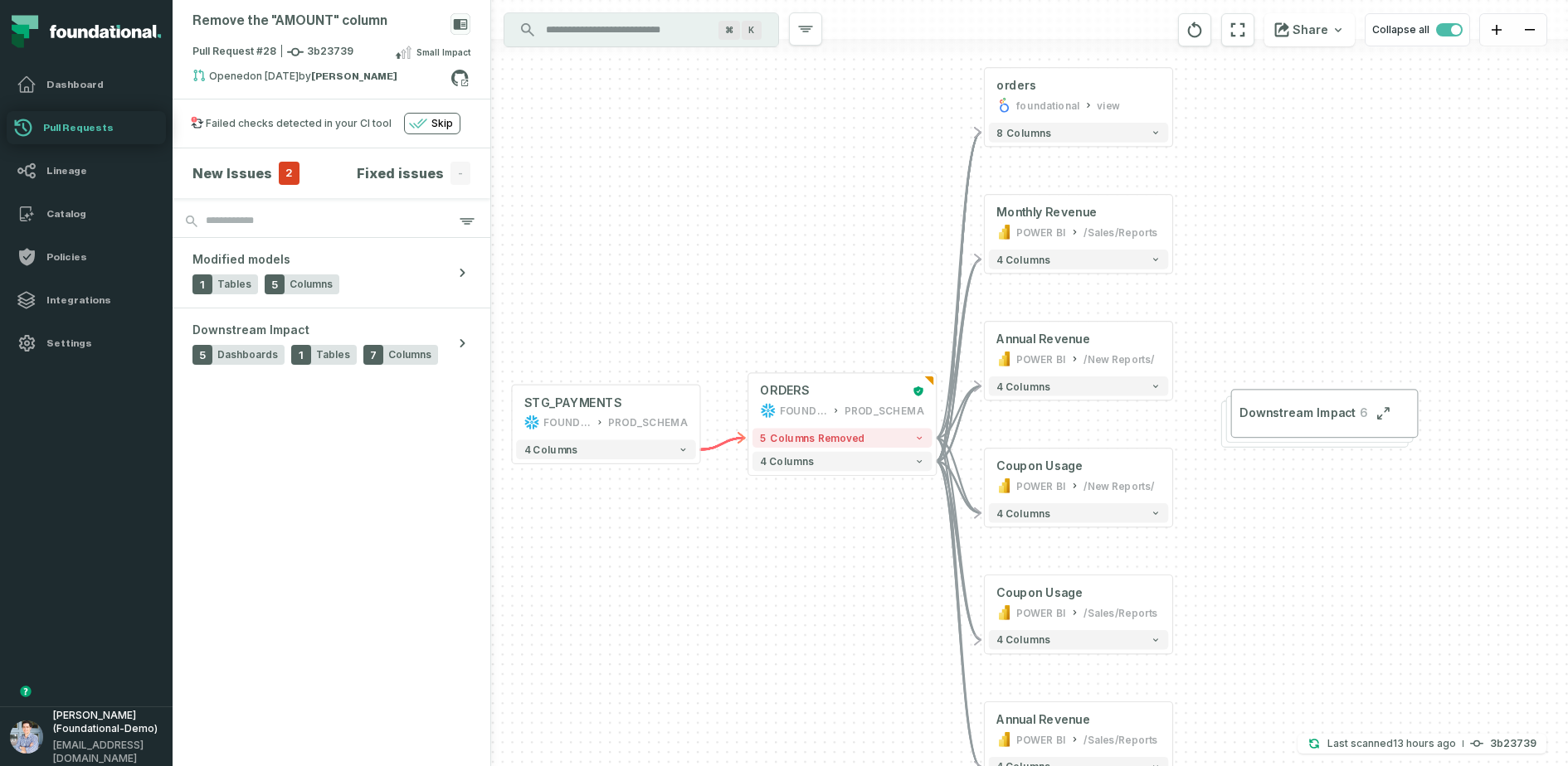
drag, startPoint x: 723, startPoint y: 326, endPoint x: 773, endPoint y: 297, distance: 57.8
click at [773, 297] on div "+ orders foundational view + 8 columns + Monthly Revenue POWER BI /Sales/Report…" at bounding box center [1029, 383] width 1077 height 766
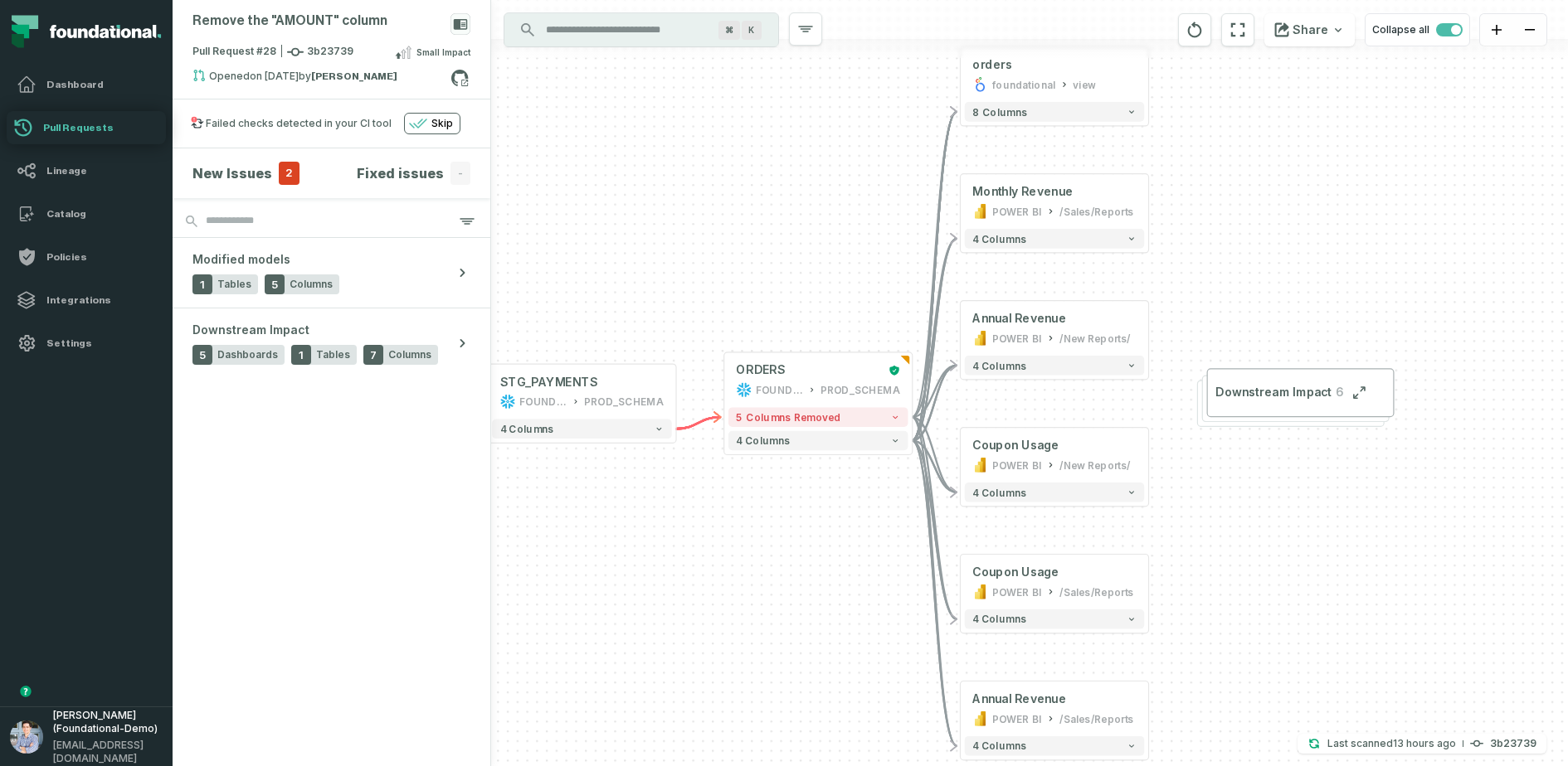
drag, startPoint x: 789, startPoint y: 558, endPoint x: 764, endPoint y: 537, distance: 32.6
click at [764, 537] on div "+ orders foundational view + 8 columns + Monthly Revenue POWER BI /Sales/Report…" at bounding box center [1029, 383] width 1077 height 766
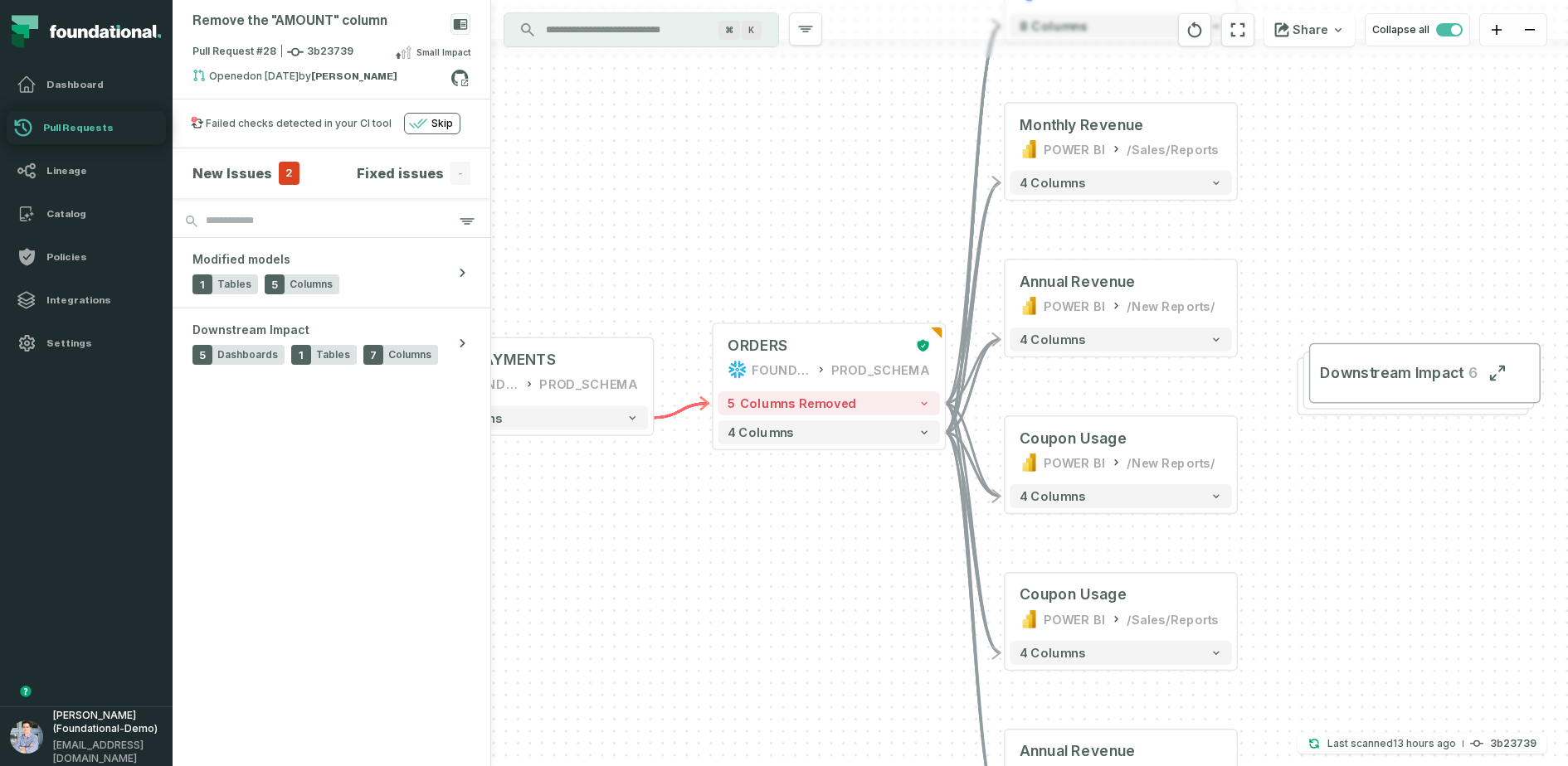
drag, startPoint x: 698, startPoint y: 556, endPoint x: 671, endPoint y: 549, distance: 27.9
click at [672, 550] on div "+ orders foundational view + 8 columns + Monthly Revenue POWER BI /Sales/Report…" at bounding box center [1029, 383] width 1077 height 766
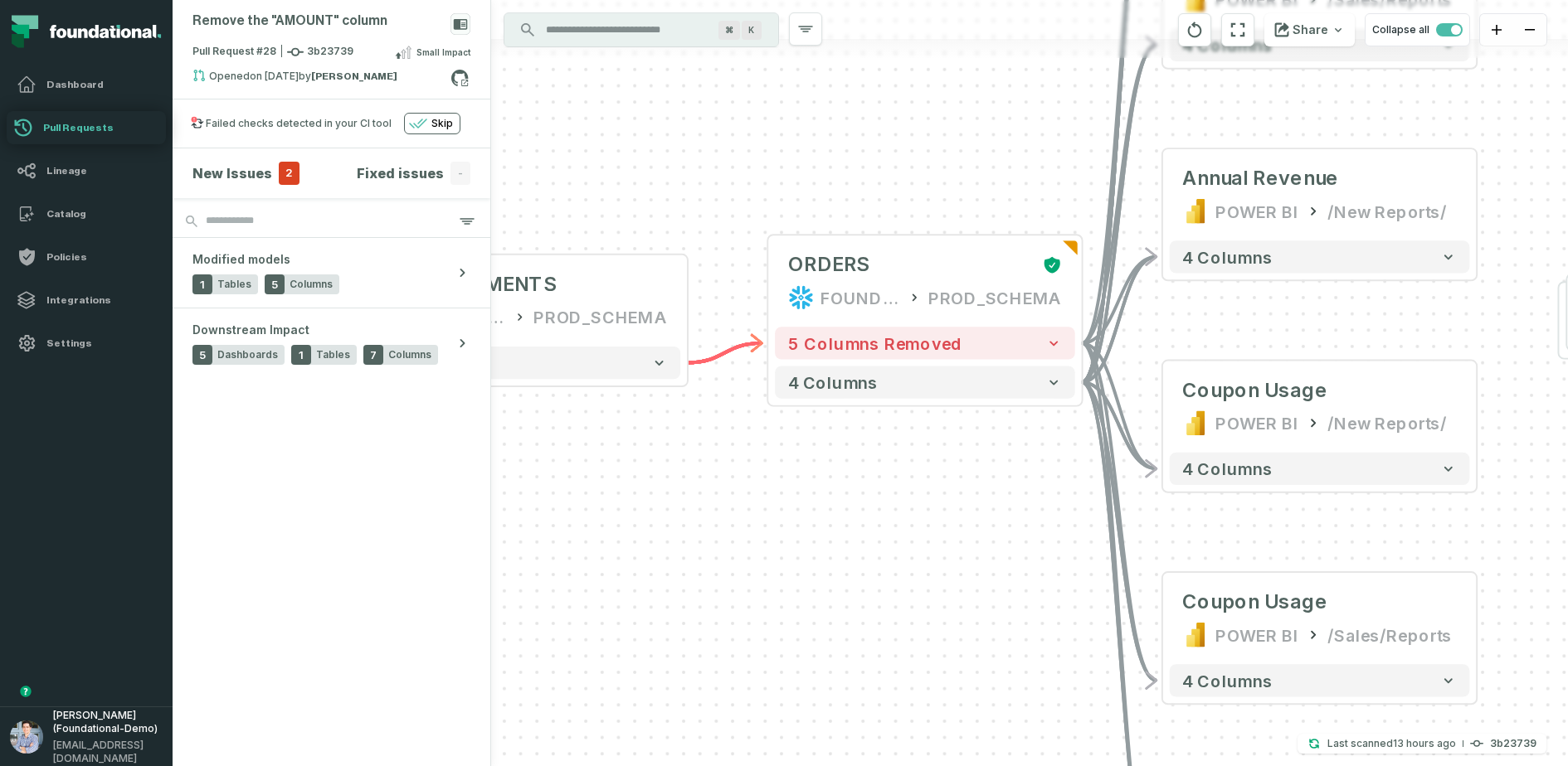
drag, startPoint x: 736, startPoint y: 515, endPoint x: 814, endPoint y: 516, distance: 78.0
click at [814, 516] on div "+ orders foundational view + 8 columns + Monthly Revenue POWER BI /Sales/Report…" at bounding box center [1029, 383] width 1077 height 766
click at [465, 72] on icon at bounding box center [459, 78] width 16 height 16
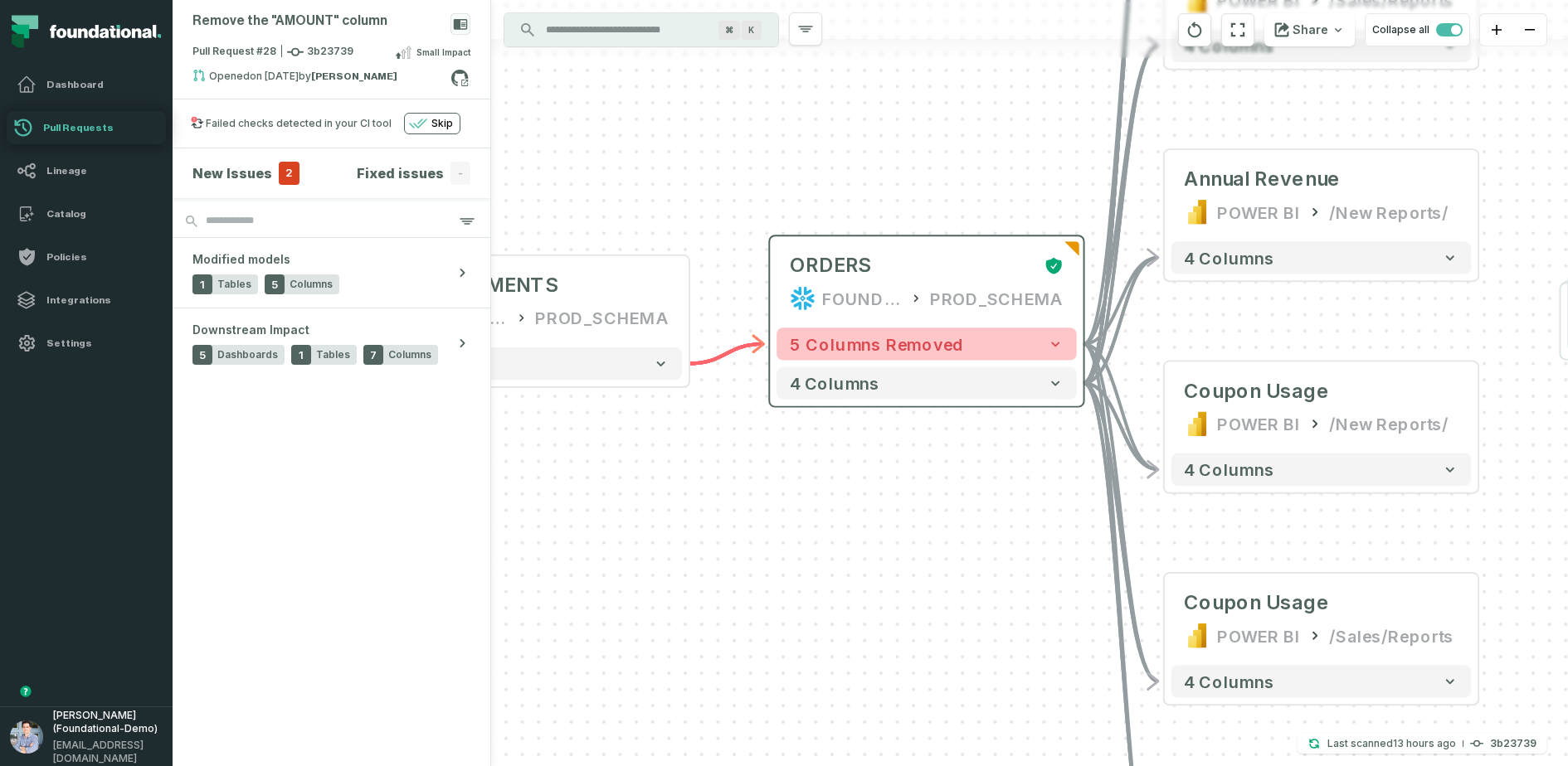
click at [871, 349] on span "5 columns removed" at bounding box center [877, 345] width 174 height 20
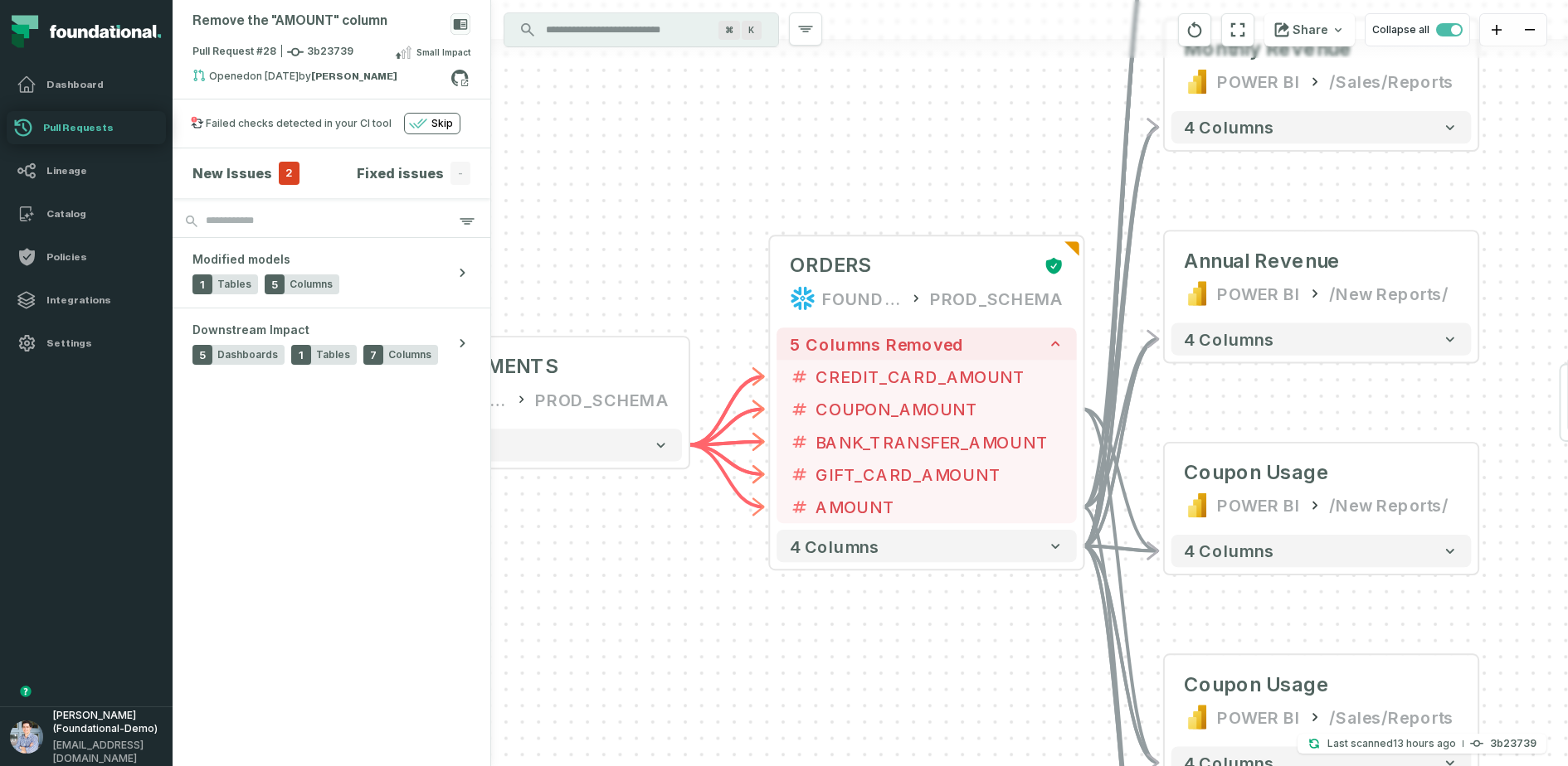
drag, startPoint x: 830, startPoint y: 680, endPoint x: 727, endPoint y: 675, distance: 103.1
click at [727, 612] on div "+ orders foundational view + 8 columns + Monthly Revenue POWER BI /Sales/Report…" at bounding box center [1029, 383] width 1077 height 766
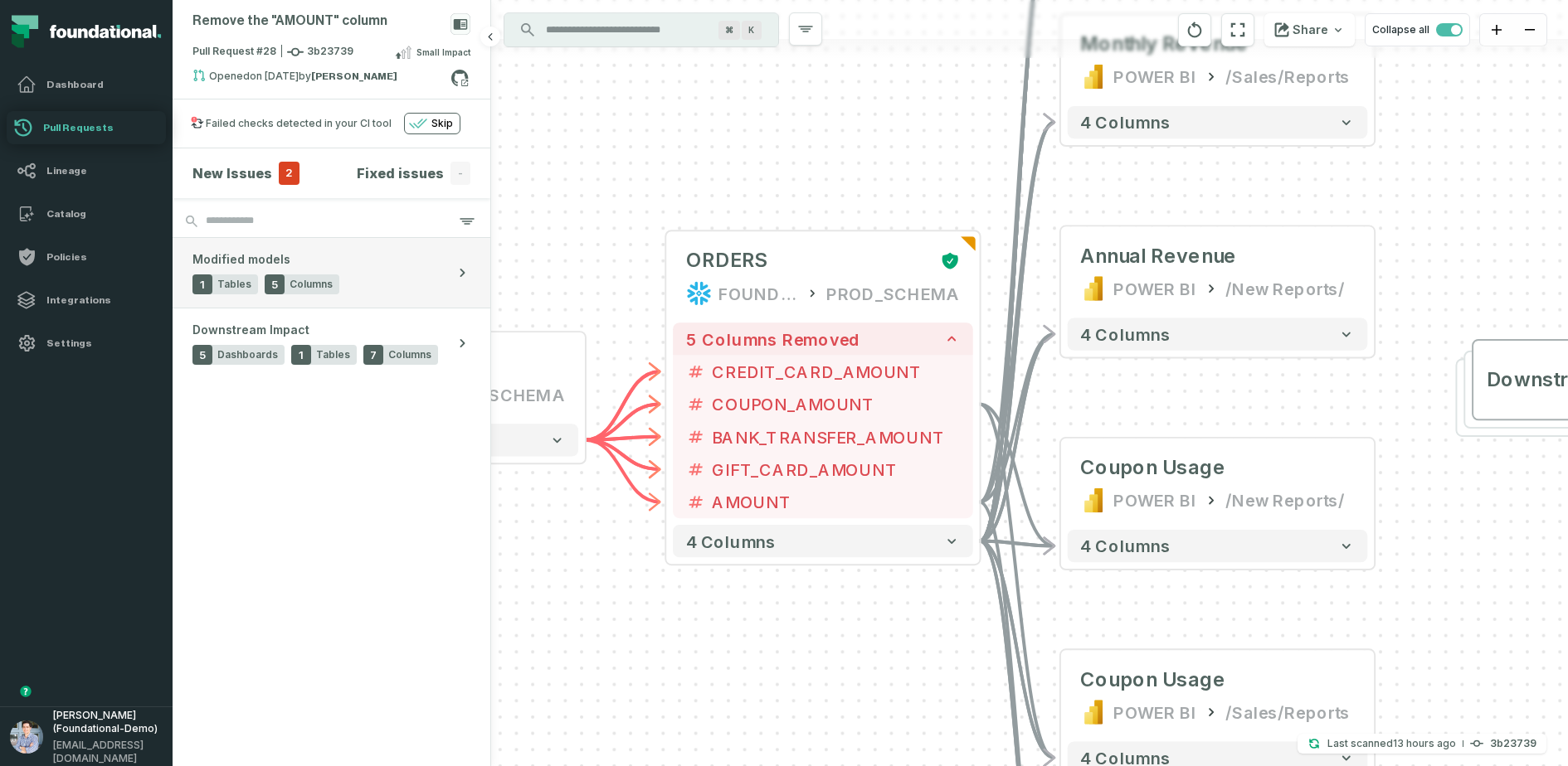
click at [405, 272] on button "Modified models 1 Tables 5 Columns" at bounding box center [331, 273] width 318 height 70
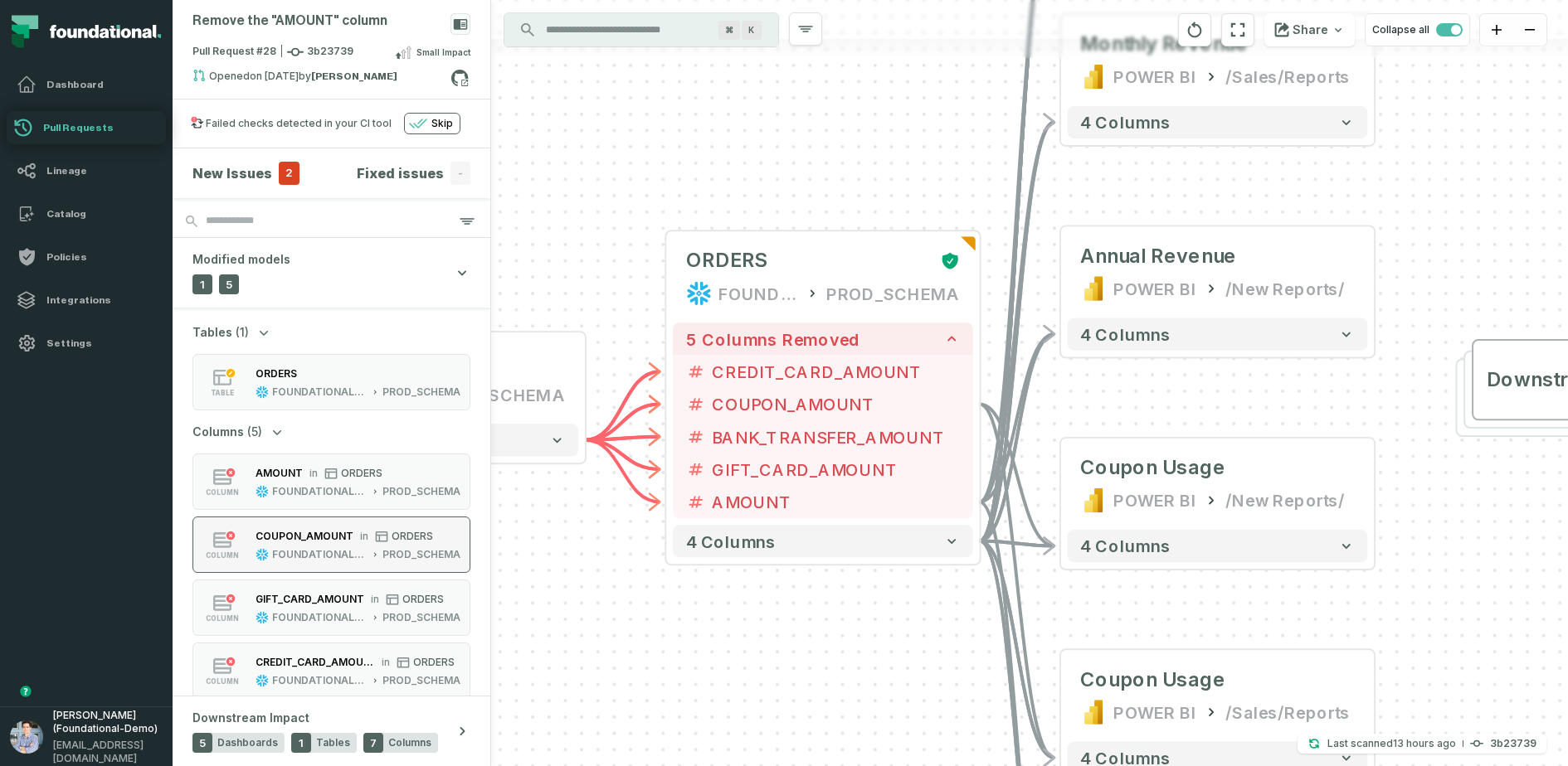
scroll to position [71, 0]
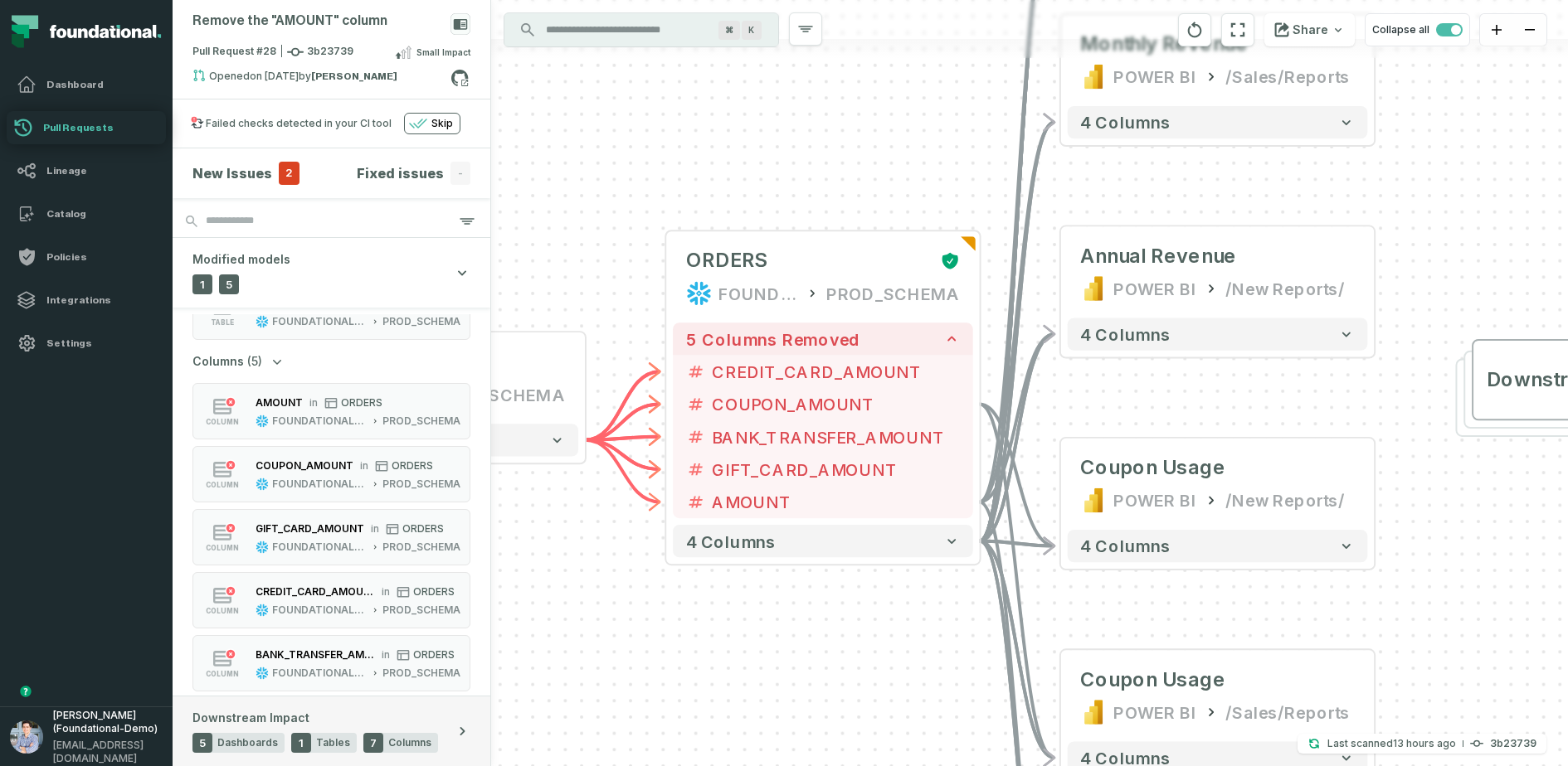
click at [361, 612] on div "Downstream Impact 5 Dashboards 1 Tables 7 Columns" at bounding box center [315, 731] width 246 height 43
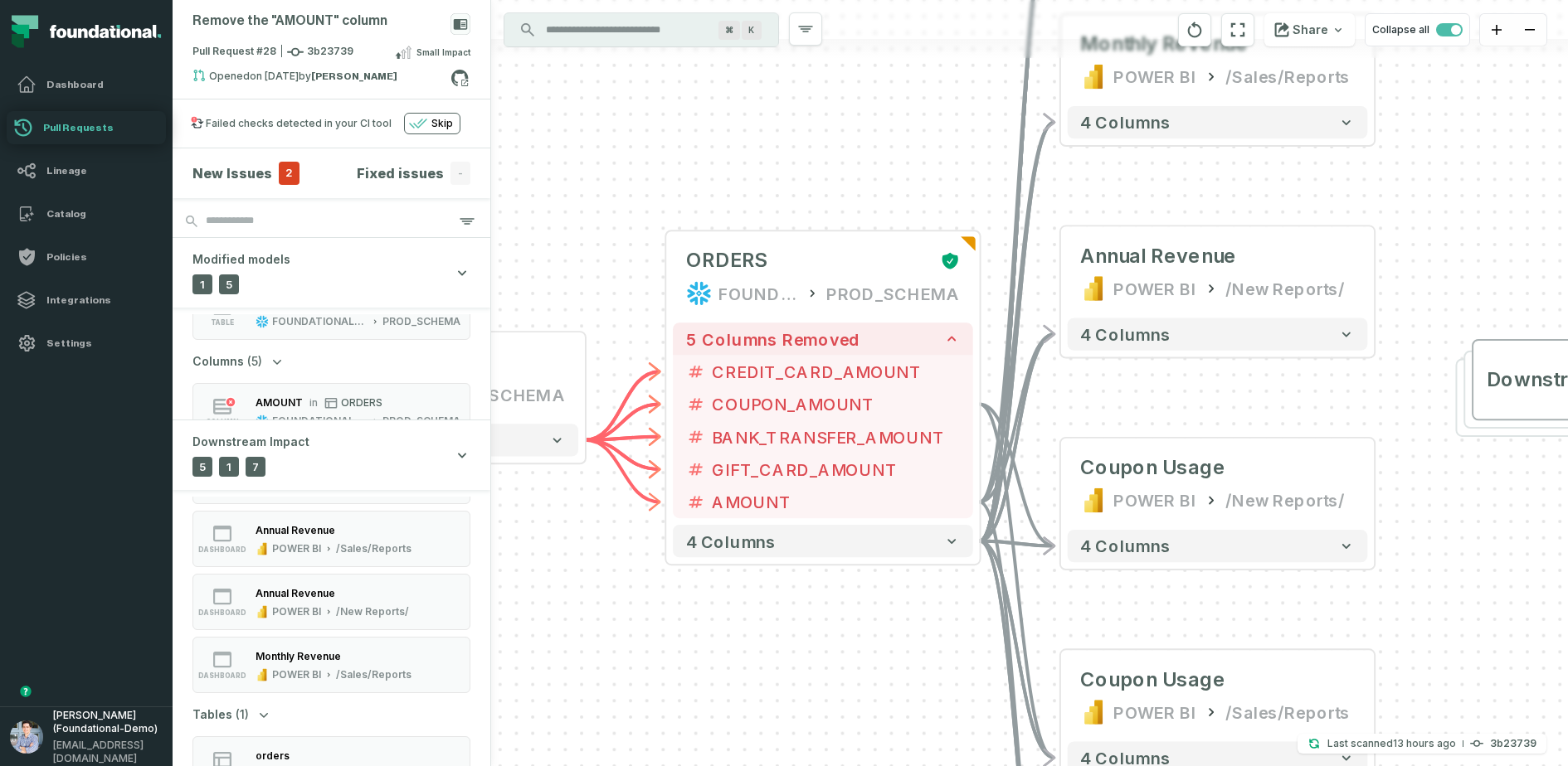
scroll to position [159, 0]
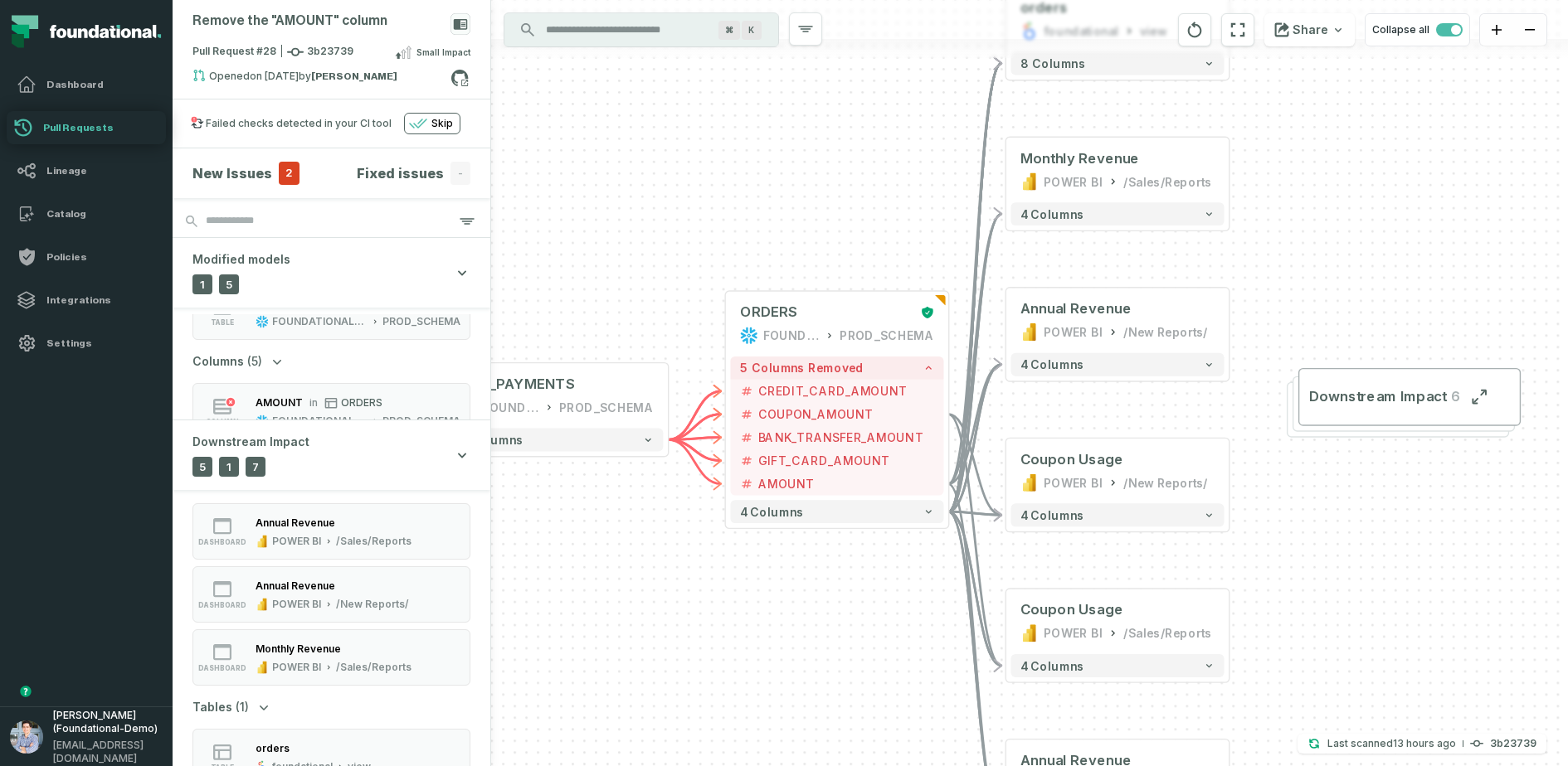
drag, startPoint x: 631, startPoint y: 680, endPoint x: 735, endPoint y: 599, distance: 131.8
click at [735, 599] on div "+ orders foundational view + 8 columns + Monthly Revenue POWER BI /Sales/Report…" at bounding box center [1029, 383] width 1077 height 766
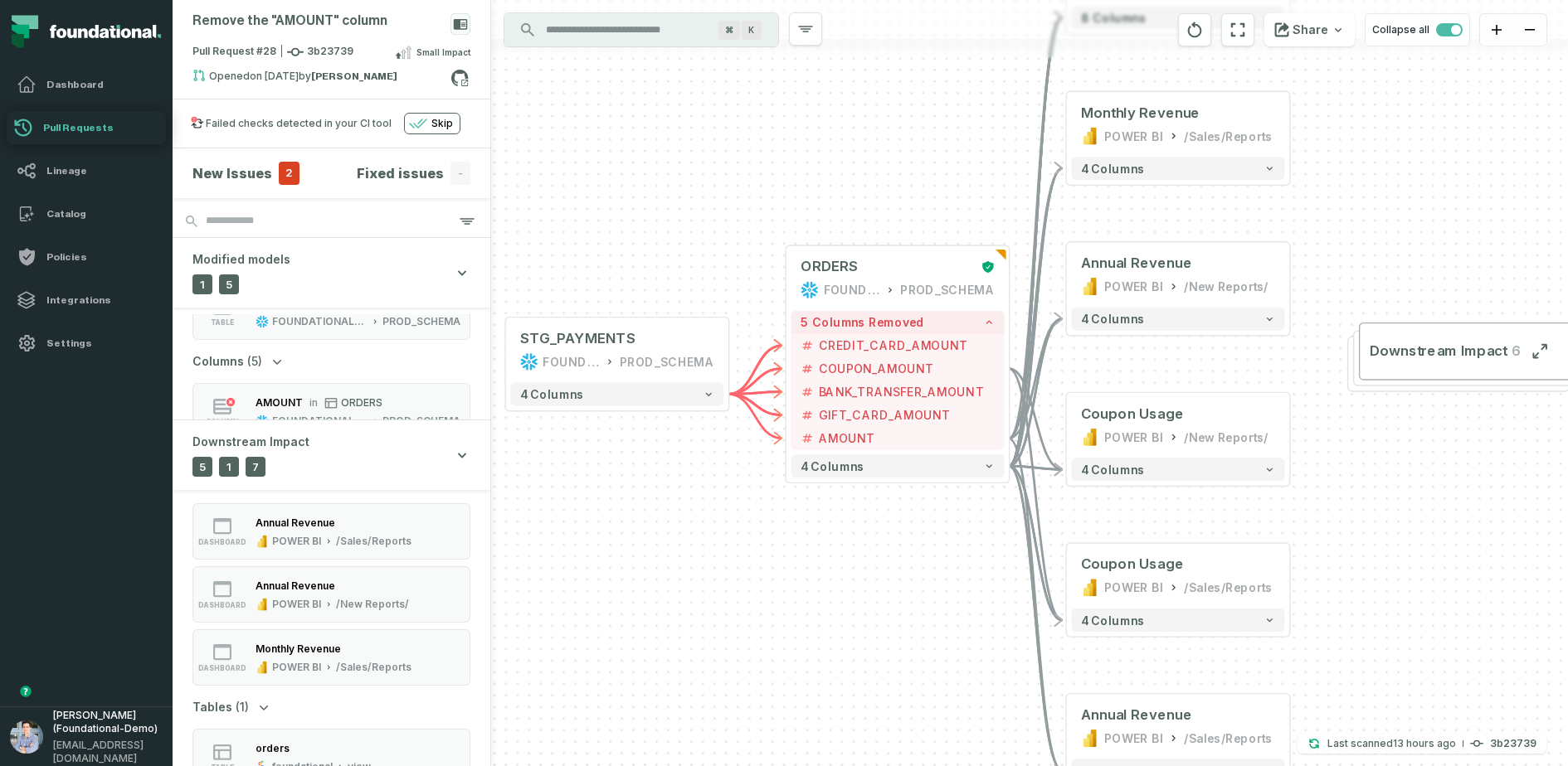
click at [226, 163] on h4 "New Issues" at bounding box center [232, 173] width 80 height 20
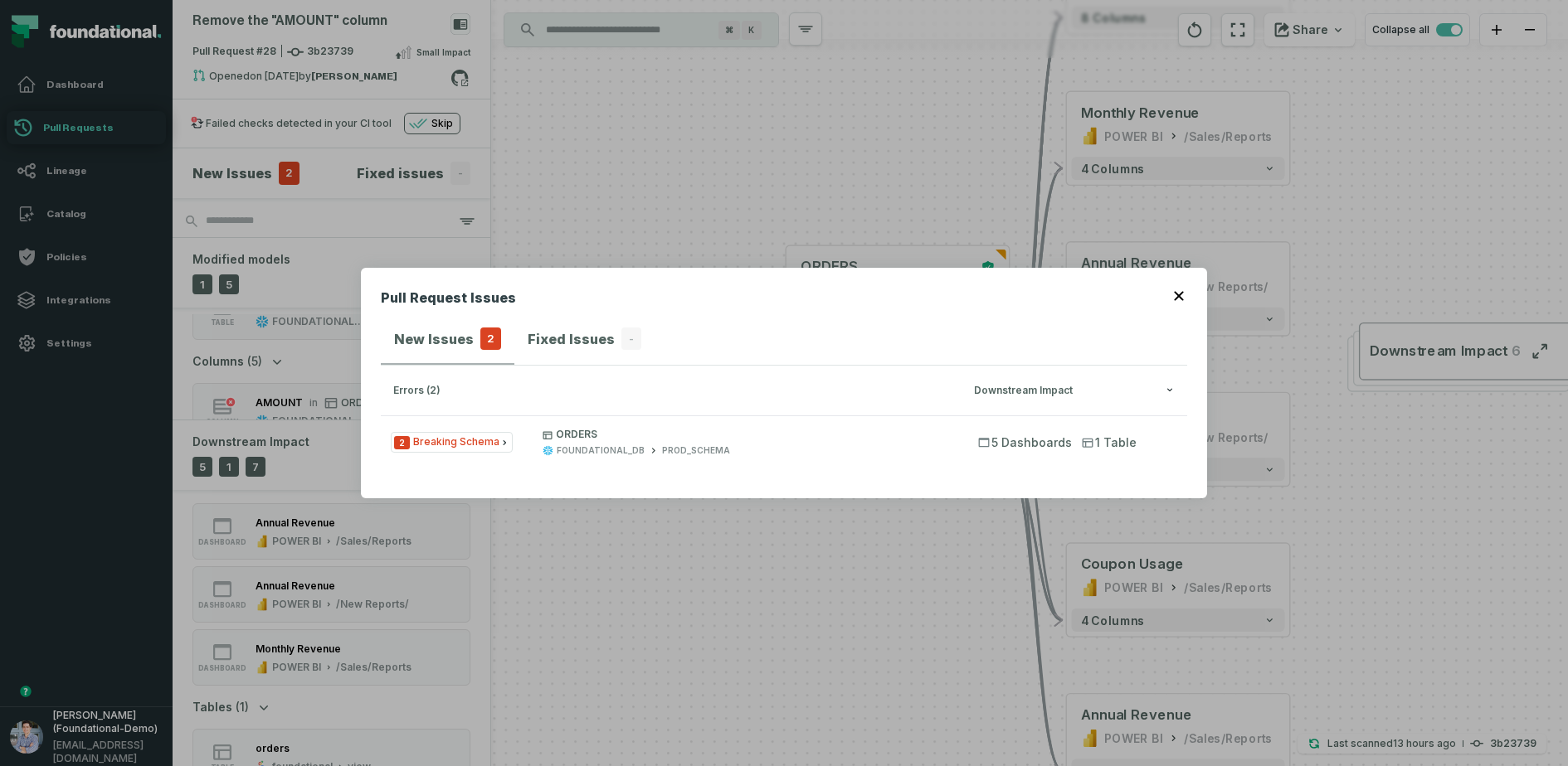
click at [1185, 299] on button "button" at bounding box center [1180, 294] width 13 height 13
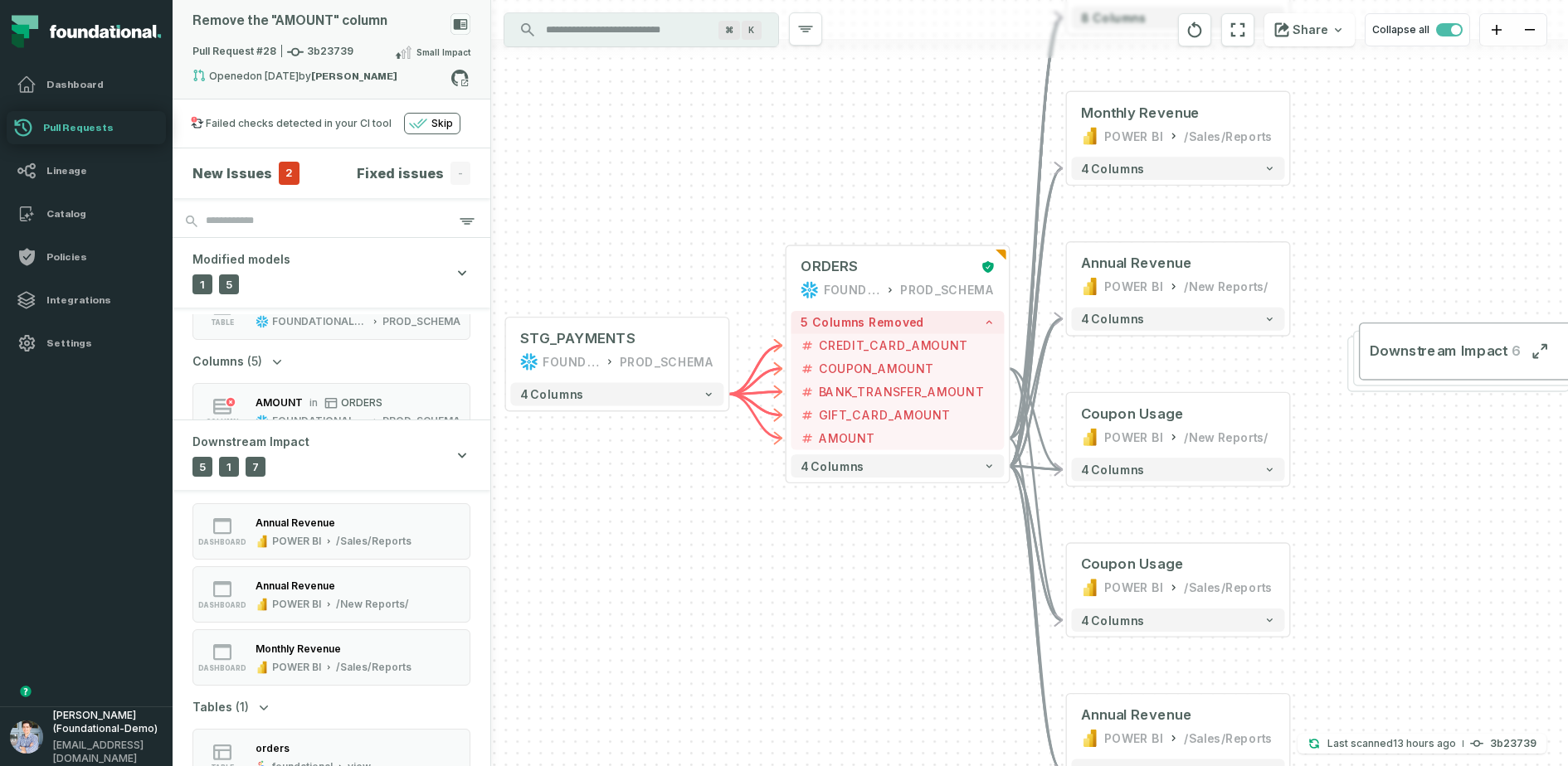
click at [324, 48] on span "Pull Request #28 3b23739" at bounding box center [273, 52] width 161 height 16
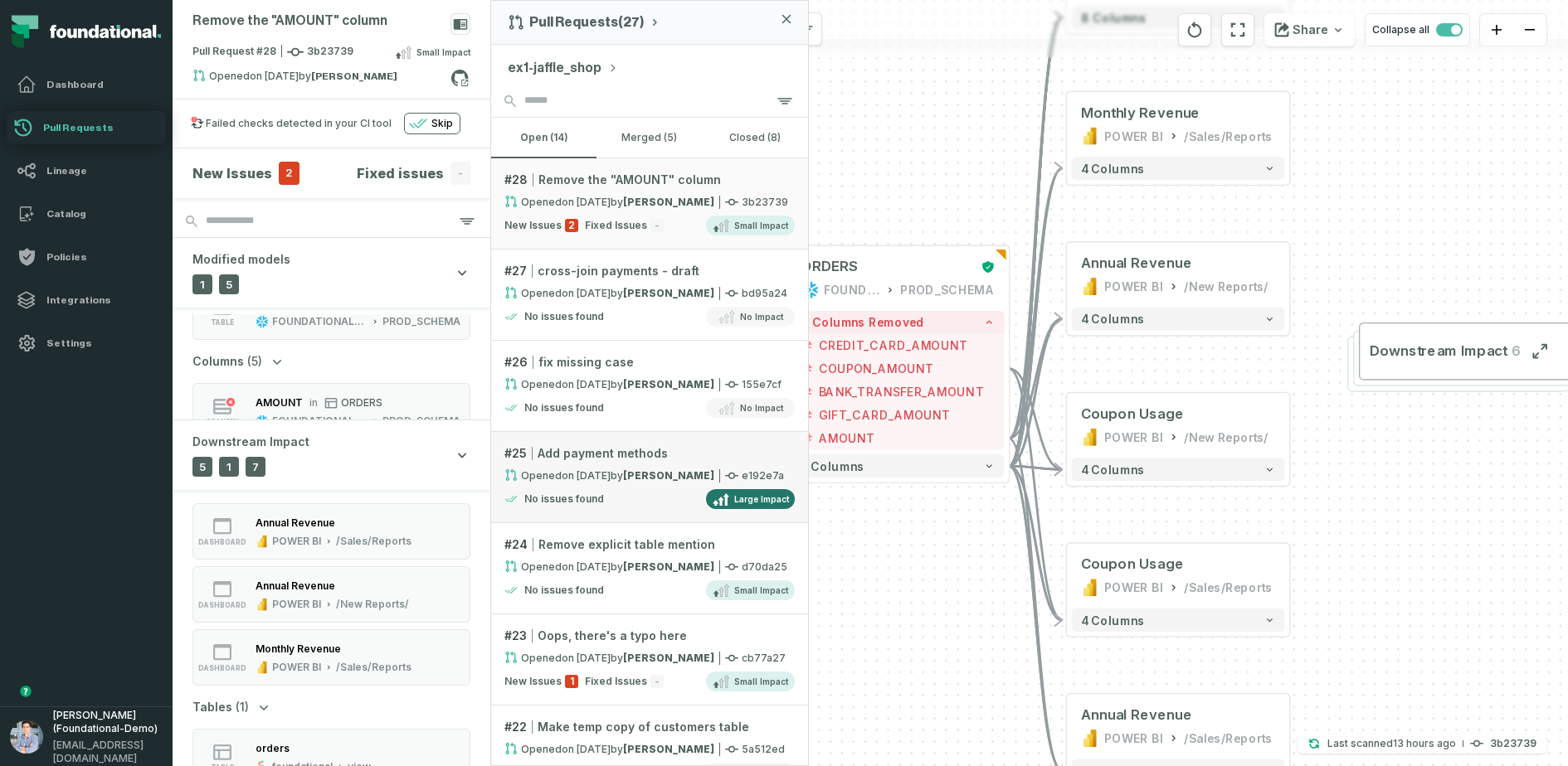
click at [642, 490] on div "No issues found Large Impact" at bounding box center [649, 499] width 291 height 20
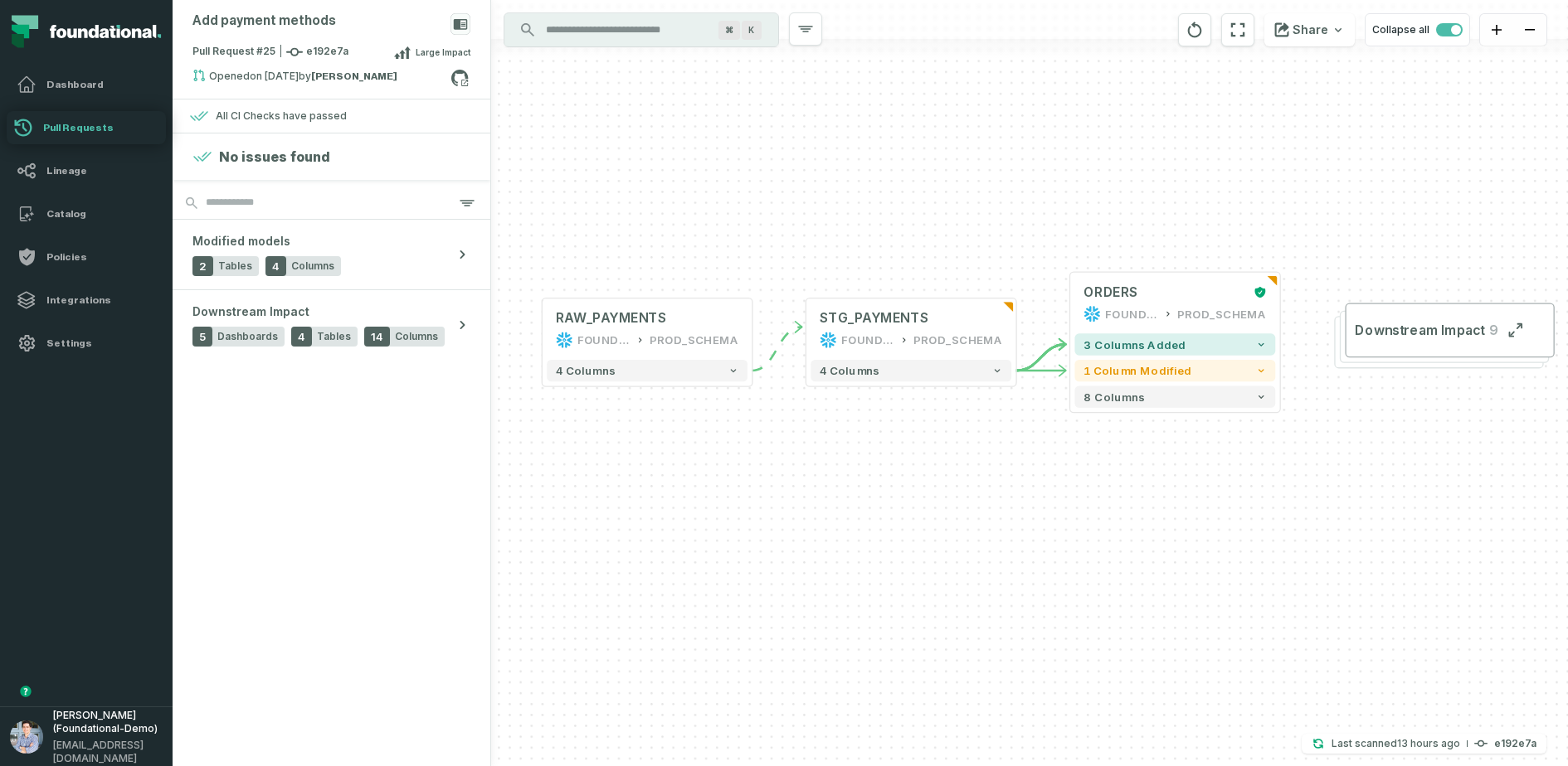
drag, startPoint x: 1039, startPoint y: 487, endPoint x: 945, endPoint y: 496, distance: 94.4
click at [947, 496] on div "+ ORDERS FOUNDATIONAL_DB PROD_SCHEMA + 3 columns added 1 column modified 8 colu…" at bounding box center [1029, 383] width 1077 height 766
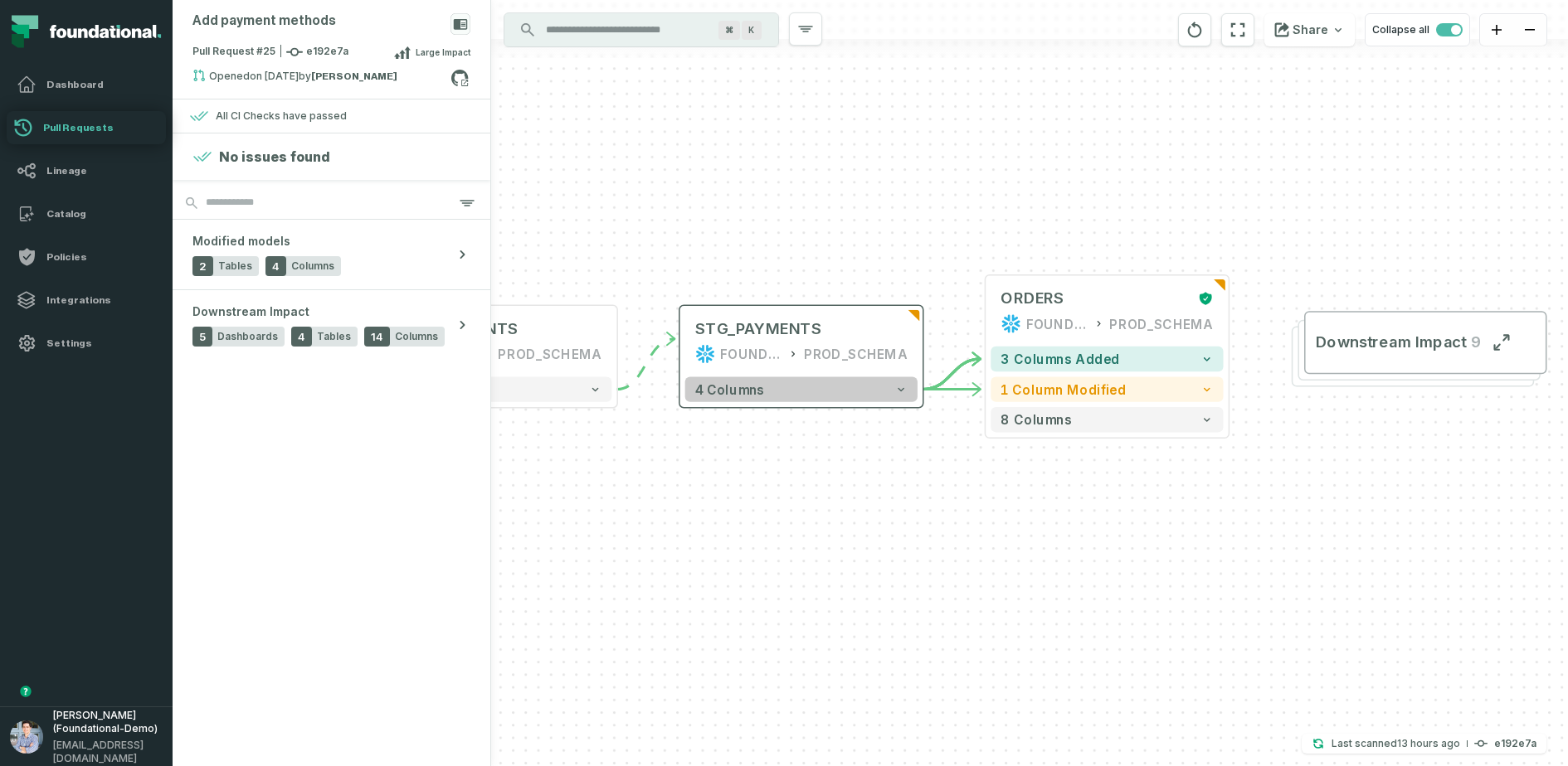
click at [829, 389] on button "4 columns" at bounding box center [801, 388] width 232 height 25
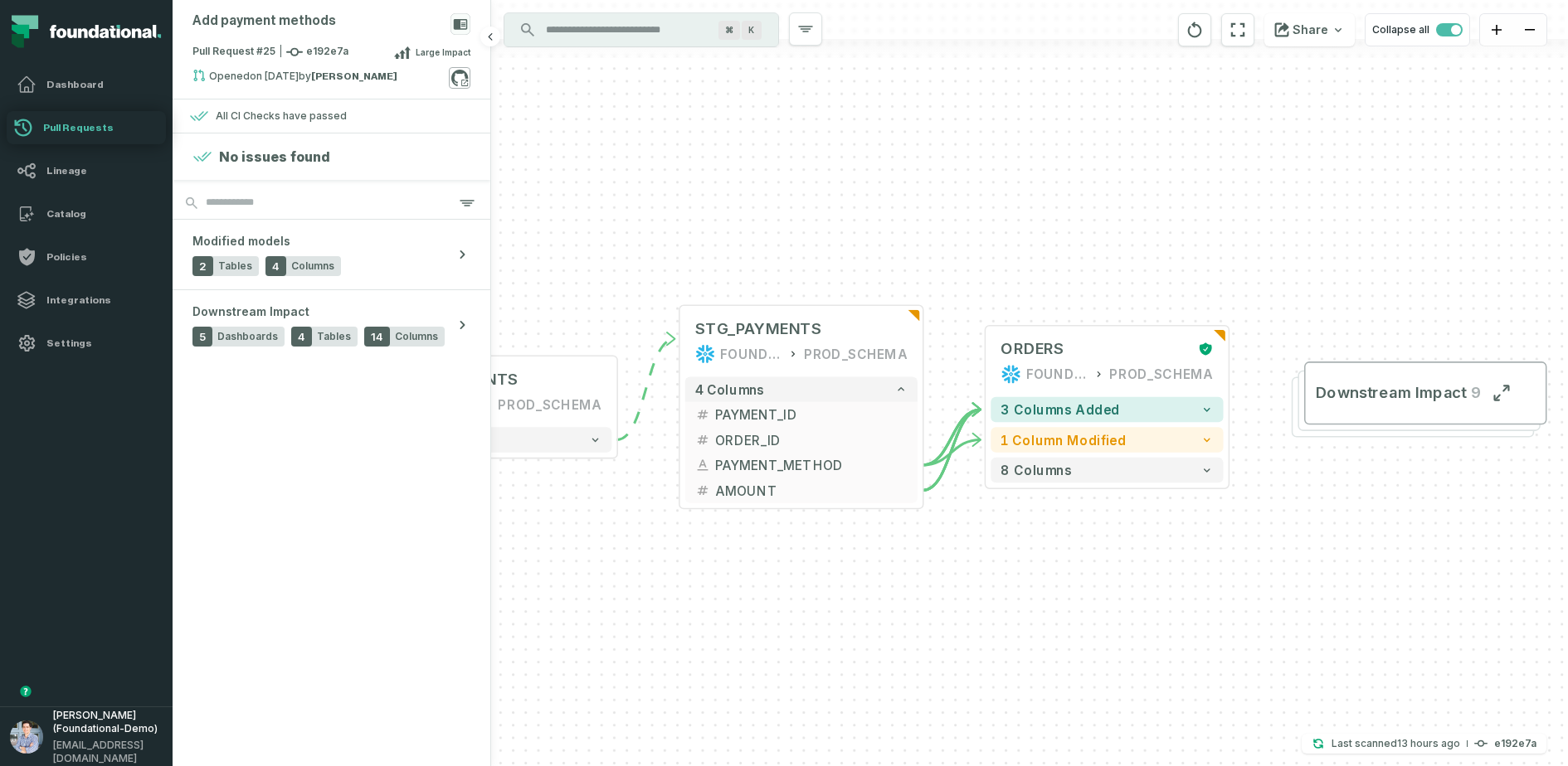
click at [454, 71] on icon at bounding box center [460, 78] width 22 height 22
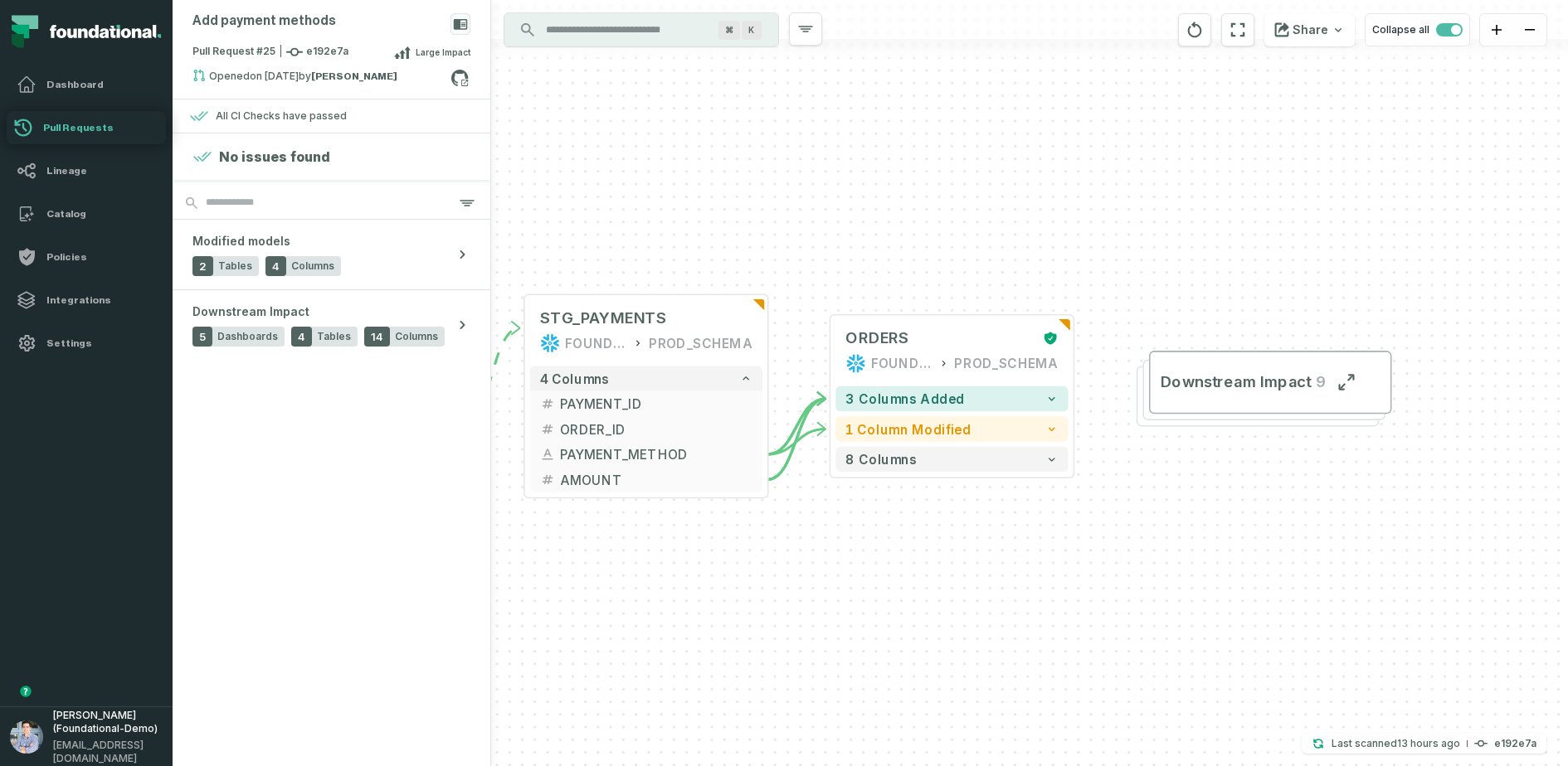
drag, startPoint x: 1178, startPoint y: 595, endPoint x: 773, endPoint y: 567, distance: 406.0
click at [773, 567] on div "+ ORDERS FOUNDATIONAL_DB PROD_SCHEMA + 3 columns added 1 column modified 8 colu…" at bounding box center [1029, 383] width 1077 height 766
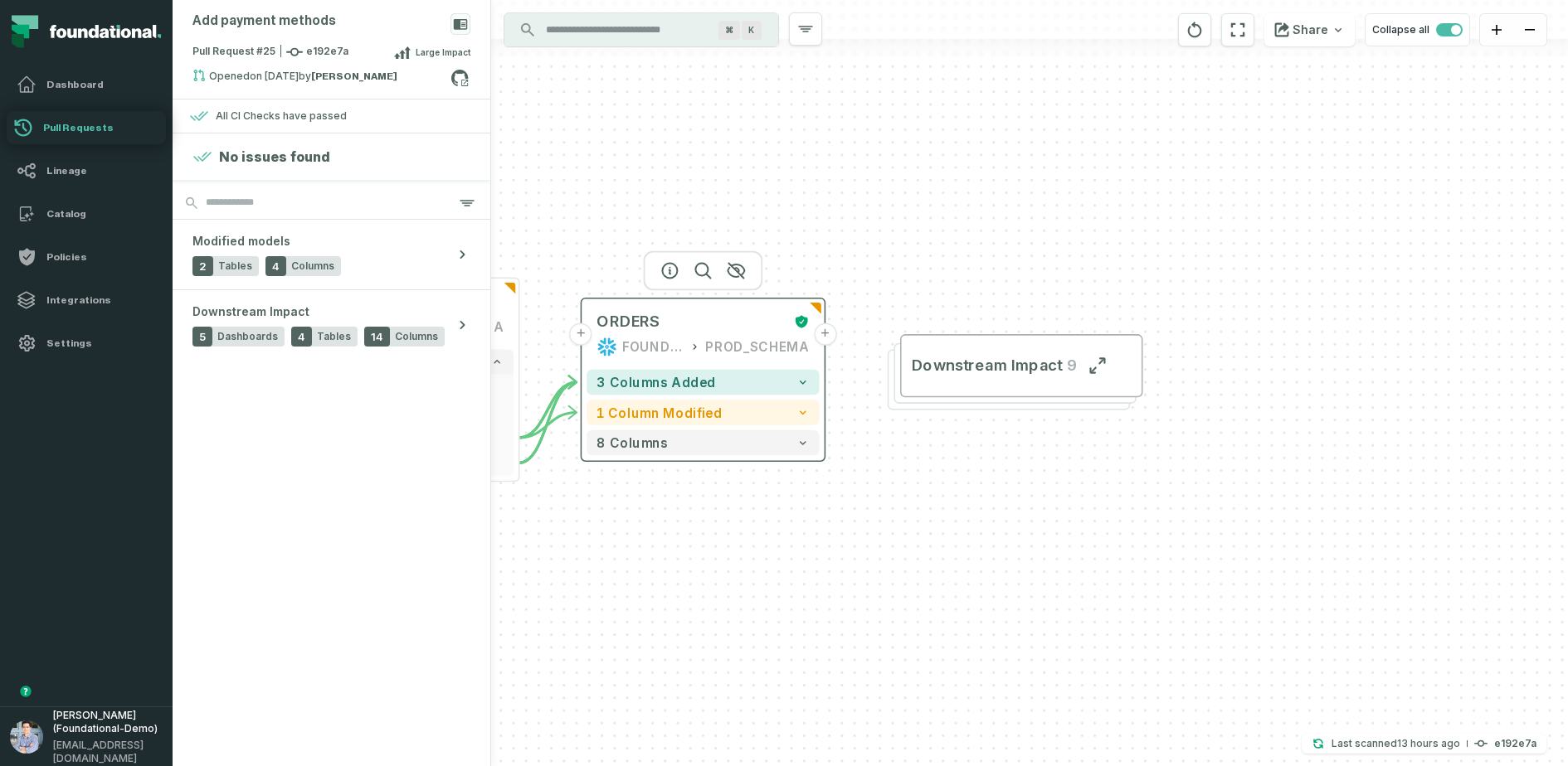
click at [828, 337] on button "+" at bounding box center [825, 334] width 22 height 22
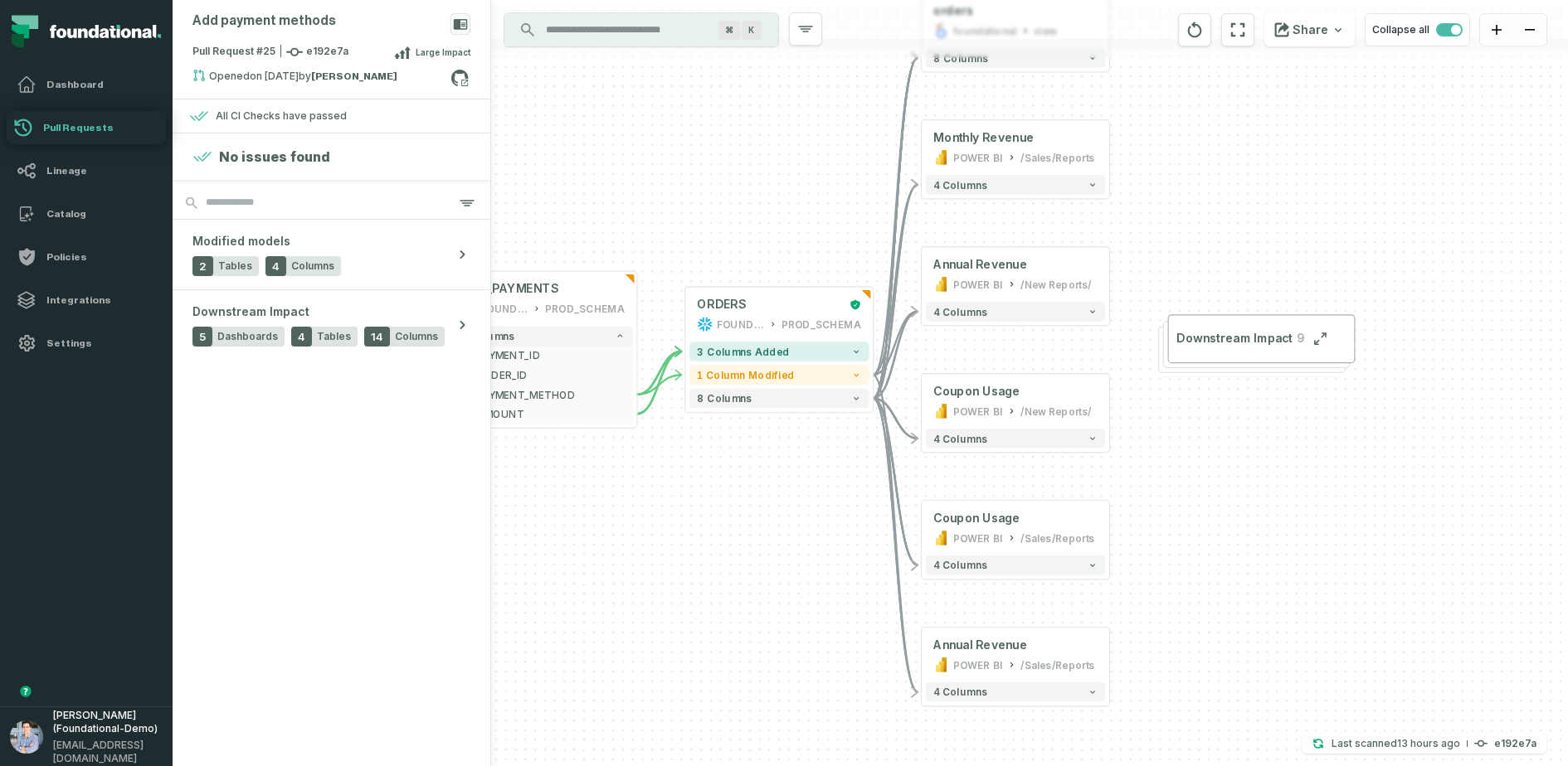
drag, startPoint x: 790, startPoint y: 298, endPoint x: 775, endPoint y: 194, distance: 105.1
click at [775, 194] on div "+ orders foundational view + 8 columns + Monthly Revenue POWER BI /Sales/Report…" at bounding box center [1029, 383] width 1077 height 766
click at [326, 48] on span "Pull Request #25 e192e7a" at bounding box center [270, 52] width 156 height 16
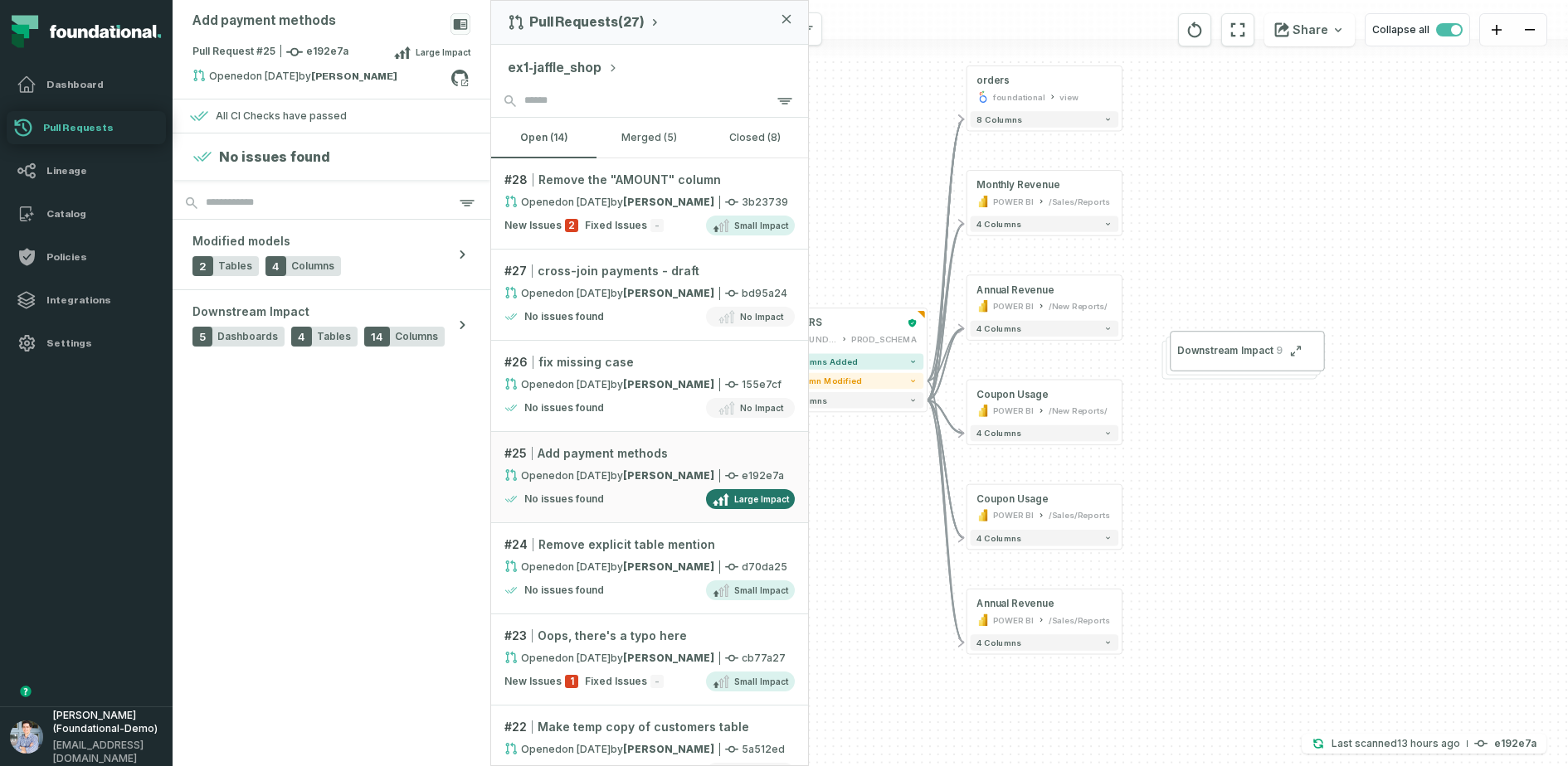
click at [1186, 472] on div "+ orders foundational view + 8 columns + Monthly Revenue POWER BI /Sales/Report…" at bounding box center [1029, 383] width 1077 height 766
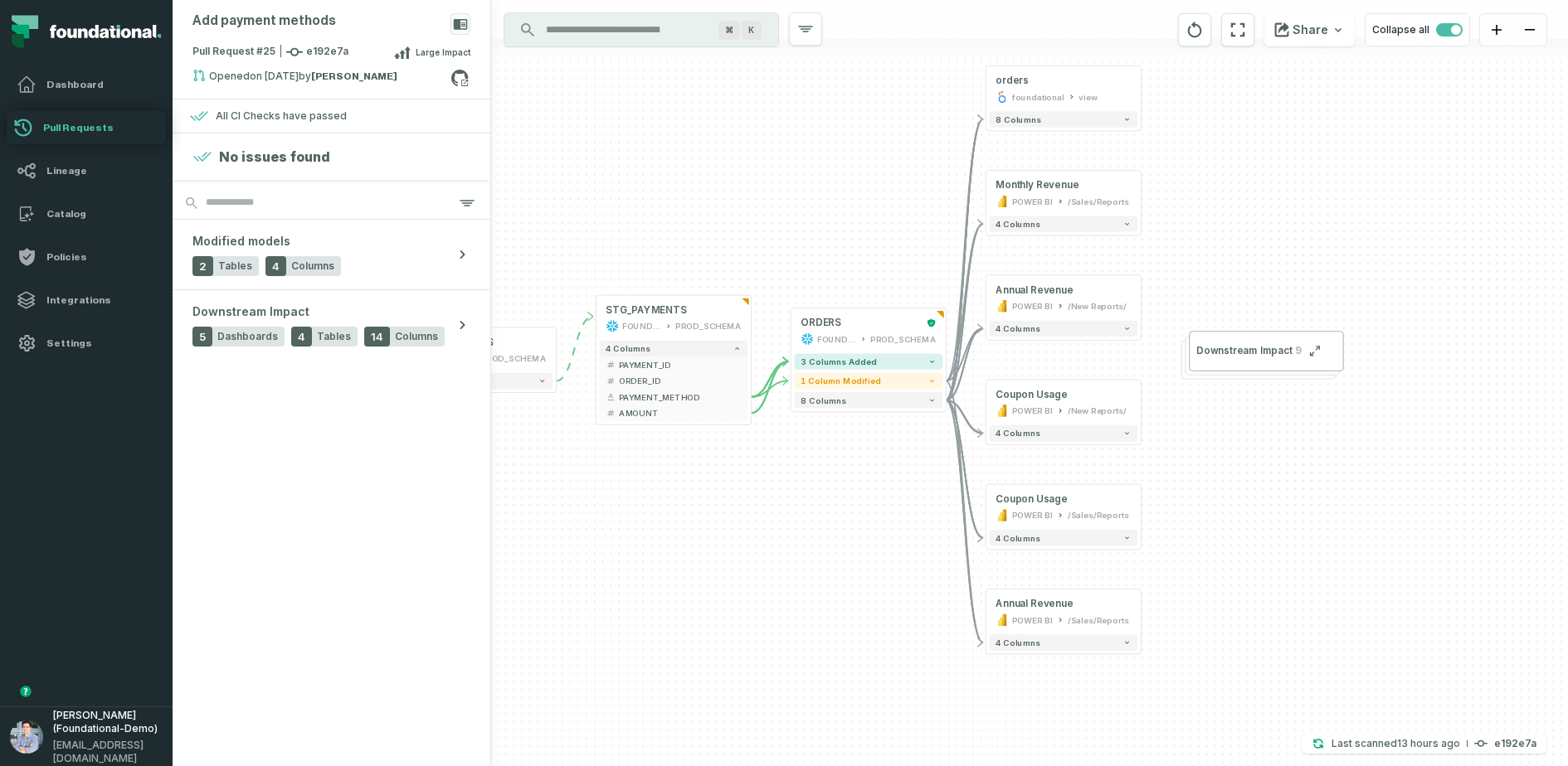
drag, startPoint x: 707, startPoint y: 205, endPoint x: 727, endPoint y: 205, distance: 20.0
click at [727, 205] on div "+ orders foundational view + 8 columns + Monthly Revenue POWER BI /Sales/Report…" at bounding box center [1029, 383] width 1077 height 766
click at [562, 257] on div "+ orders foundational view + 8 columns + Monthly Revenue POWER BI /Sales/Report…" at bounding box center [1029, 383] width 1077 height 766
click at [83, 90] on h4 "Dashboard" at bounding box center [101, 84] width 116 height 13
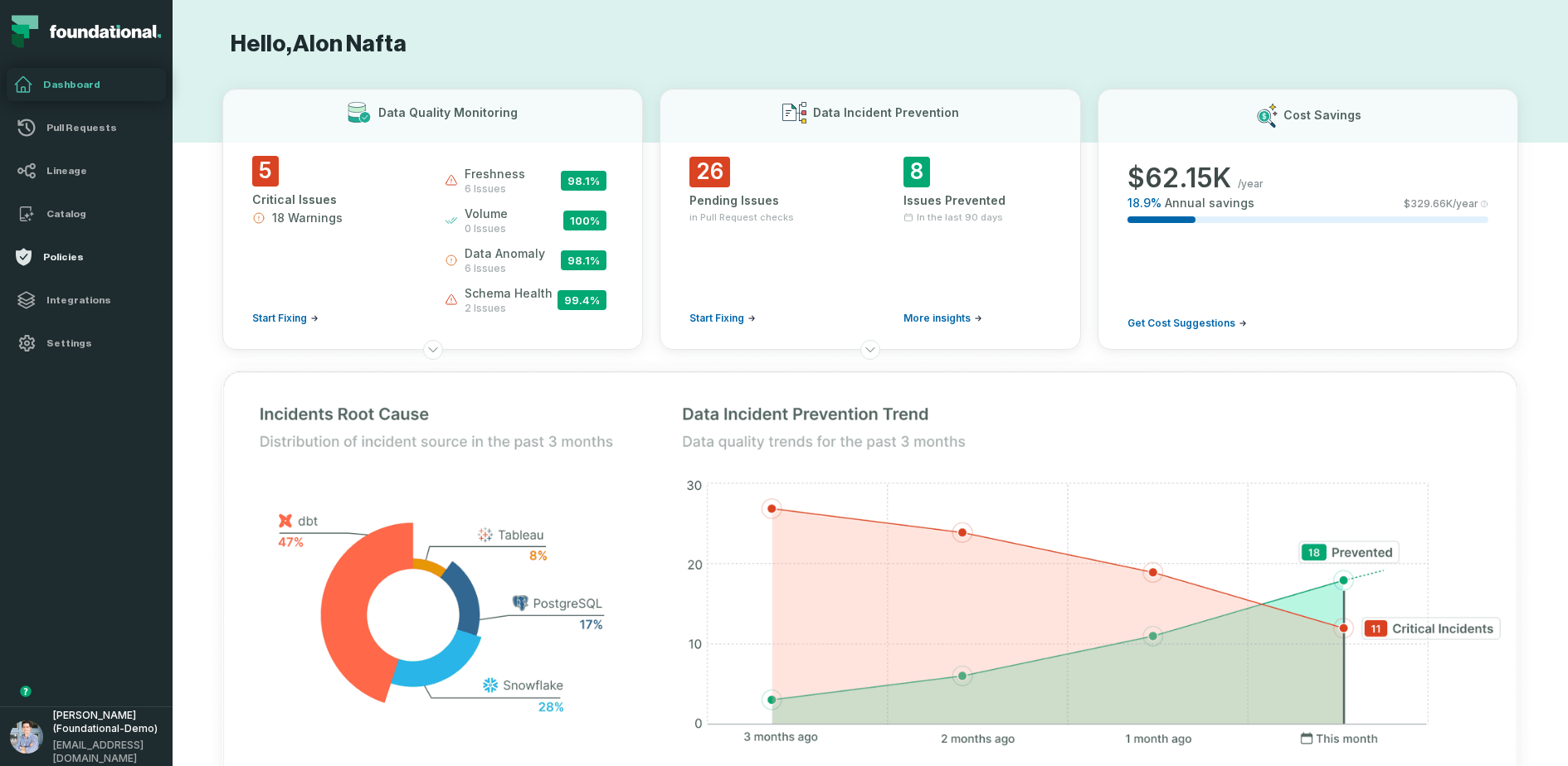
click at [67, 260] on h4 "Policies" at bounding box center [101, 257] width 116 height 13
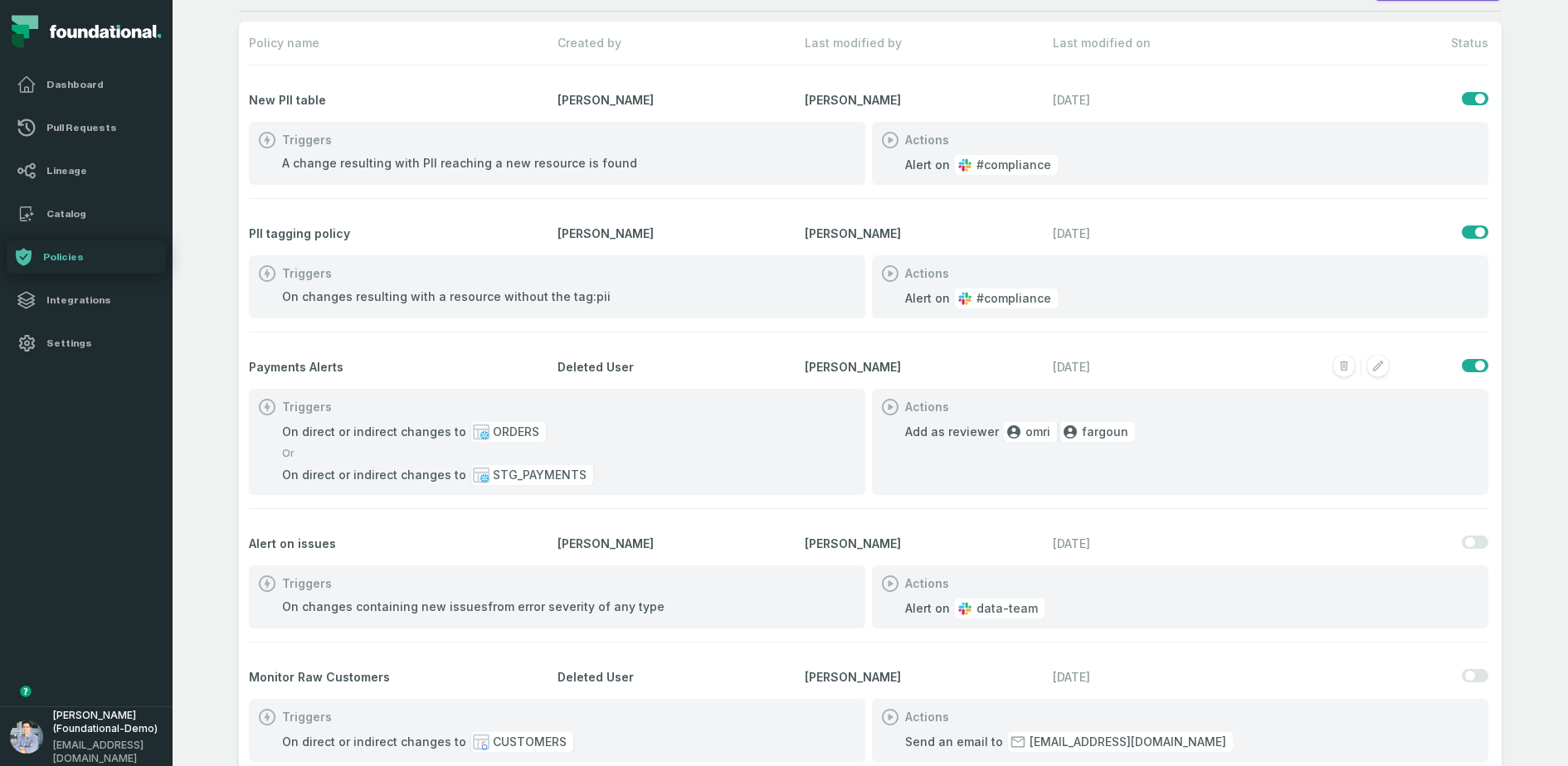
scroll to position [43, 0]
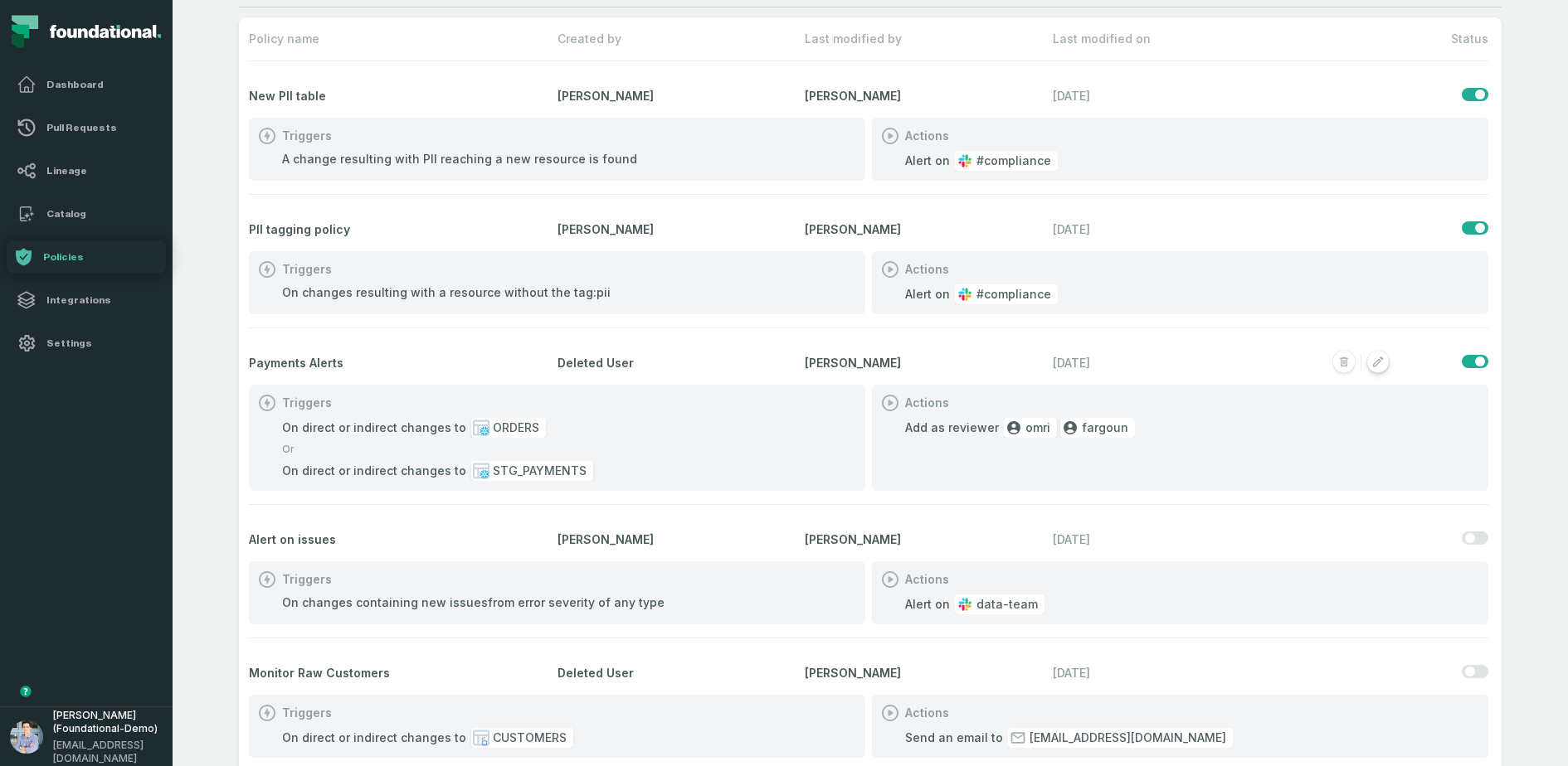
click at [1254, 366] on rect "button" at bounding box center [1378, 363] width 22 height 22
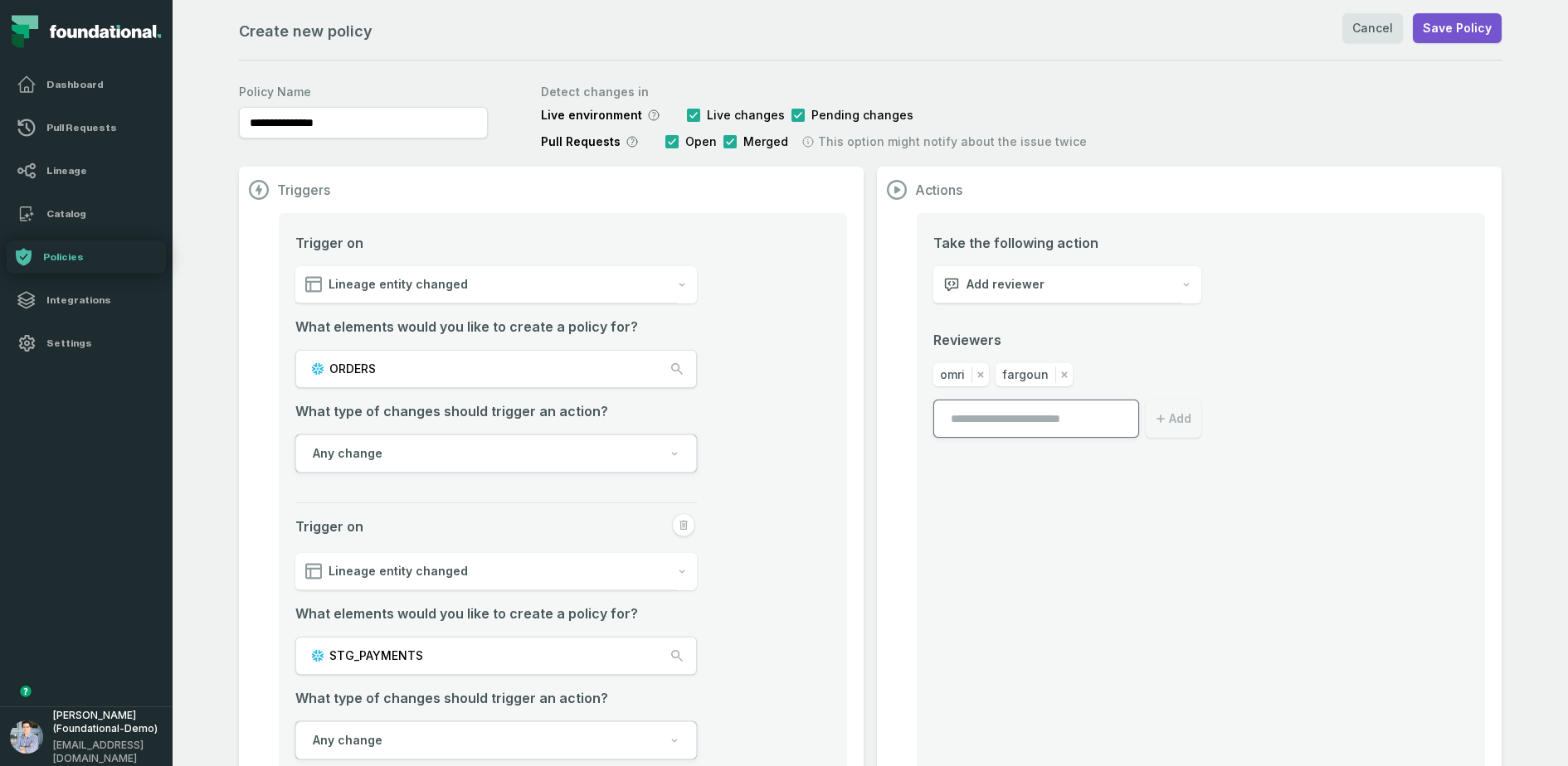
click at [356, 457] on span "Any change" at bounding box center [347, 454] width 70 height 16
click at [861, 473] on section "Triggers Trigger on Lineage entity changed What elements would you like to crea…" at bounding box center [552, 518] width 625 height 702
drag, startPoint x: 537, startPoint y: 146, endPoint x: 616, endPoint y: 144, distance: 79.0
click at [616, 144] on div "**********" at bounding box center [871, 114] width 1263 height 73
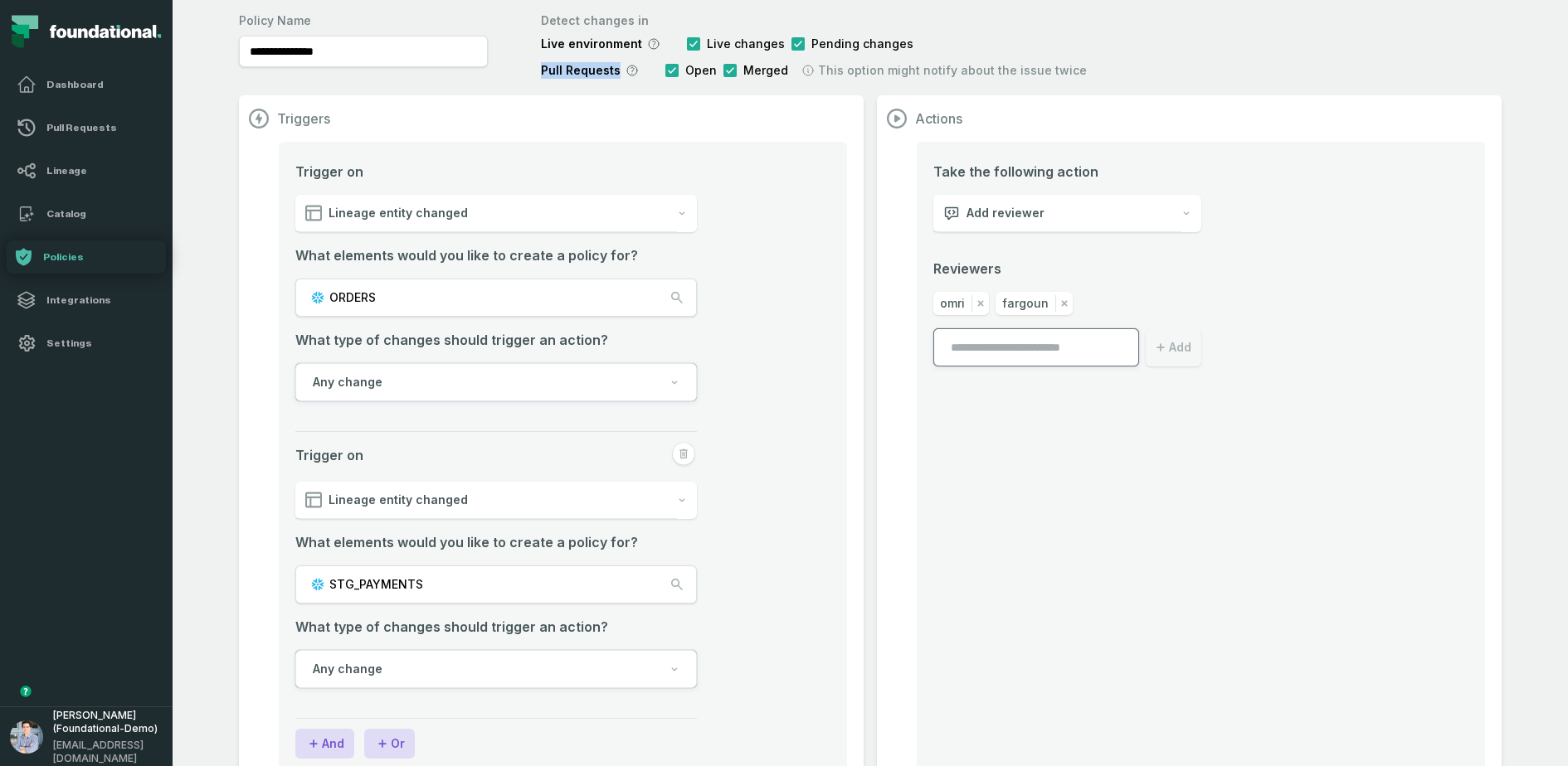
scroll to position [73, 0]
click at [1053, 205] on div "Add reviewer" at bounding box center [1057, 212] width 248 height 38
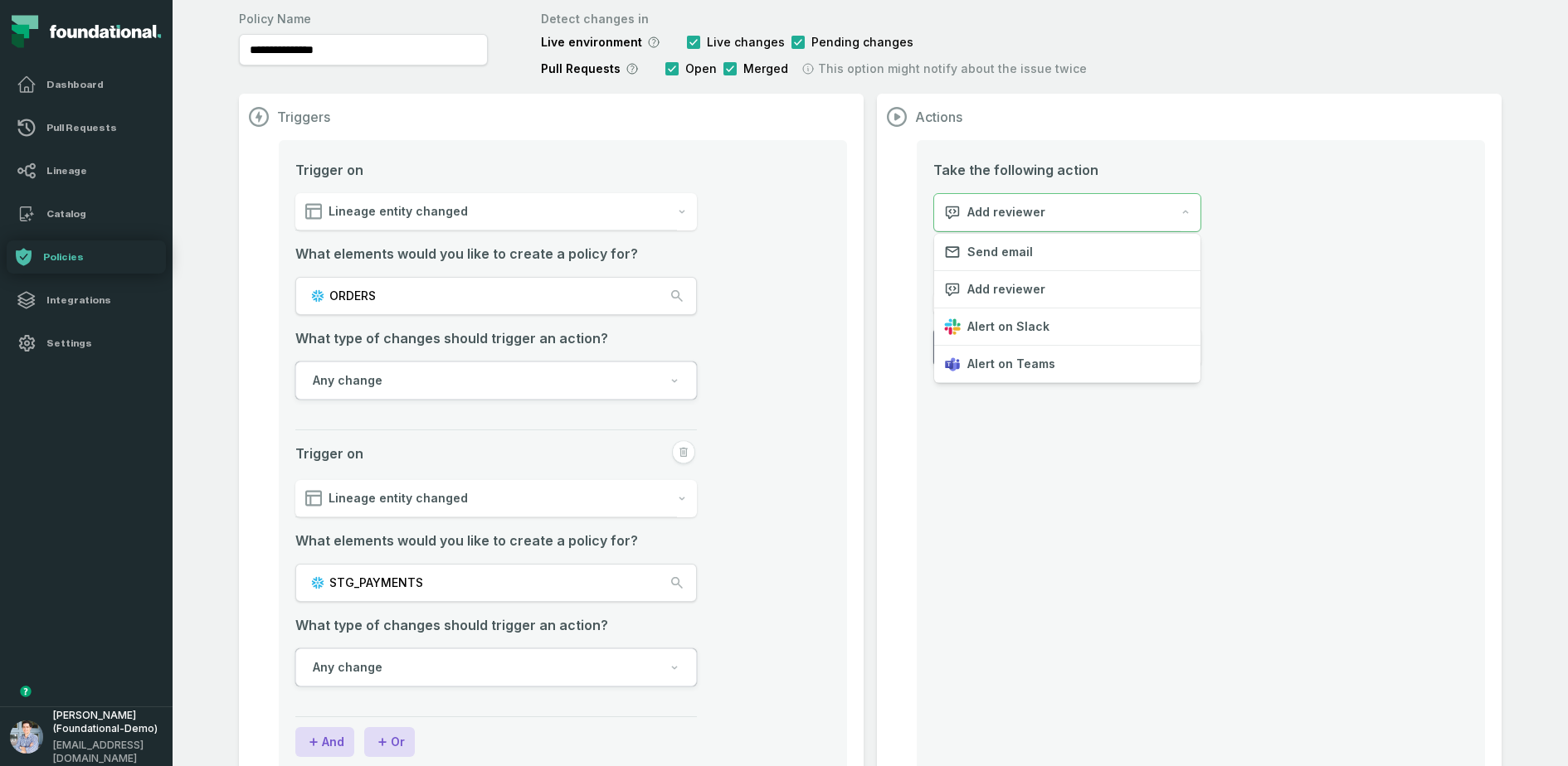
click at [974, 512] on div "Take the following action Add reviewer Reviewers [PERSON_NAME] Add" at bounding box center [1201, 458] width 568 height 637
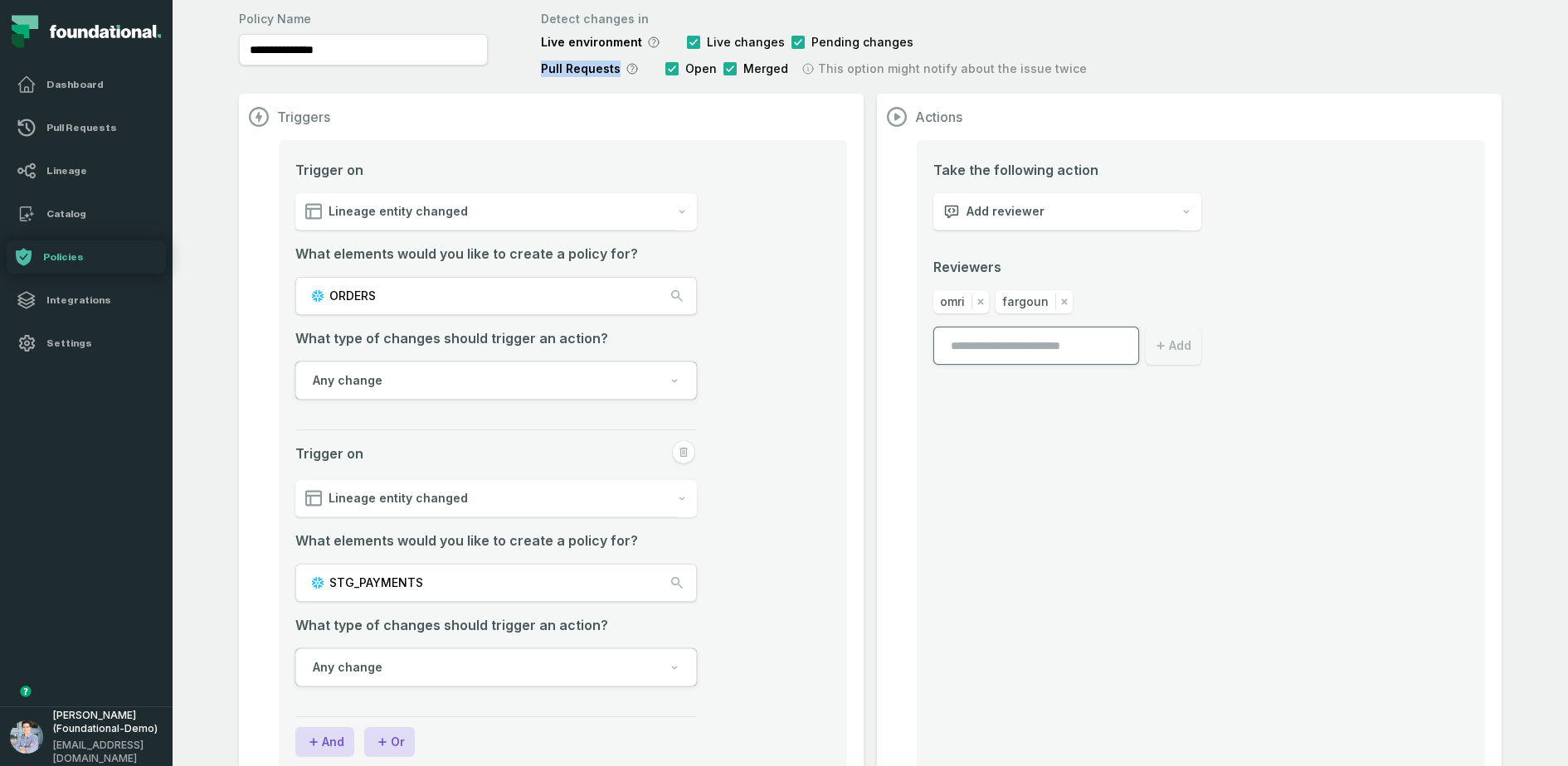
click at [939, 524] on div "Take the following action Add reviewer Reviewers [PERSON_NAME] Add" at bounding box center [1201, 458] width 568 height 637
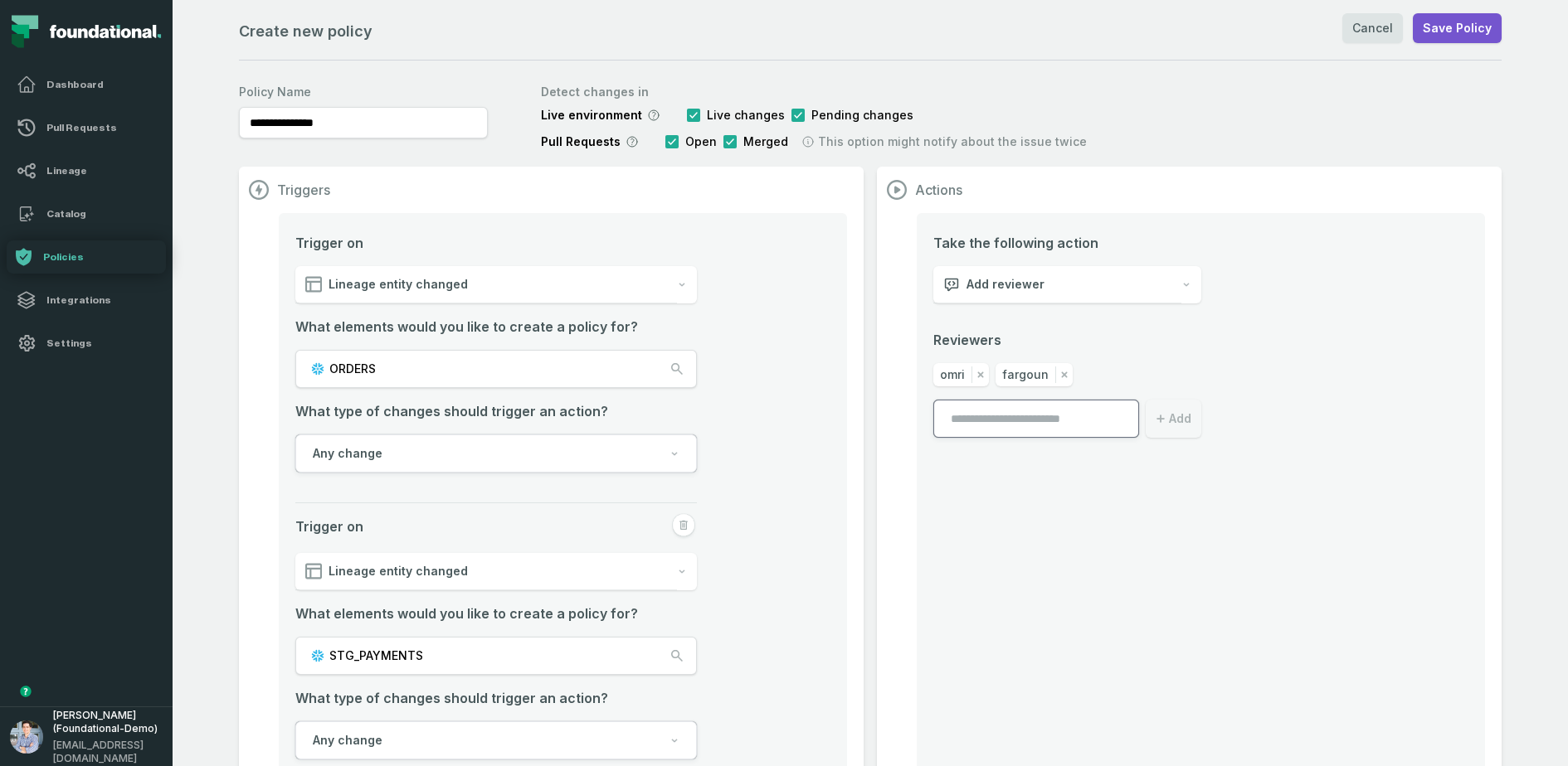
scroll to position [114, 0]
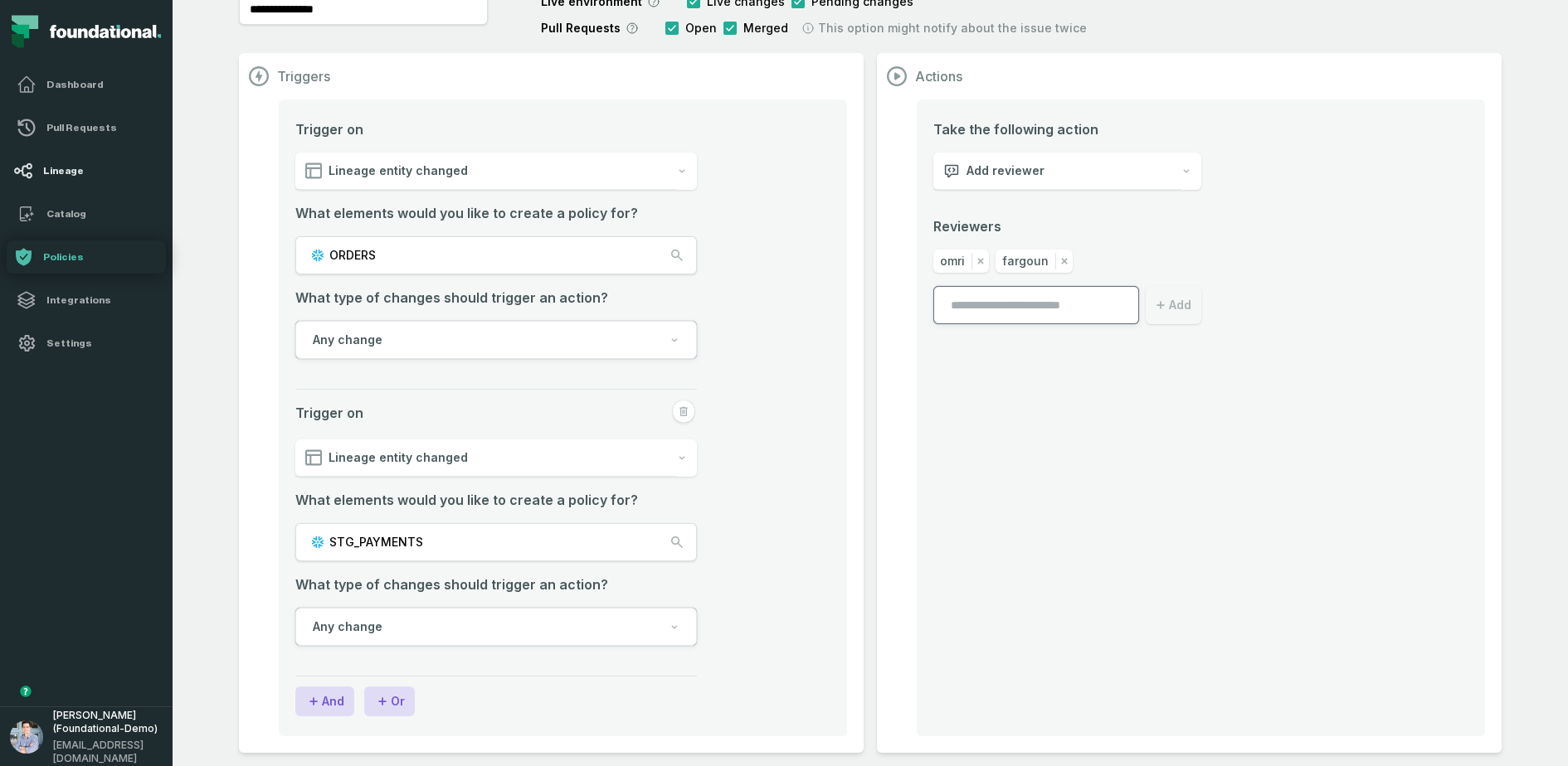
click at [55, 172] on h4 "Lineage" at bounding box center [101, 170] width 116 height 13
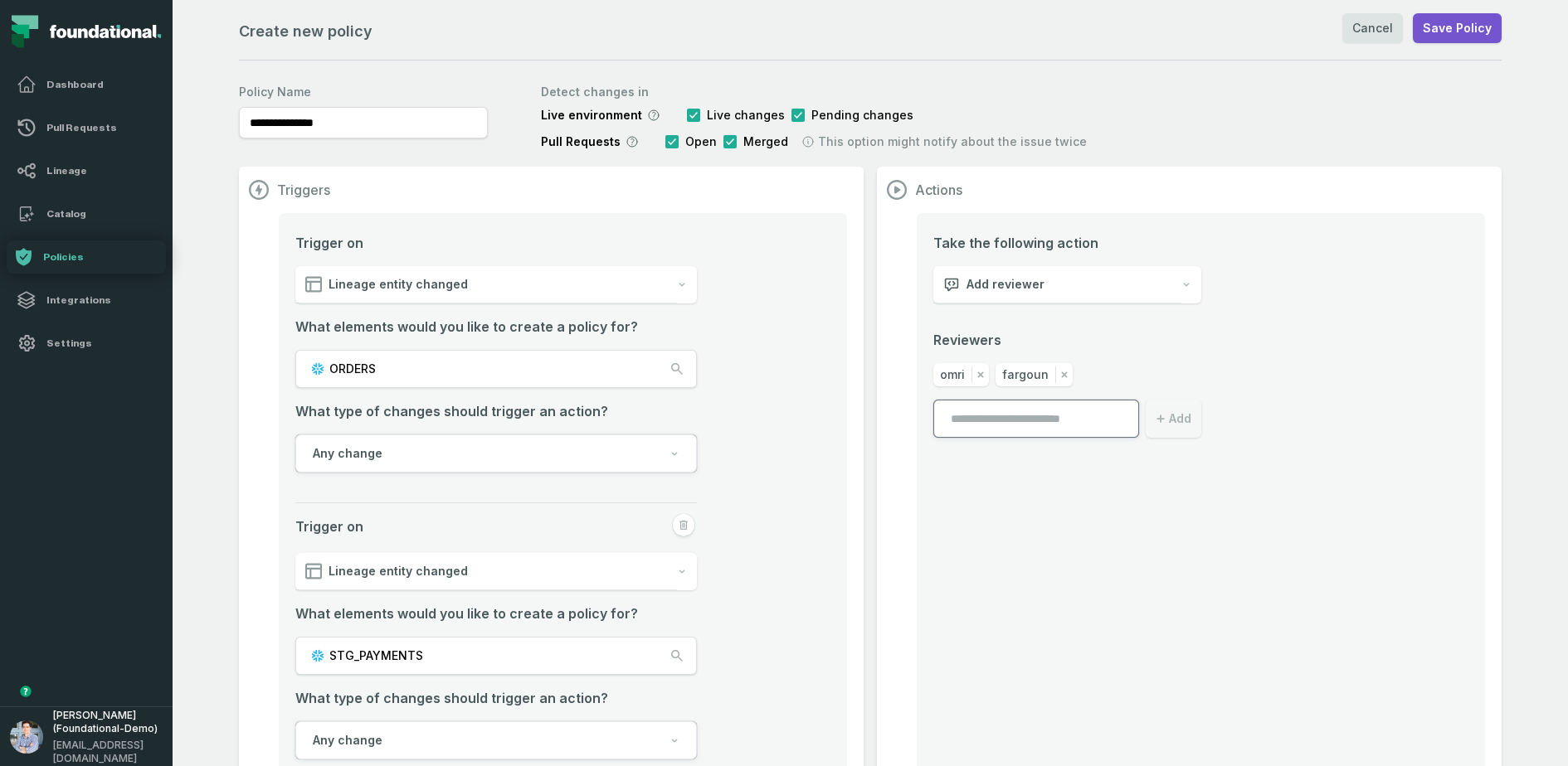
click at [363, 454] on span "Any change" at bounding box center [347, 454] width 70 height 16
click at [394, 439] on button "Any change" at bounding box center [496, 454] width 400 height 38
click at [430, 367] on button "ORDERS" at bounding box center [496, 369] width 401 height 38
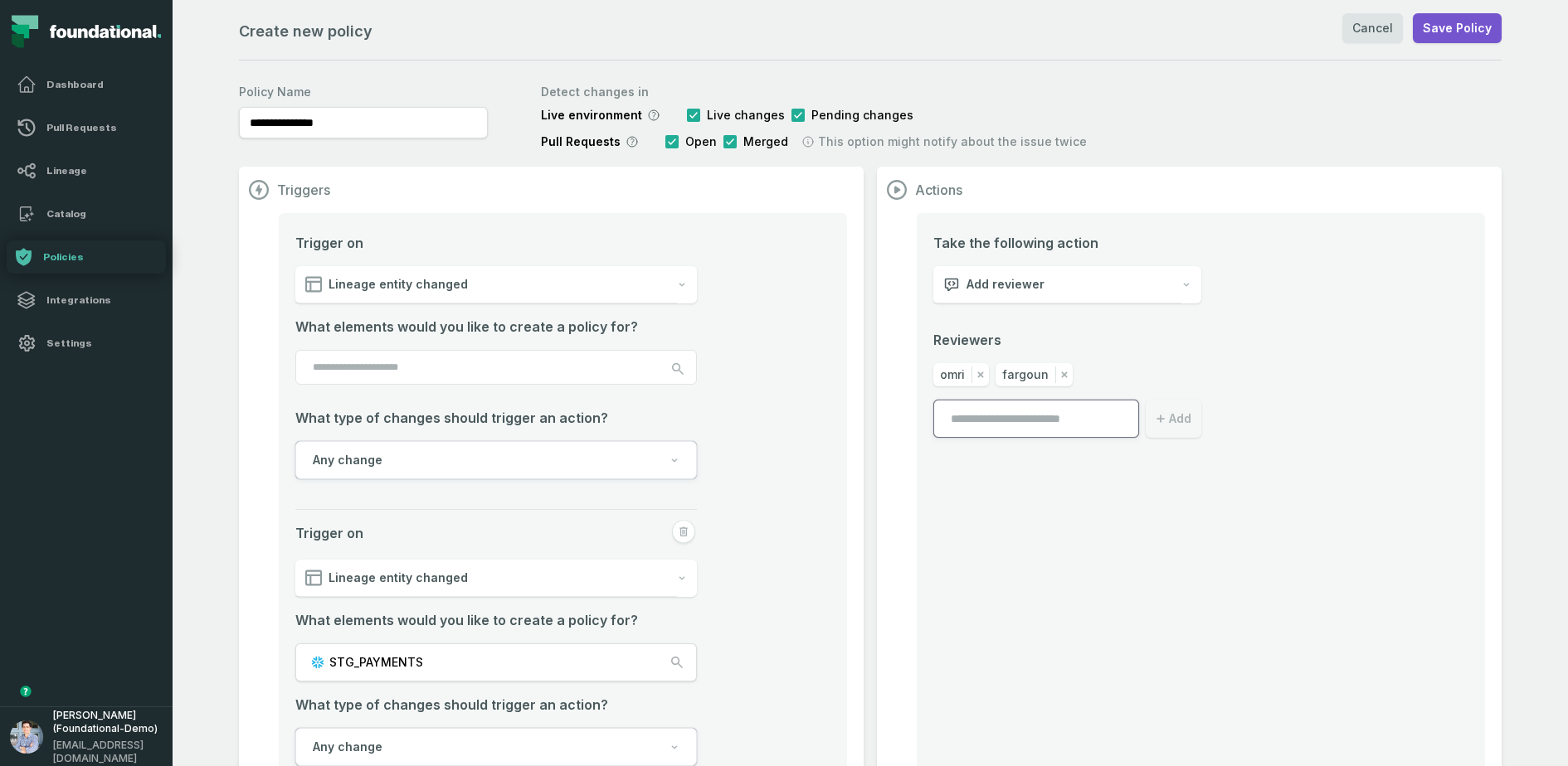
click at [427, 367] on input "search" at bounding box center [496, 367] width 401 height 35
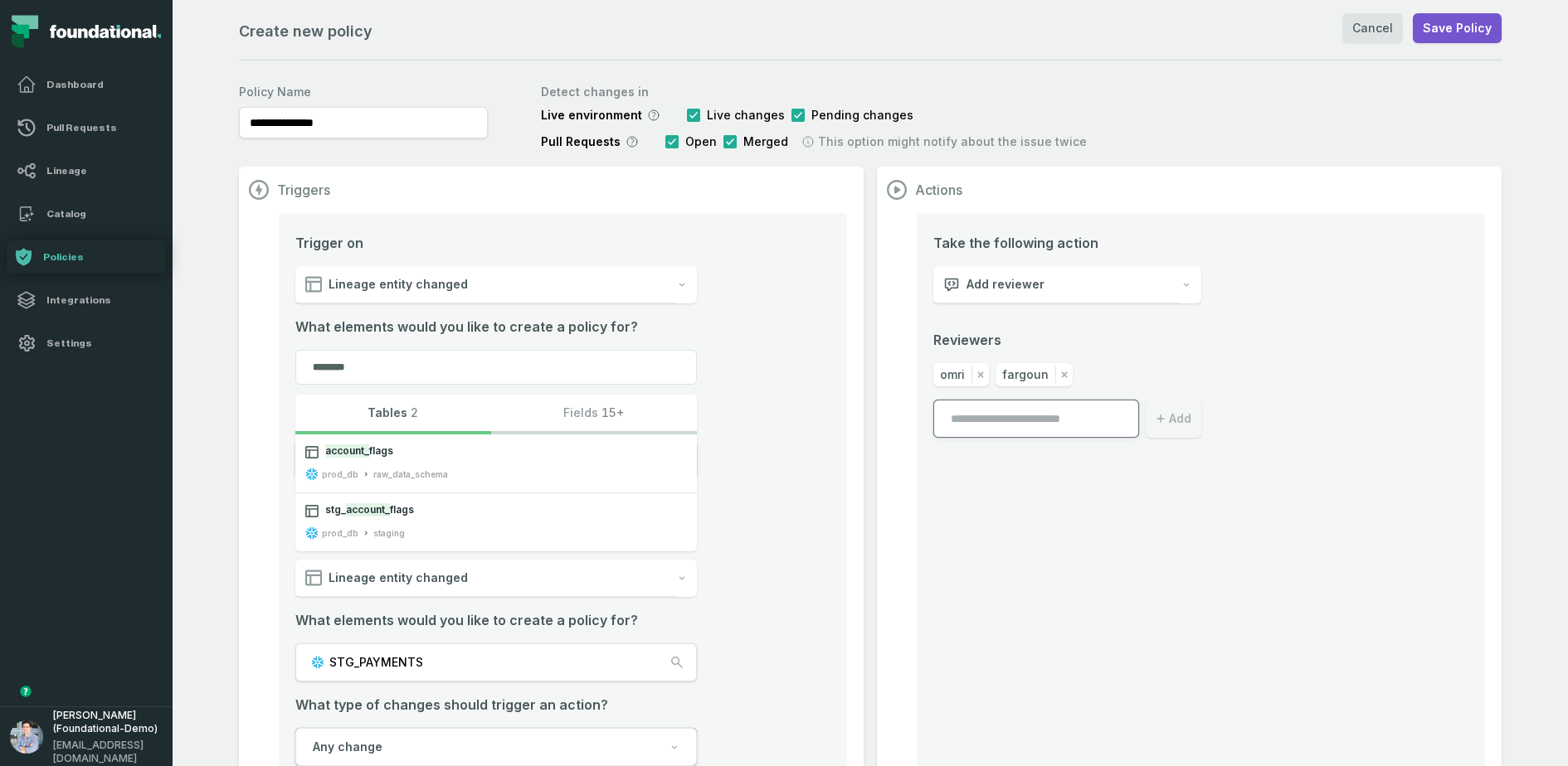
click at [576, 409] on button "Fields 15+" at bounding box center [594, 414] width 205 height 39
type input "********"
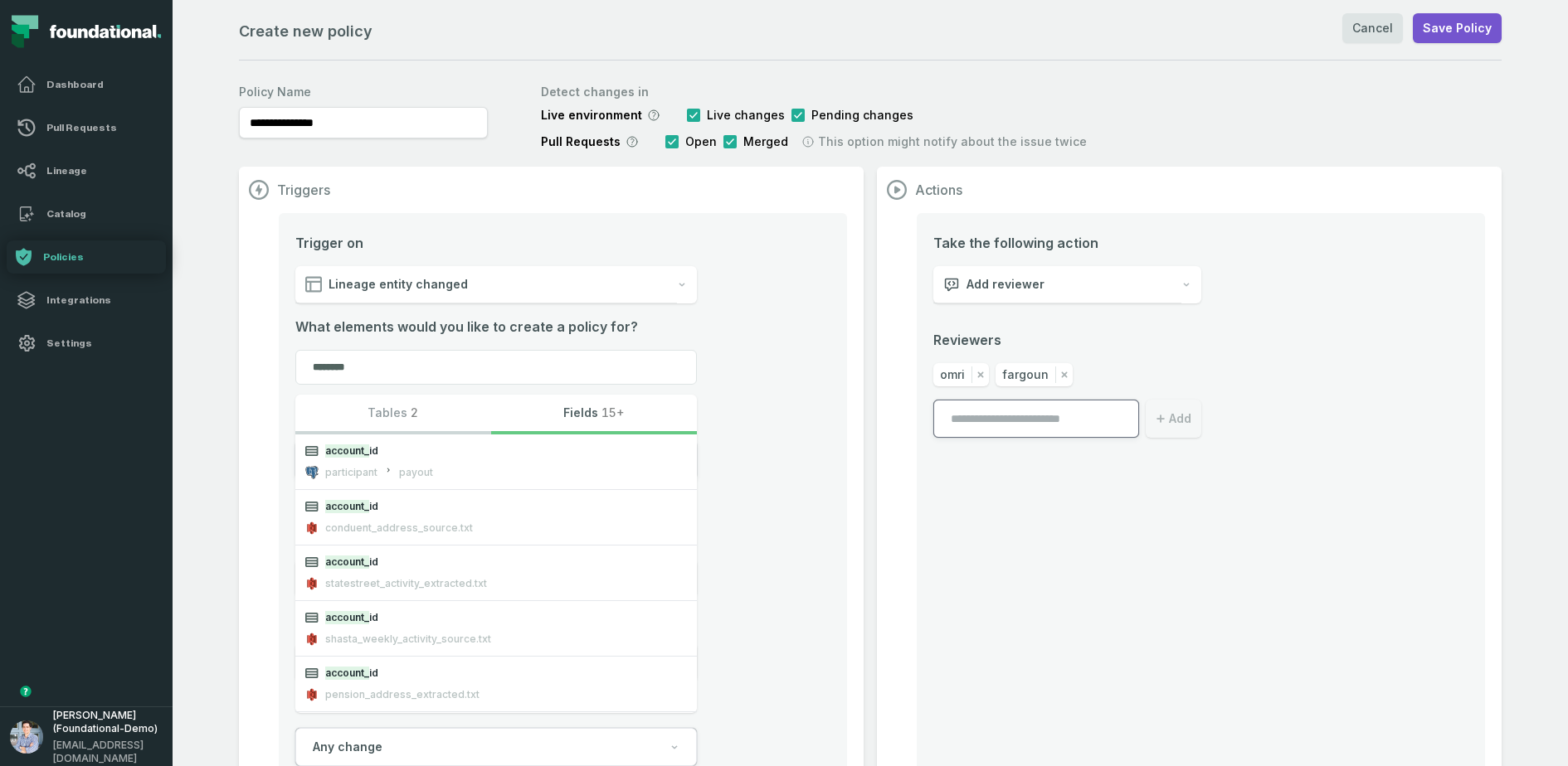
click at [811, 454] on li "Trigger on Lineage entity changed What elements would you like to create a poli…" at bounding box center [563, 376] width 535 height 287
